Goal: Task Accomplishment & Management: Manage account settings

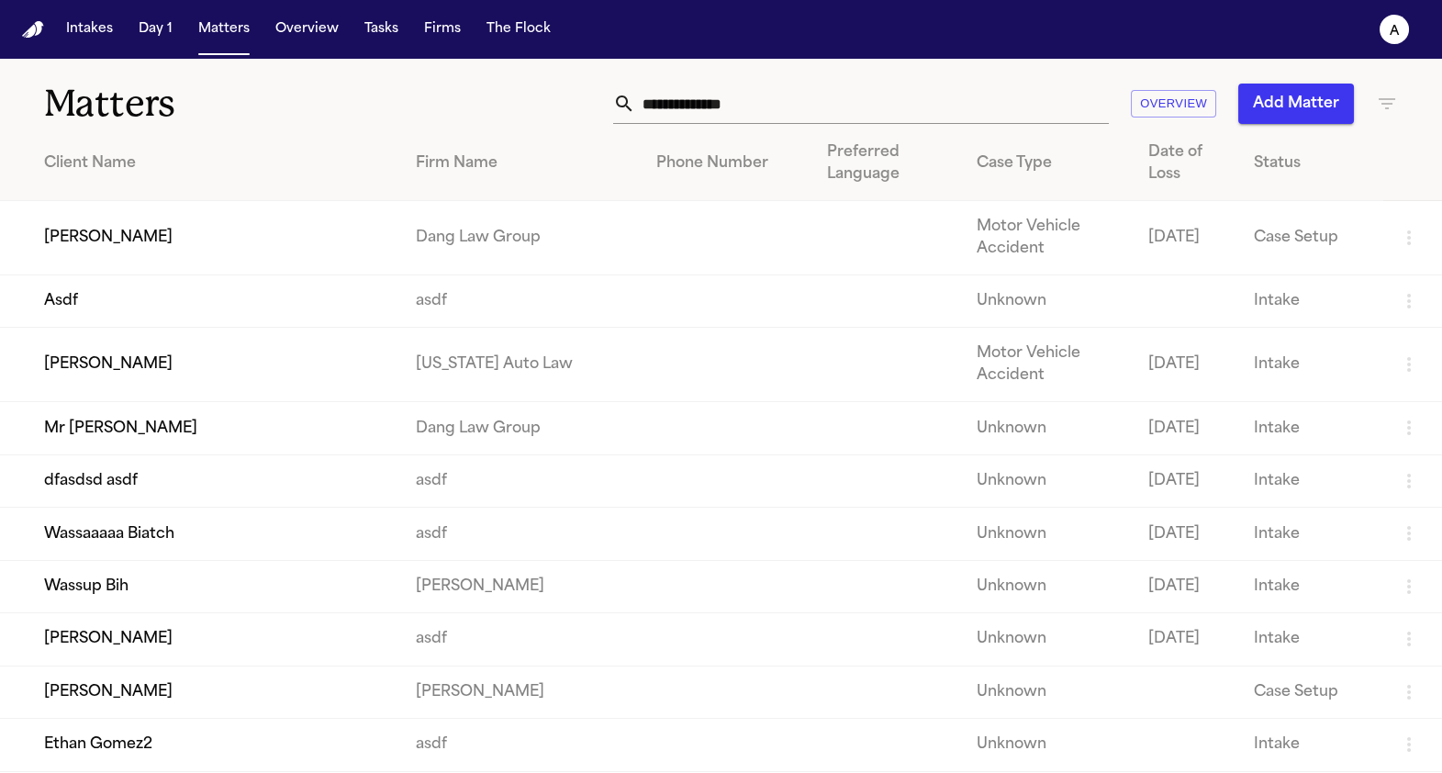
click at [230, 382] on td "[PERSON_NAME]" at bounding box center [200, 365] width 401 height 74
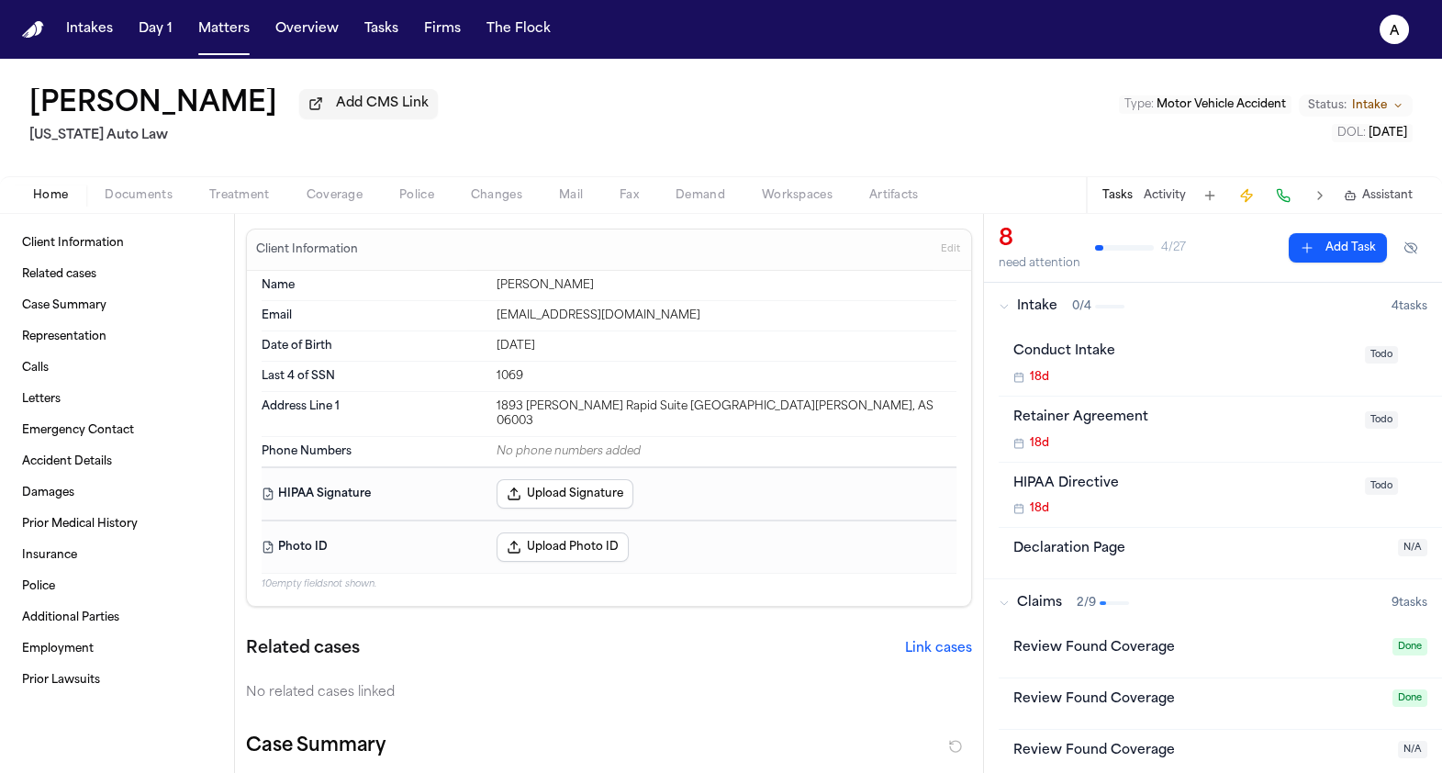
click at [327, 194] on span "Coverage" at bounding box center [334, 195] width 56 height 15
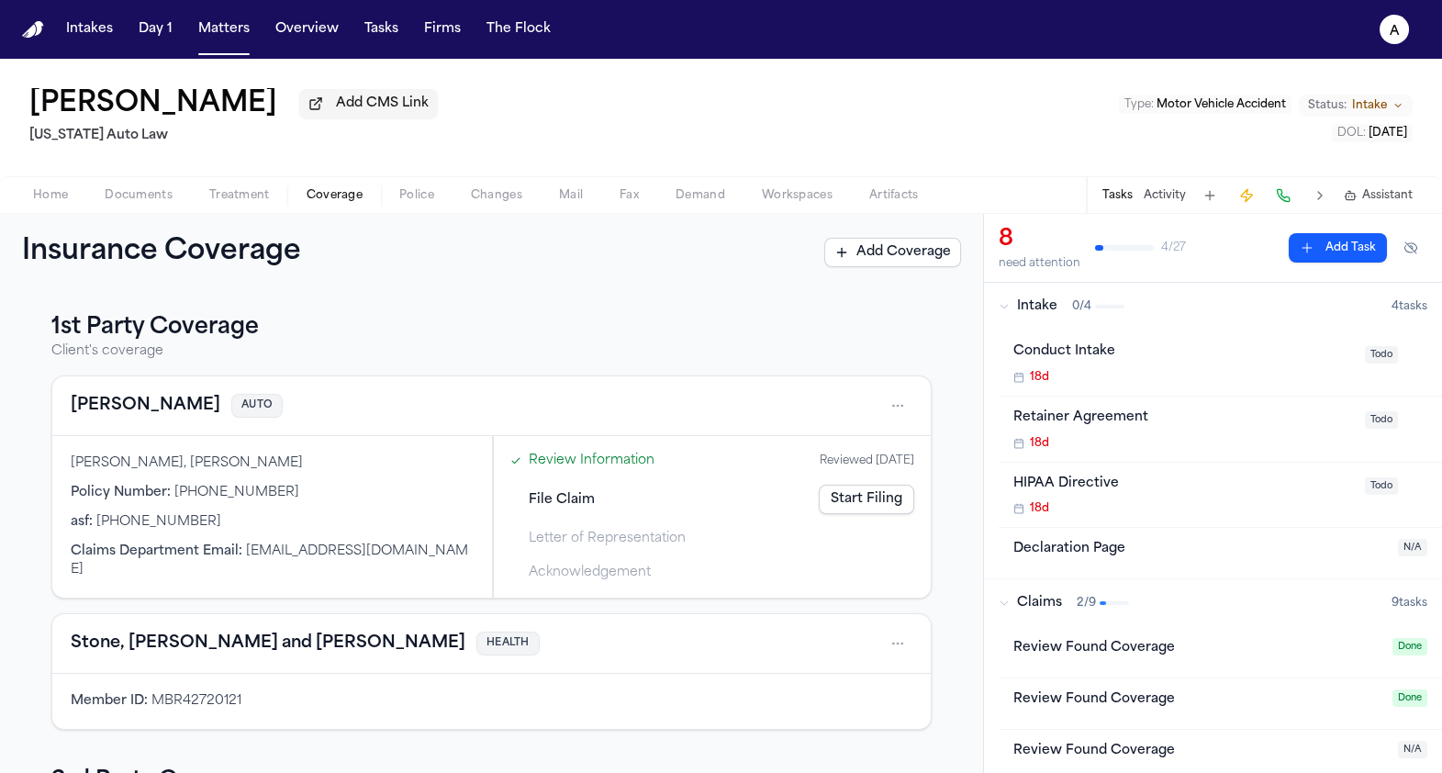
click at [250, 201] on span "Treatment" at bounding box center [239, 195] width 61 height 15
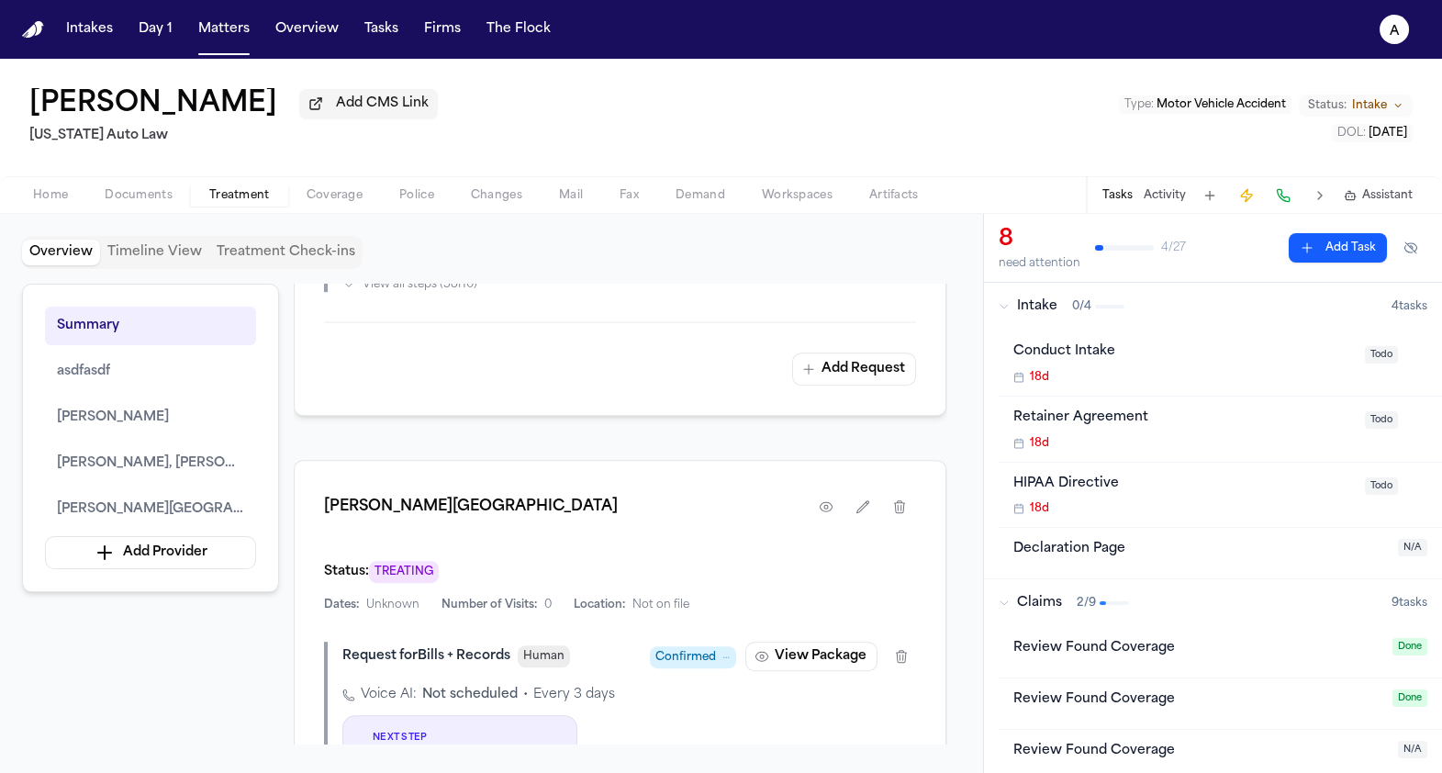
scroll to position [2558, 0]
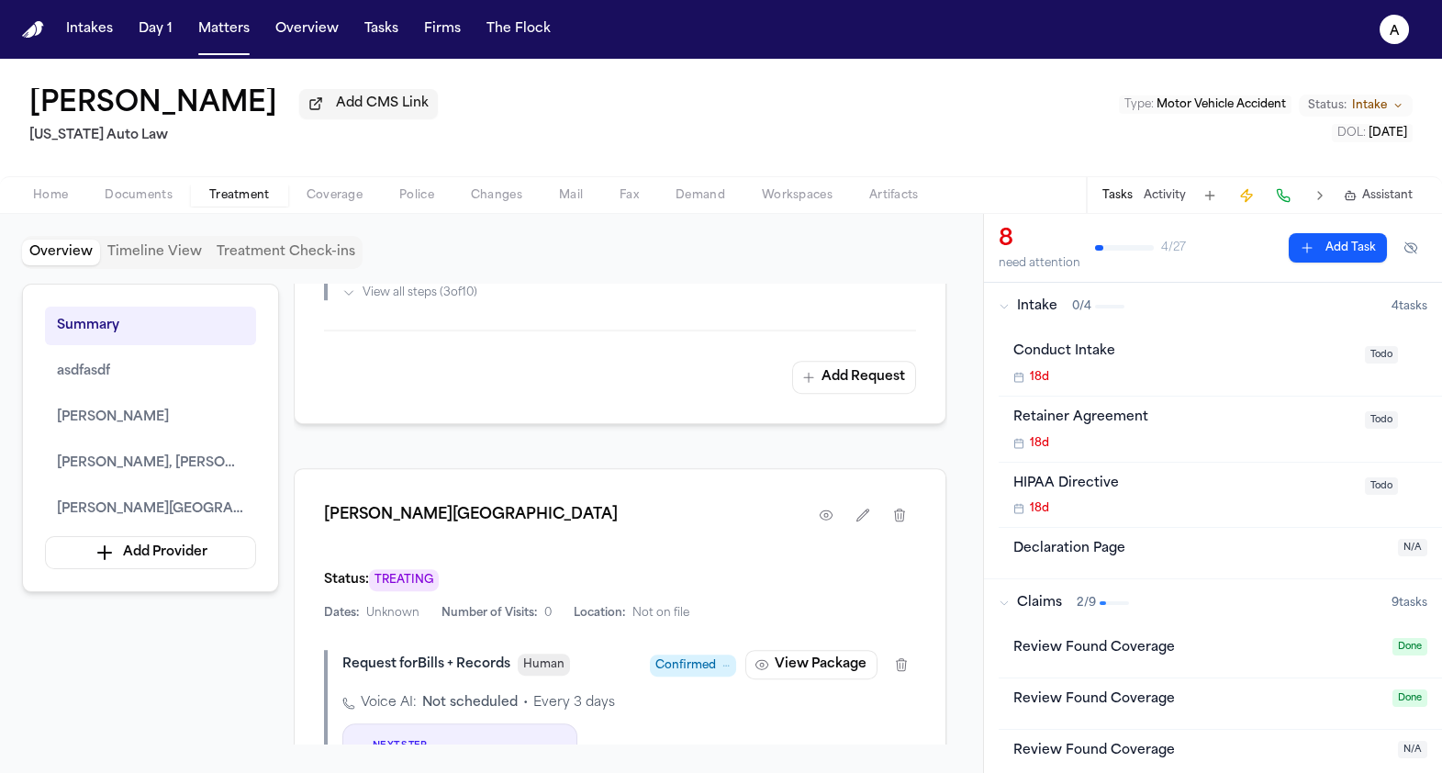
click at [713, 656] on span "Confirmed" at bounding box center [685, 665] width 61 height 18
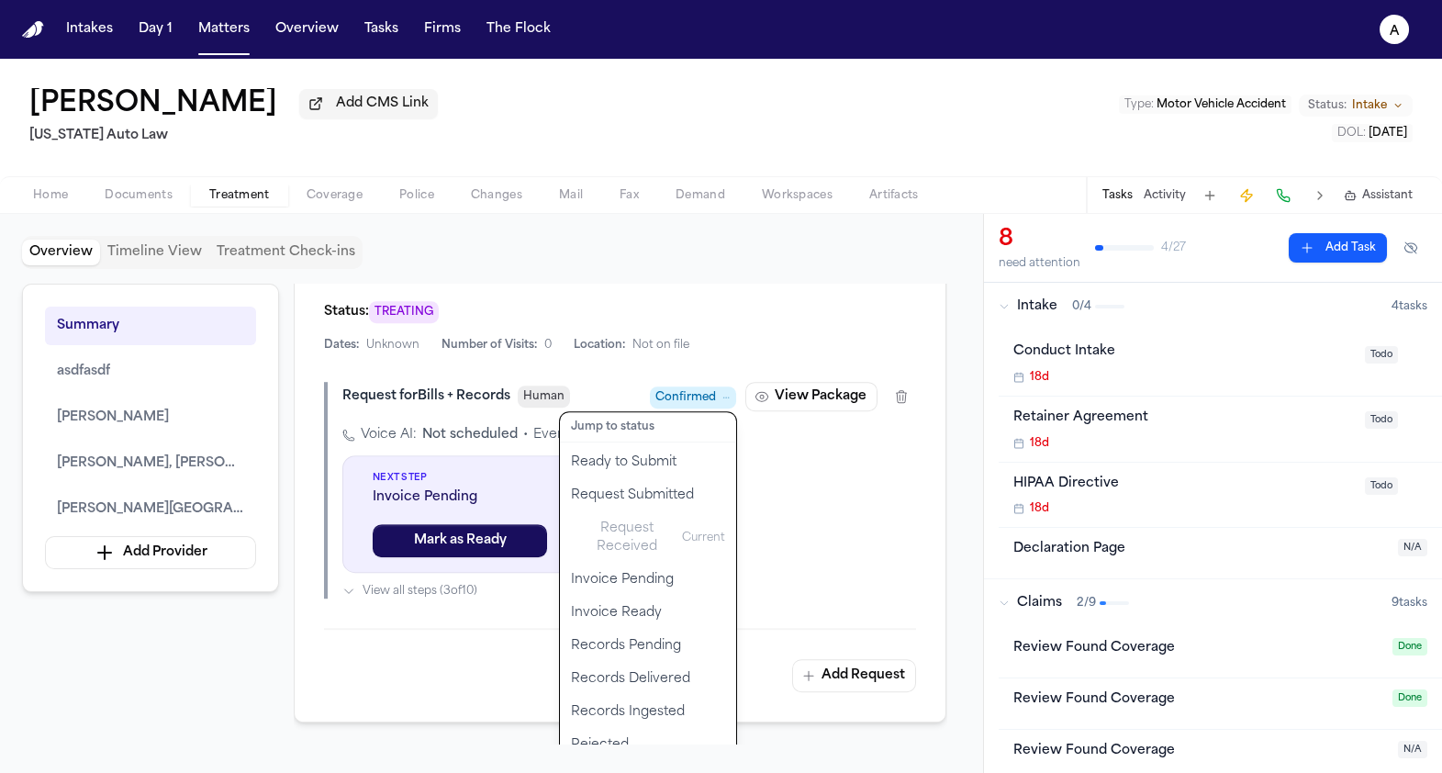
scroll to position [2832, 0]
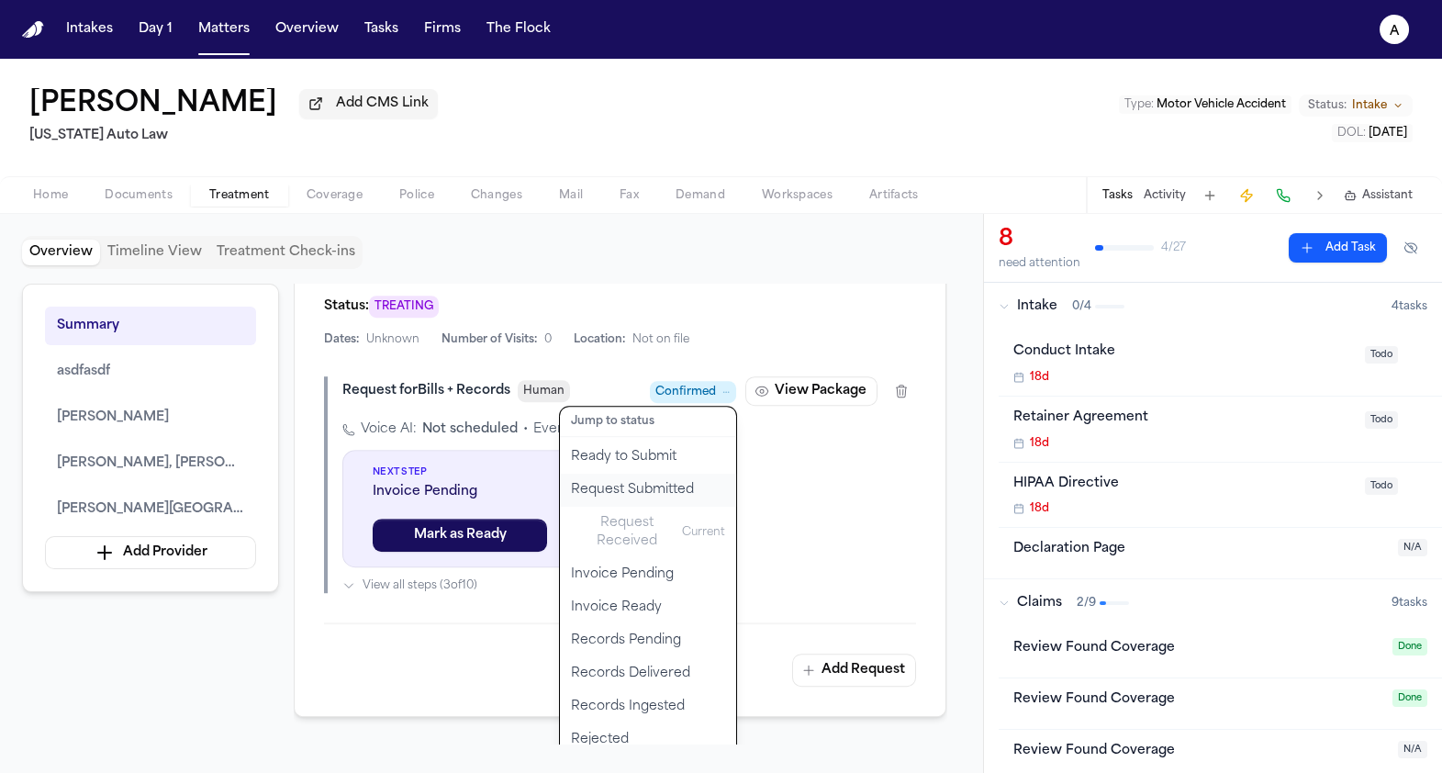
click at [679, 473] on button "Request Submitted" at bounding box center [648, 489] width 176 height 33
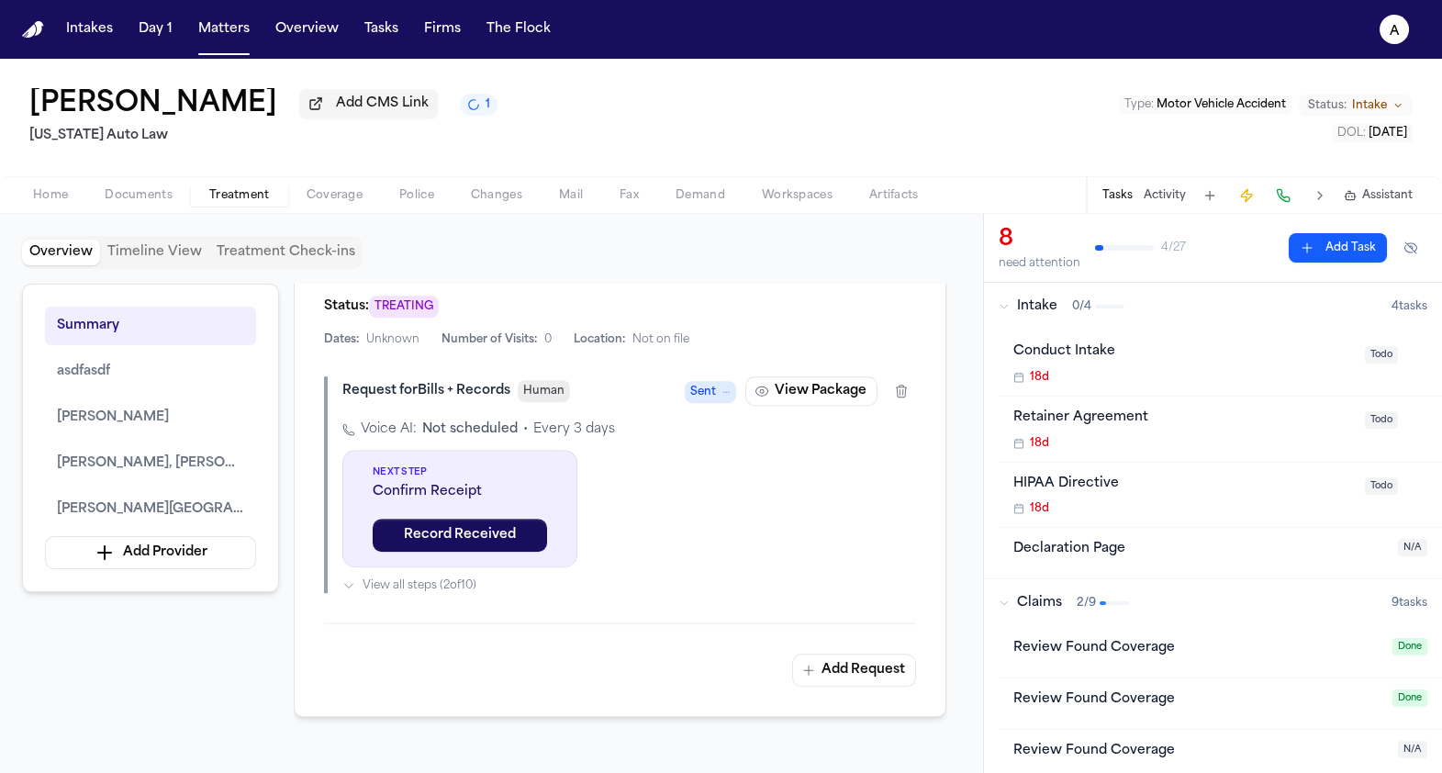
click at [704, 383] on span "Sent" at bounding box center [703, 392] width 26 height 18
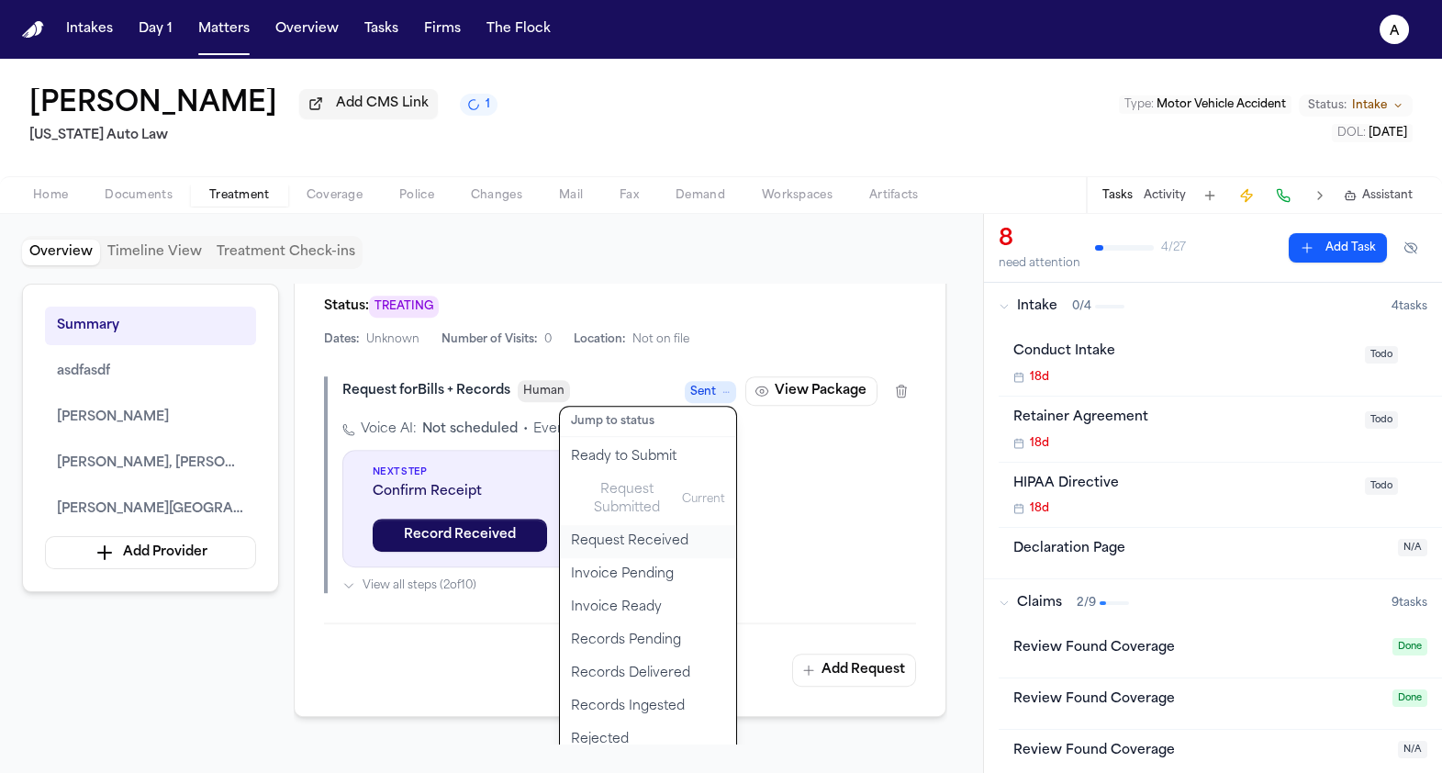
click at [632, 525] on button "Request Received" at bounding box center [648, 541] width 176 height 33
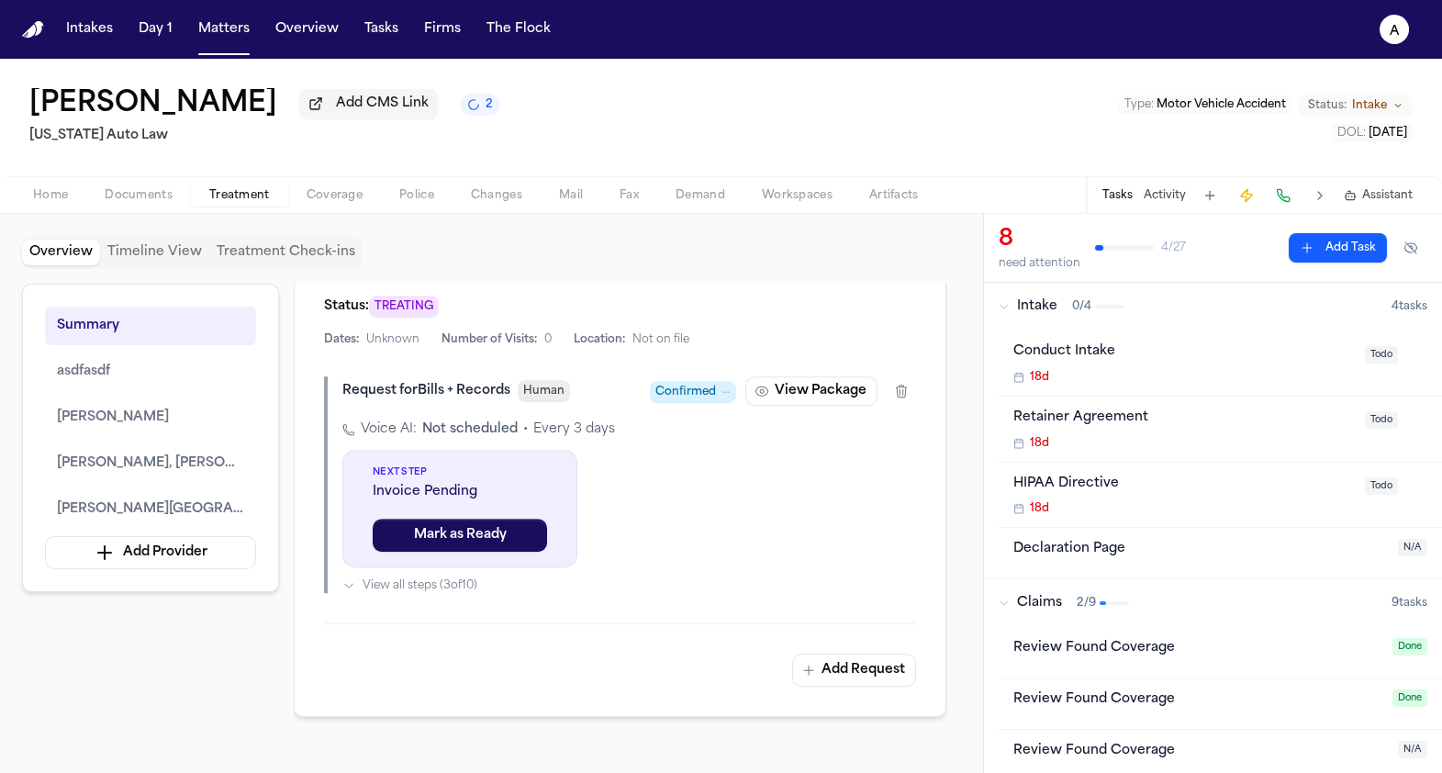
click at [686, 383] on span "Confirmed" at bounding box center [685, 392] width 61 height 18
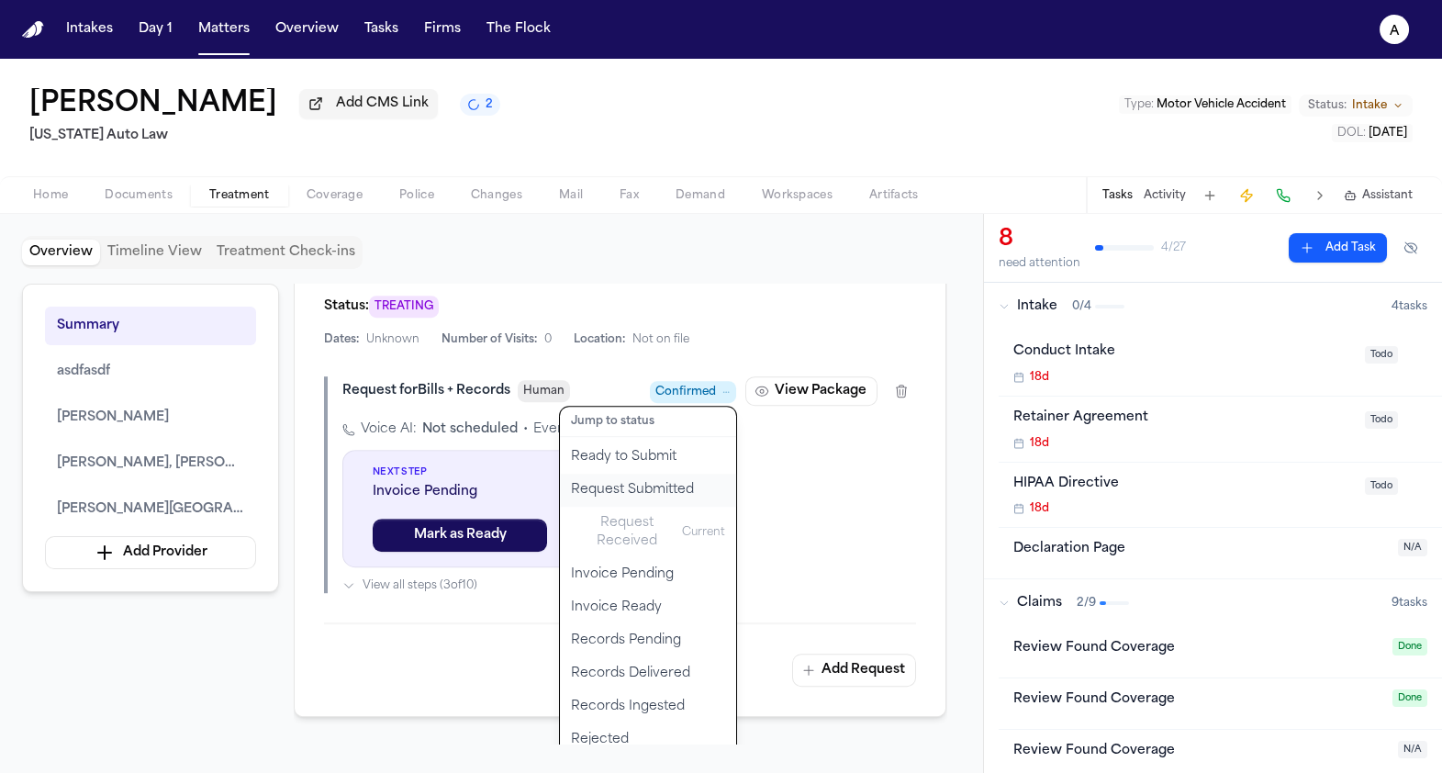
click at [664, 473] on button "Request Submitted" at bounding box center [648, 489] width 176 height 33
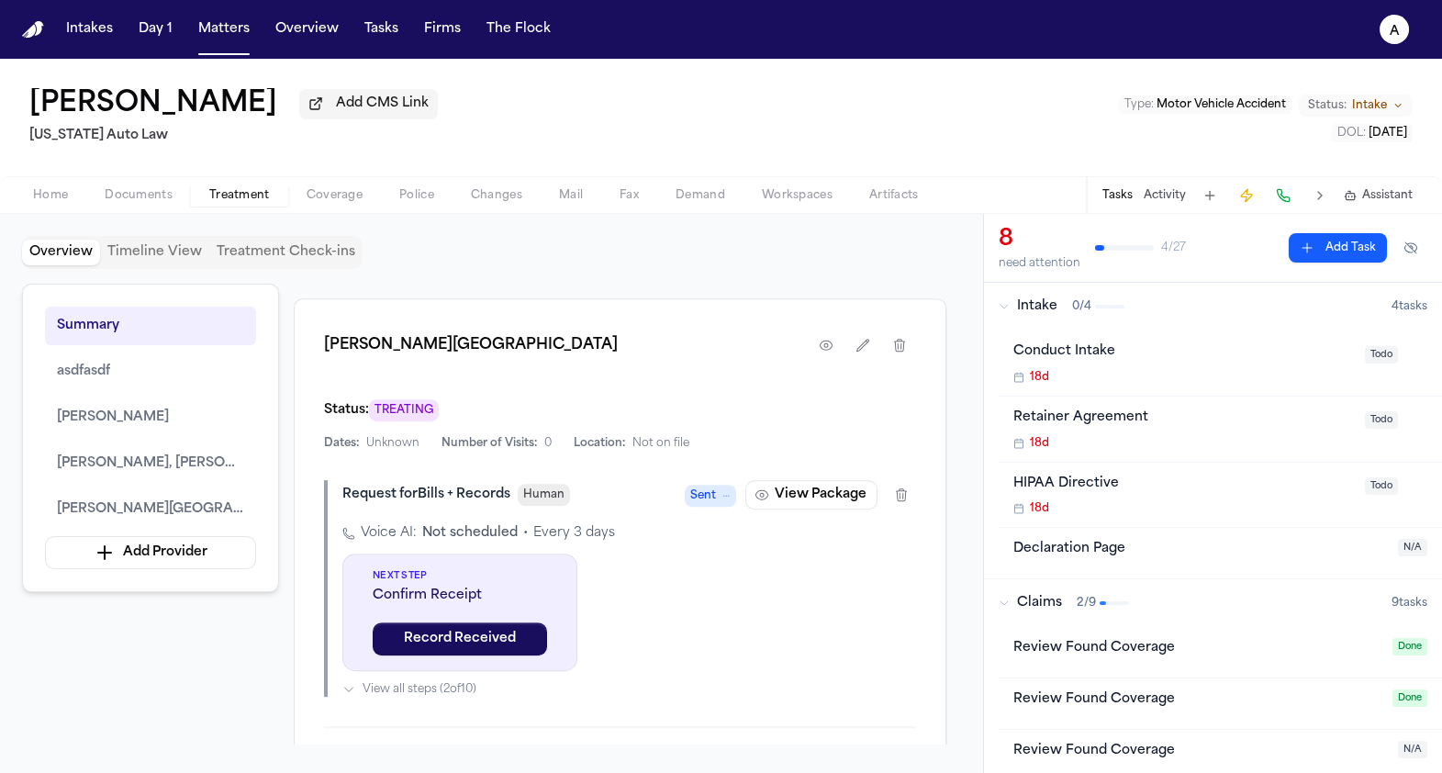
scroll to position [2726, 0]
click at [701, 488] on span "Sent" at bounding box center [703, 497] width 26 height 18
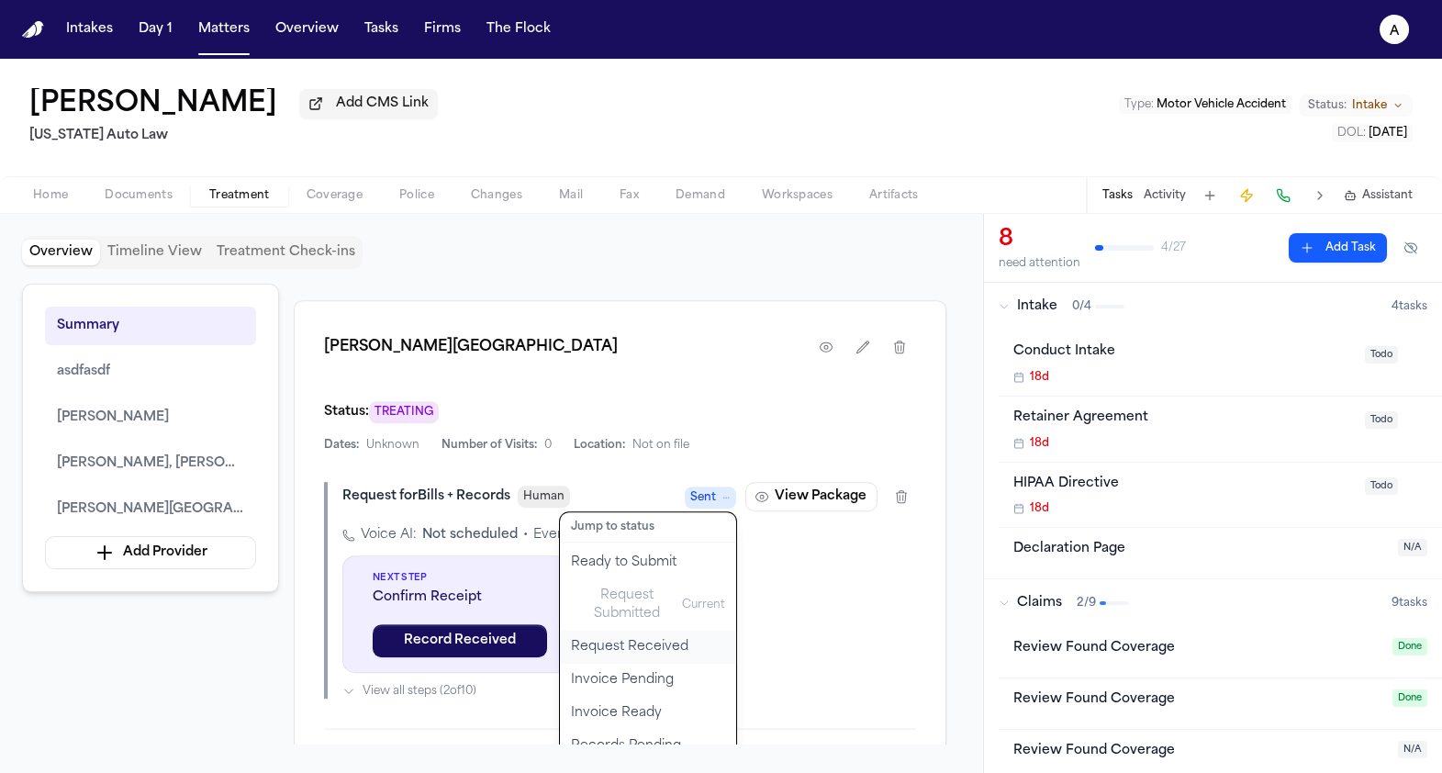
click at [648, 630] on button "Request Received" at bounding box center [648, 646] width 176 height 33
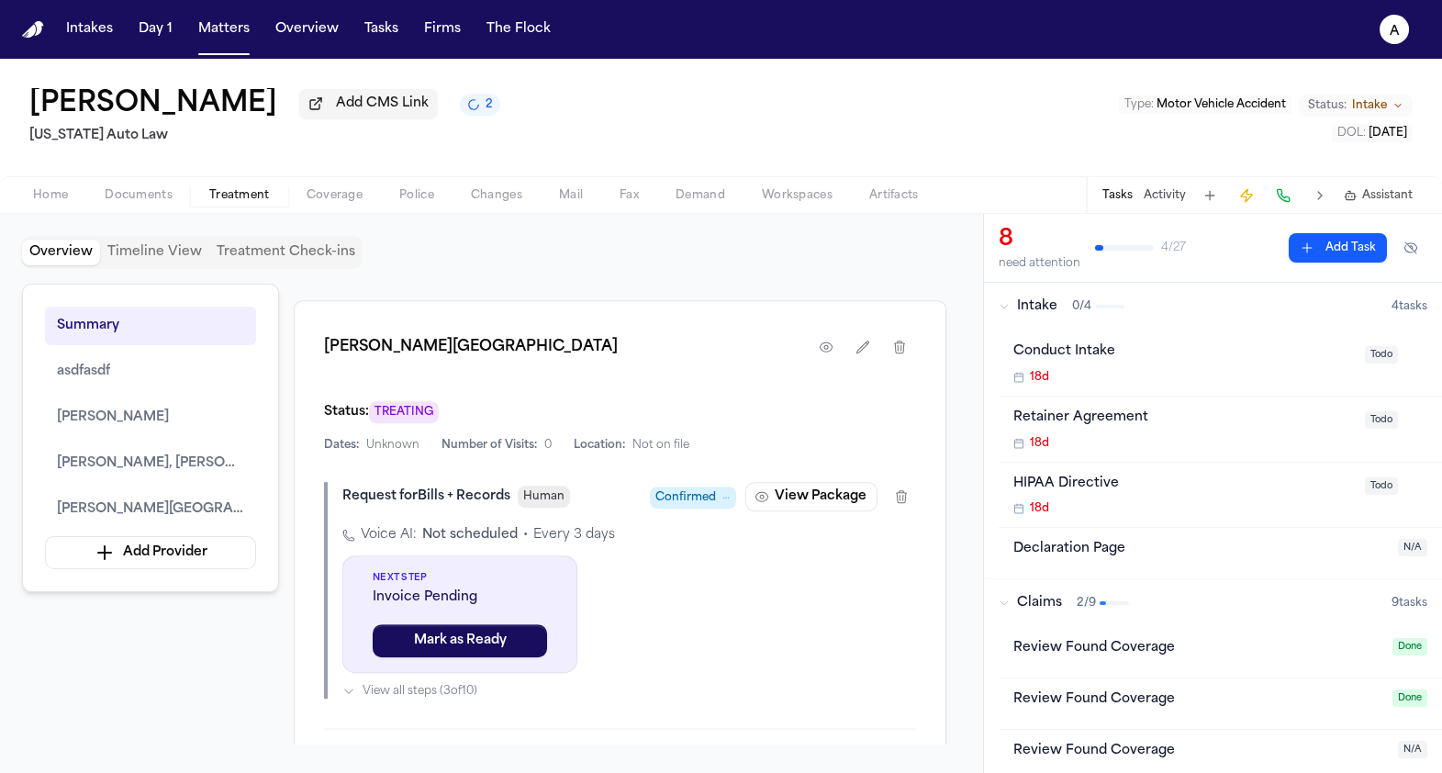
click at [694, 482] on div "Confirmed View Package" at bounding box center [783, 496] width 266 height 29
click at [696, 488] on span "Confirmed" at bounding box center [685, 497] width 61 height 18
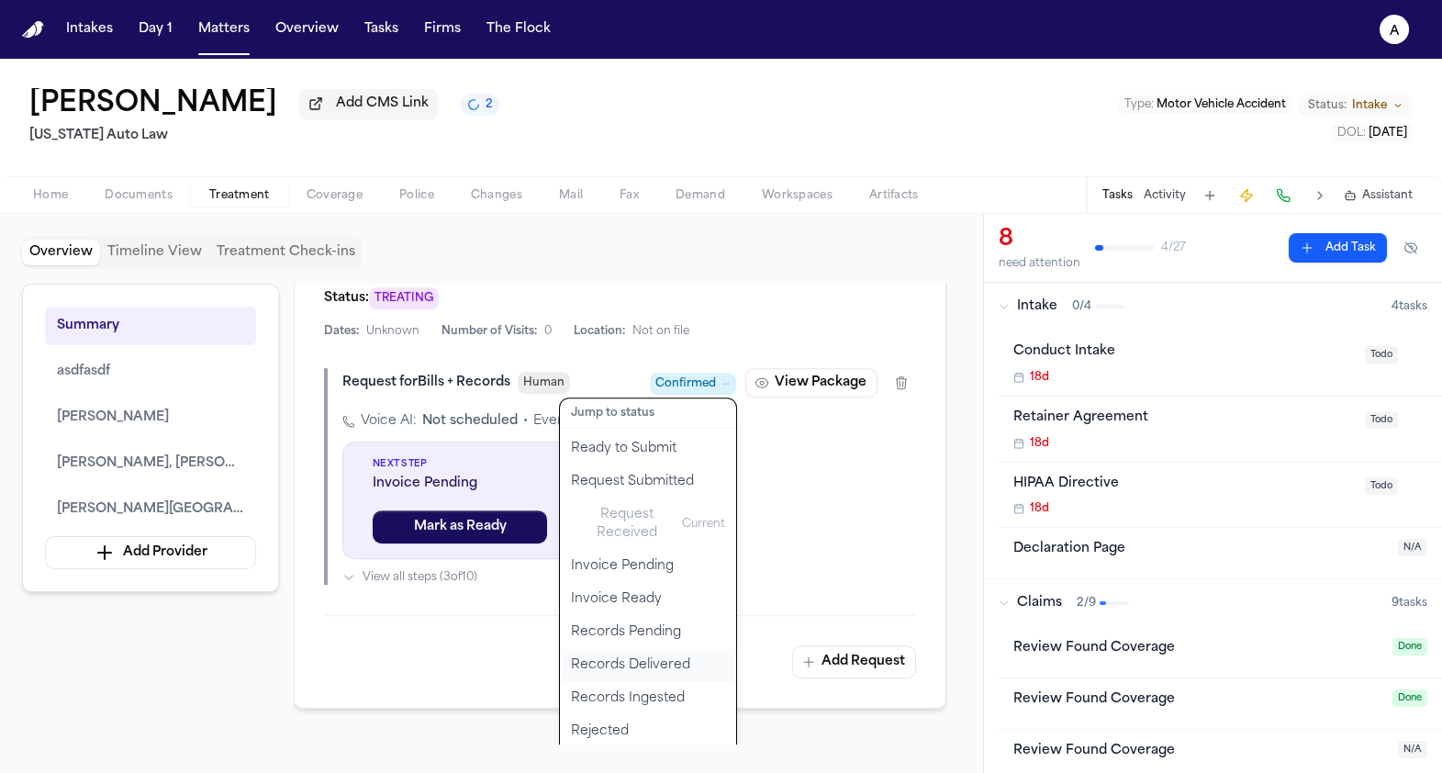
scroll to position [2839, 0]
click at [639, 551] on button "Invoice Pending" at bounding box center [648, 567] width 176 height 33
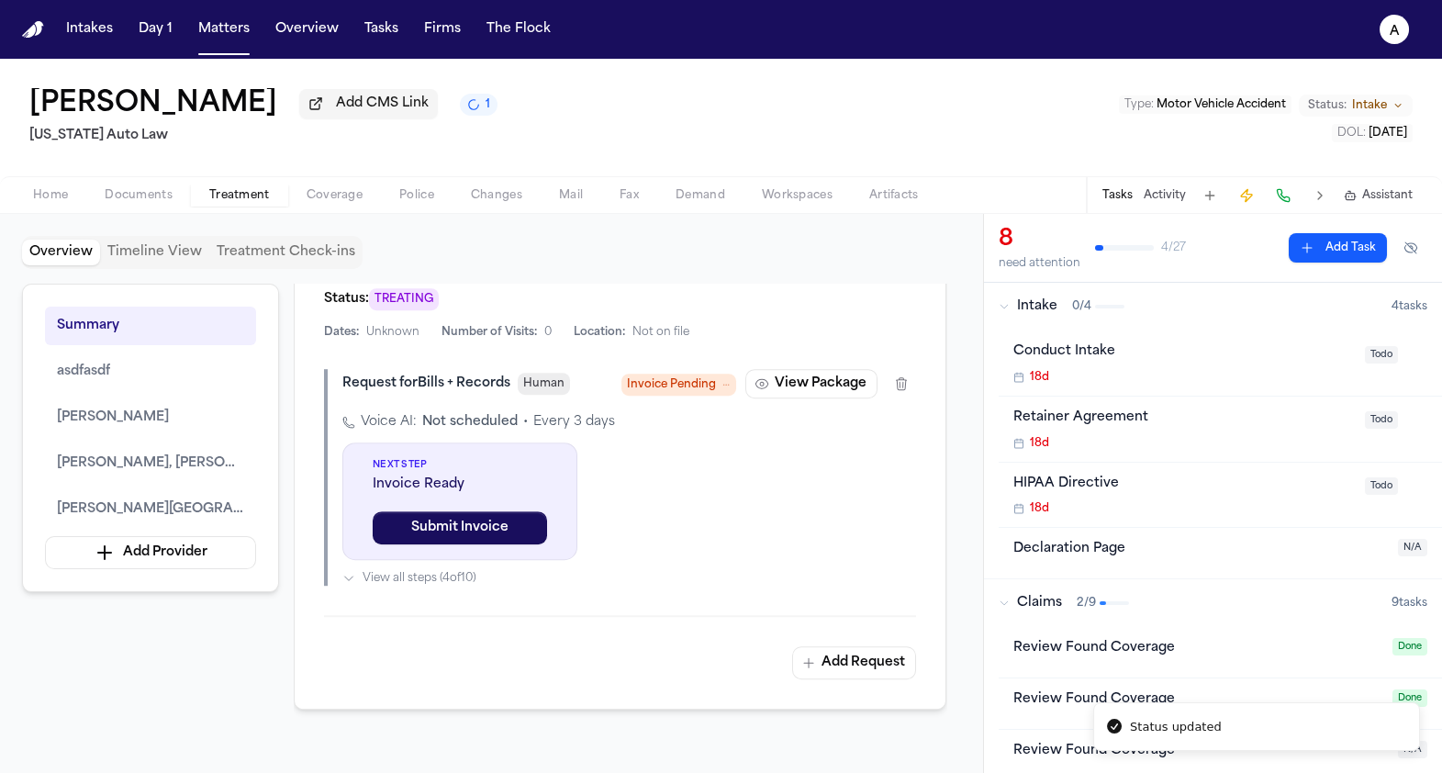
click at [663, 375] on span "Invoice Pending" at bounding box center [671, 384] width 89 height 18
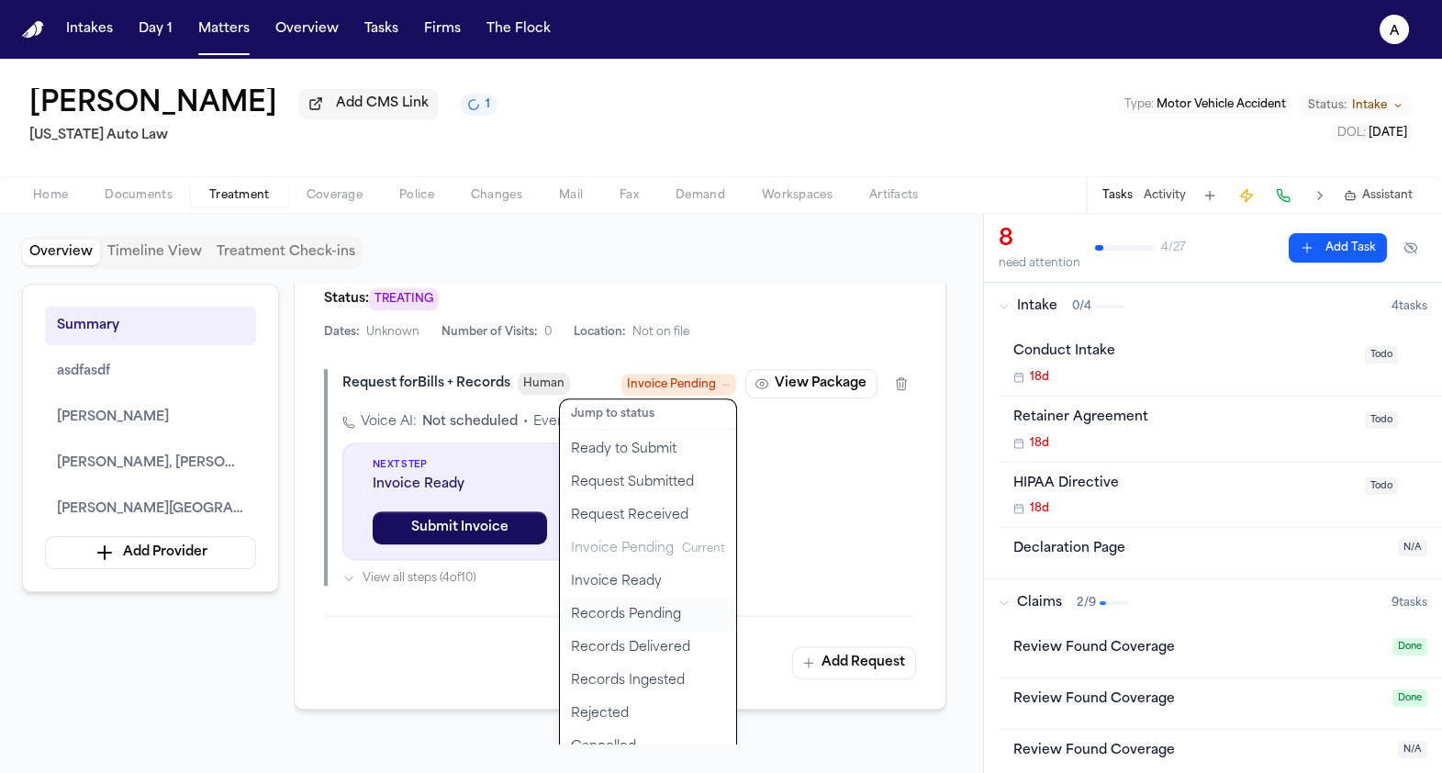
click at [648, 598] on button "Records Pending" at bounding box center [648, 614] width 176 height 33
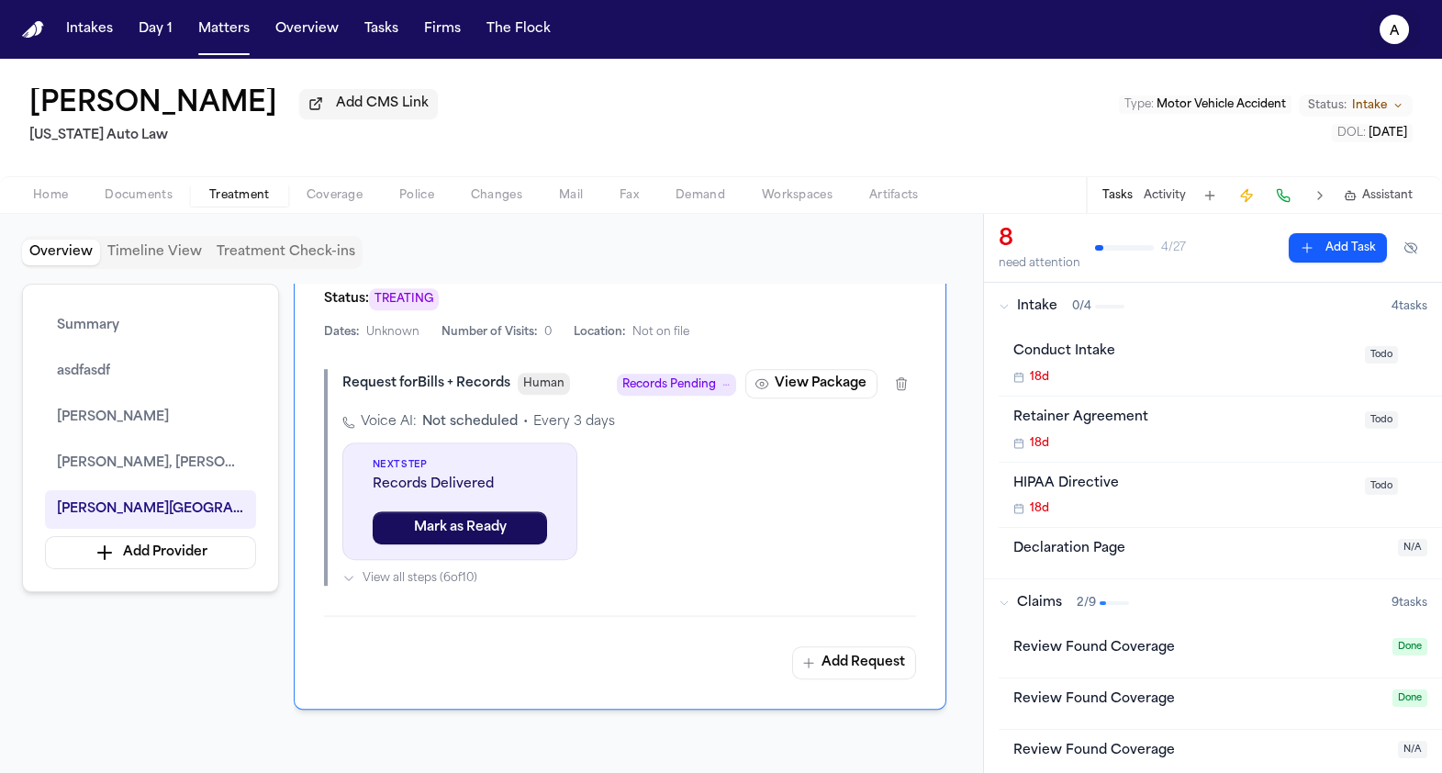
click at [1400, 36] on icon "a" at bounding box center [1393, 29] width 29 height 29
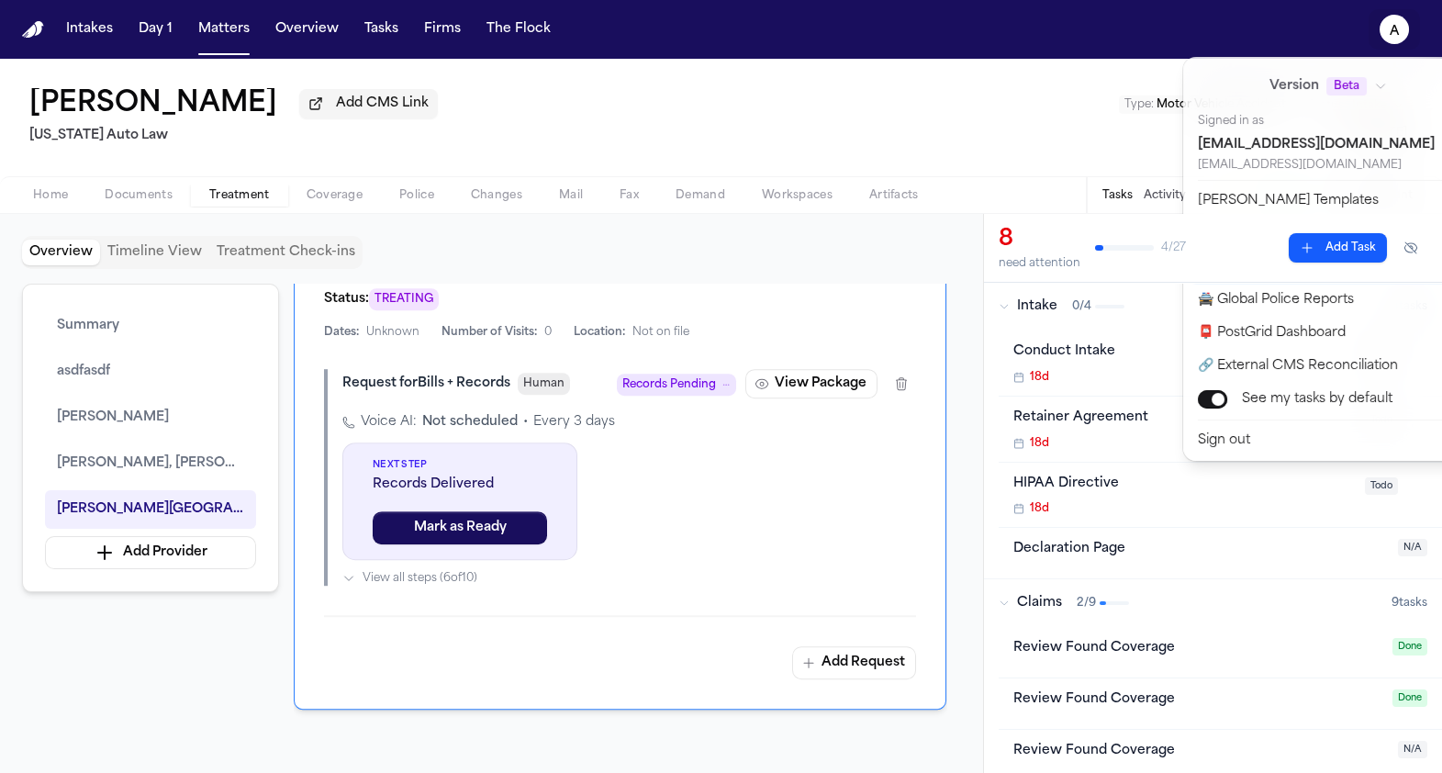
click at [1257, 265] on button "🚀 Bland Command Center" at bounding box center [1339, 267] width 306 height 33
select select "**"
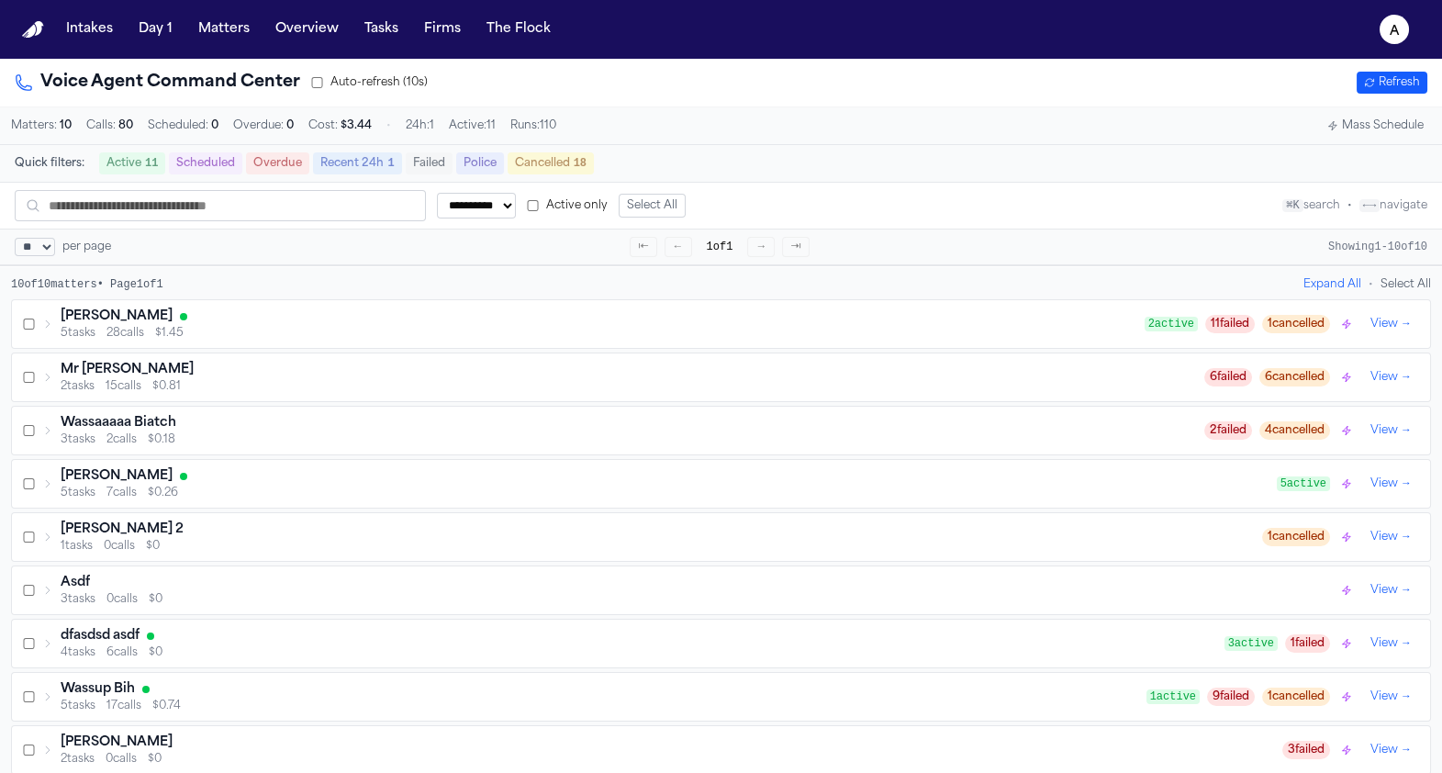
click at [151, 314] on div "Jill Warner" at bounding box center [603, 316] width 1084 height 18
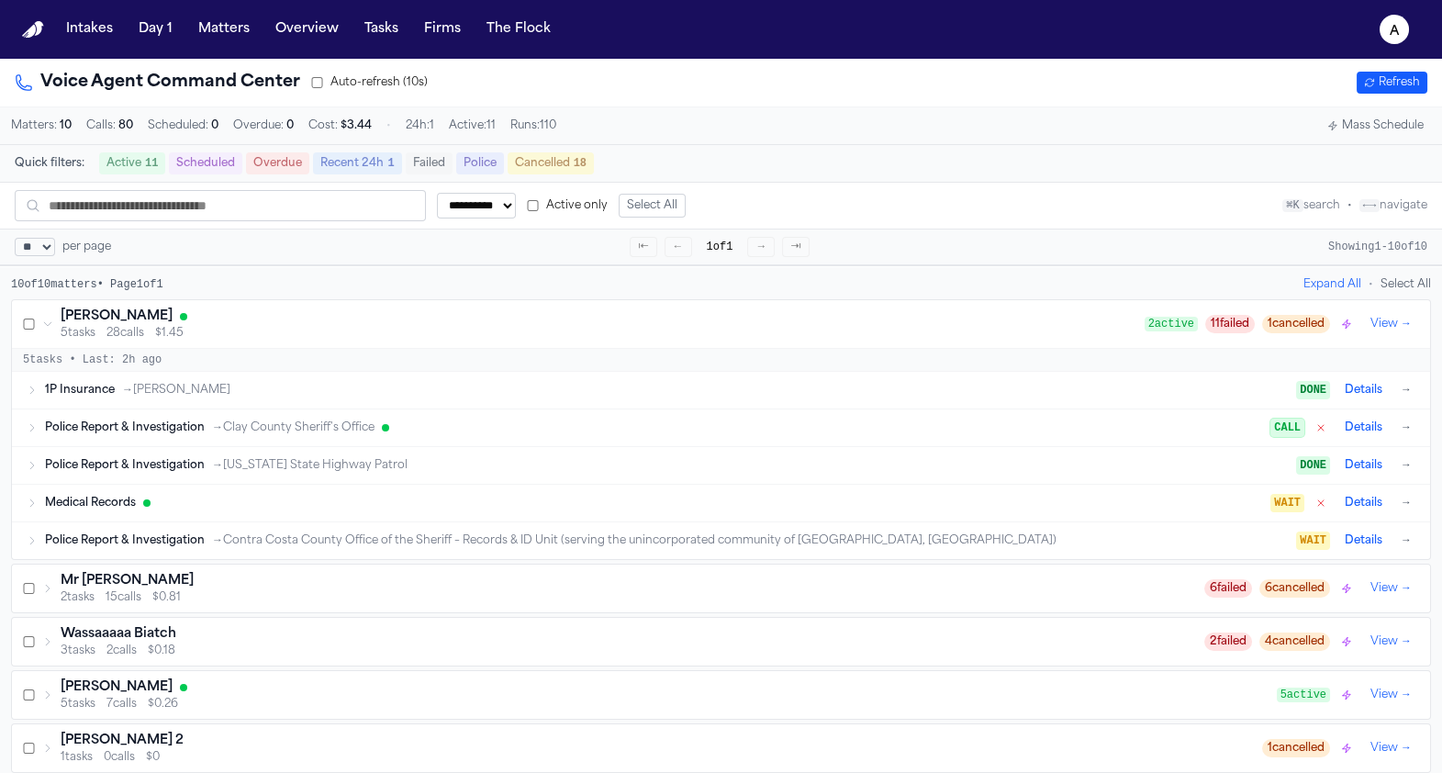
click at [134, 507] on span "Medical Records" at bounding box center [90, 503] width 91 height 15
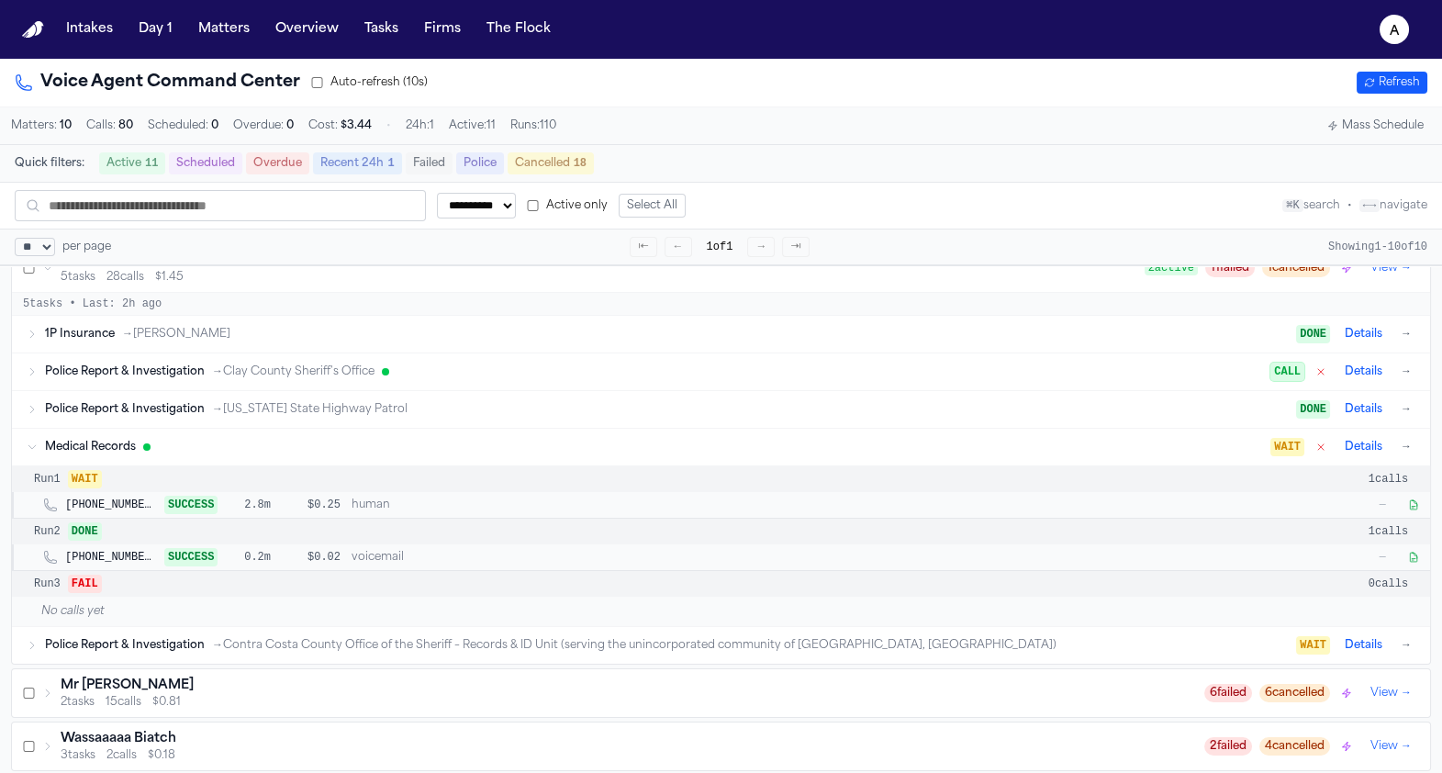
scroll to position [90, 0]
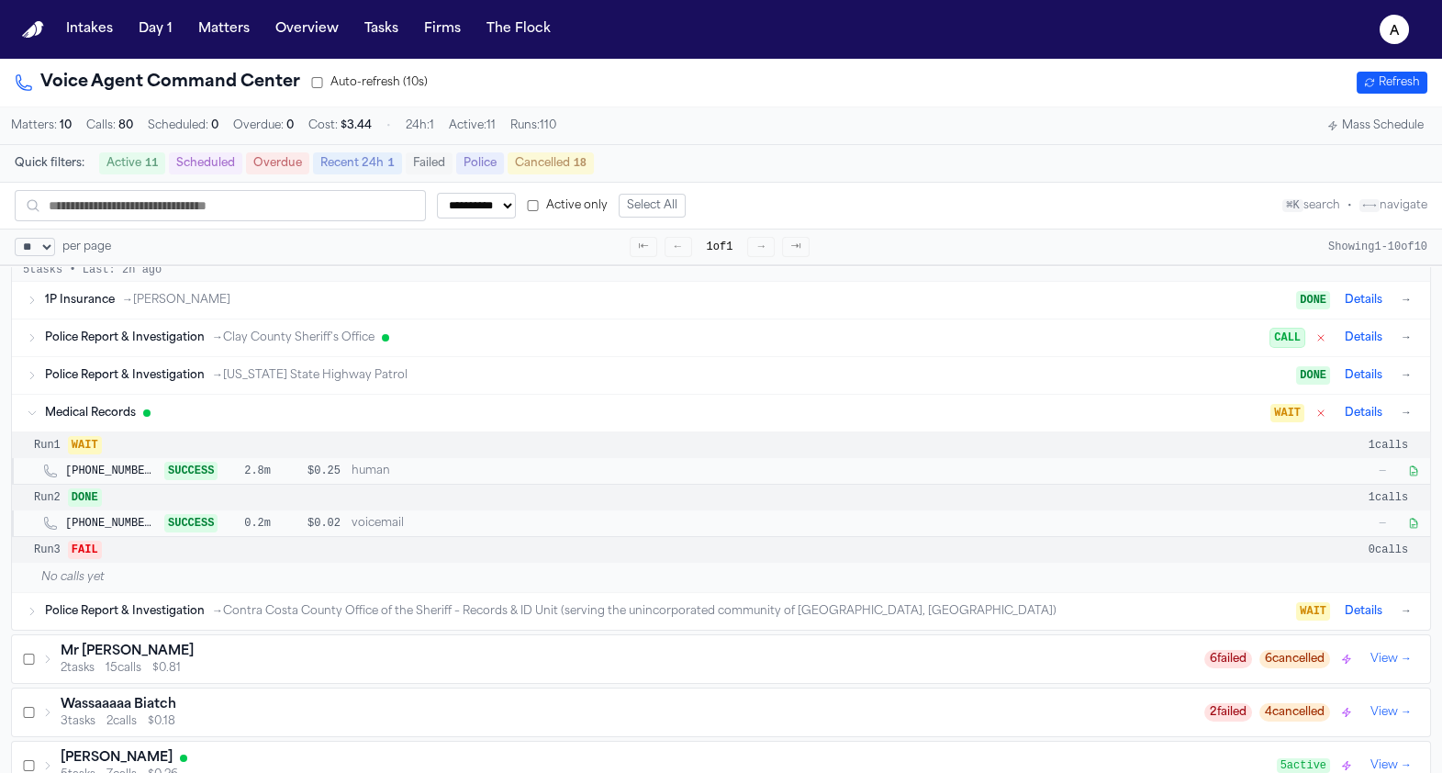
click at [1412, 418] on button "→" at bounding box center [1406, 413] width 18 height 18
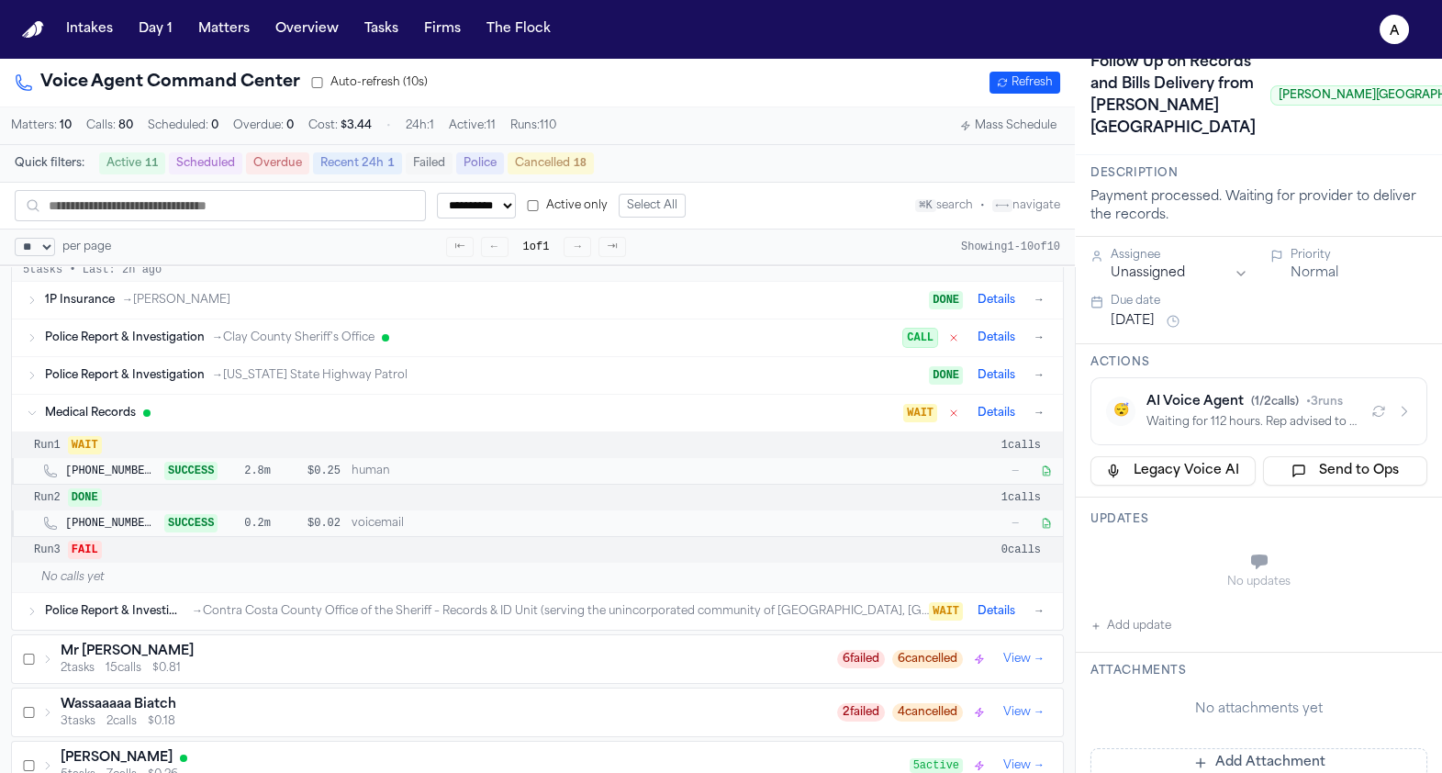
scroll to position [147, 0]
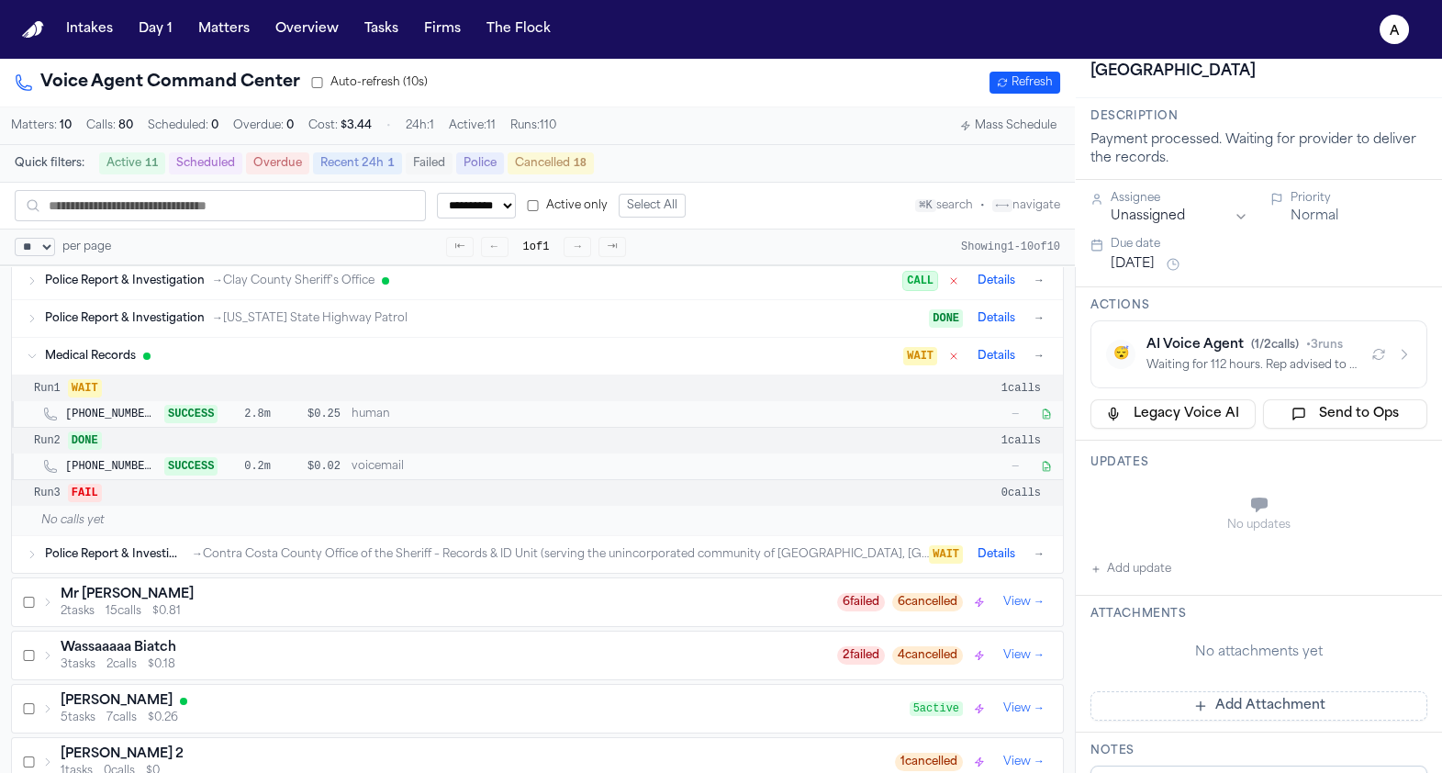
click at [1254, 351] on span "( 1 / 2 calls)" at bounding box center [1275, 345] width 48 height 11
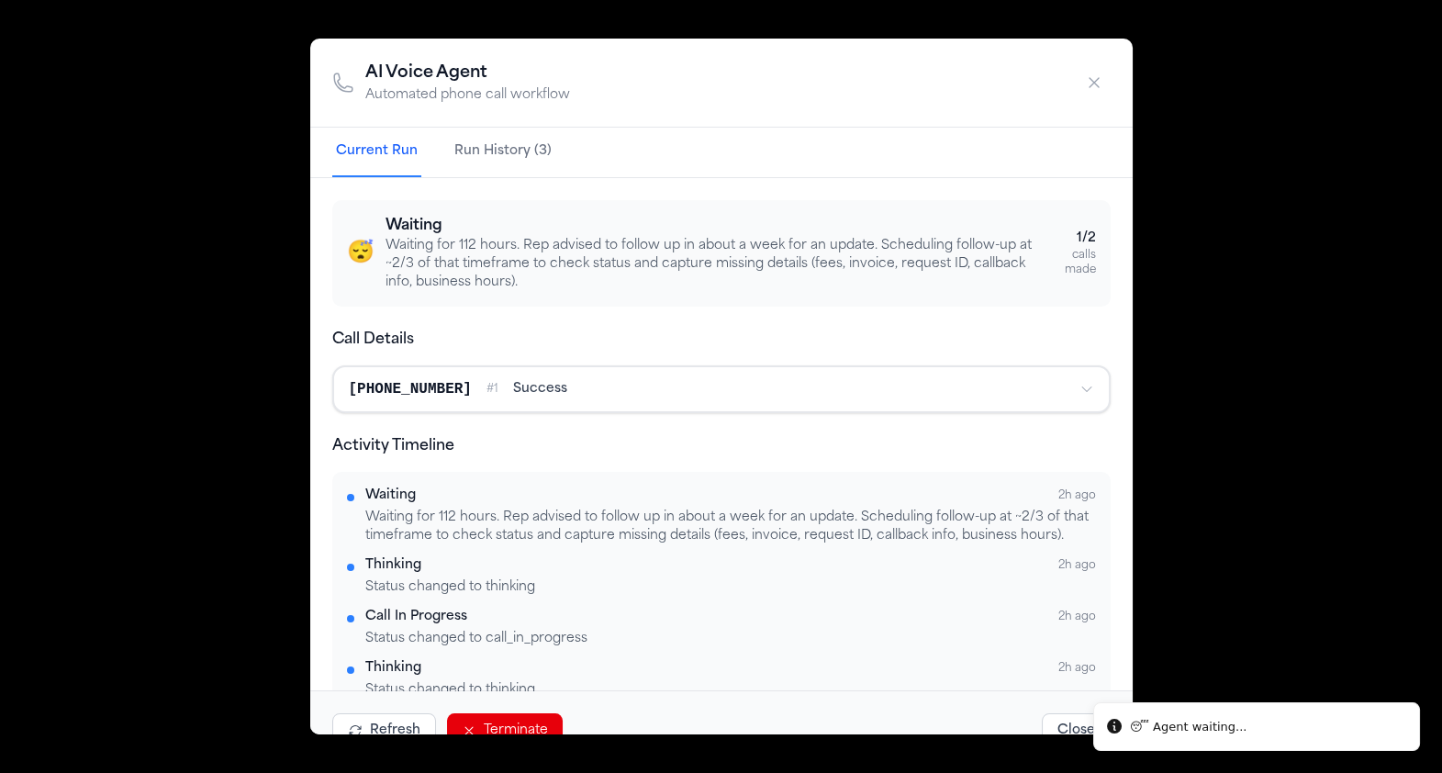
click at [501, 726] on button "Terminate" at bounding box center [505, 730] width 116 height 35
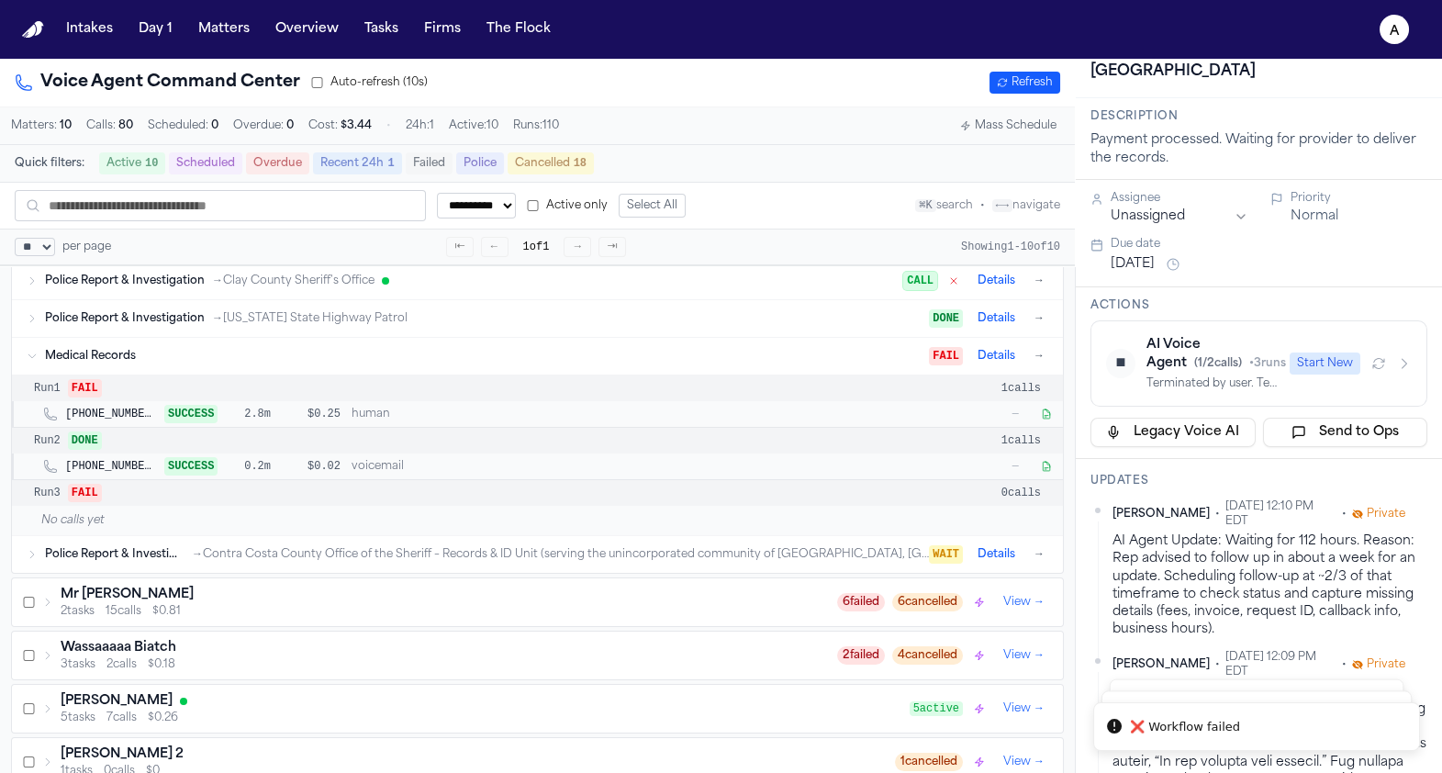
click at [1331, 374] on button "Start New" at bounding box center [1324, 363] width 71 height 22
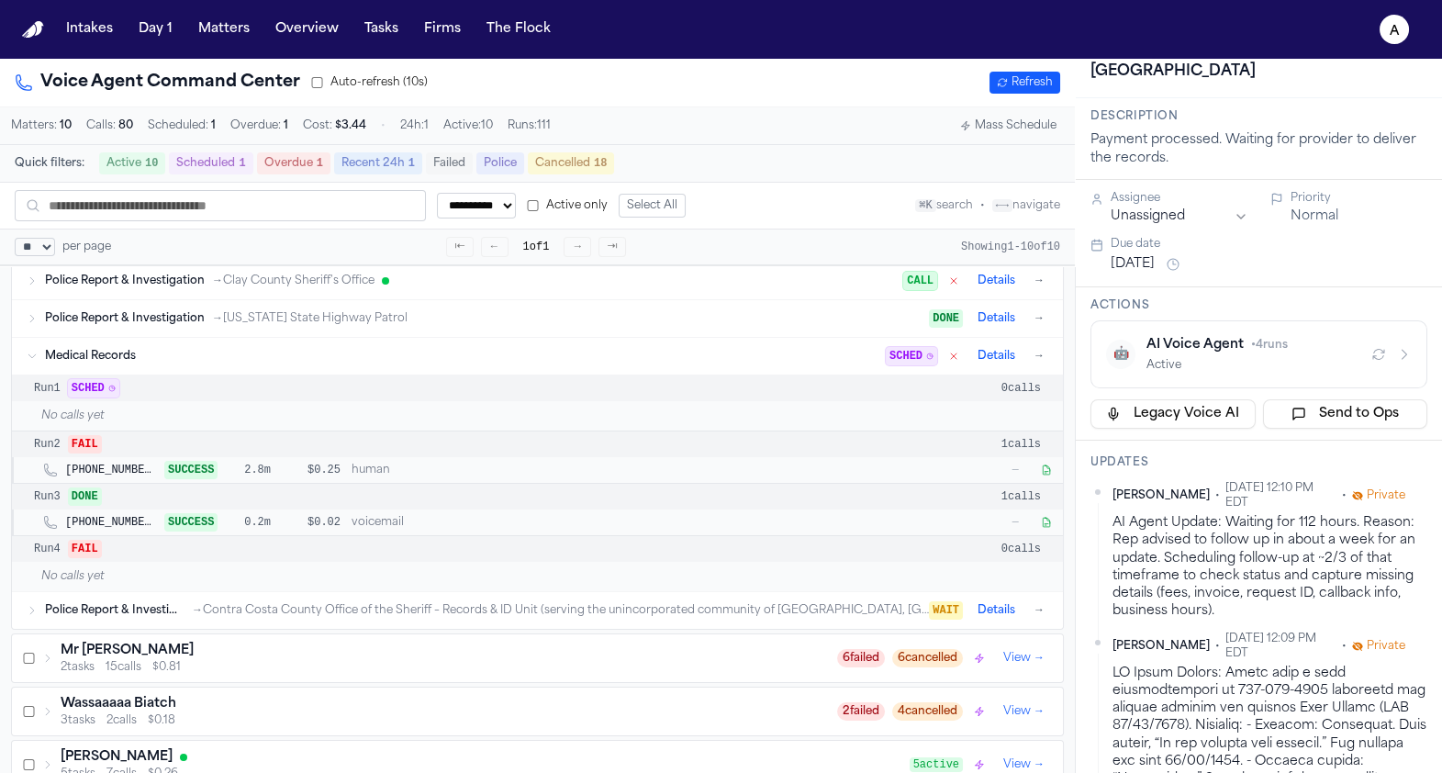
click at [1287, 351] on span "• 4 runs" at bounding box center [1269, 345] width 37 height 11
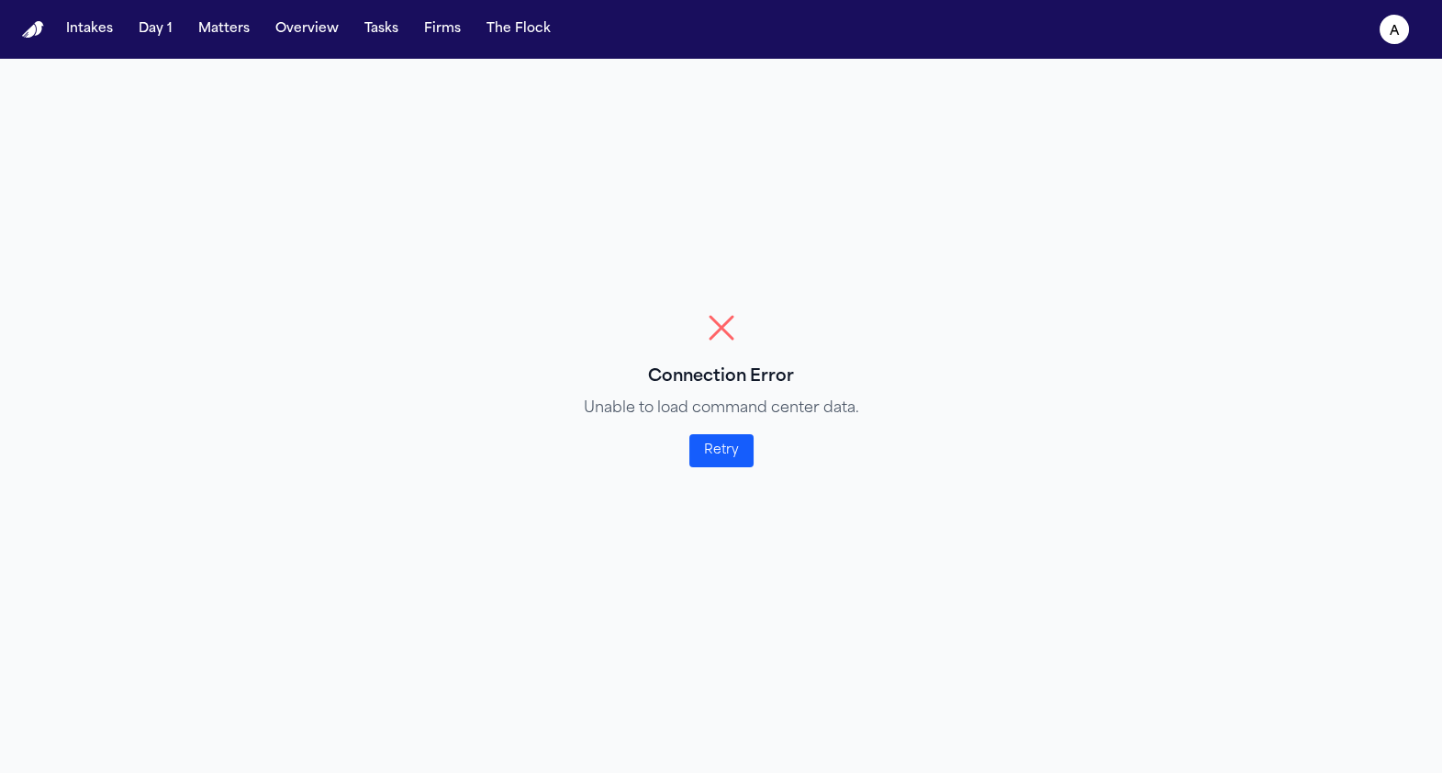
select select "**"
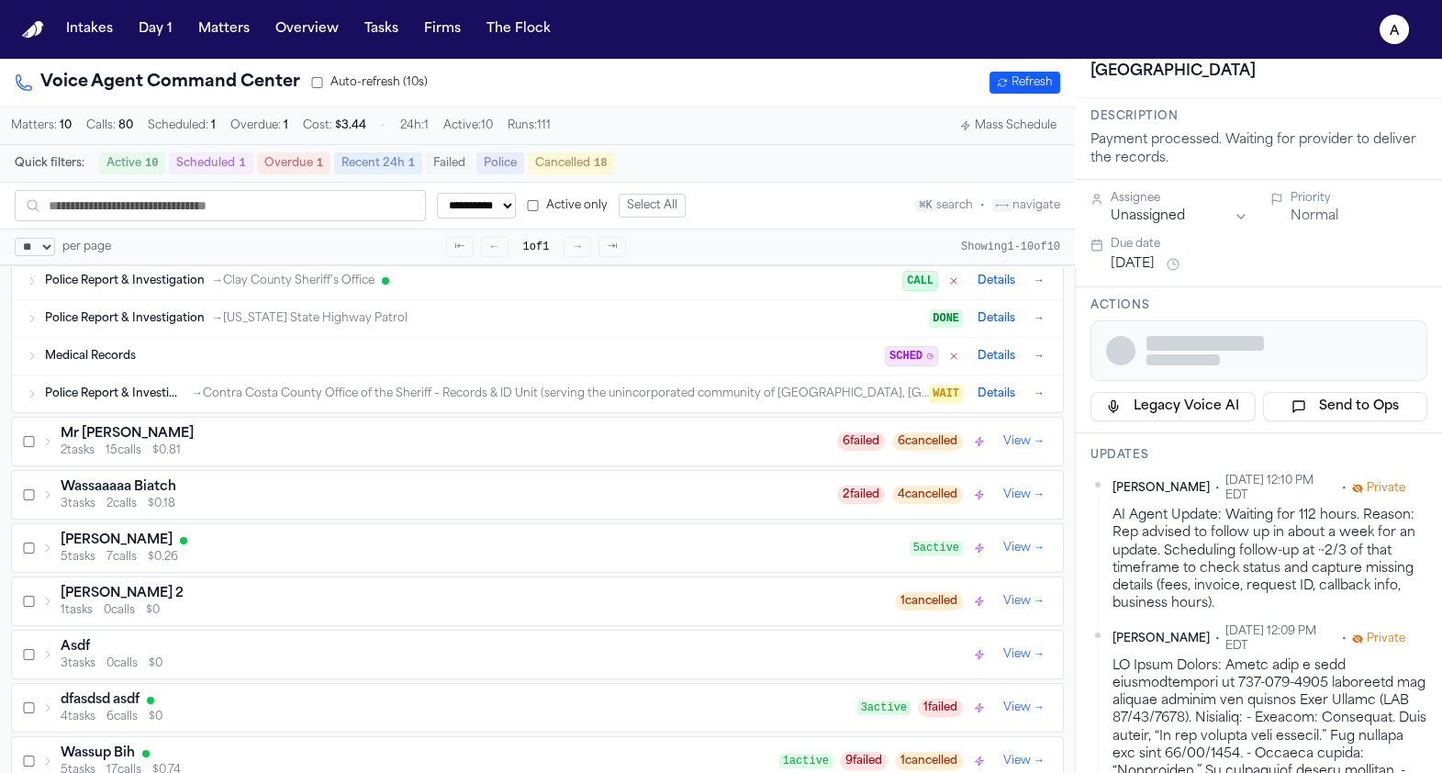
scroll to position [0, 0]
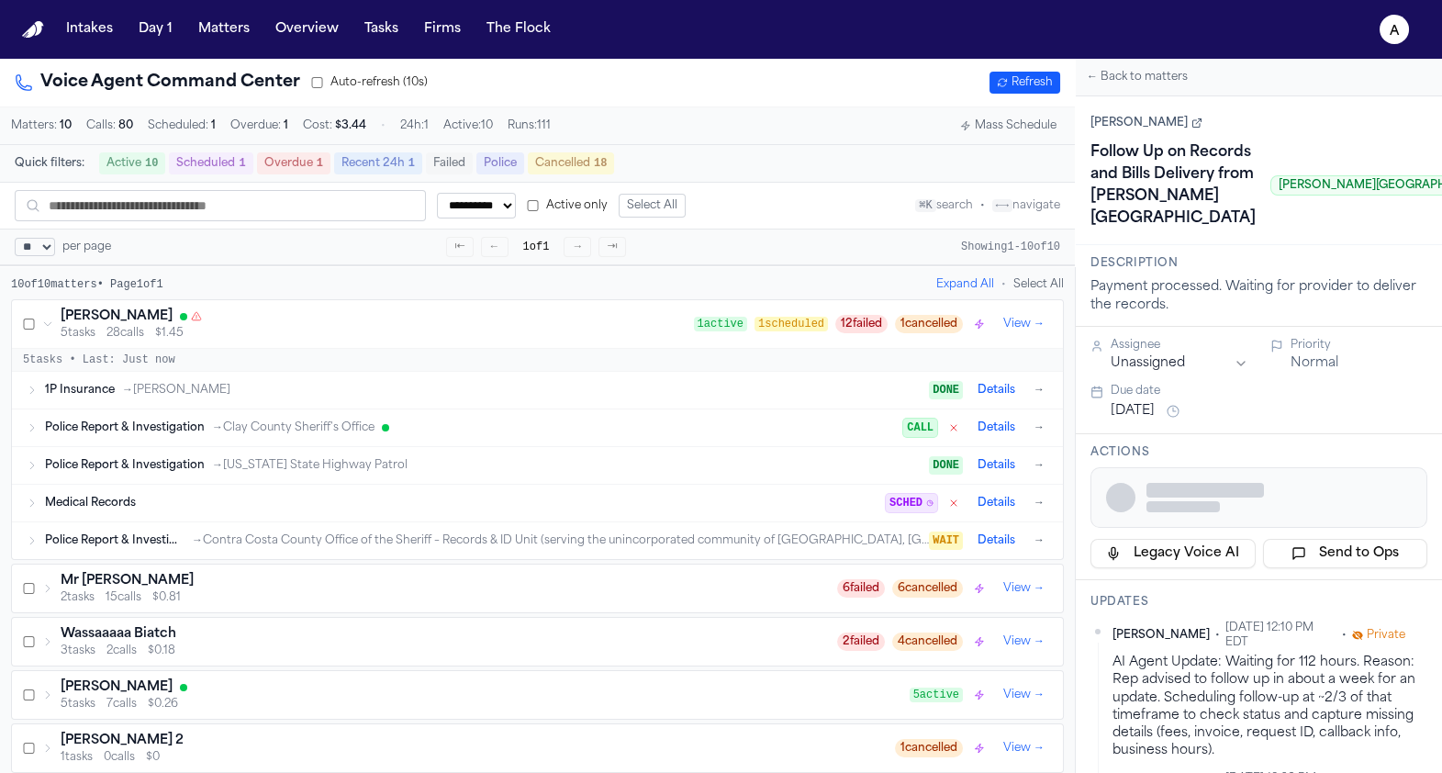
click at [249, 505] on div "Medical Records" at bounding box center [465, 503] width 841 height 15
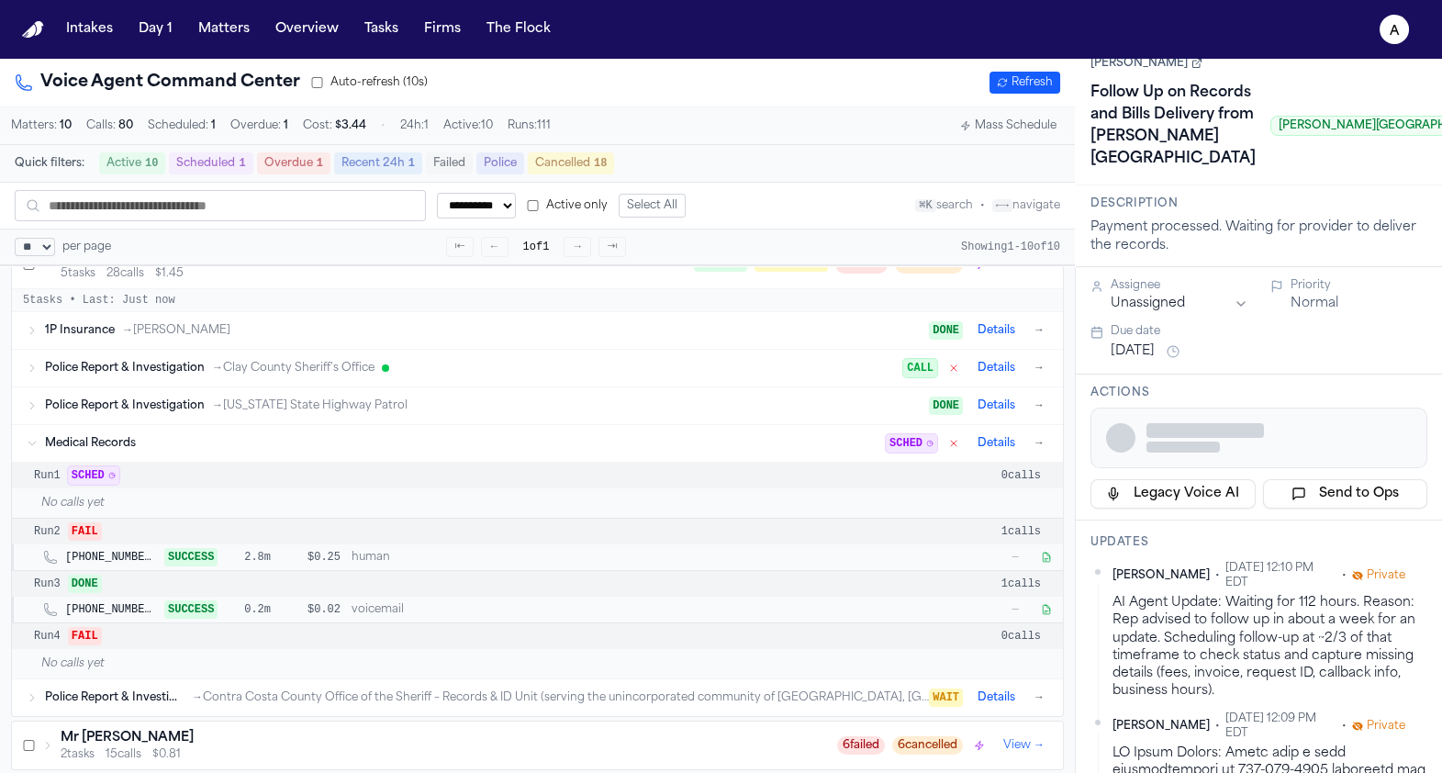
scroll to position [119, 0]
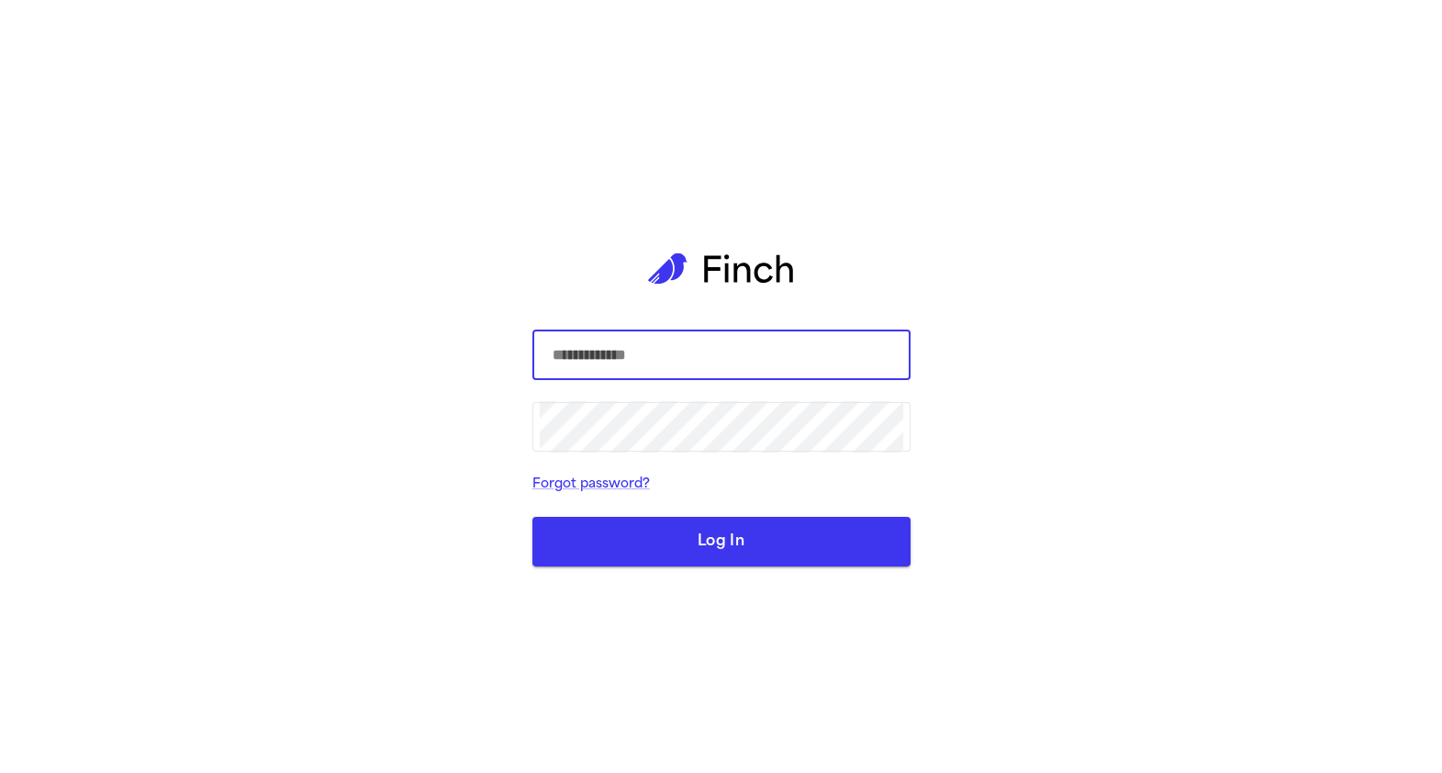
type input "**********"
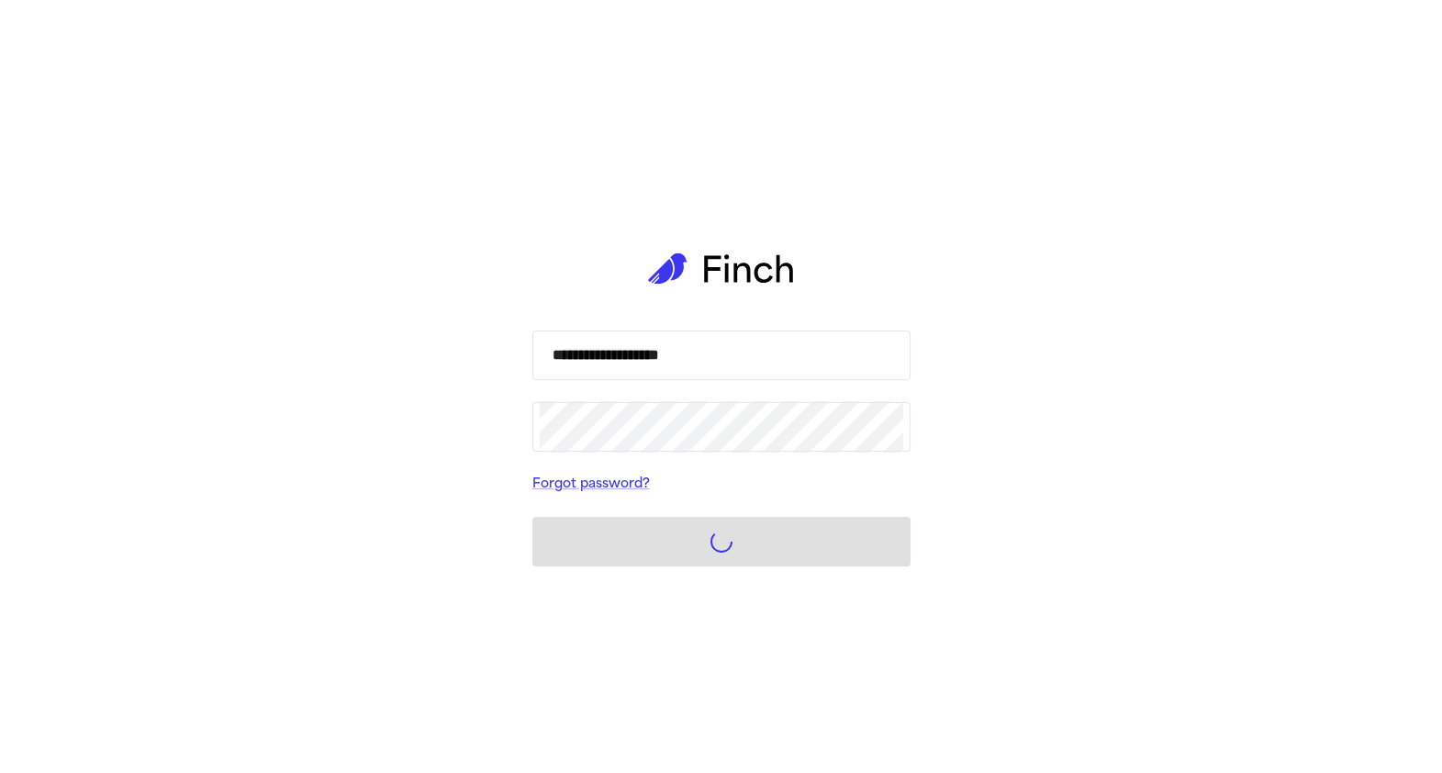
select select "**"
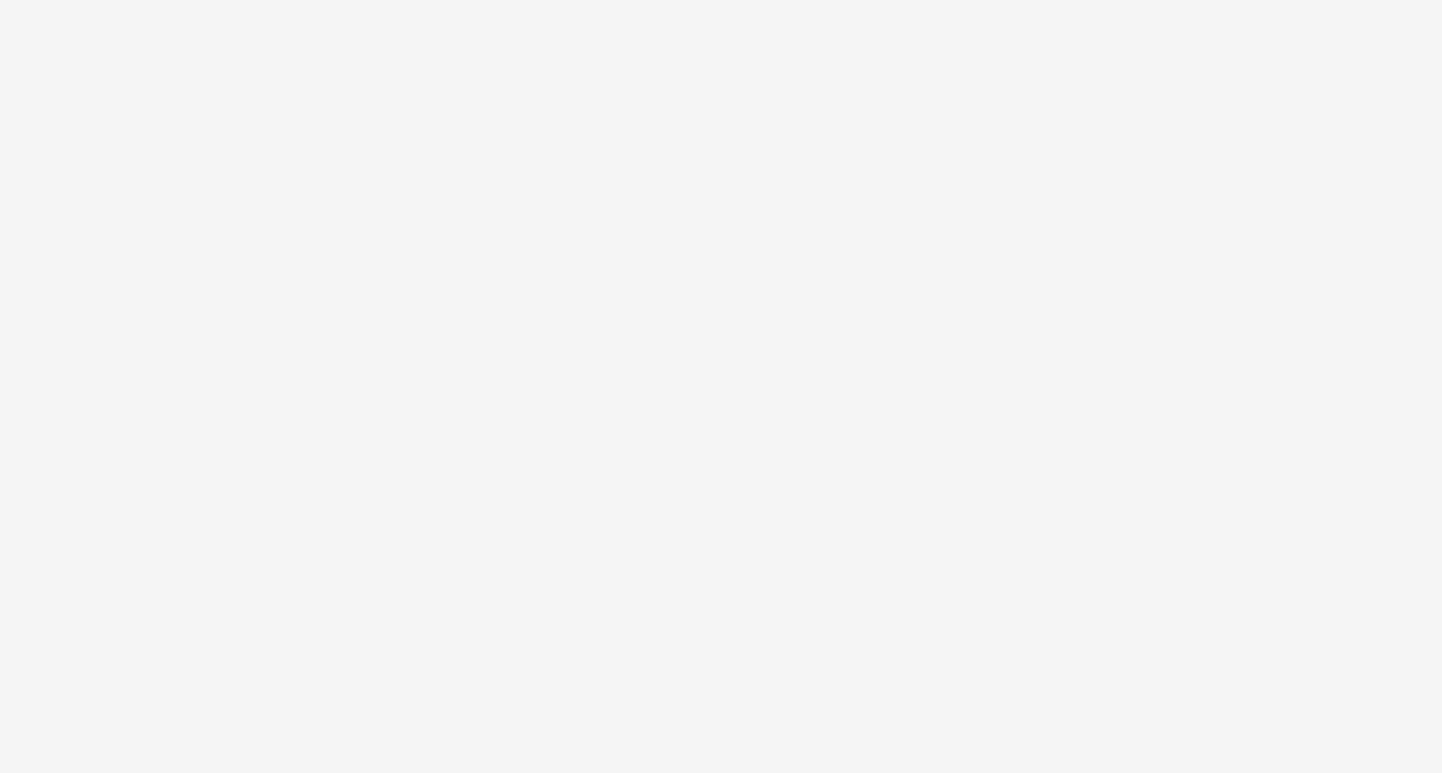
select select "**"
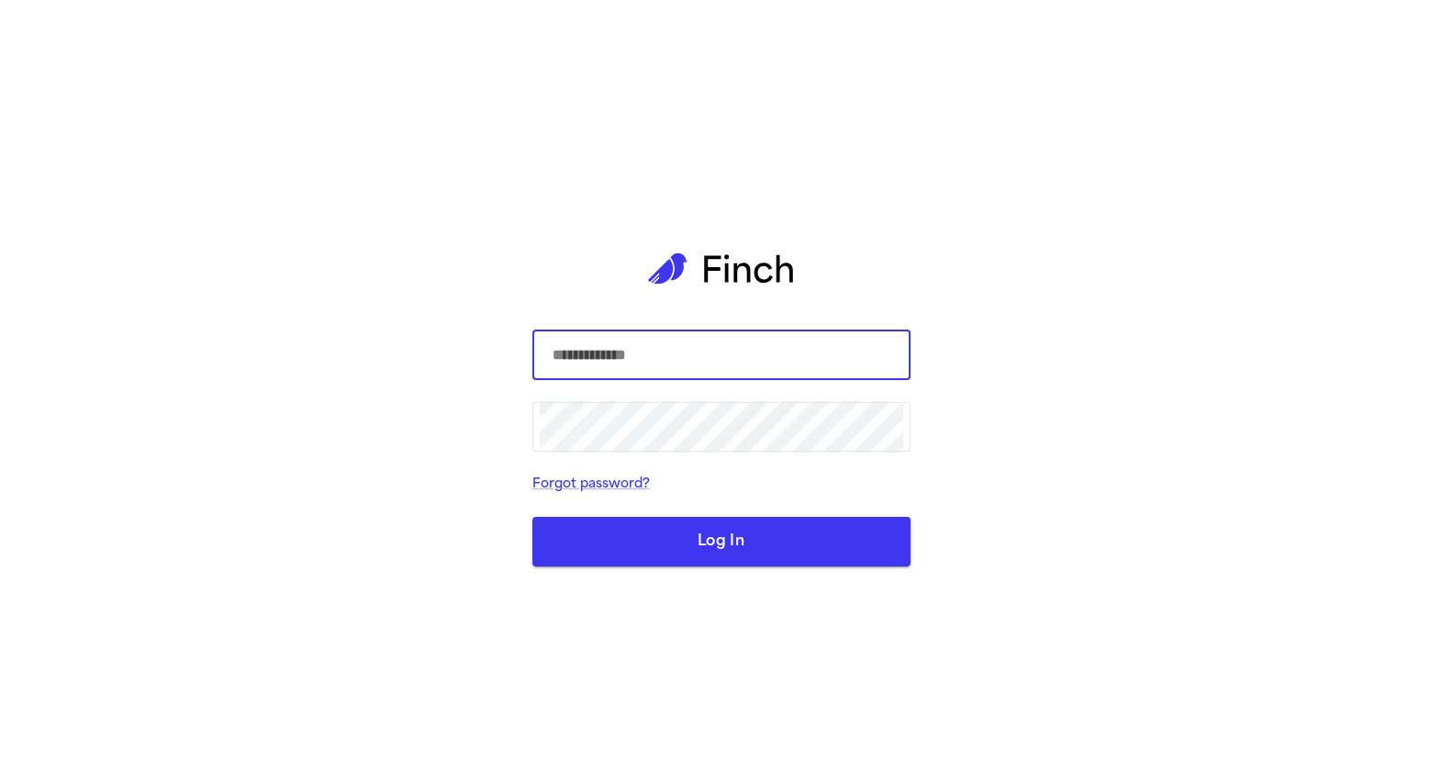
select select "**"
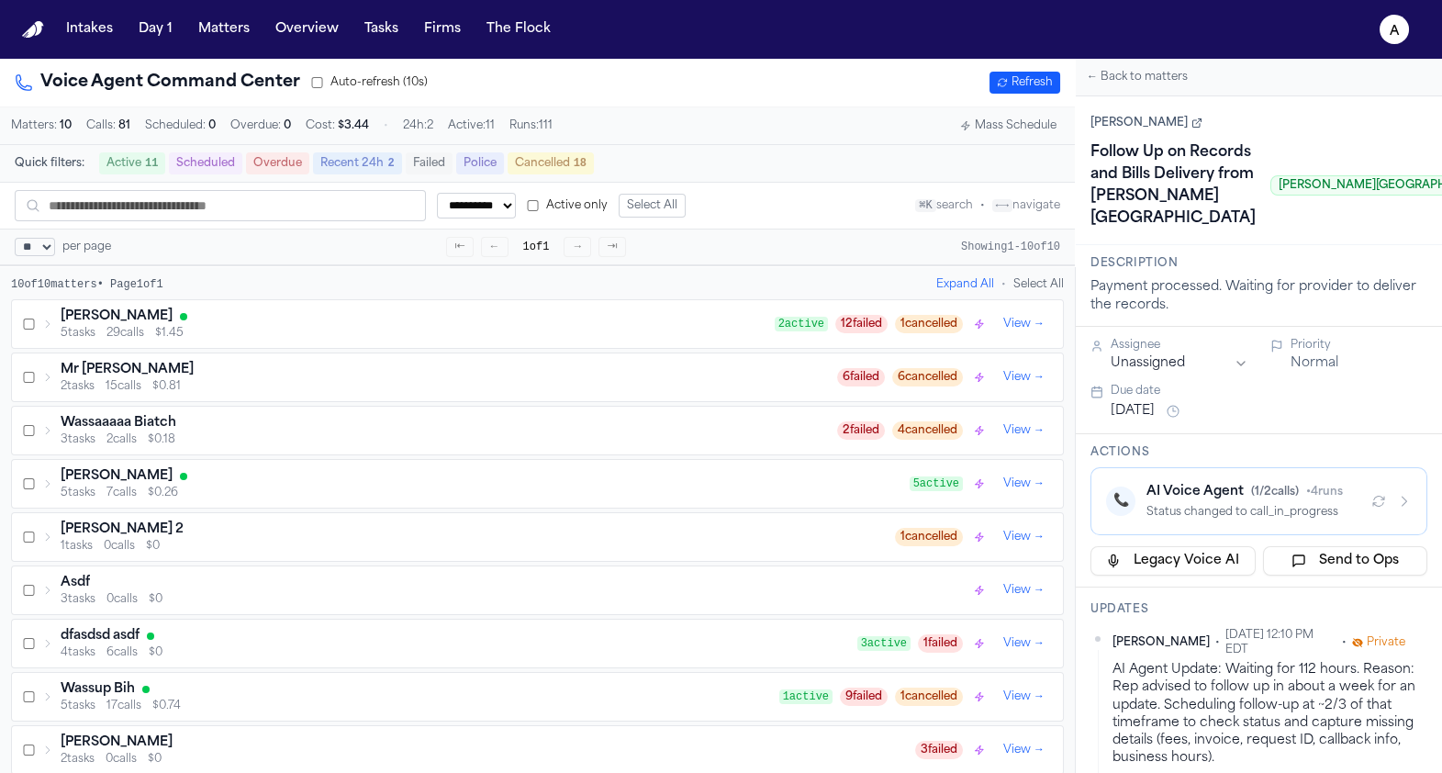
click at [282, 320] on div "[PERSON_NAME]" at bounding box center [418, 316] width 714 height 18
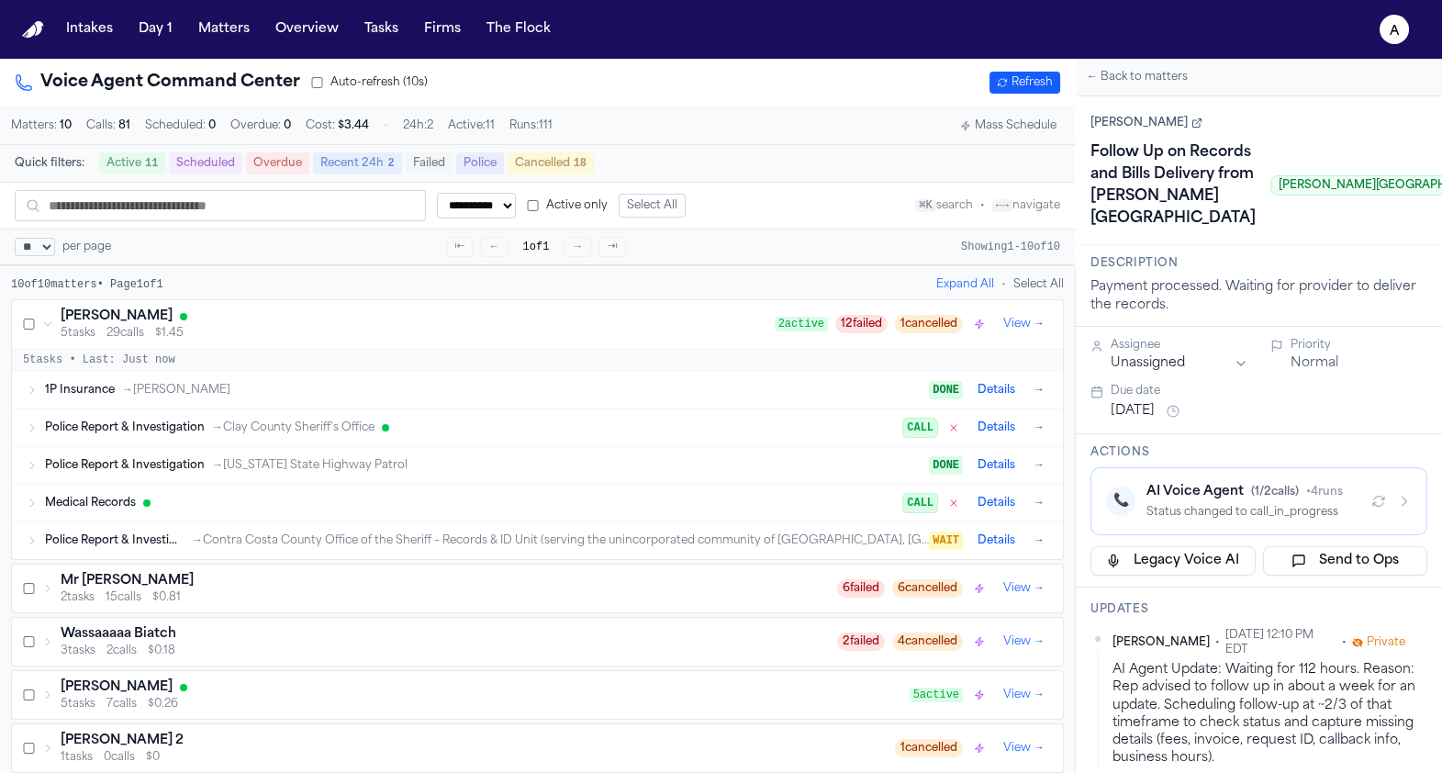
click at [220, 514] on div "Medical Records CALL Details →" at bounding box center [546, 503] width 1003 height 22
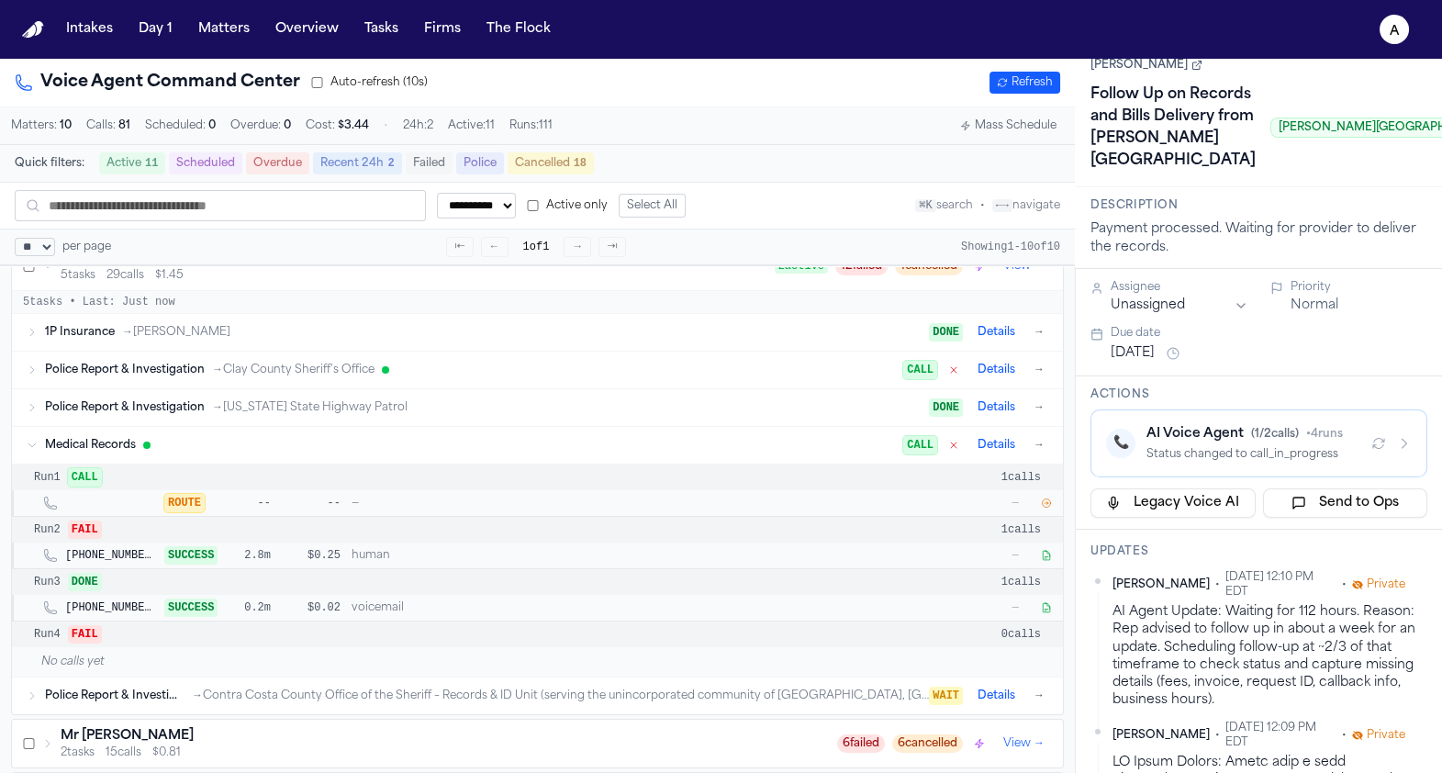
scroll to position [61, 0]
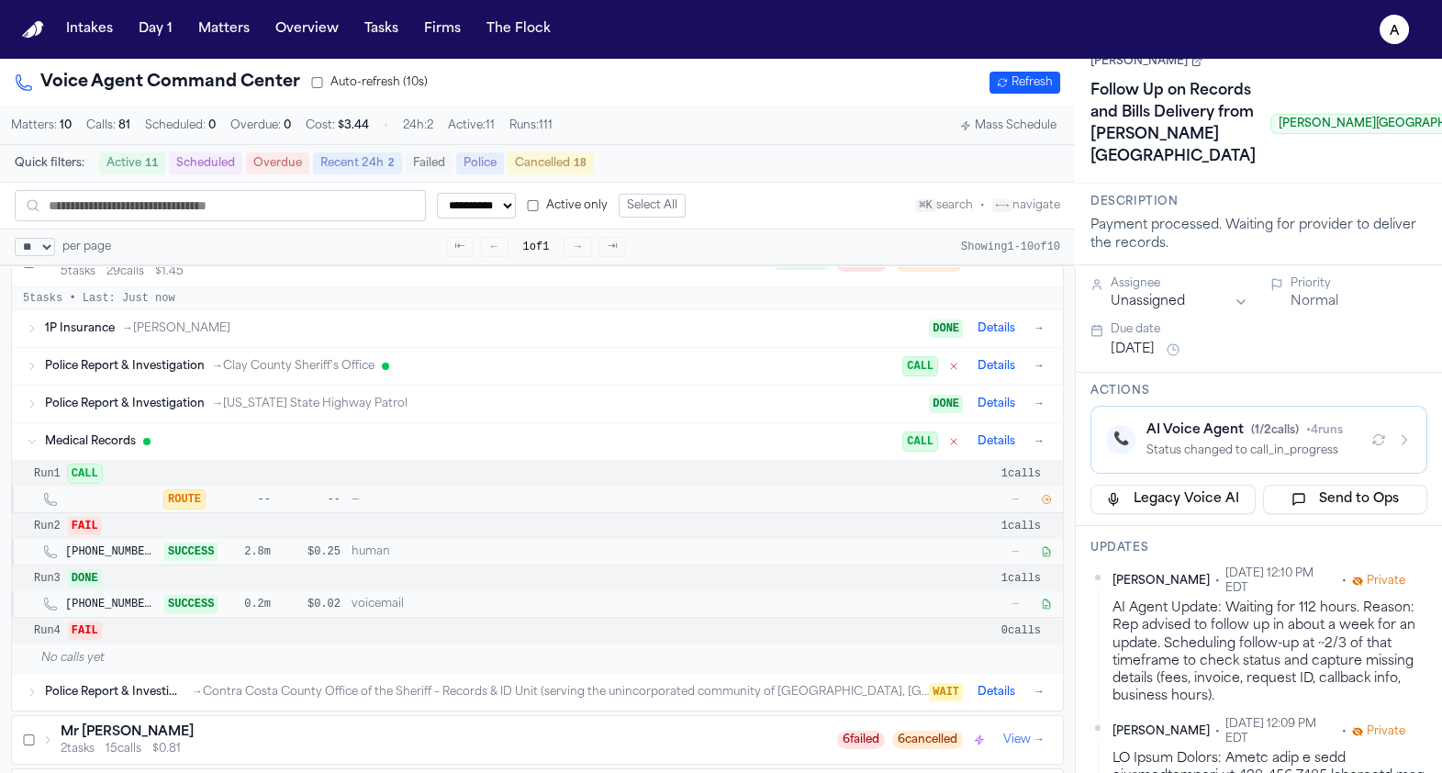
click at [1040, 501] on button "button" at bounding box center [1046, 499] width 18 height 18
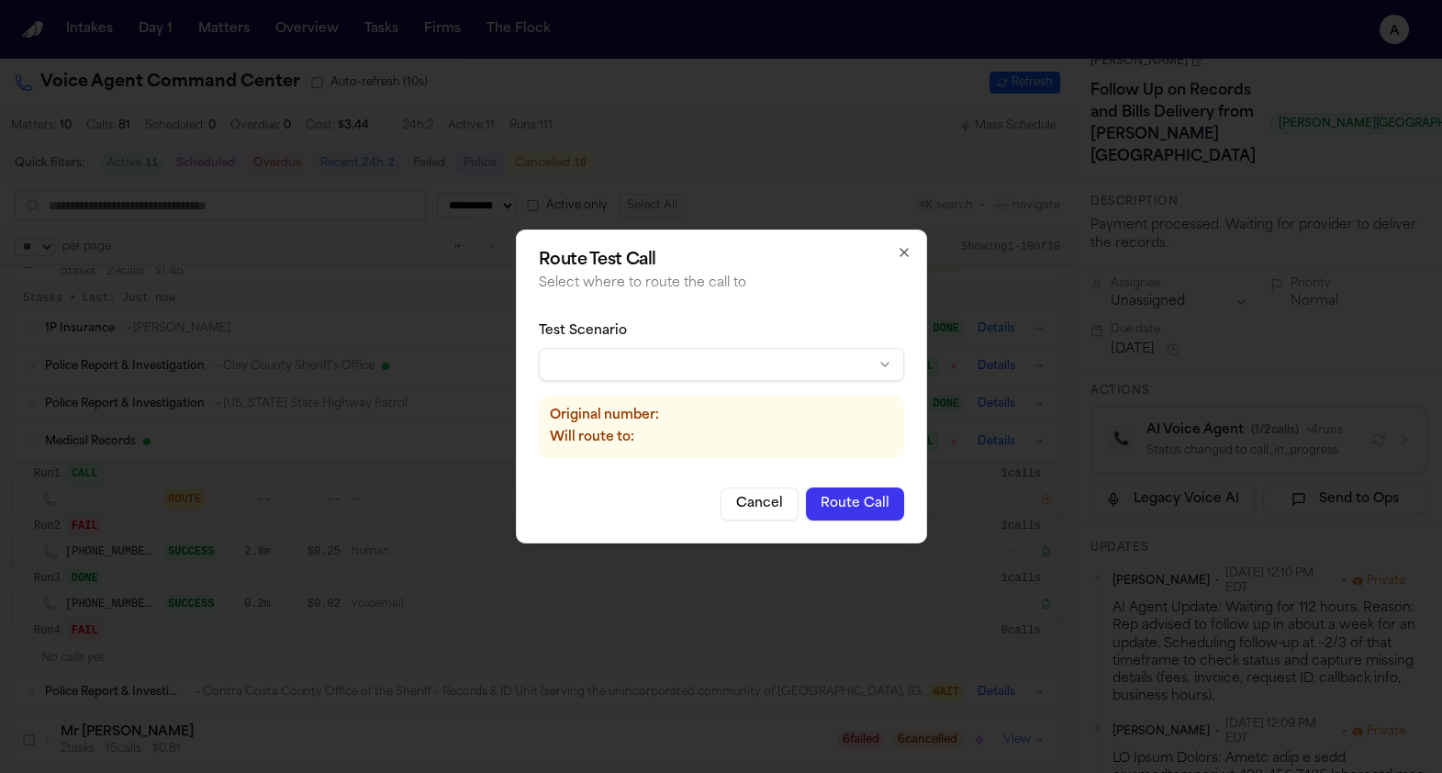
click at [655, 384] on div "Test Scenario Original number: Will route to:" at bounding box center [721, 389] width 365 height 165
click at [655, 377] on body "**********" at bounding box center [721, 386] width 1442 height 773
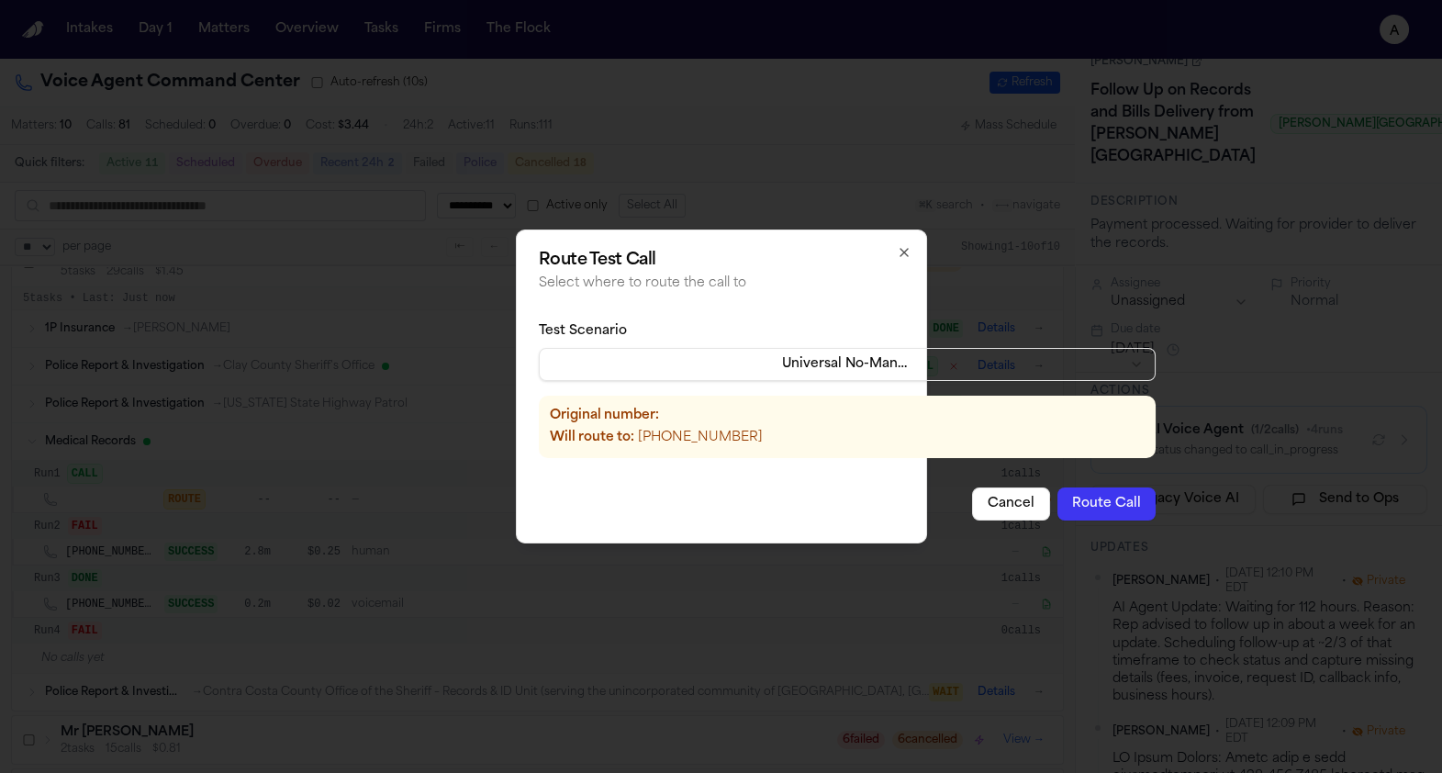
click at [1074, 498] on button "Route Call" at bounding box center [1106, 503] width 98 height 33
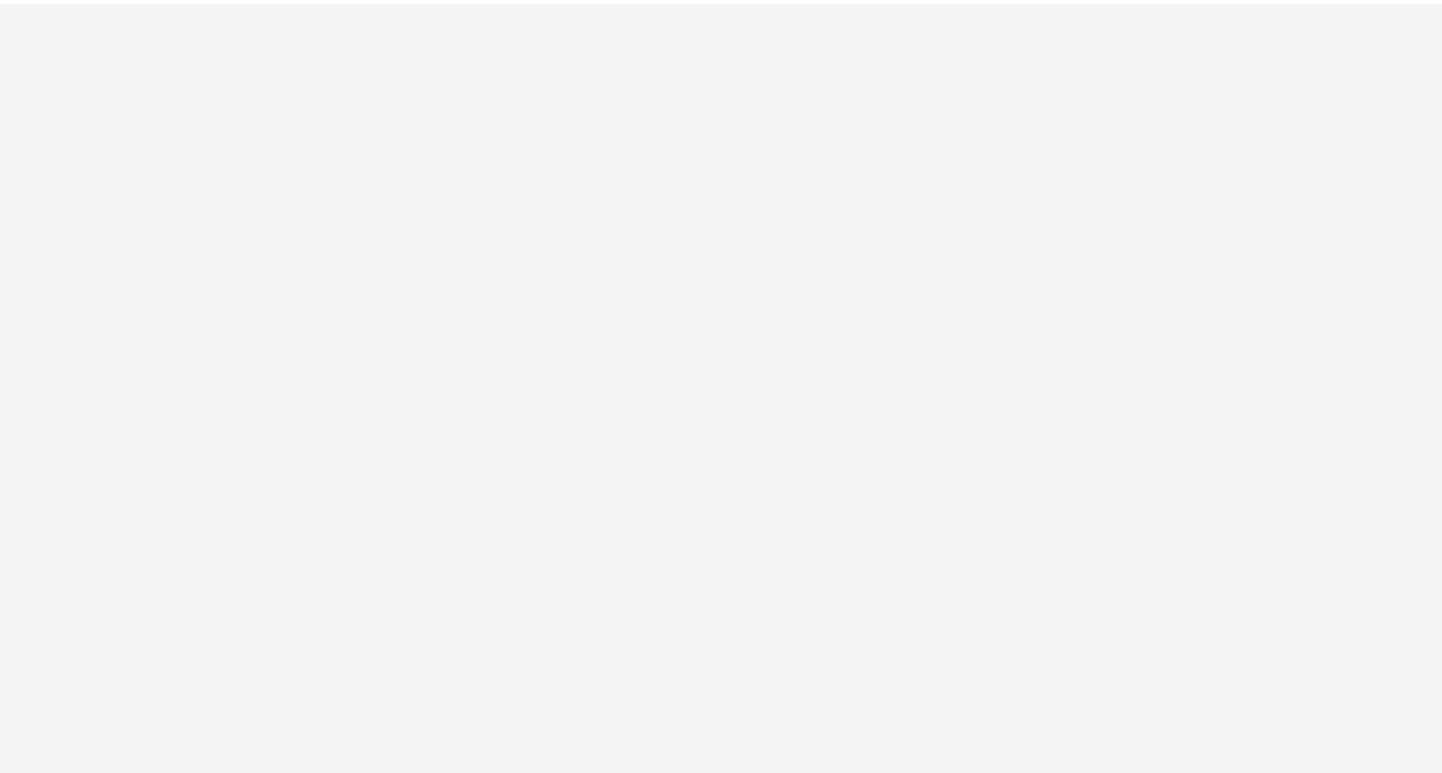
select select "**"
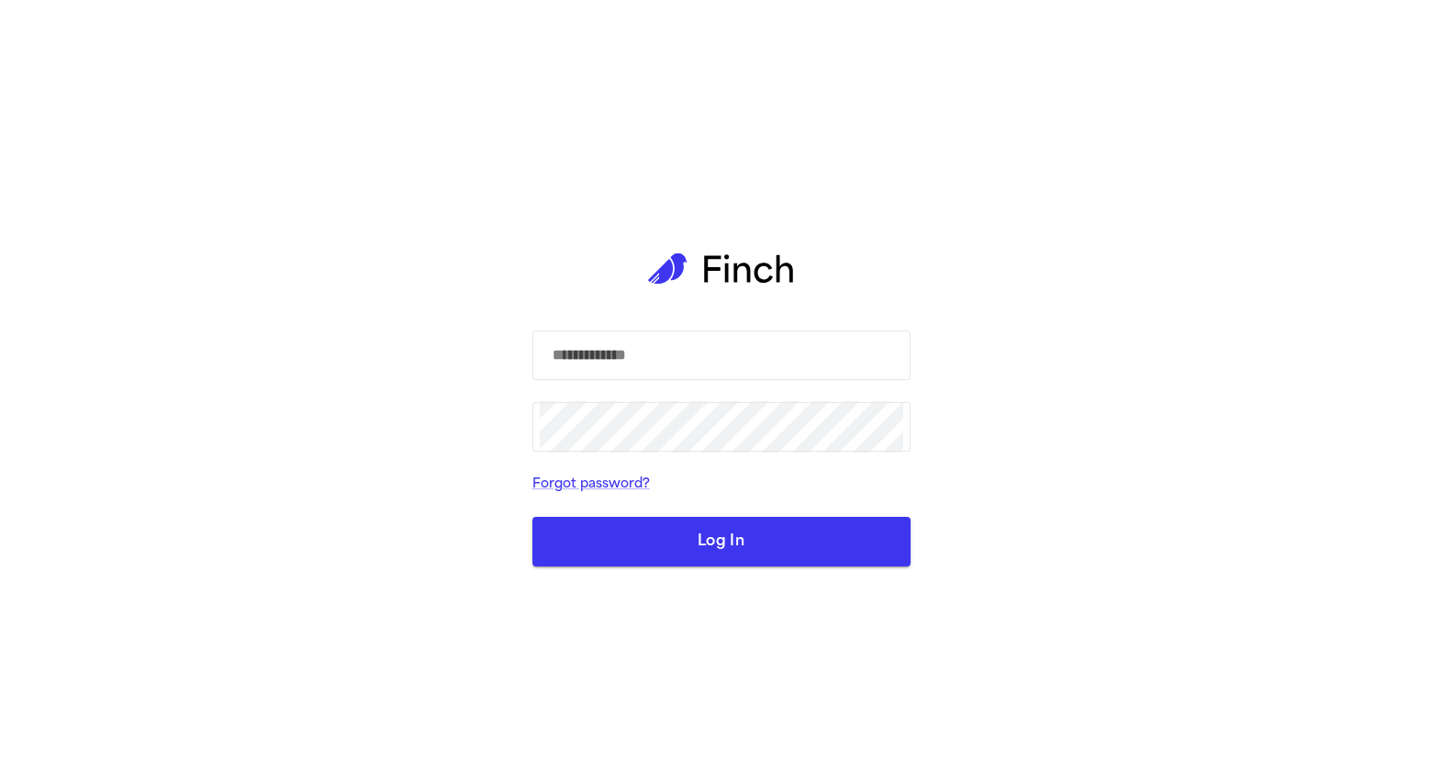
type input "**********"
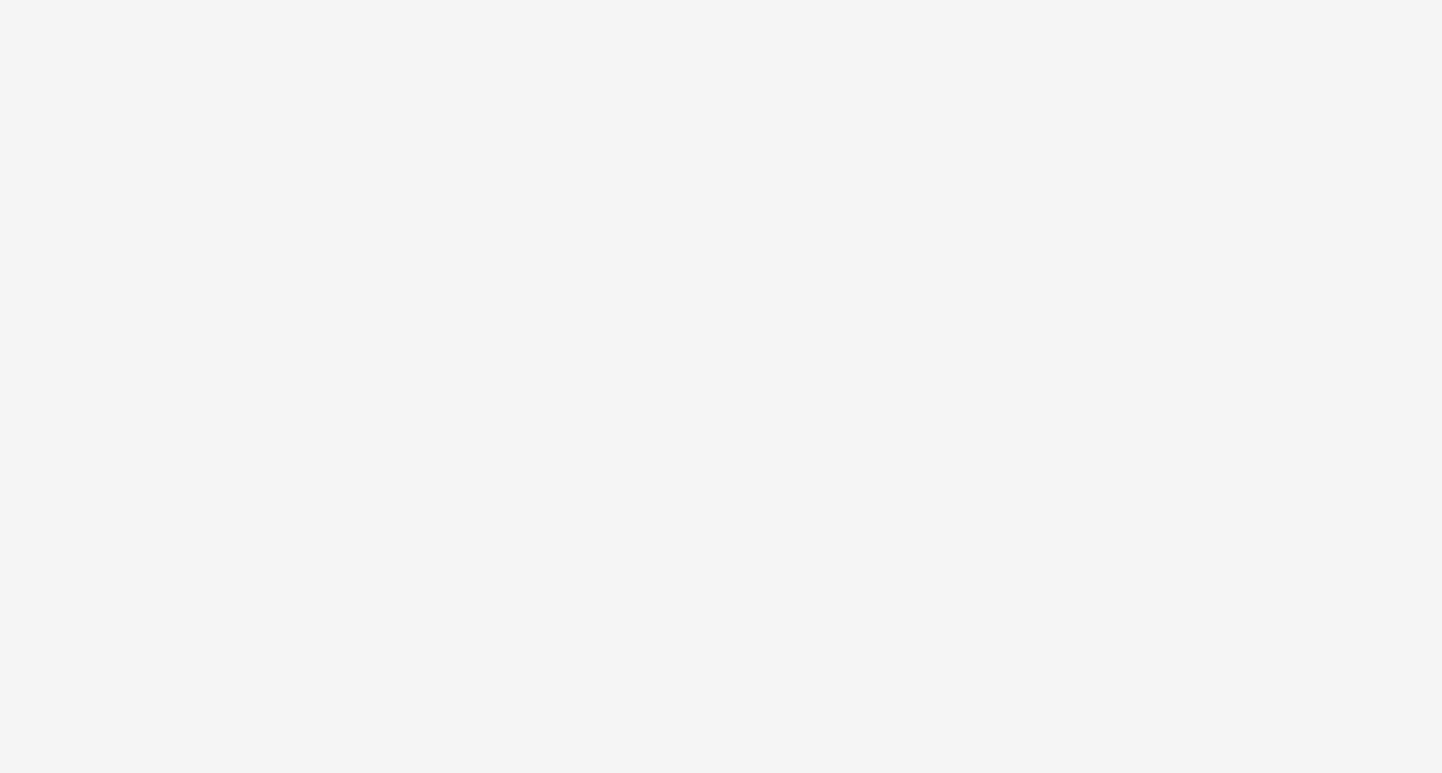
select select "**"
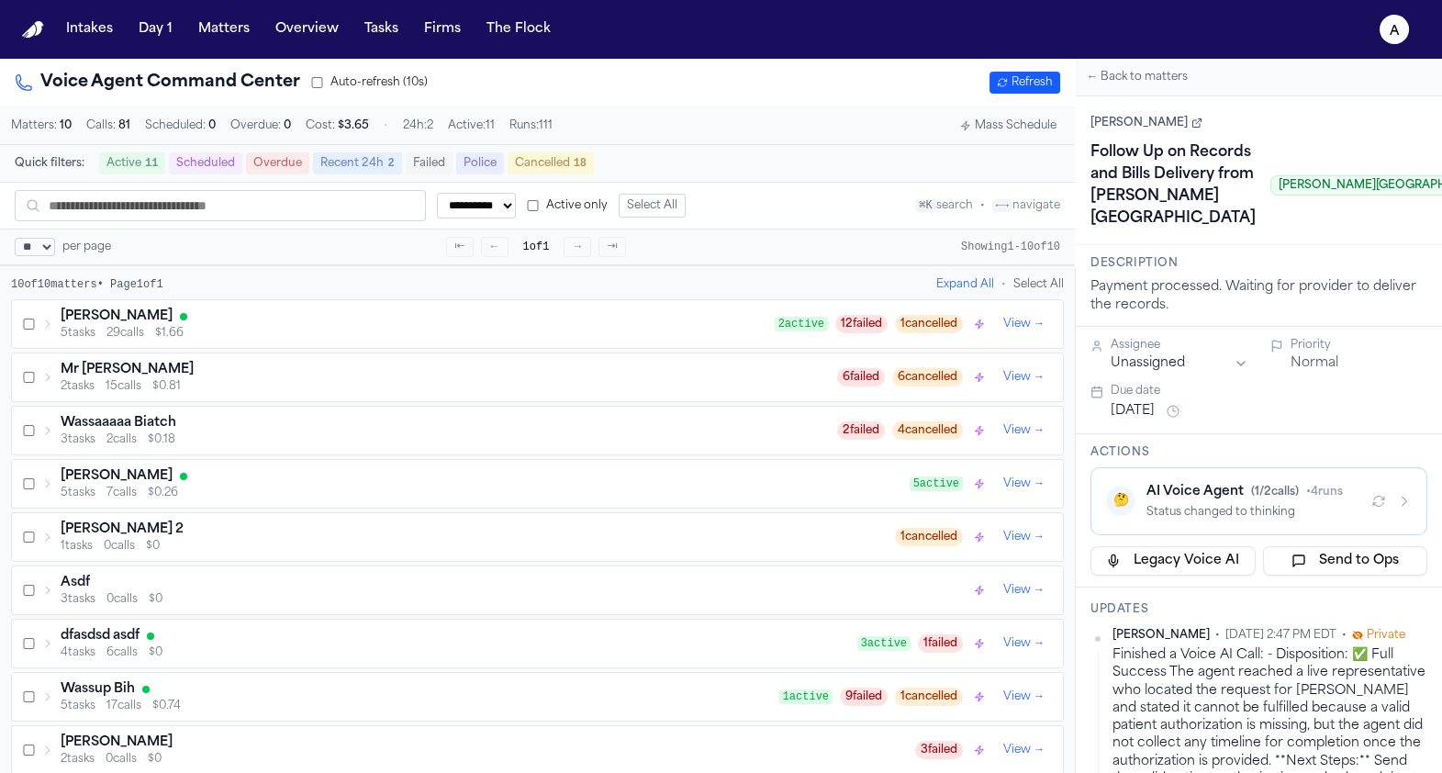
click at [209, 321] on div "[PERSON_NAME]" at bounding box center [418, 316] width 714 height 18
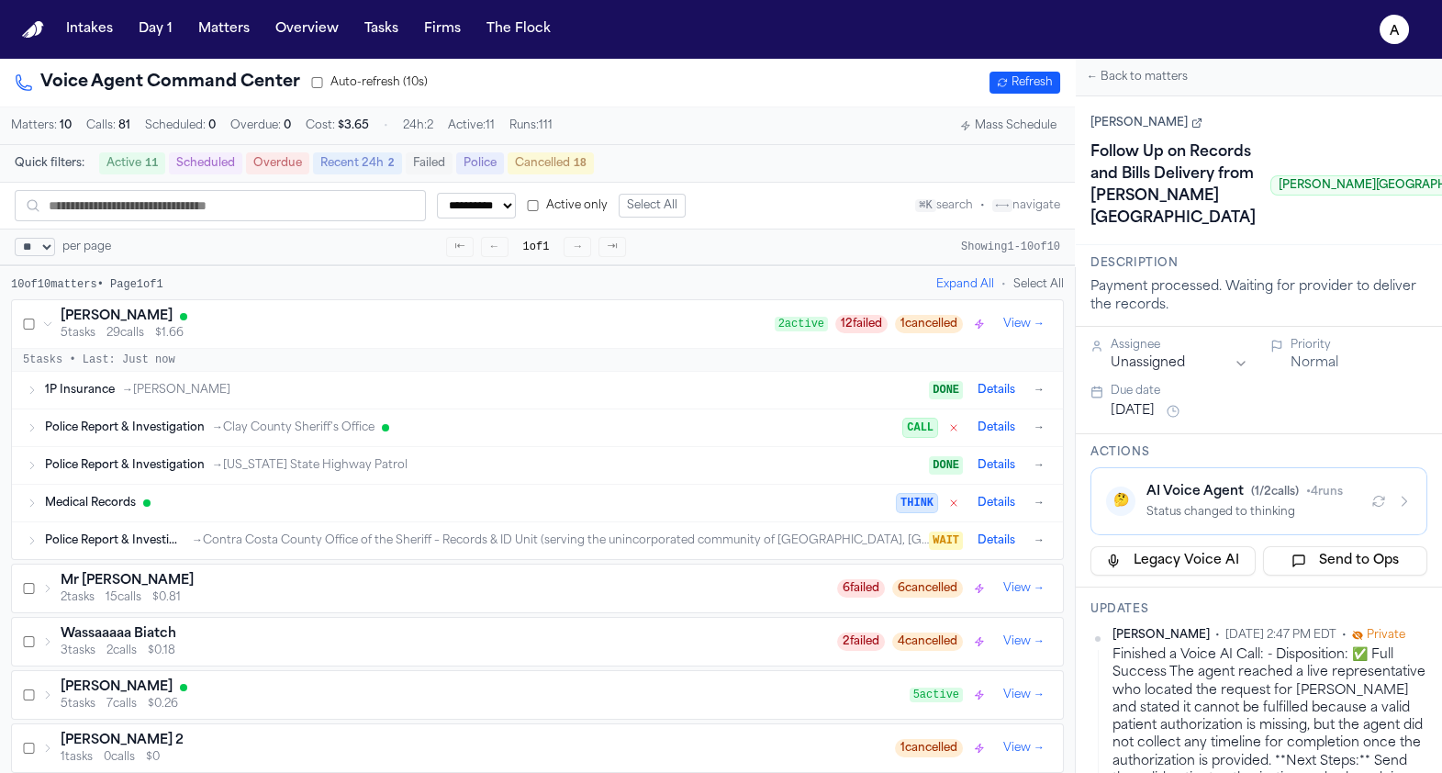
click at [209, 506] on div "Medical Records" at bounding box center [471, 503] width 852 height 15
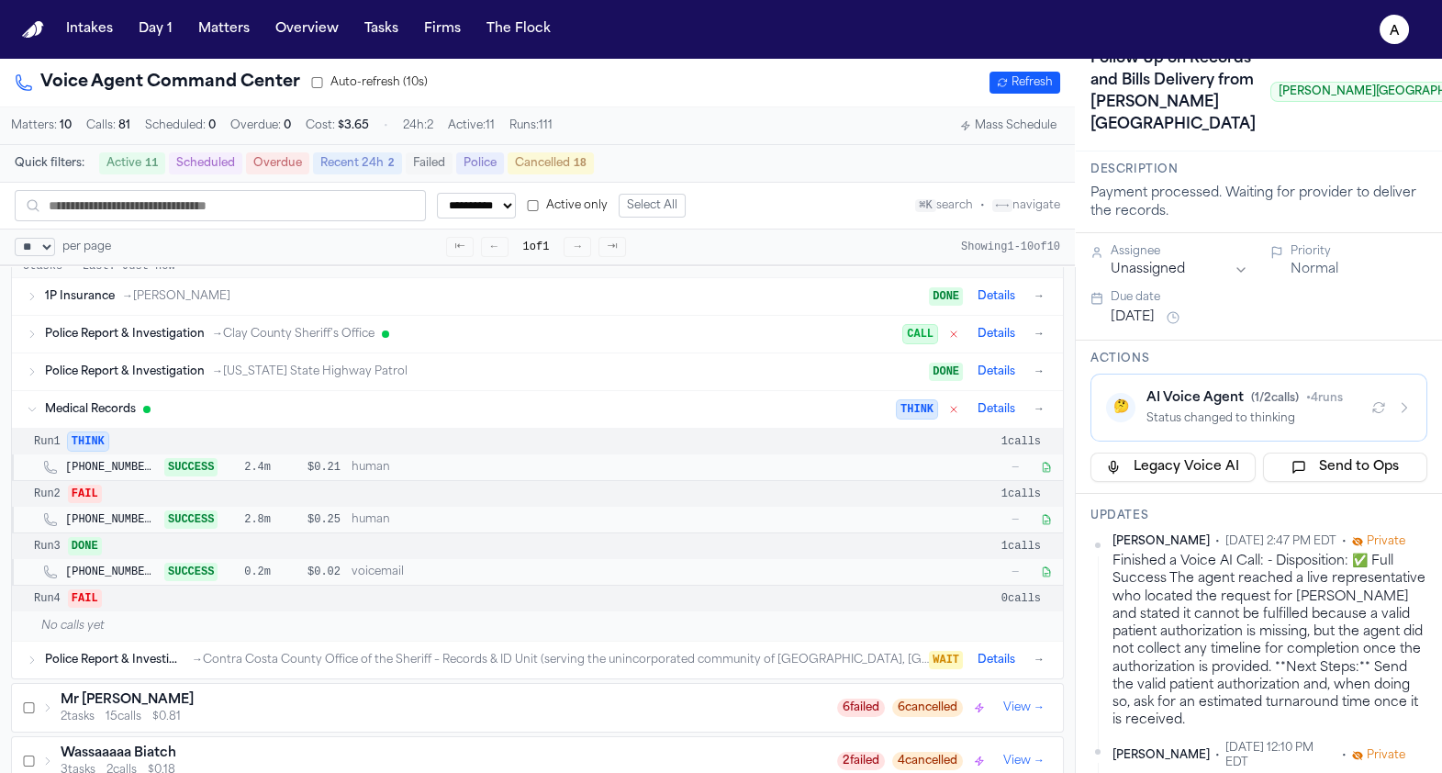
scroll to position [92, 0]
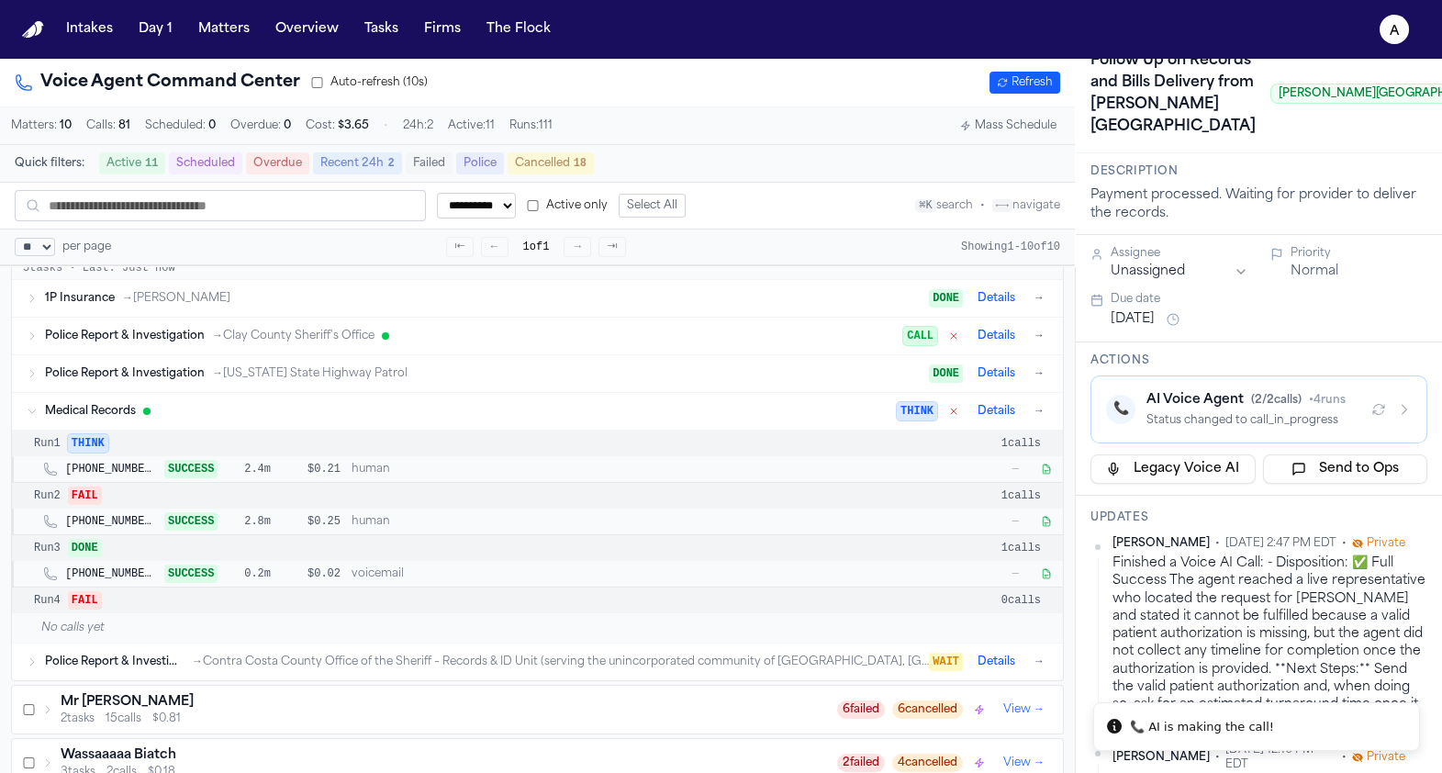
click at [1221, 443] on button "📞 AI Voice Agent ( 2 / 2 calls) • 4 runs Status changed to call_in_progress" at bounding box center [1258, 409] width 337 height 68
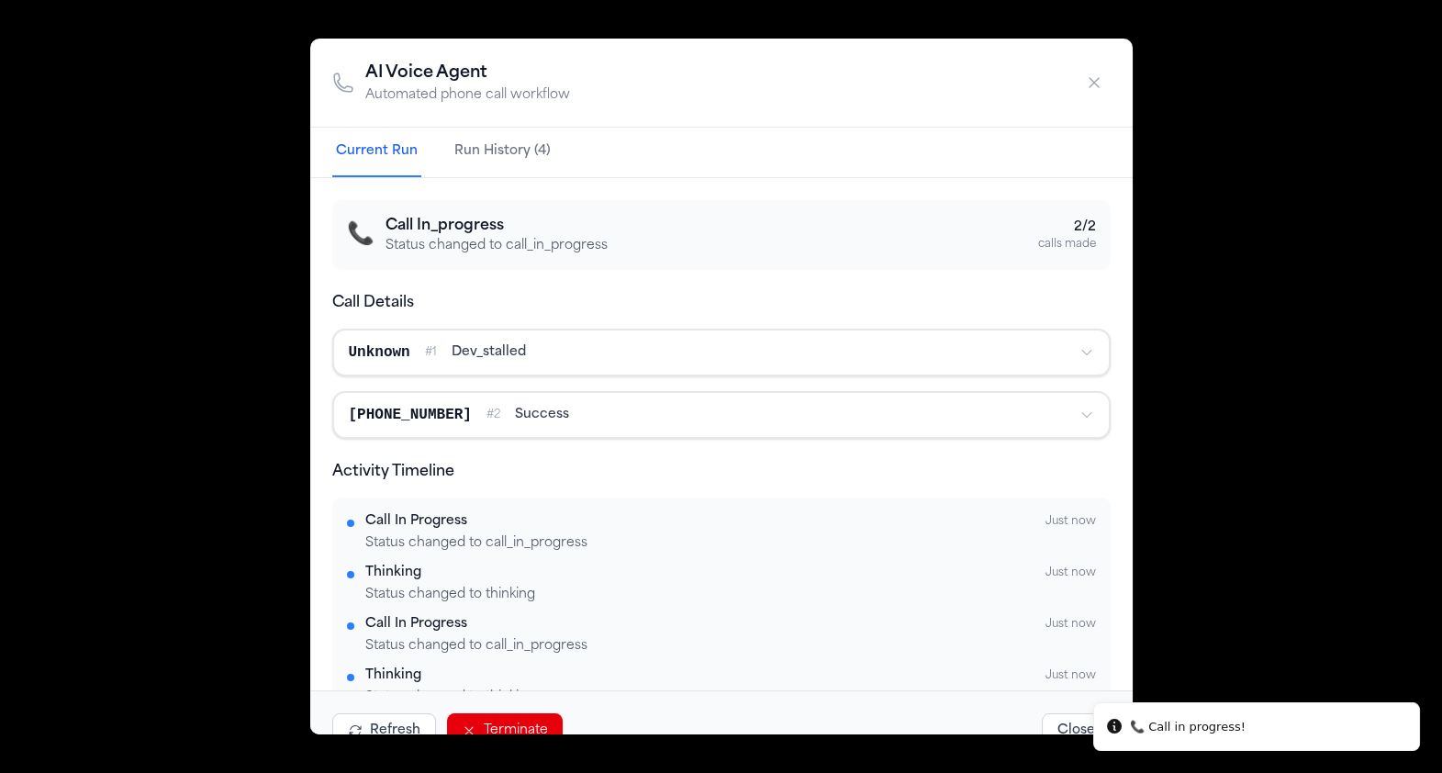
click at [516, 736] on div "AI Voice Agent Automated phone call workflow Current Run Run History (4) 📞 Call…" at bounding box center [721, 386] width 1442 height 773
click at [516, 727] on button "Terminate" at bounding box center [505, 730] width 116 height 35
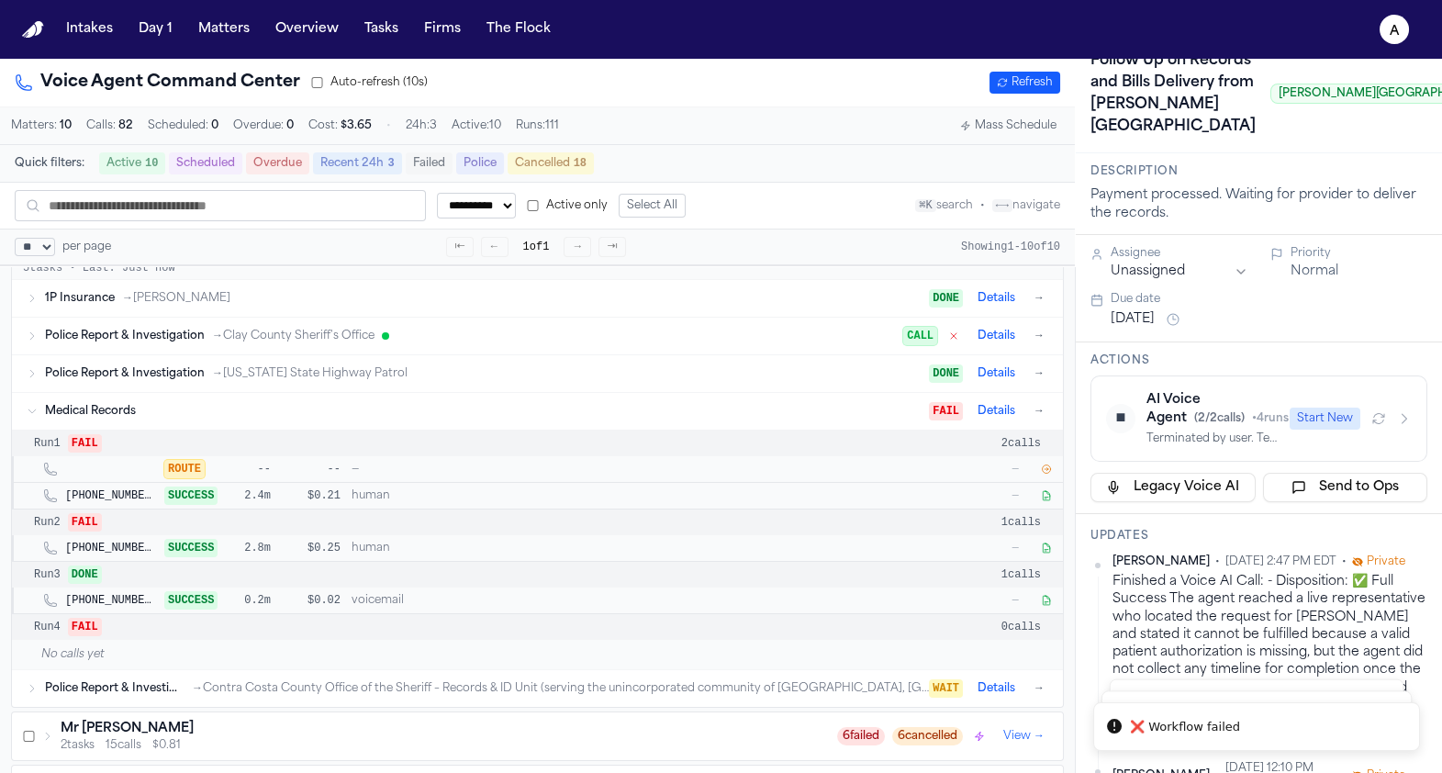
click at [1291, 446] on div "⏹ AI Voice Agent ( 2 / 2 calls) • 4 runs Terminated by user. Temporal workflow …" at bounding box center [1259, 418] width 306 height 55
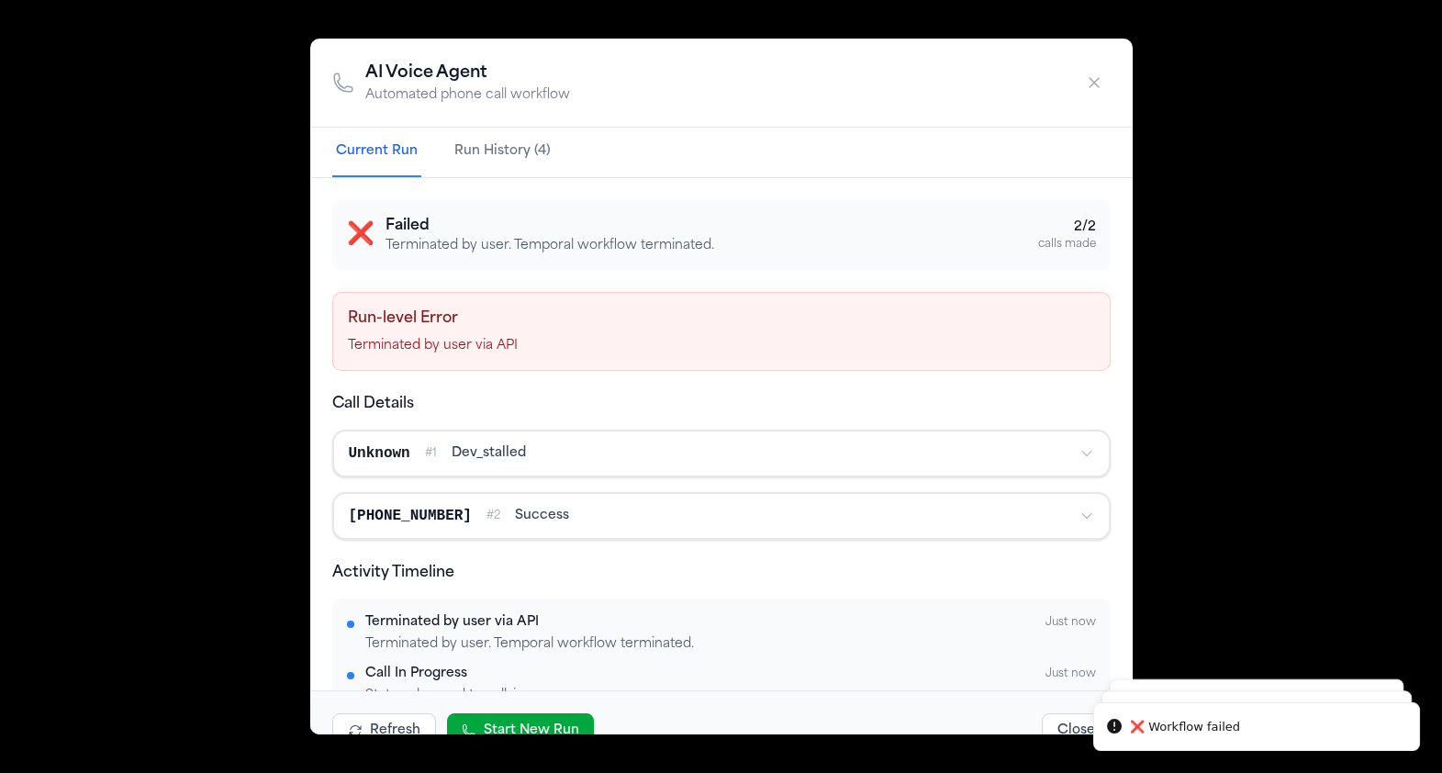
click at [506, 722] on button "Start New Run" at bounding box center [520, 730] width 147 height 35
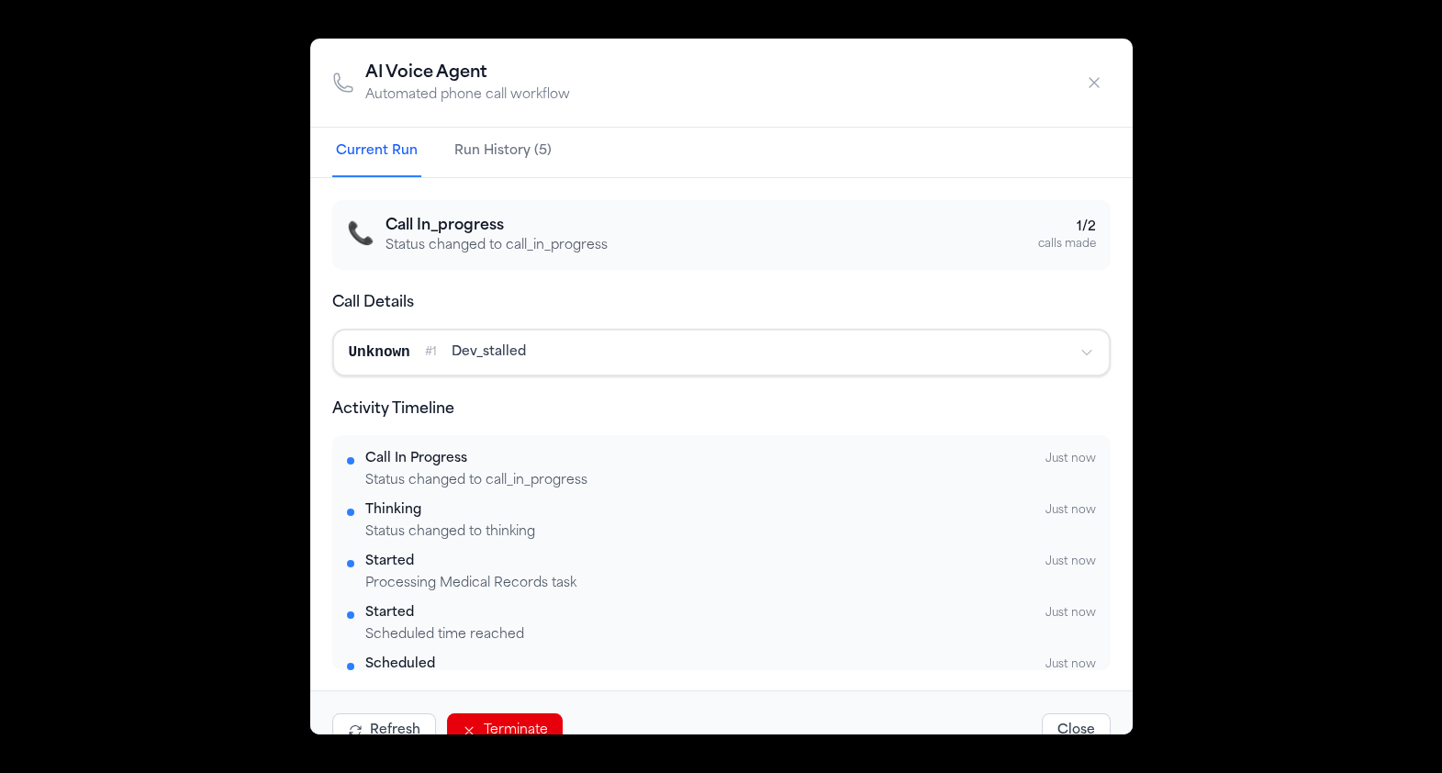
click at [188, 140] on div "AI Voice Agent Automated phone call workflow Current Run Run History (5) 📞 Call…" at bounding box center [721, 386] width 1442 height 773
click at [1093, 84] on icon "button" at bounding box center [1094, 82] width 18 height 18
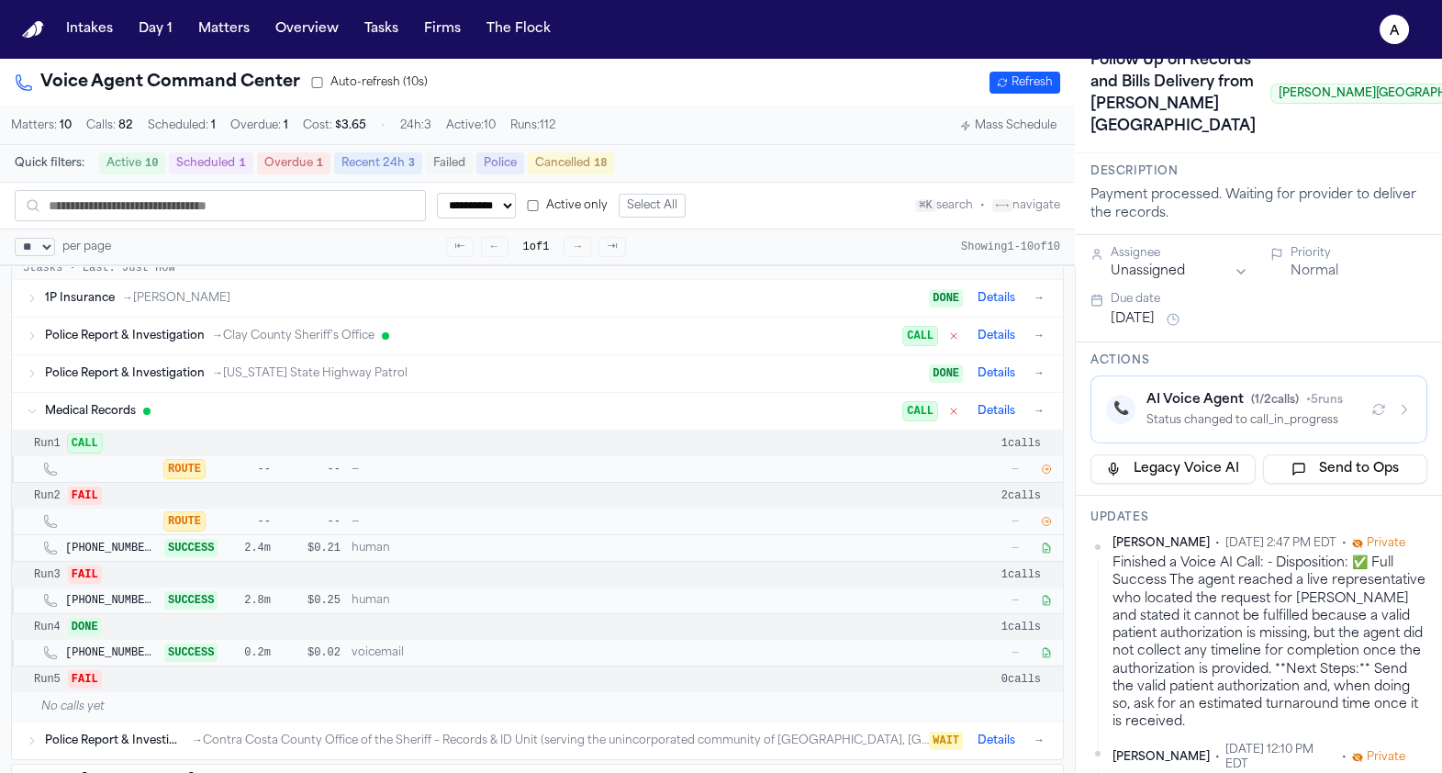
click at [1052, 469] on button "button" at bounding box center [1046, 469] width 18 height 18
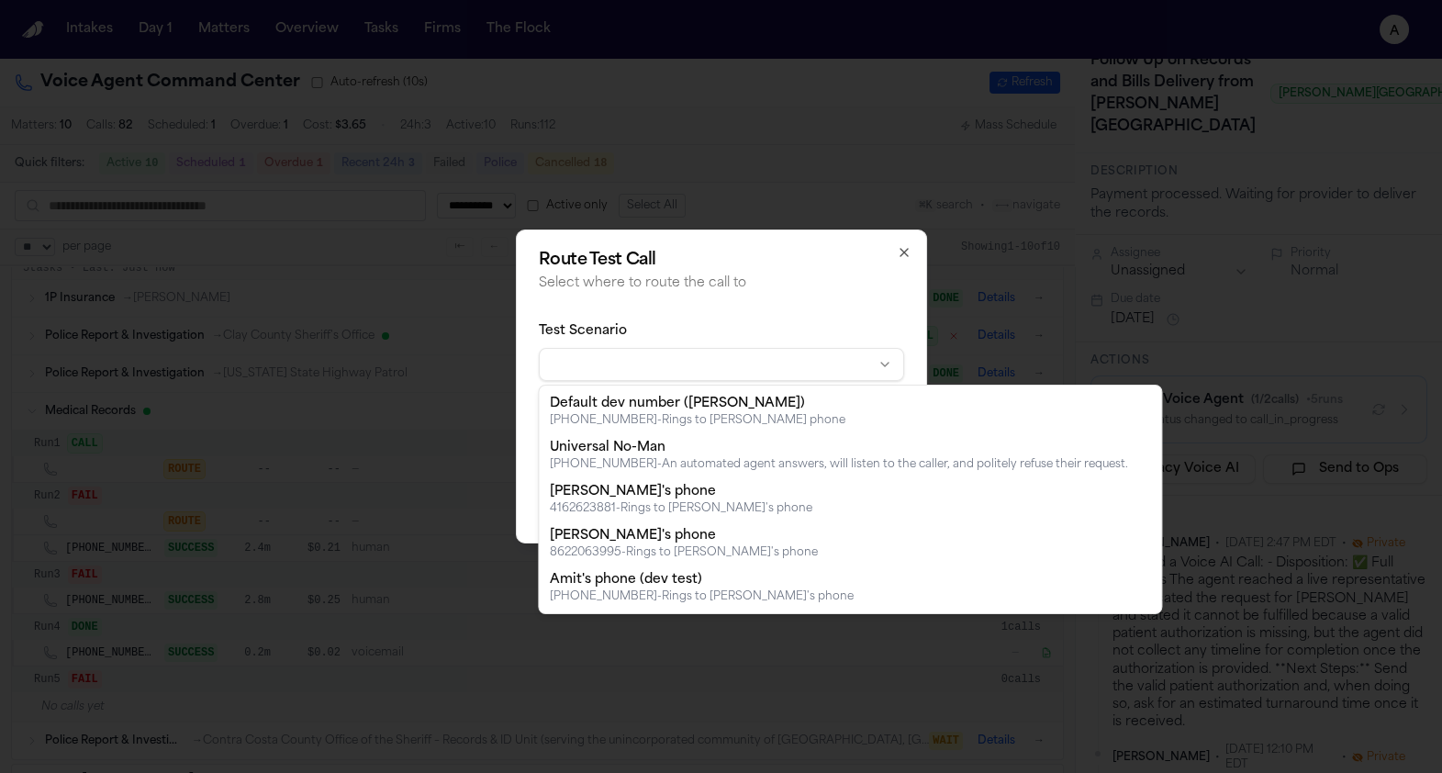
click at [656, 374] on body "**********" at bounding box center [721, 386] width 1442 height 773
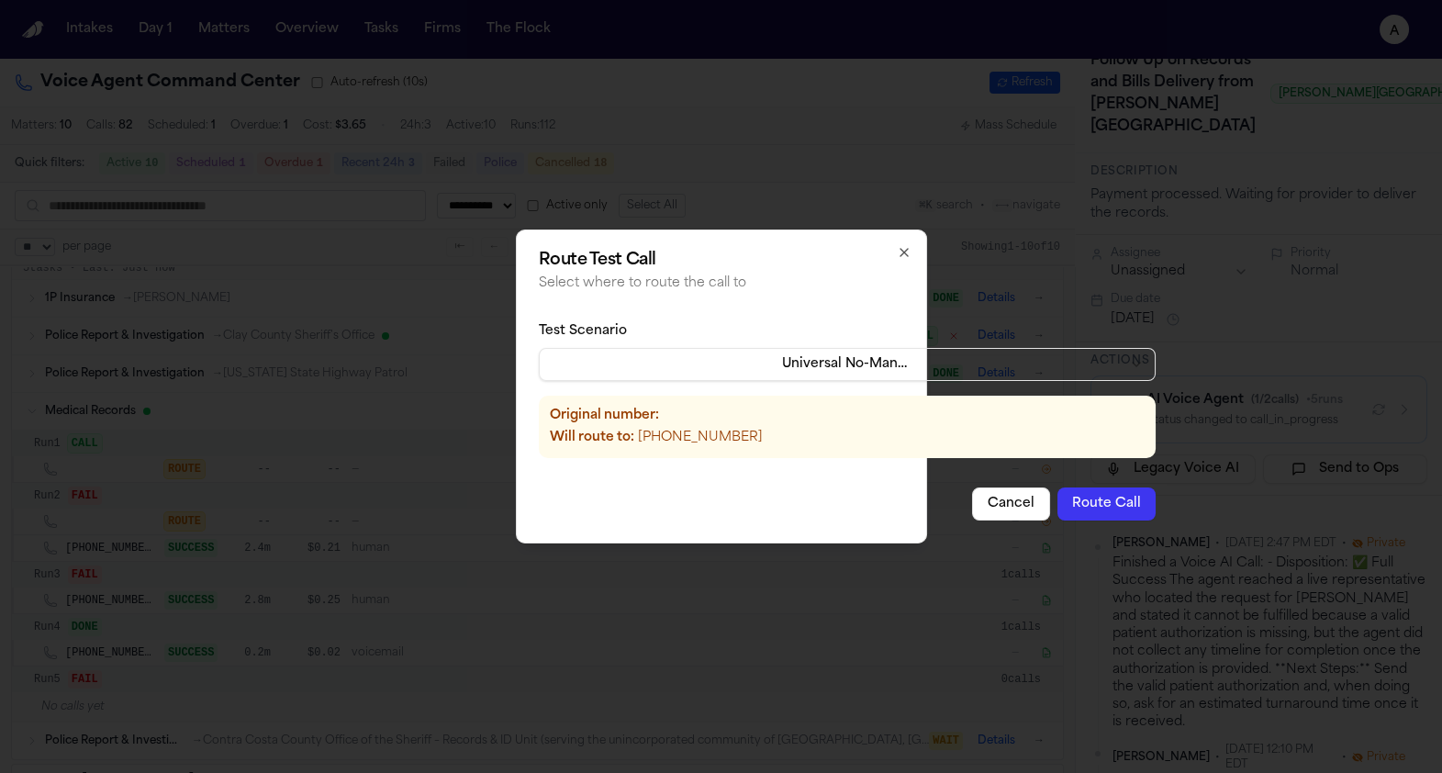
click at [1059, 507] on button "Route Call" at bounding box center [1106, 503] width 98 height 33
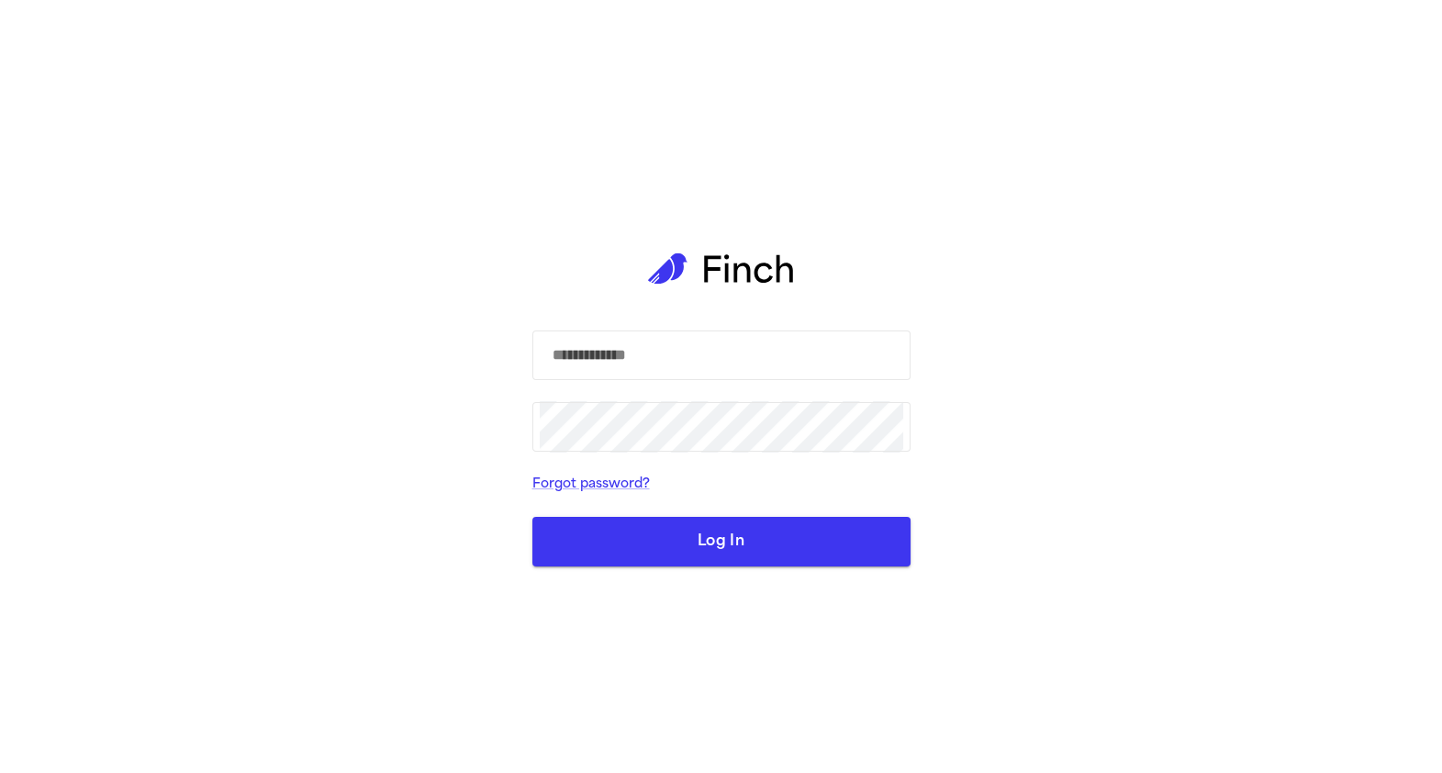
select select "**"
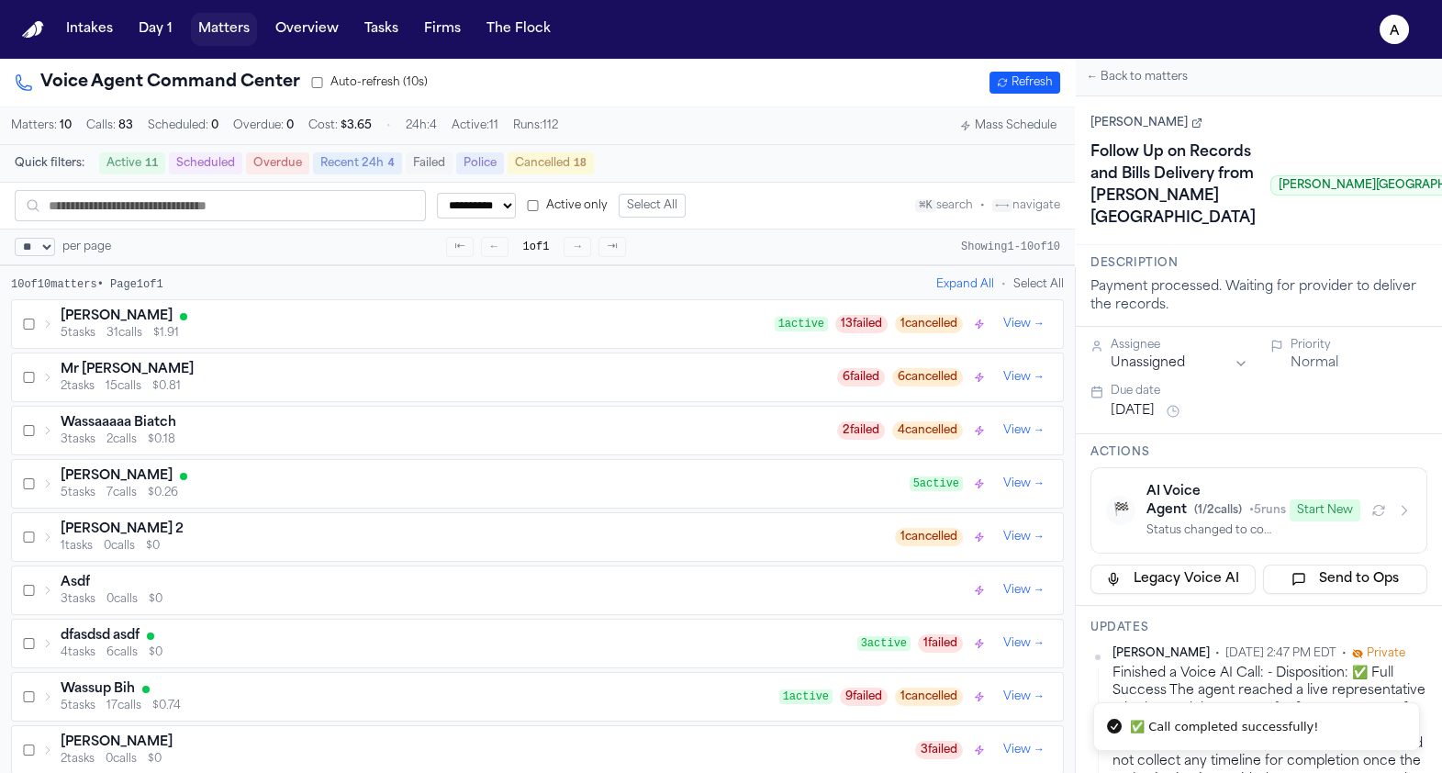
click at [232, 26] on button "Matters" at bounding box center [224, 29] width 66 height 33
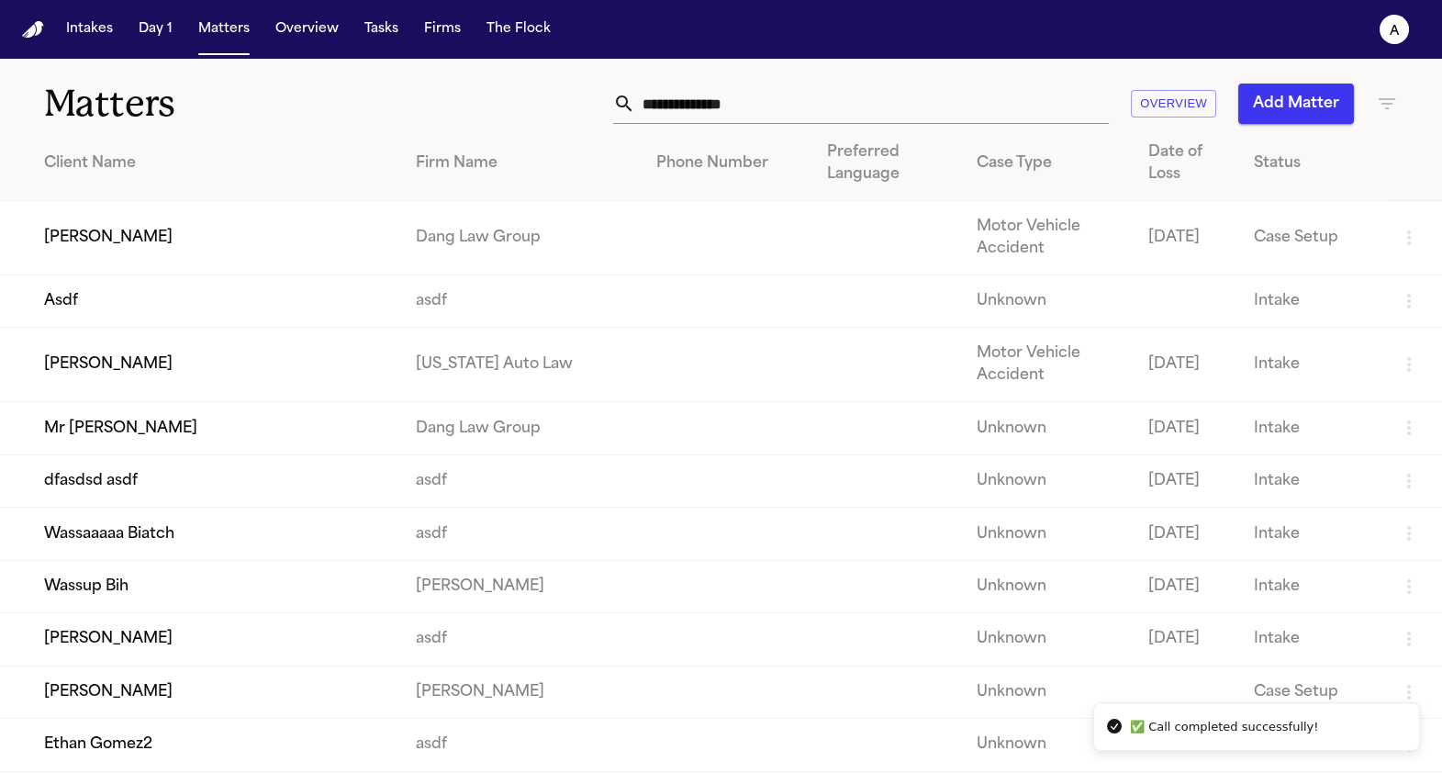
click at [172, 374] on td "[PERSON_NAME]" at bounding box center [200, 365] width 401 height 74
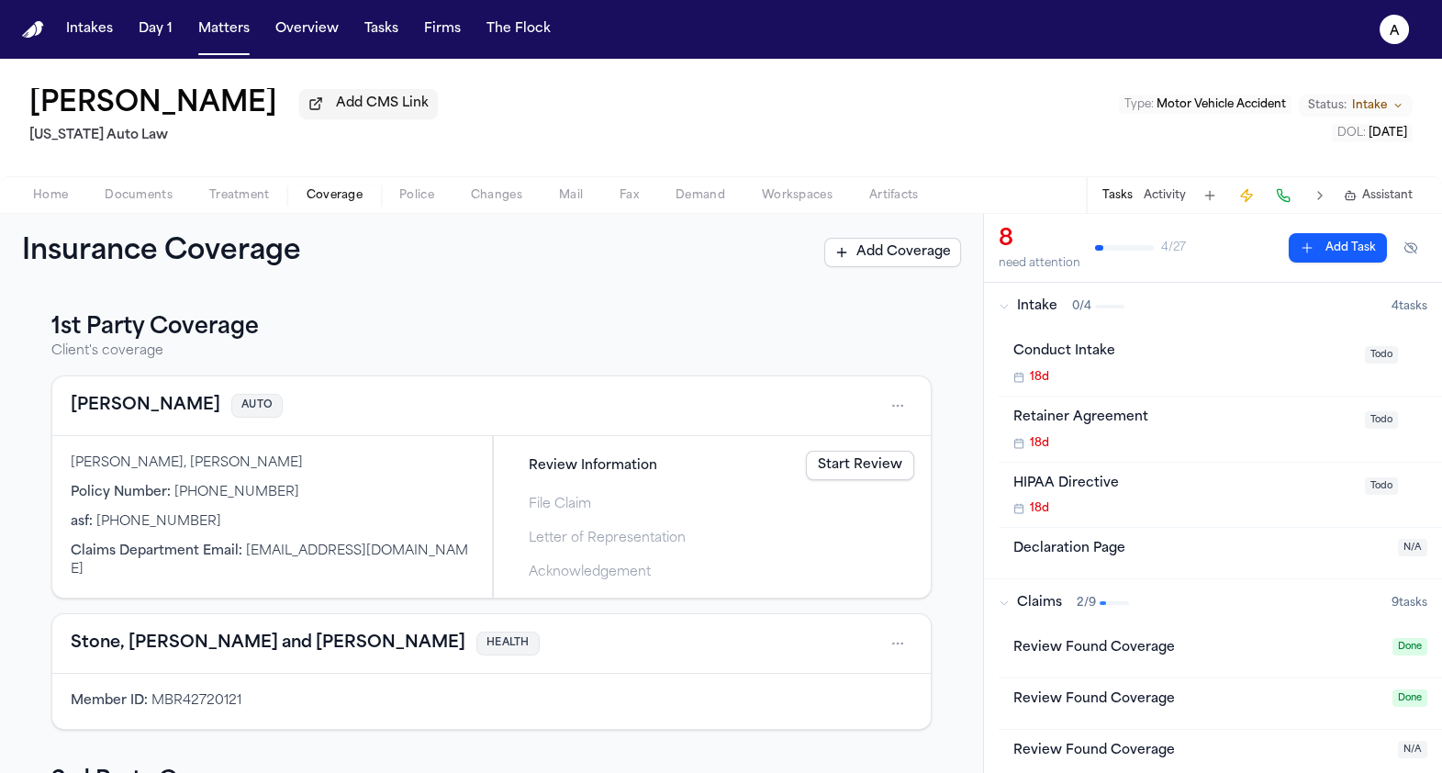
click at [342, 203] on span "Coverage" at bounding box center [334, 195] width 56 height 15
click at [391, 199] on button "Police" at bounding box center [417, 195] width 72 height 22
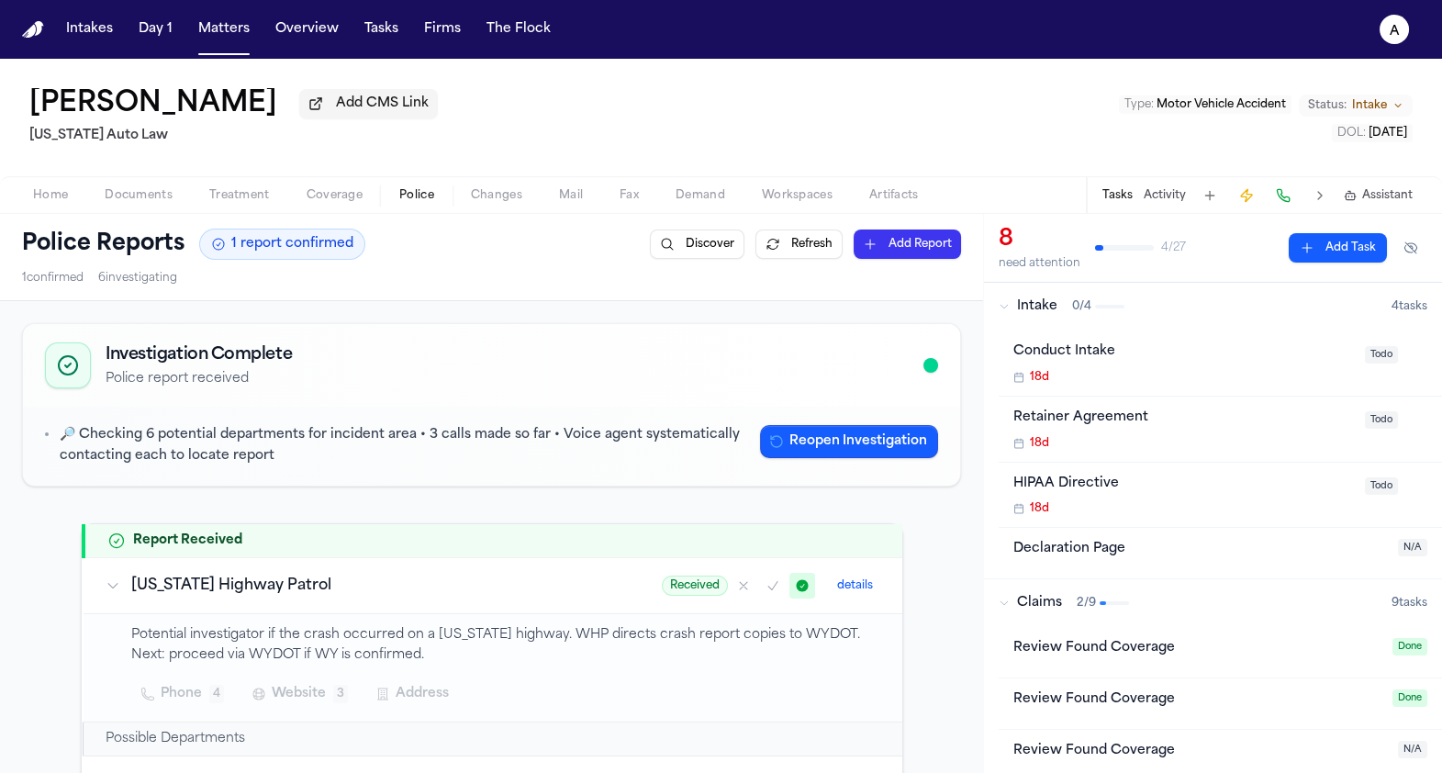
click at [392, 192] on button "Police" at bounding box center [417, 195] width 72 height 22
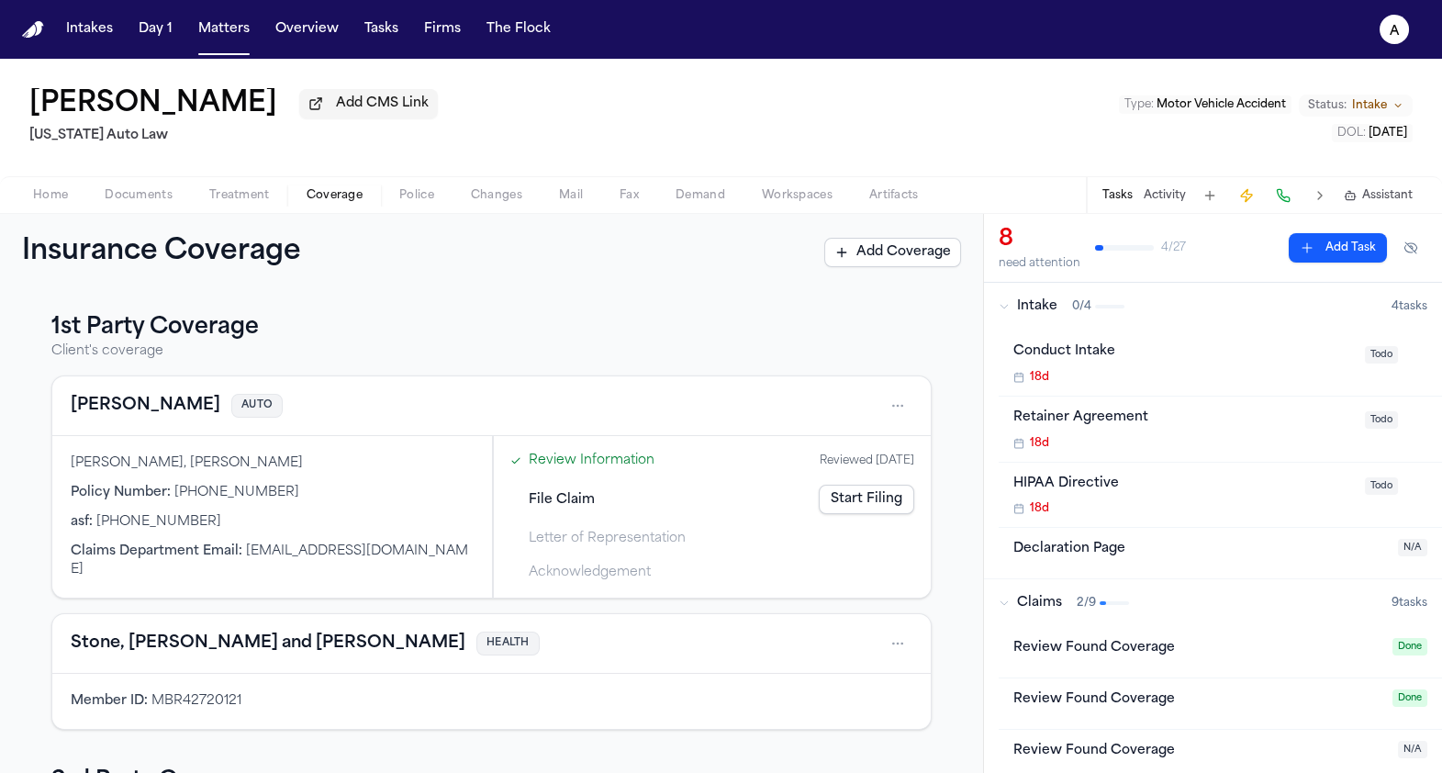
click at [345, 192] on span "Coverage" at bounding box center [334, 195] width 56 height 15
click at [252, 192] on span "Treatment" at bounding box center [239, 195] width 61 height 15
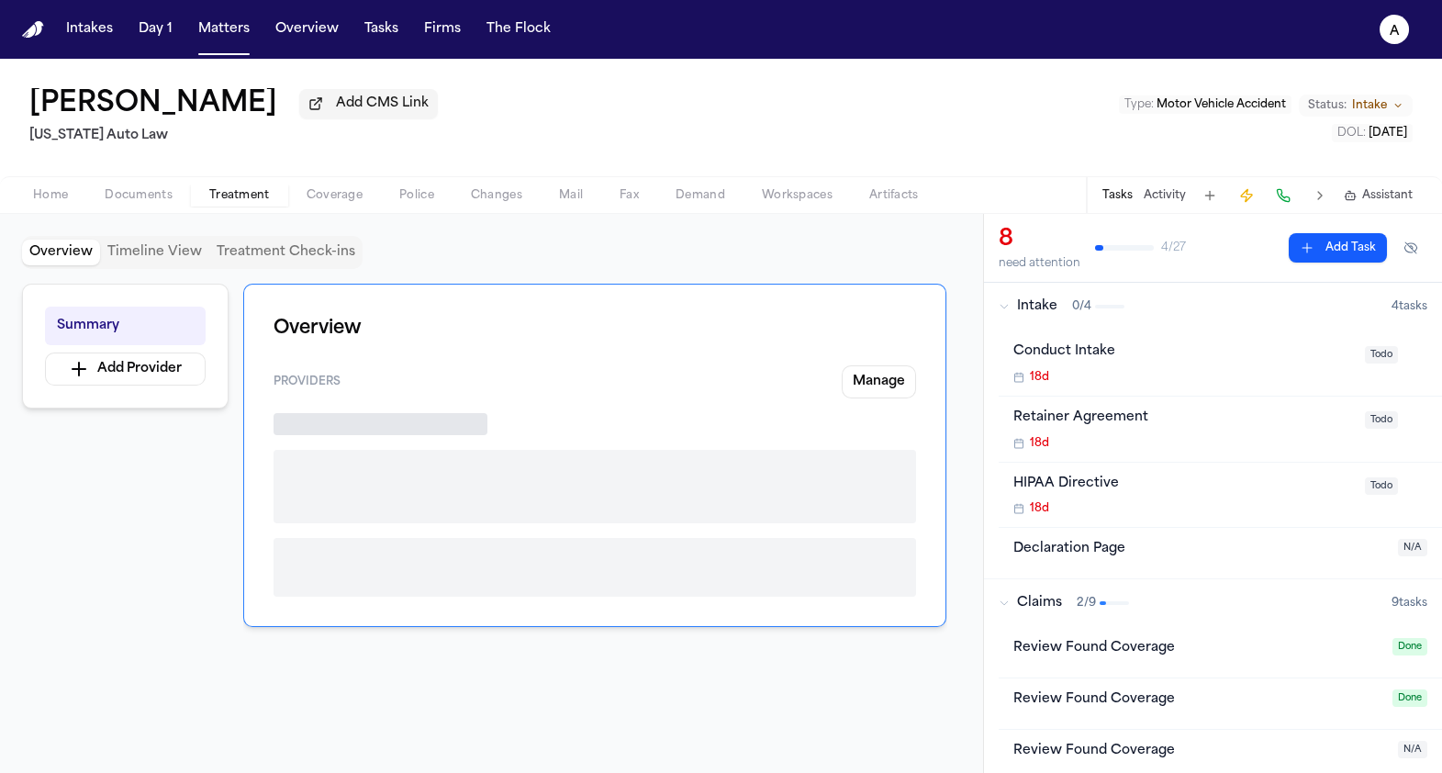
scroll to position [165, 0]
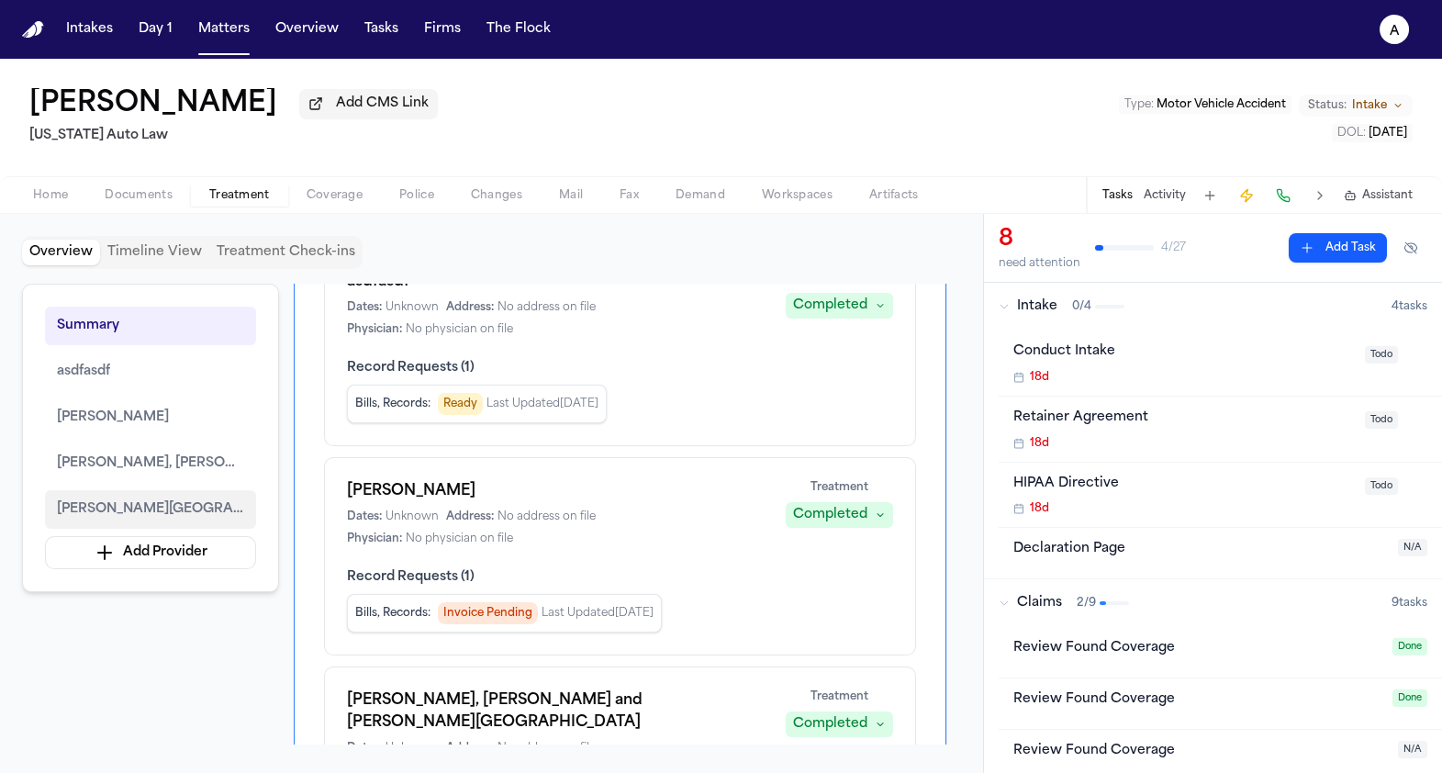
click at [128, 514] on span "[PERSON_NAME][GEOGRAPHIC_DATA]" at bounding box center [150, 509] width 187 height 22
click at [173, 473] on span "[PERSON_NAME], [PERSON_NAME] and [PERSON_NAME][GEOGRAPHIC_DATA]" at bounding box center [150, 463] width 187 height 22
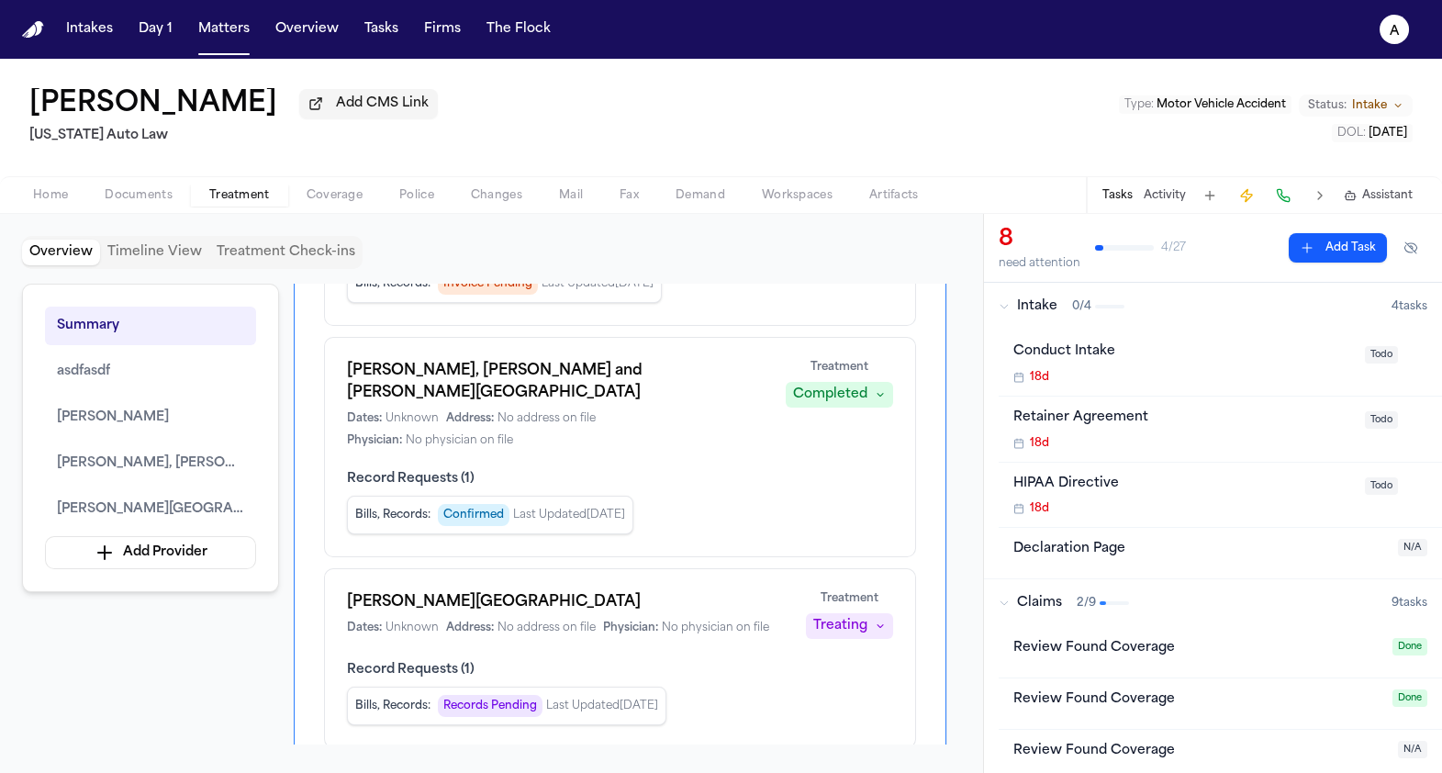
scroll to position [497, 0]
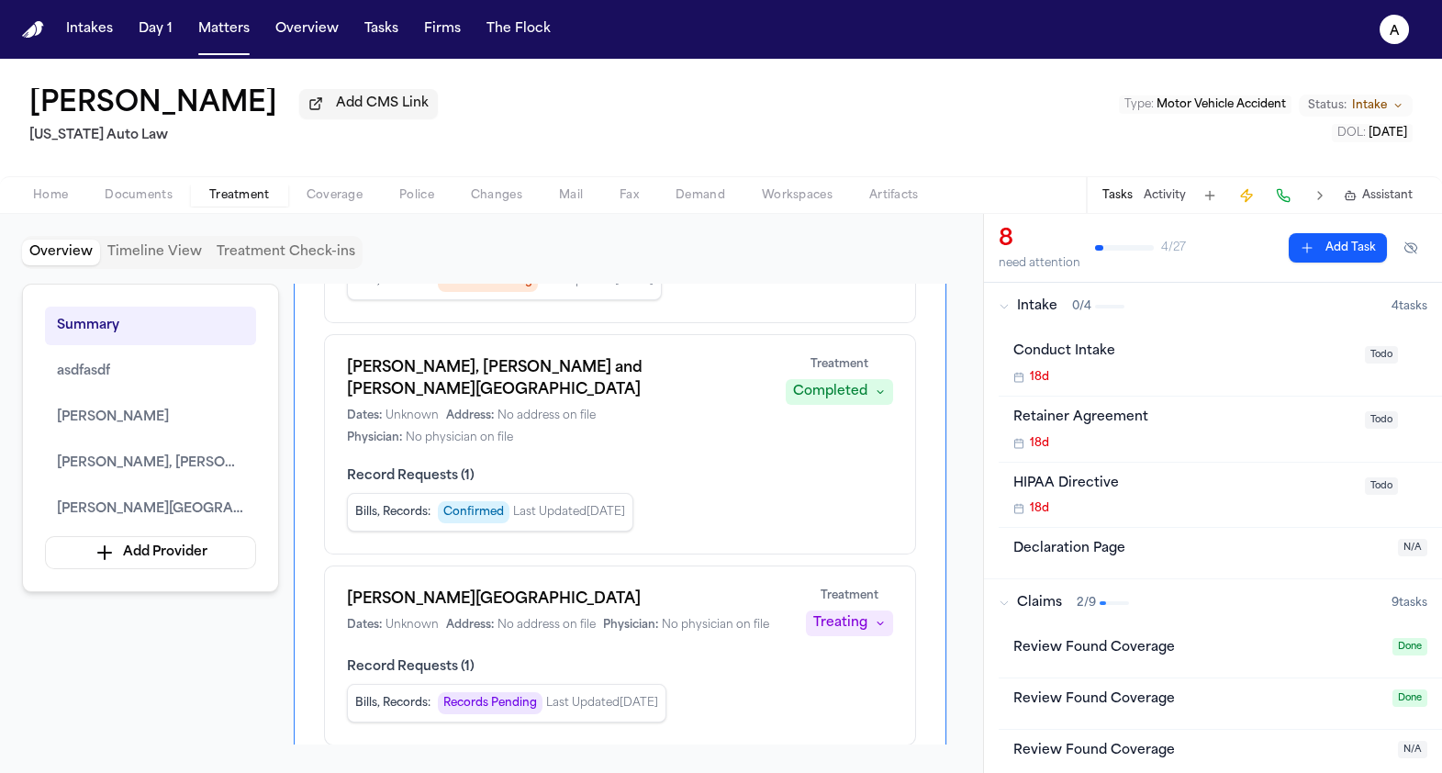
click at [487, 501] on span "Confirmed" at bounding box center [474, 512] width 72 height 22
click at [458, 501] on span "Confirmed" at bounding box center [474, 512] width 72 height 22
click at [498, 692] on span "Records Pending" at bounding box center [490, 703] width 105 height 22
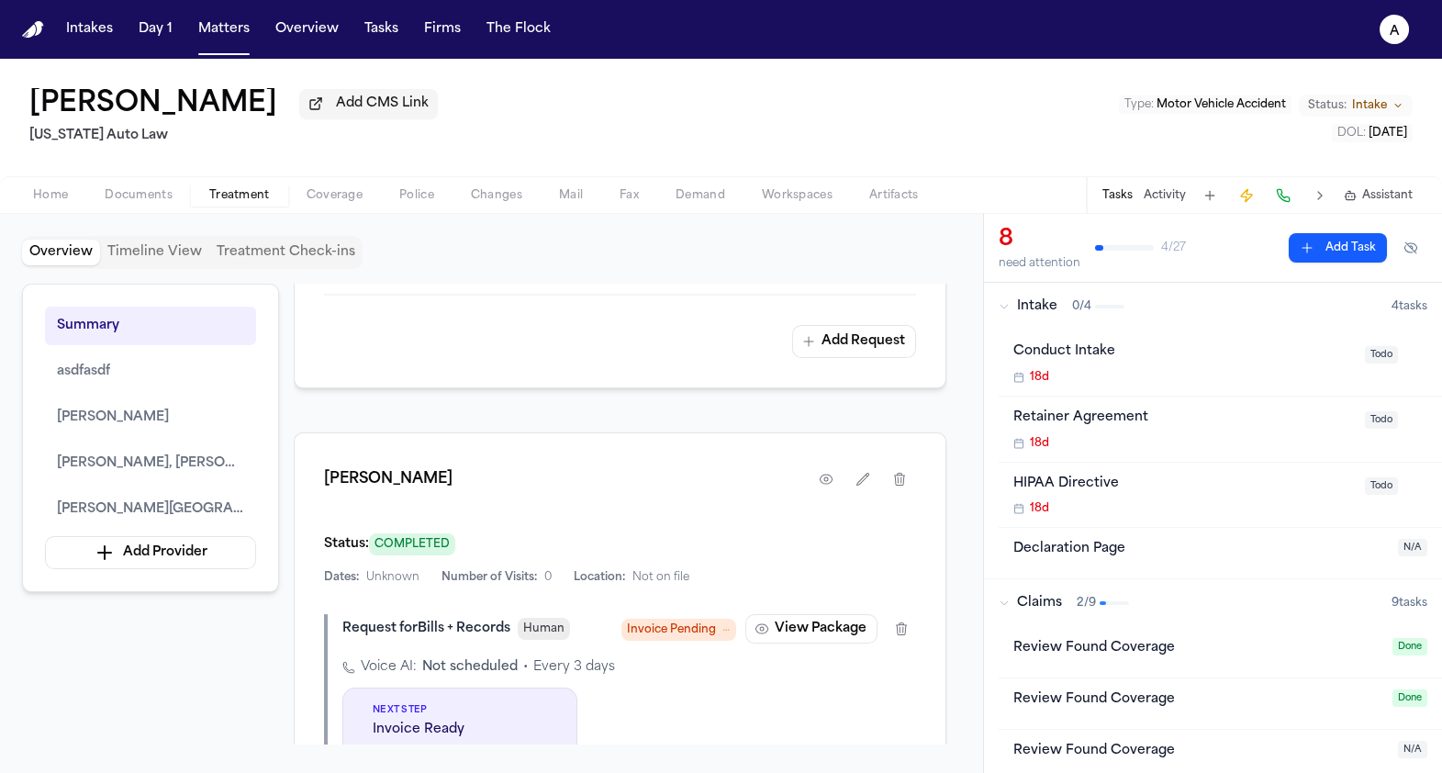
scroll to position [2195, 0]
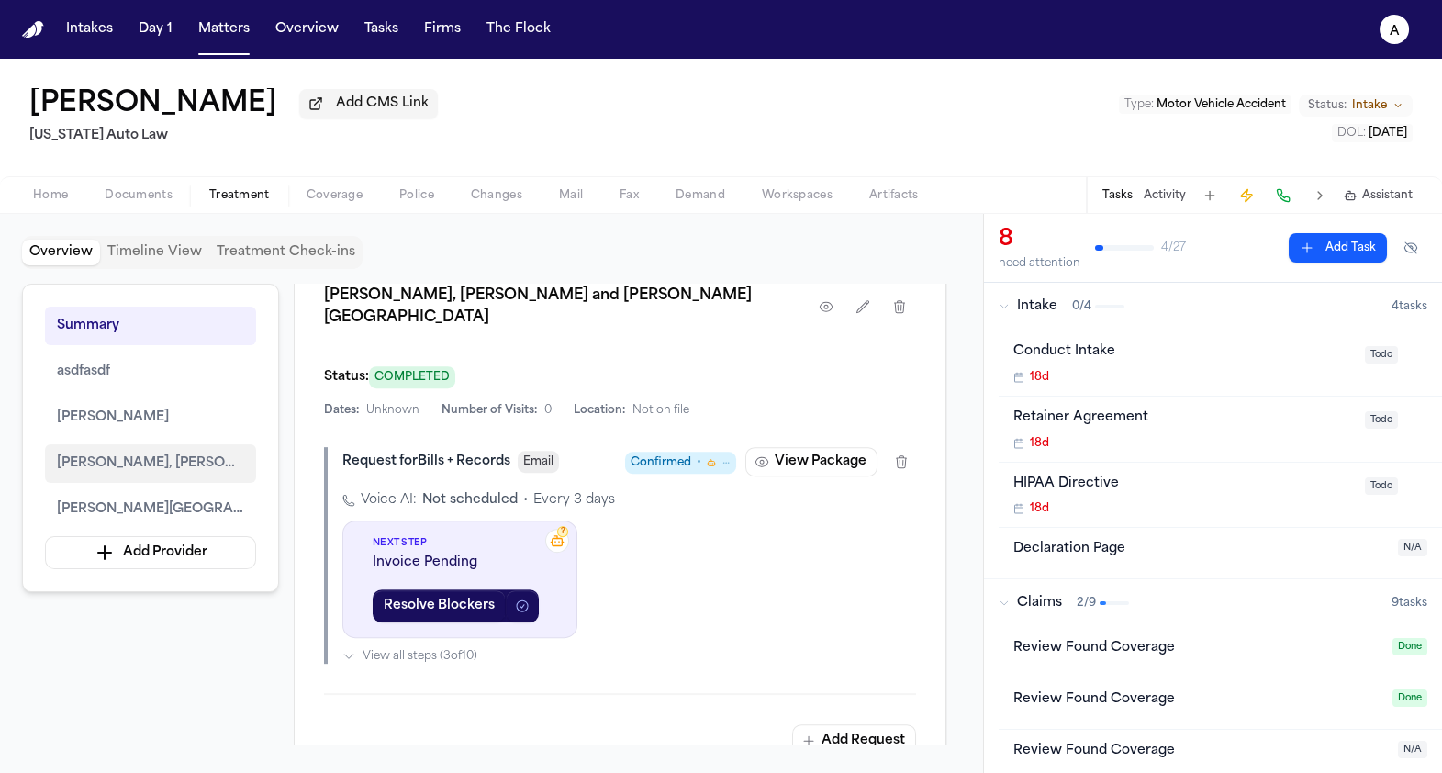
click at [141, 473] on span "[PERSON_NAME], [PERSON_NAME] and [PERSON_NAME][GEOGRAPHIC_DATA]" at bounding box center [150, 463] width 187 height 22
click at [706, 451] on span "Confirmed •" at bounding box center [680, 462] width 111 height 22
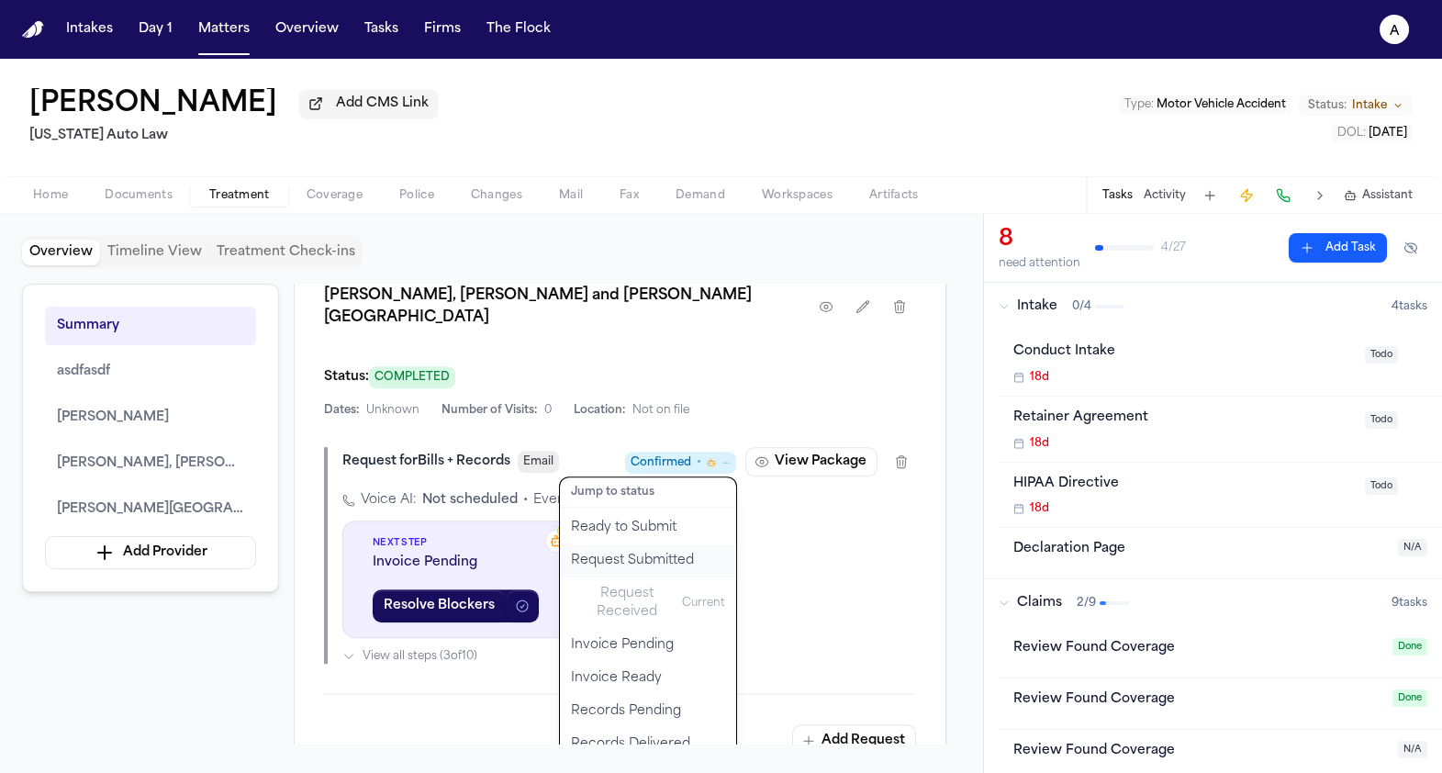
click at [635, 544] on button "Request Submitted" at bounding box center [648, 560] width 176 height 33
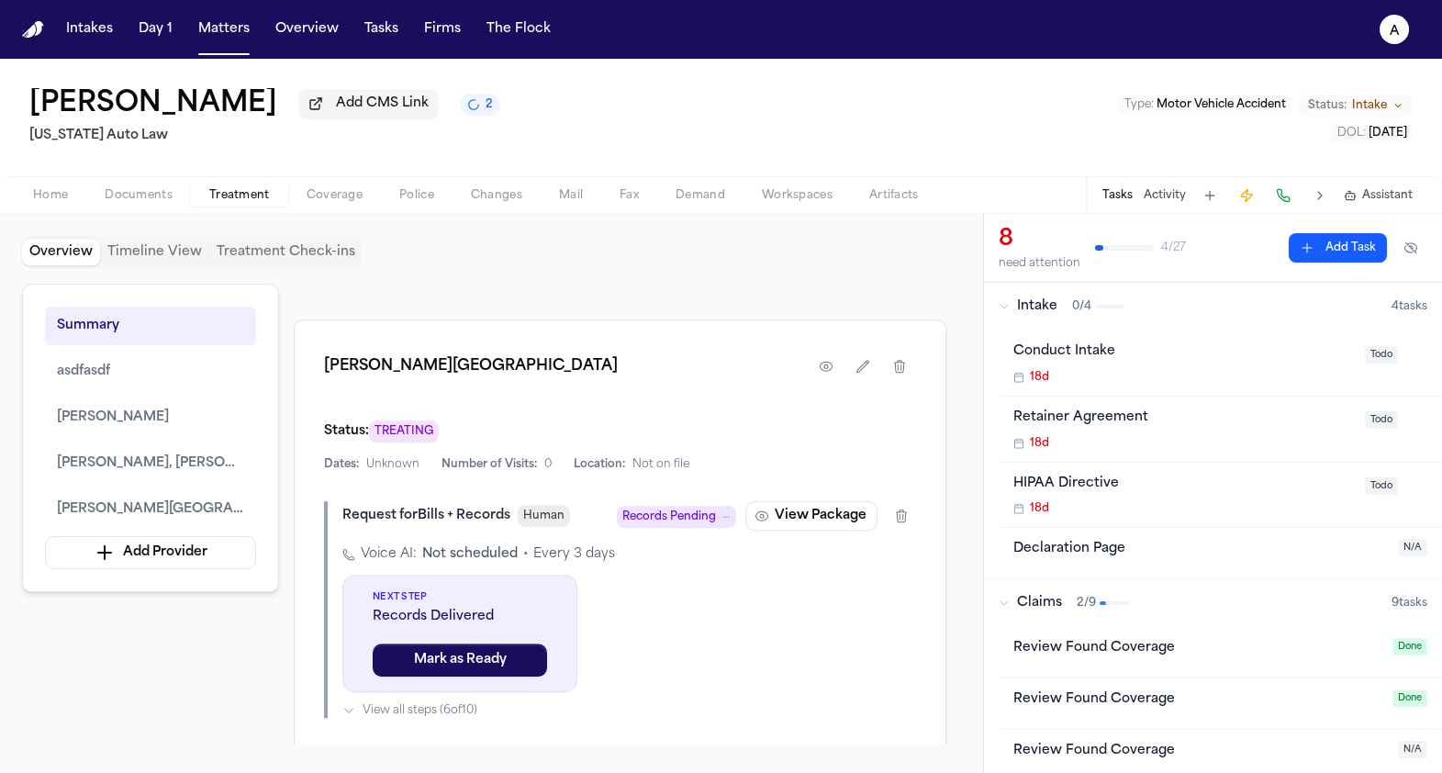
scroll to position [2730, 0]
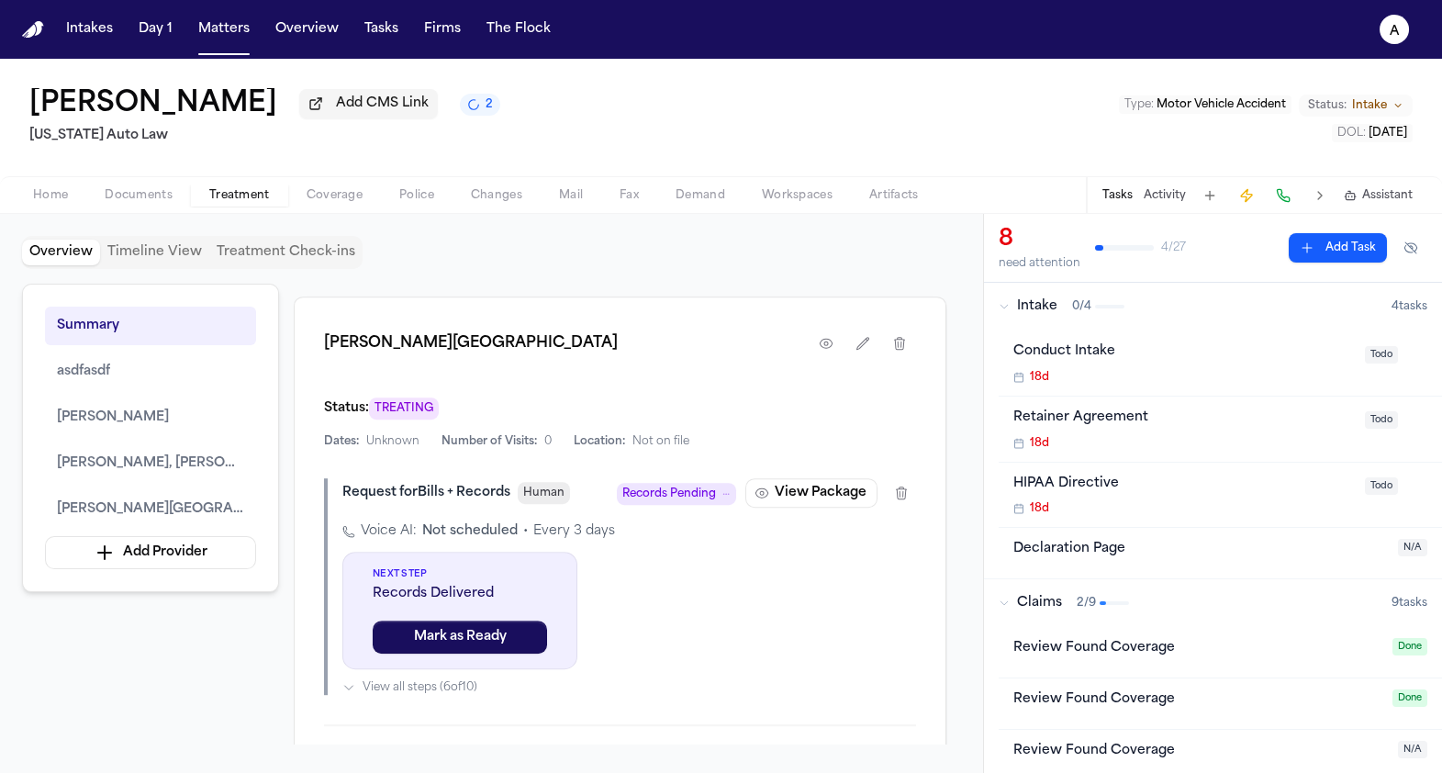
click at [698, 485] on span "Records Pending" at bounding box center [669, 494] width 94 height 18
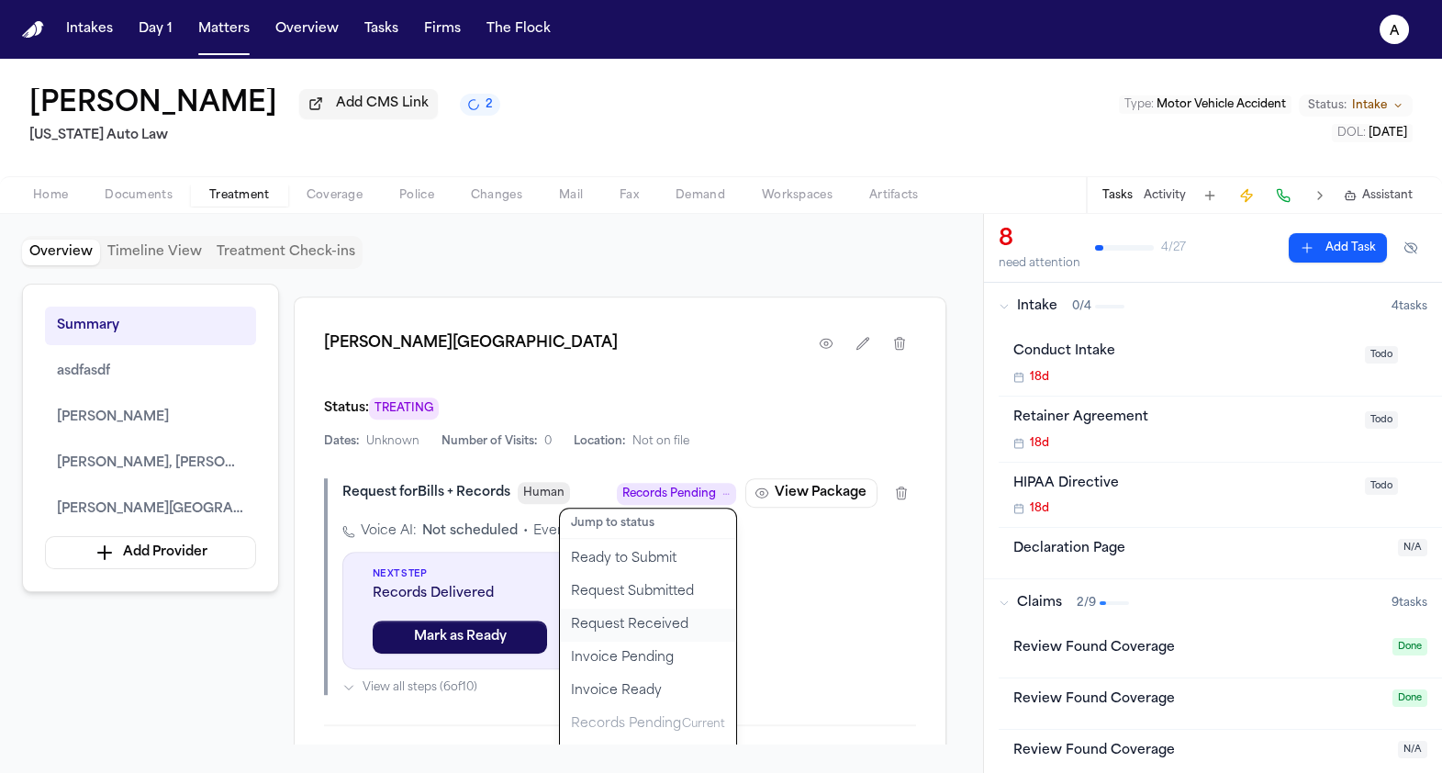
click at [665, 608] on button "Request Received" at bounding box center [648, 624] width 176 height 33
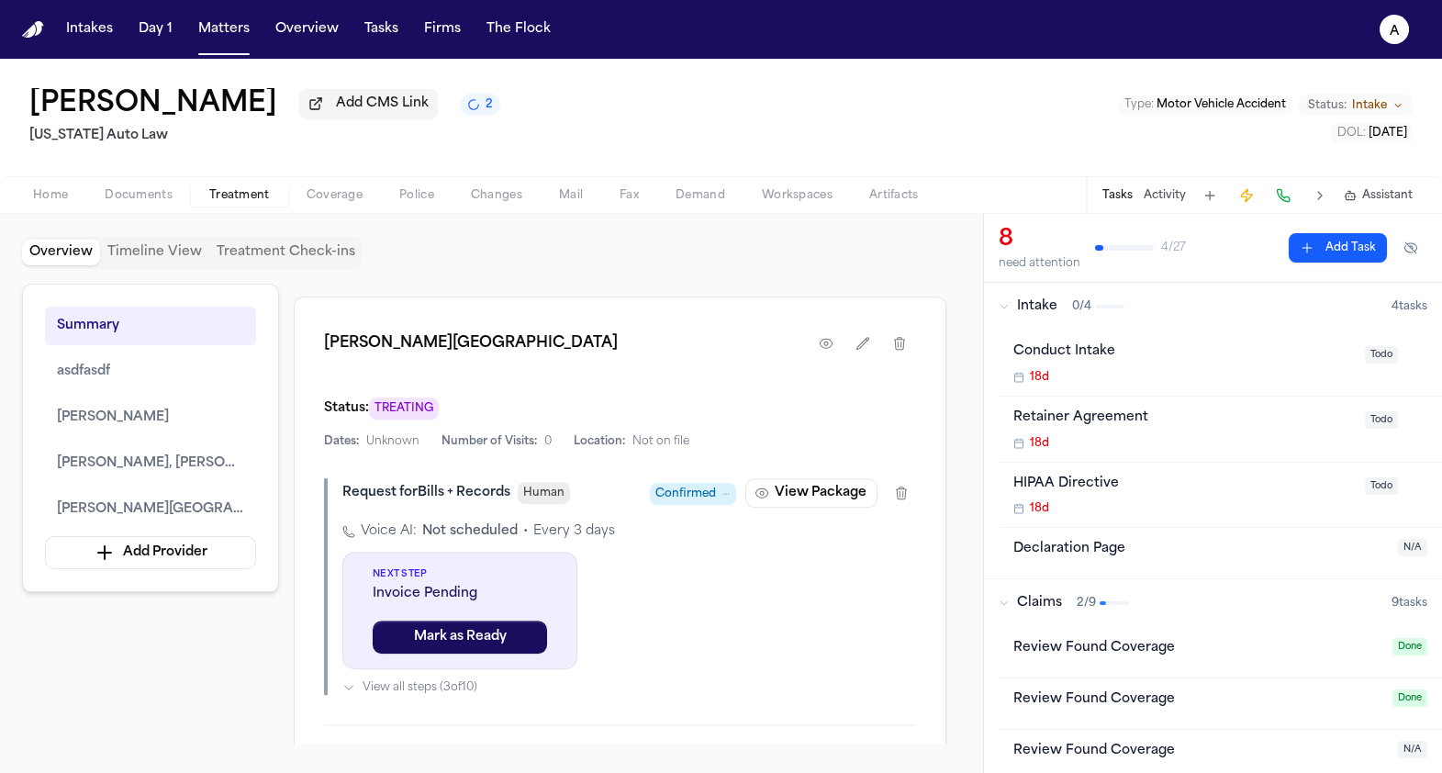
click at [697, 478] on div "Confirmed View Package" at bounding box center [783, 492] width 266 height 29
click at [696, 485] on span "Confirmed" at bounding box center [685, 494] width 61 height 18
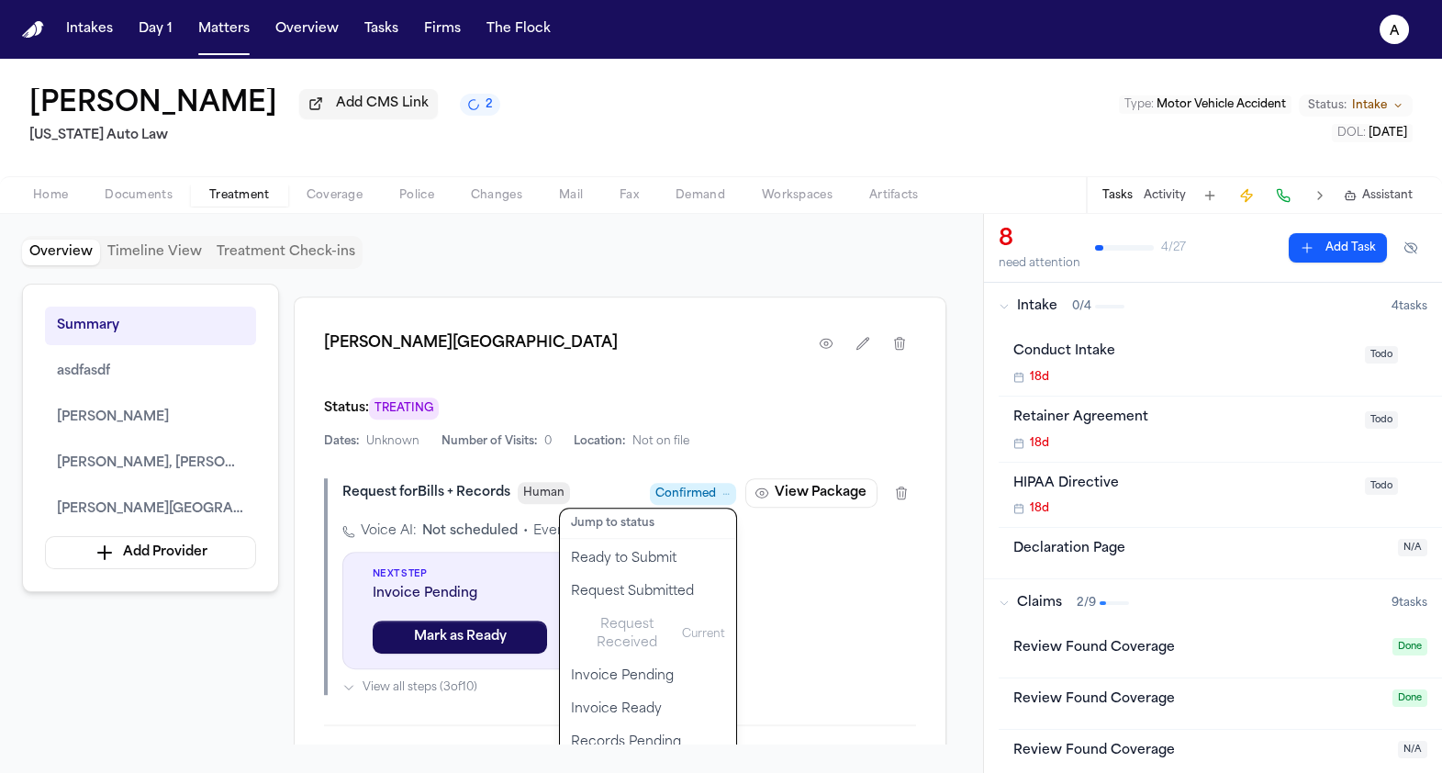
click at [826, 595] on div "Request for Bills + Records Human Confirmed Jump to status Ready to Submit Requ…" at bounding box center [620, 586] width 592 height 217
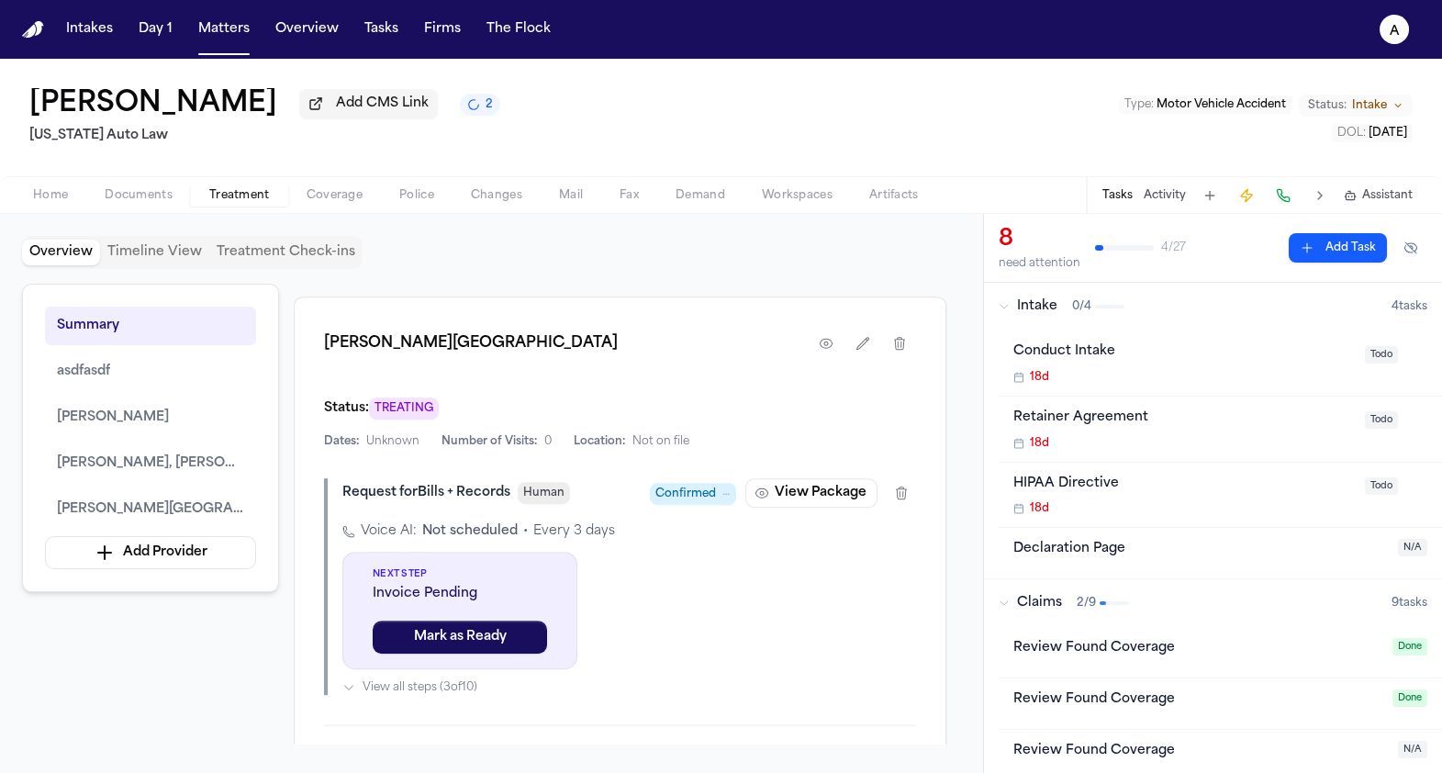
click at [684, 482] on div "Confirmed" at bounding box center [693, 493] width 86 height 23
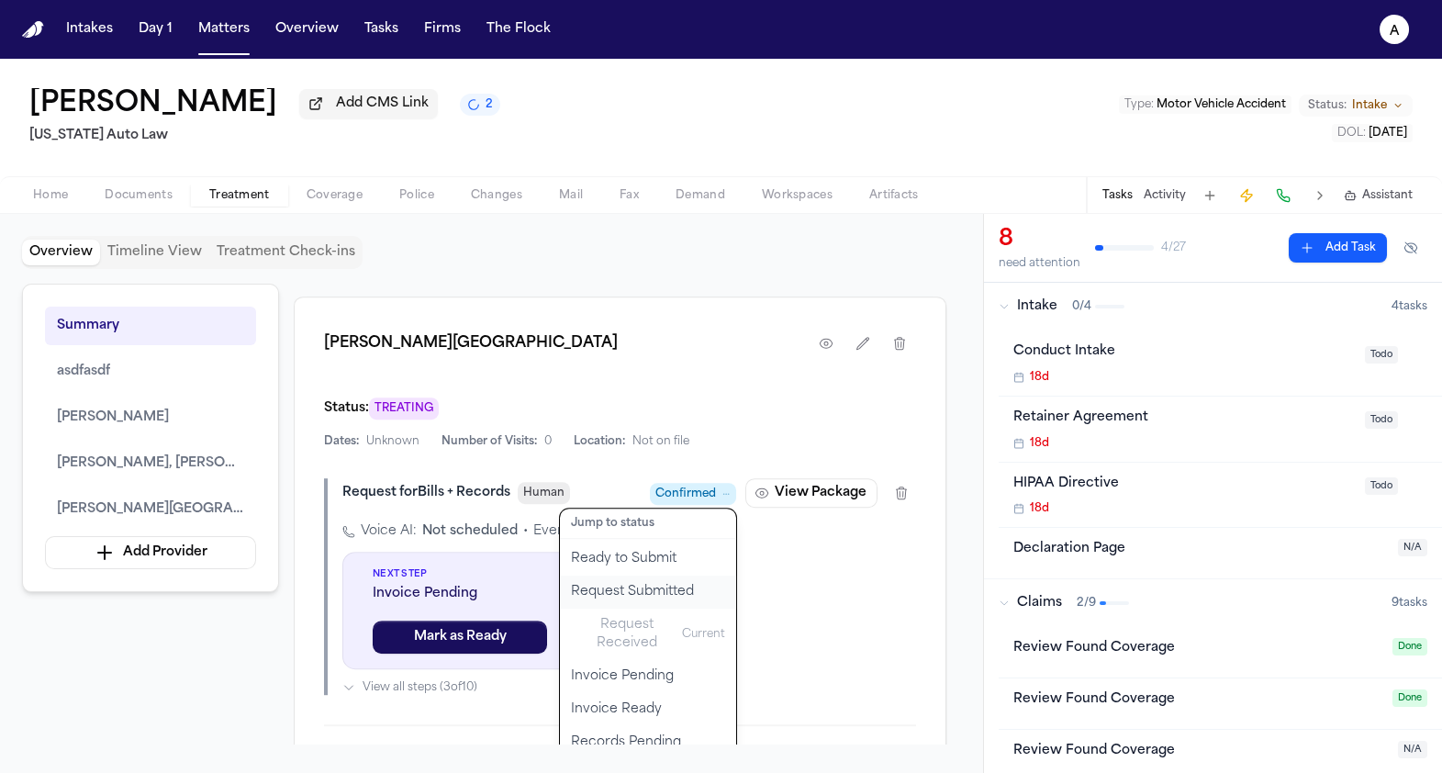
click at [654, 575] on button "Request Submitted" at bounding box center [648, 591] width 176 height 33
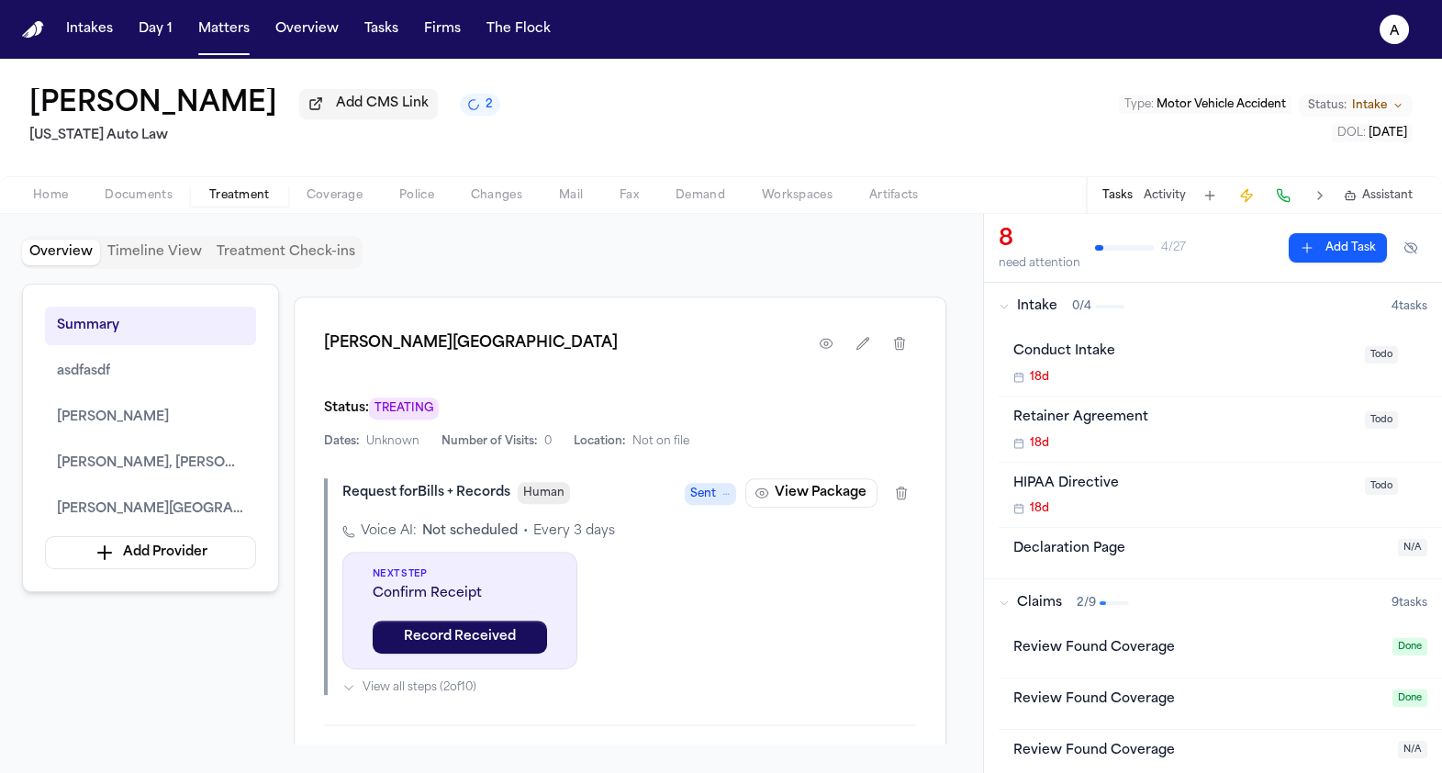
click at [711, 485] on span "Sent" at bounding box center [703, 494] width 26 height 18
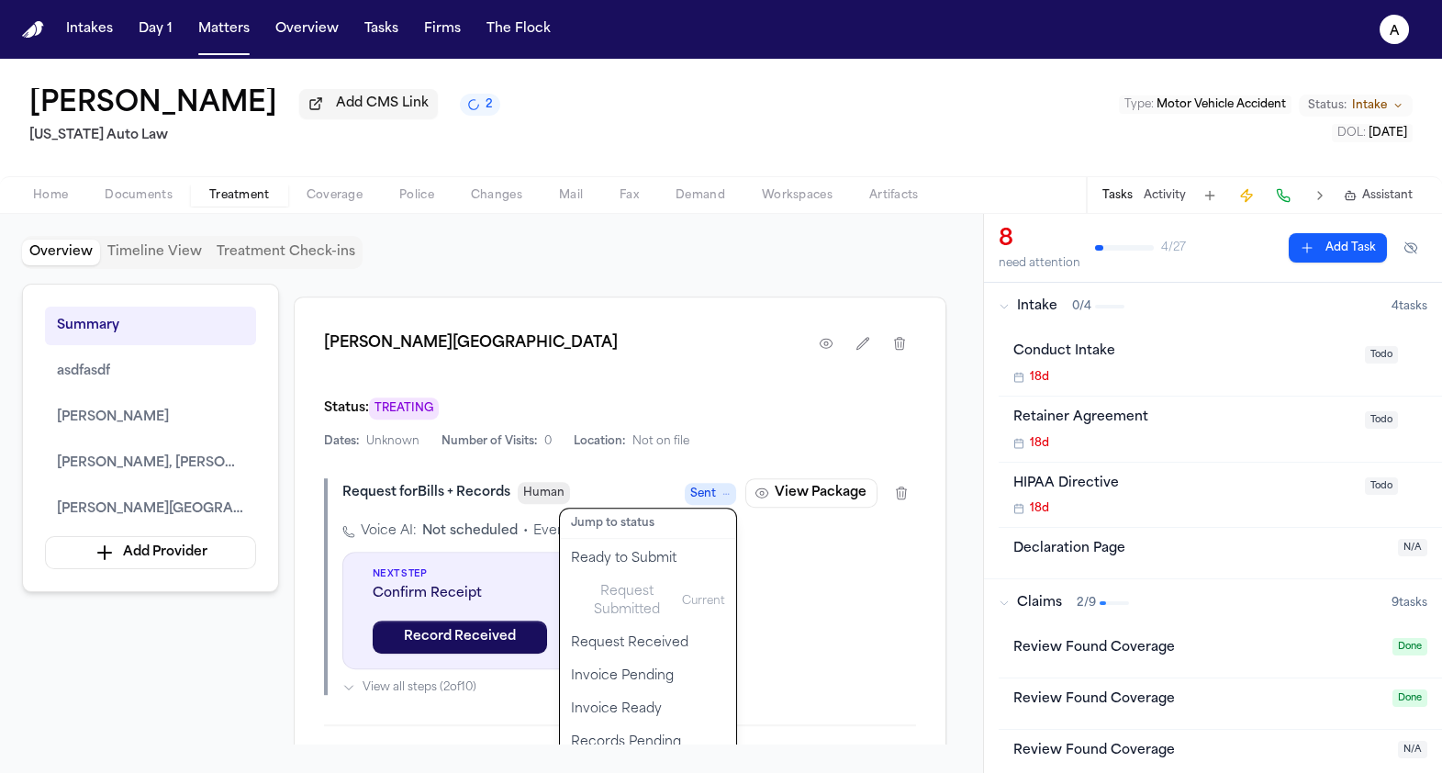
click at [709, 366] on div "[PERSON_NAME] PLC Medical Center Status: TREATING Dates: Unknown Number of Visi…" at bounding box center [620, 557] width 652 height 522
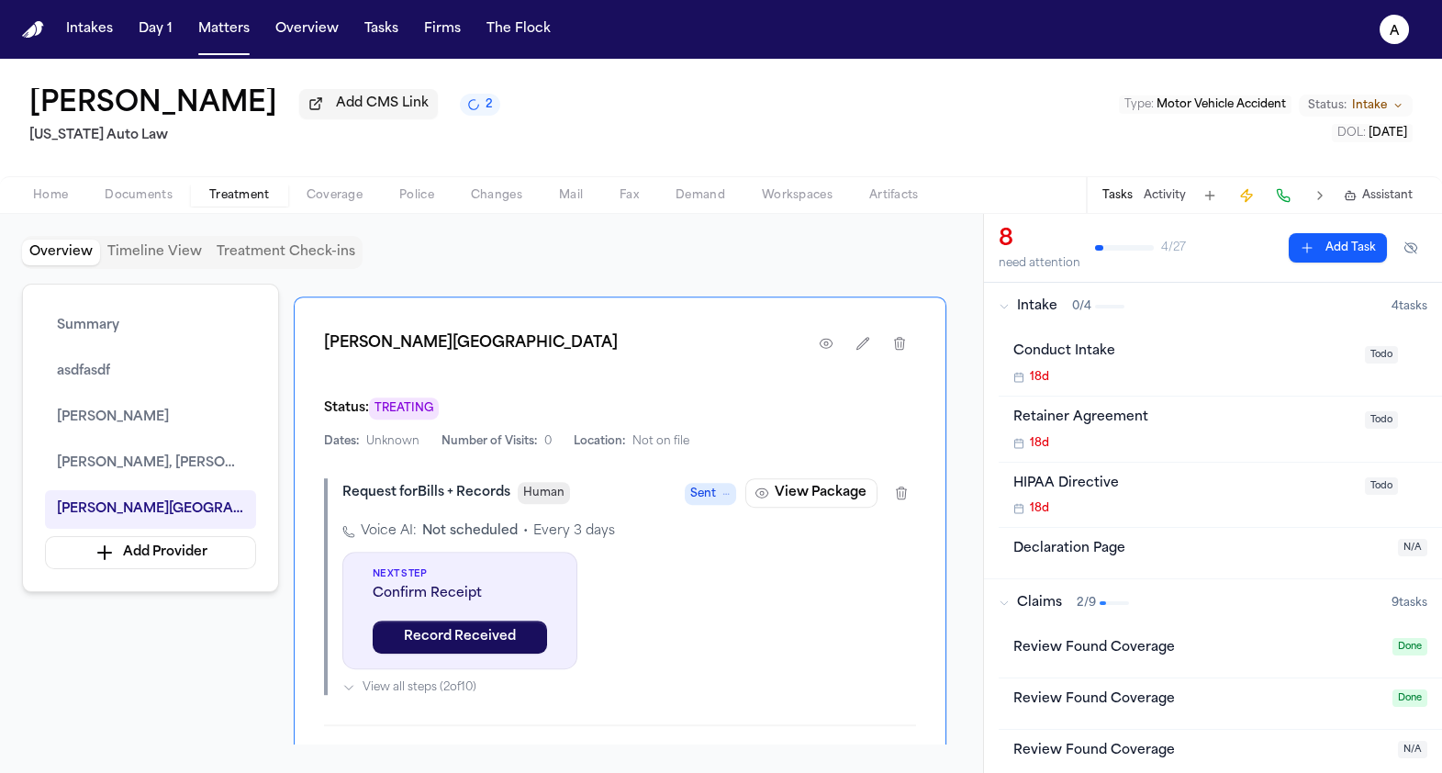
click at [718, 483] on span "Sent" at bounding box center [710, 494] width 51 height 22
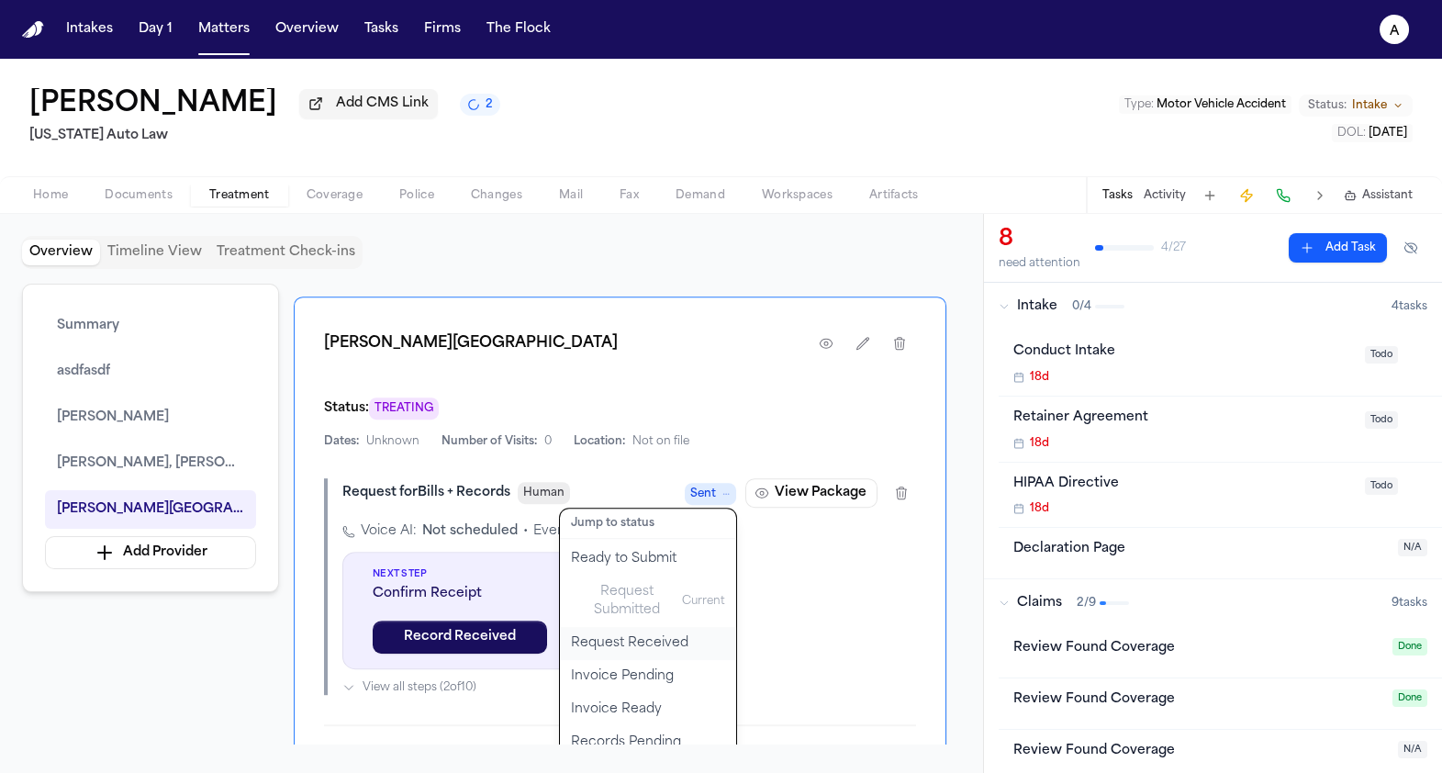
click at [630, 627] on button "Request Received" at bounding box center [648, 643] width 176 height 33
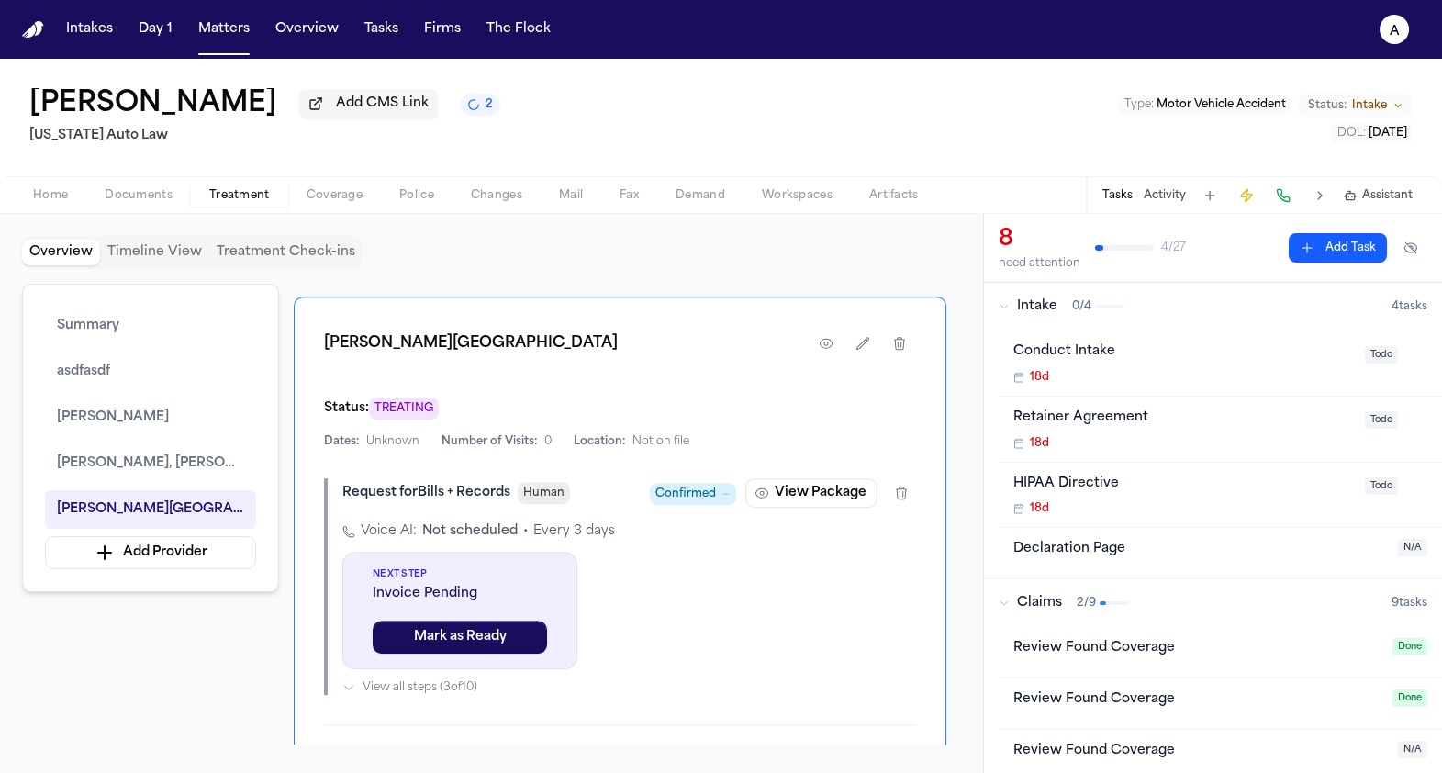
click at [673, 485] on span "Confirmed" at bounding box center [685, 494] width 61 height 18
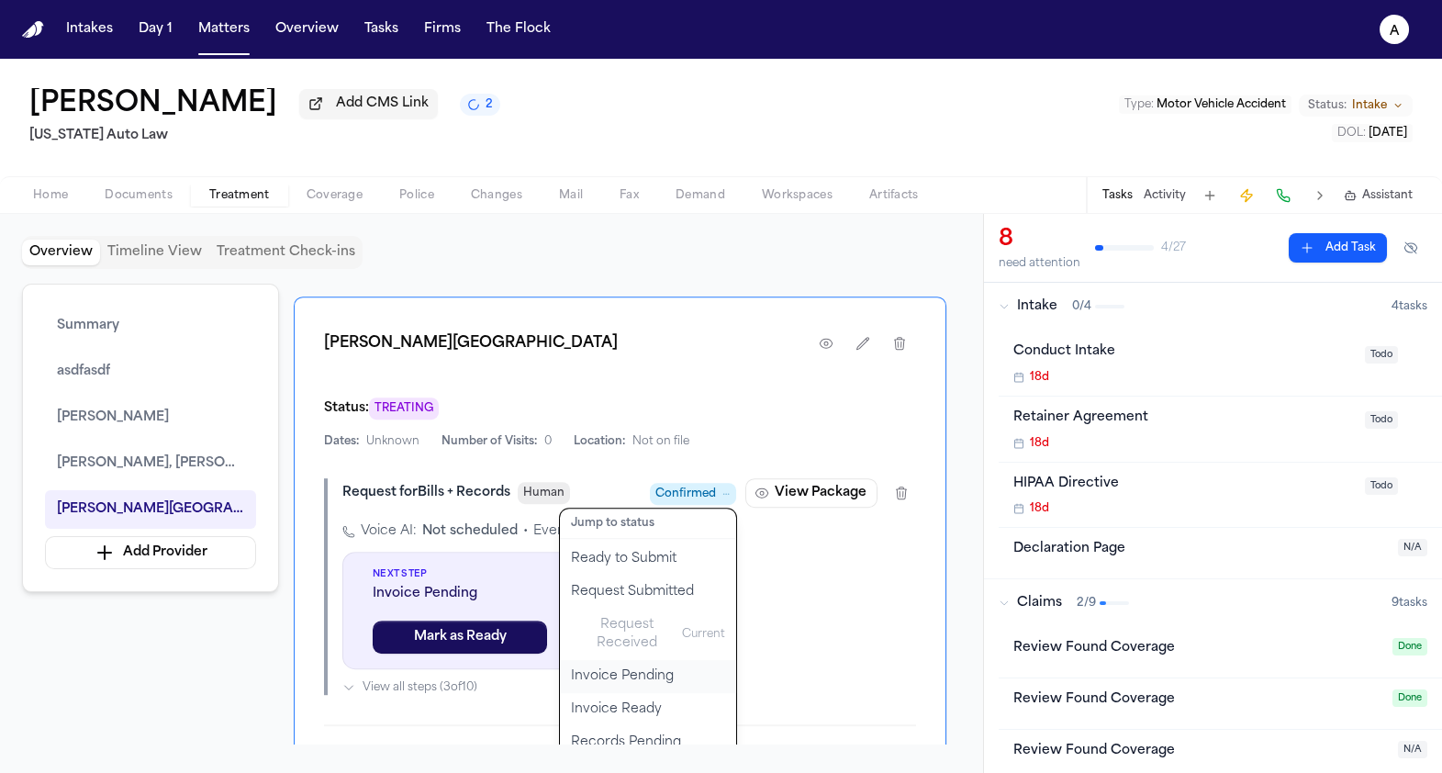
click at [629, 660] on button "Invoice Pending" at bounding box center [648, 676] width 176 height 33
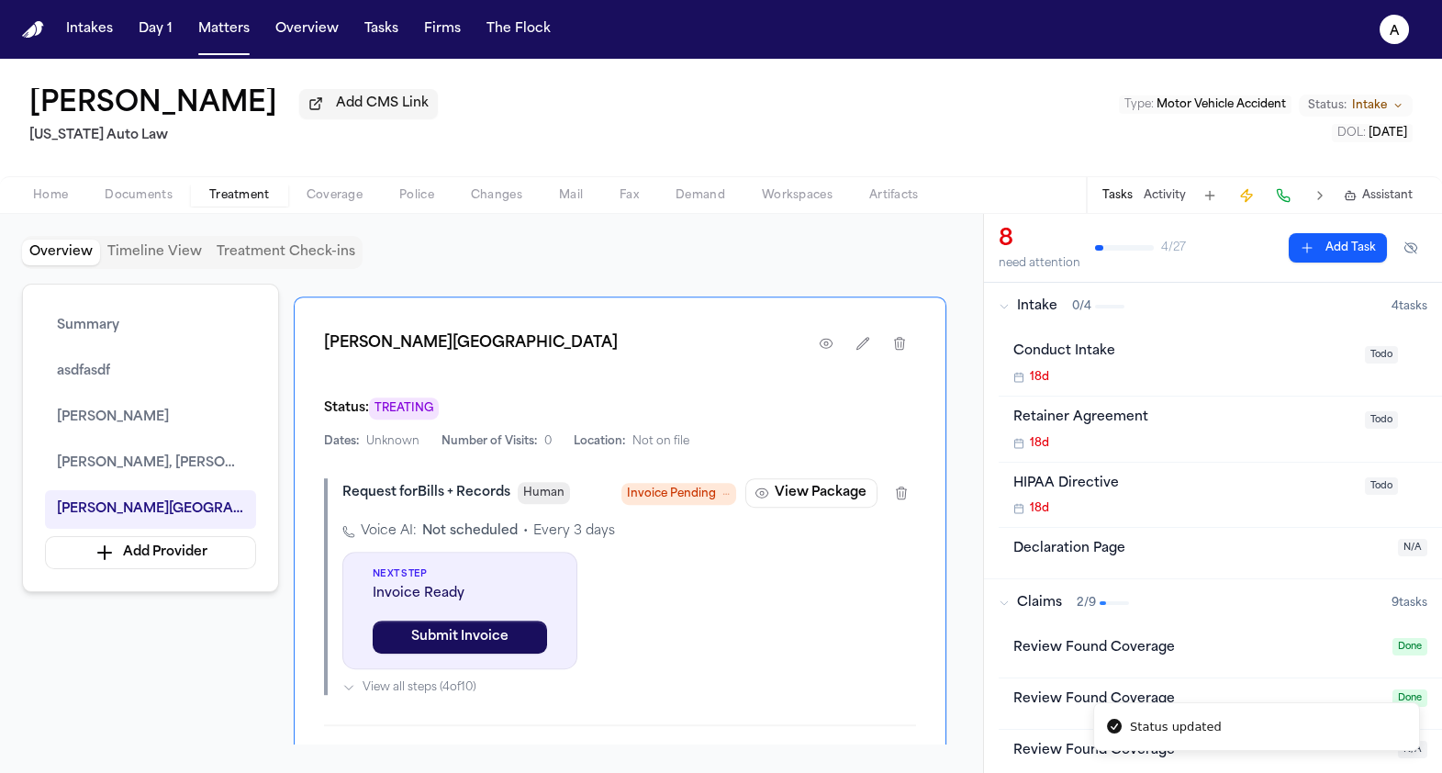
click at [667, 483] on span "Invoice Pending" at bounding box center [678, 494] width 115 height 22
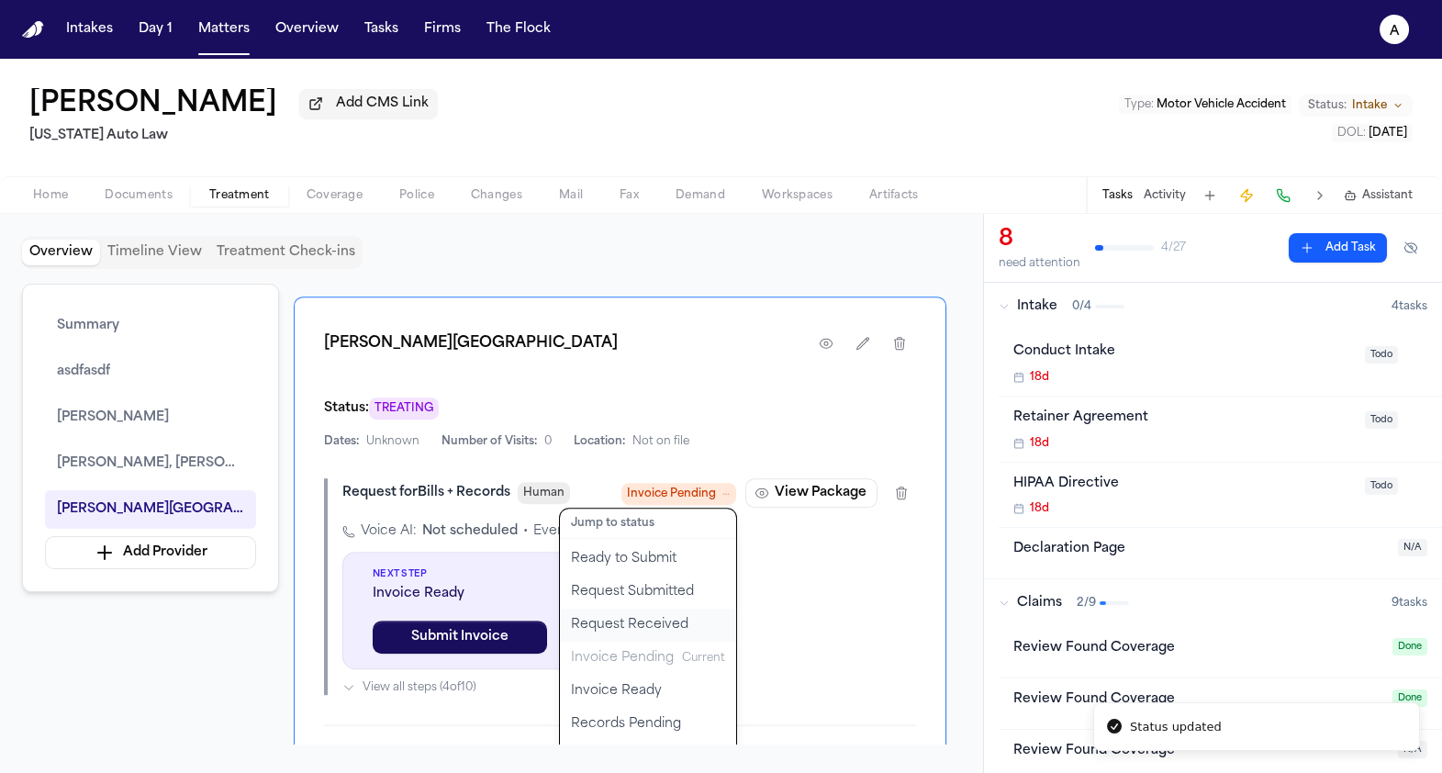
click at [649, 608] on button "Request Received" at bounding box center [648, 624] width 176 height 33
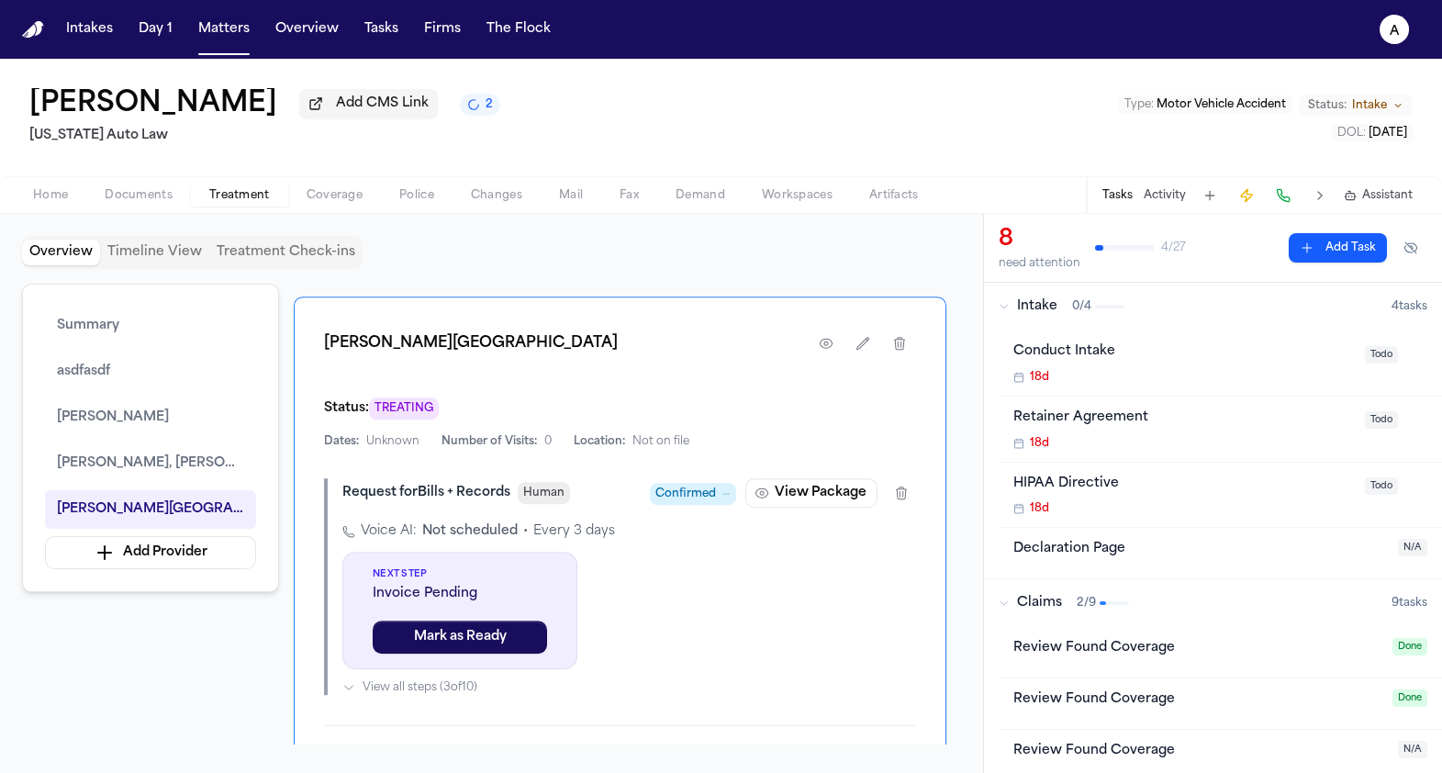
click at [671, 485] on span "Confirmed" at bounding box center [685, 494] width 61 height 18
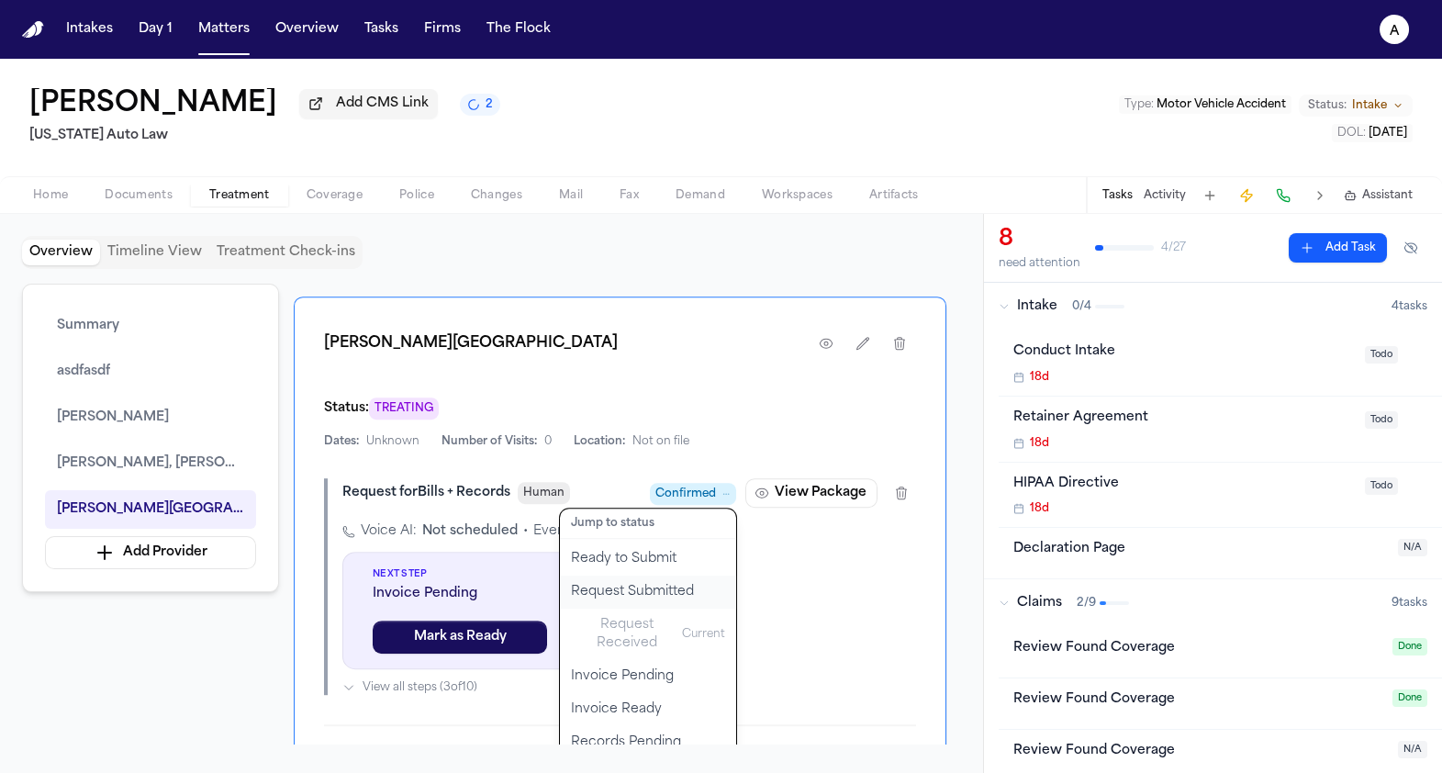
click at [640, 575] on button "Request Submitted" at bounding box center [648, 591] width 176 height 33
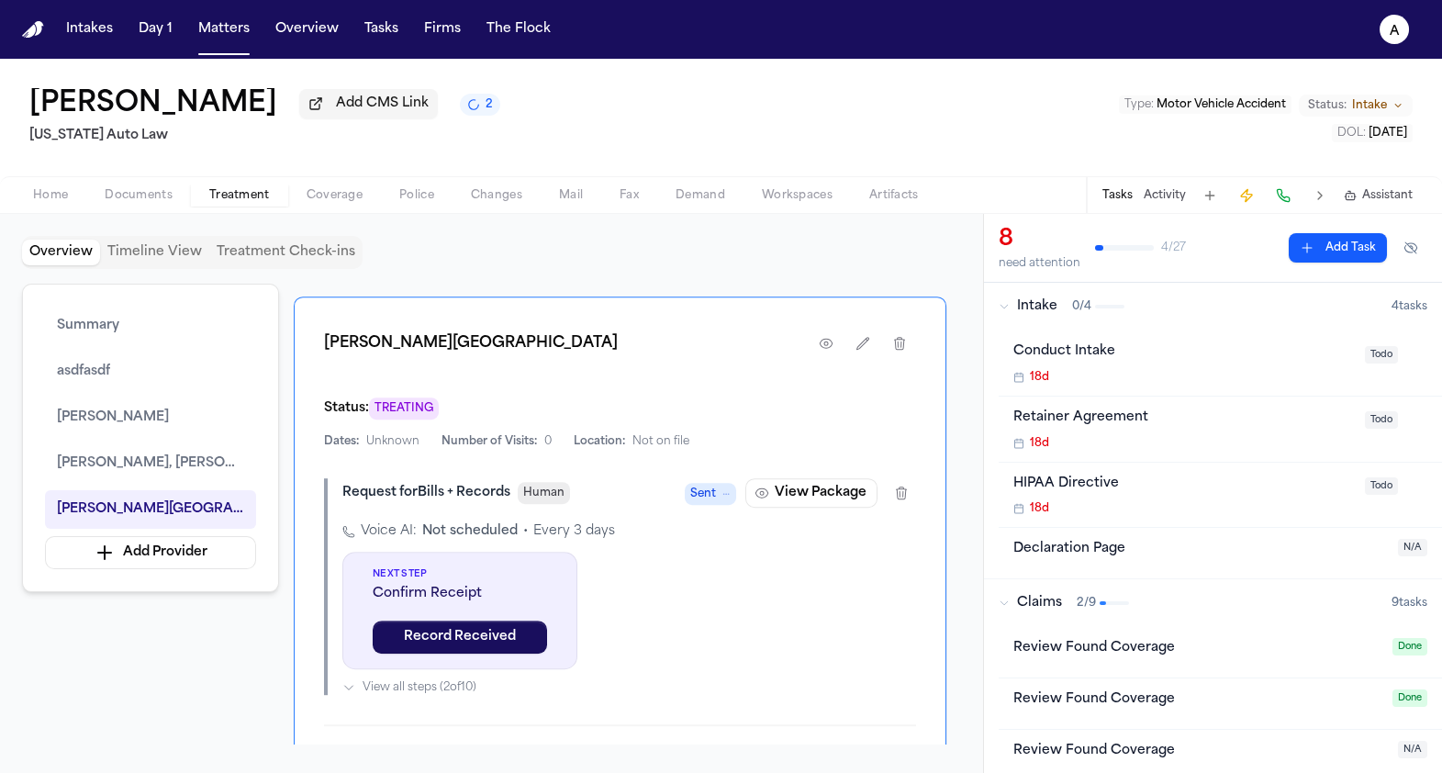
click at [707, 485] on span "Sent" at bounding box center [703, 494] width 26 height 18
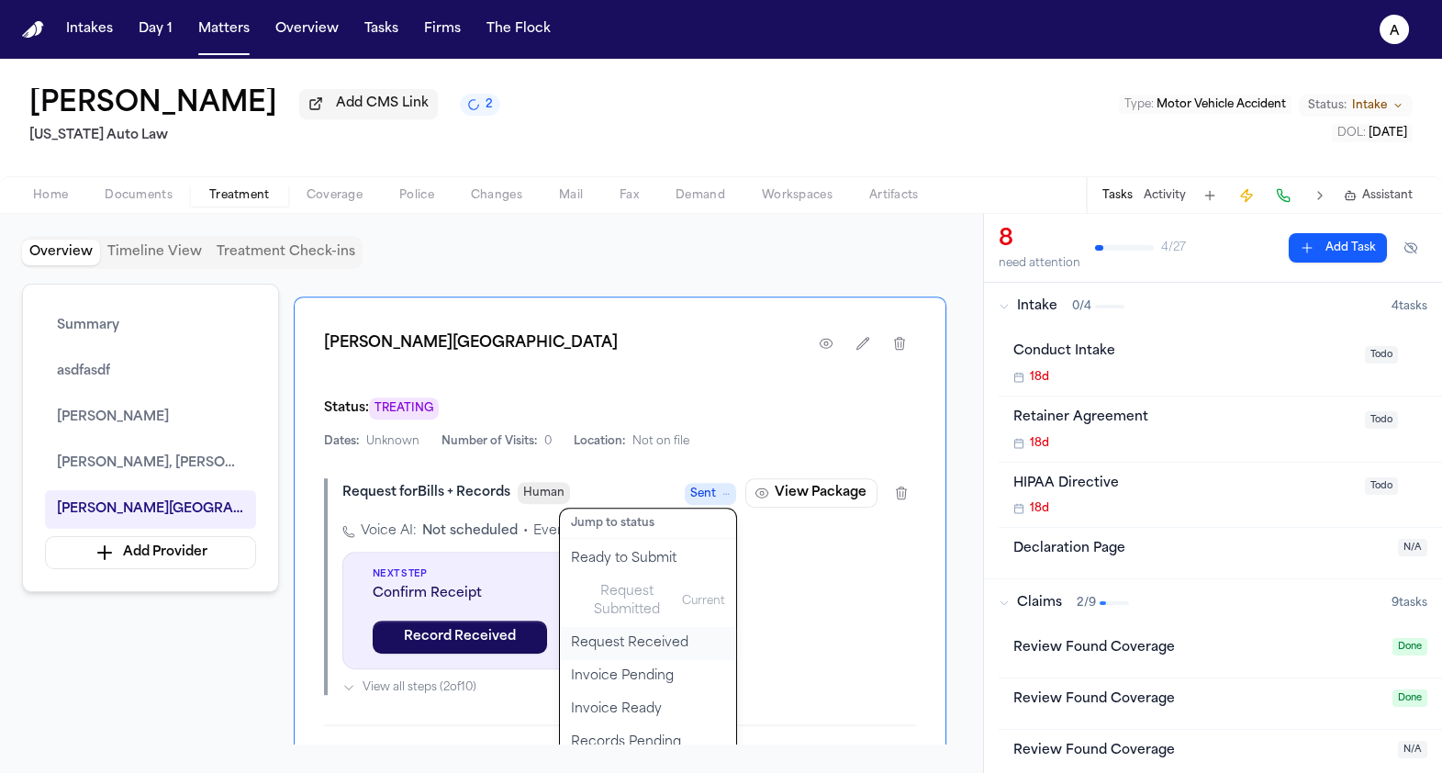
click at [629, 627] on button "Request Received" at bounding box center [648, 643] width 176 height 33
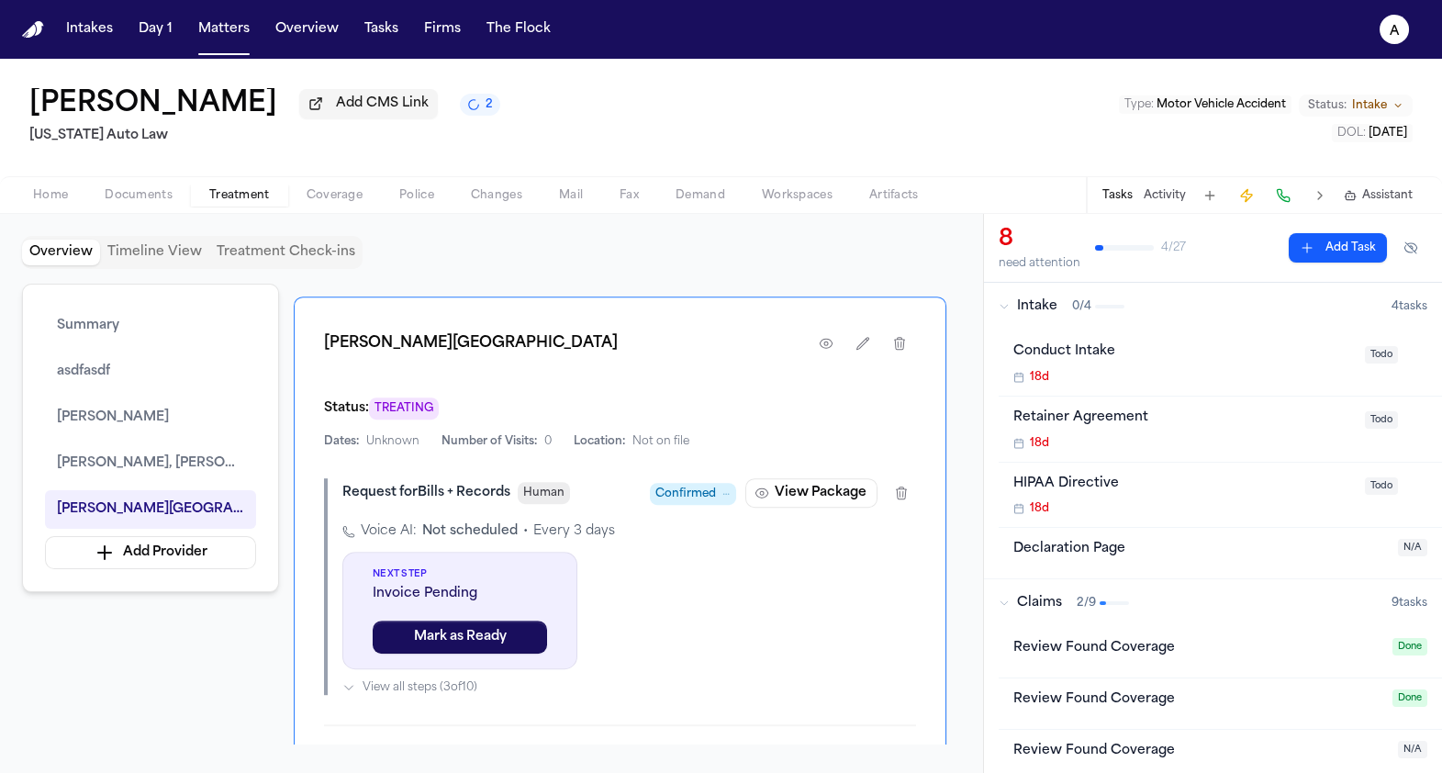
click at [690, 485] on span "Confirmed" at bounding box center [685, 494] width 61 height 18
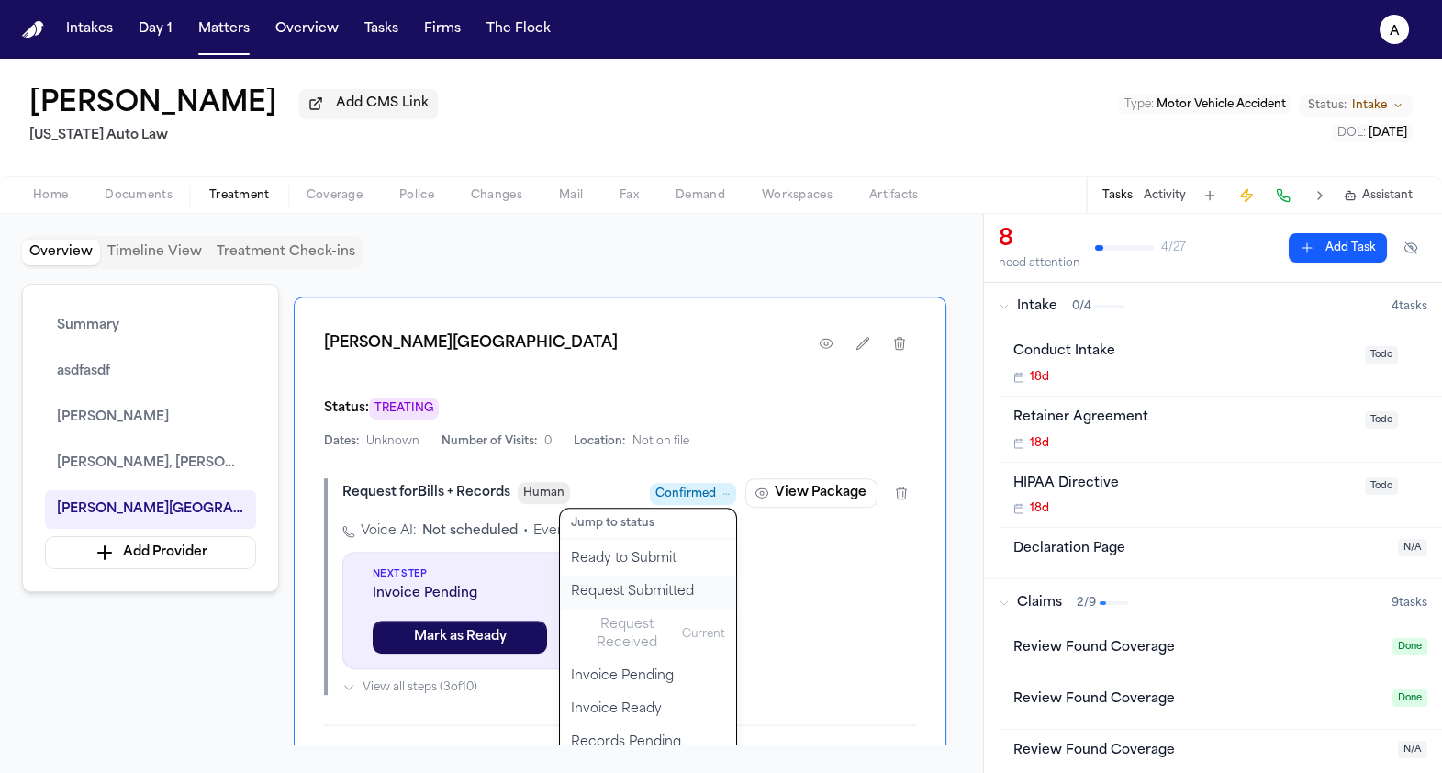
click at [650, 575] on button "Request Submitted" at bounding box center [648, 591] width 176 height 33
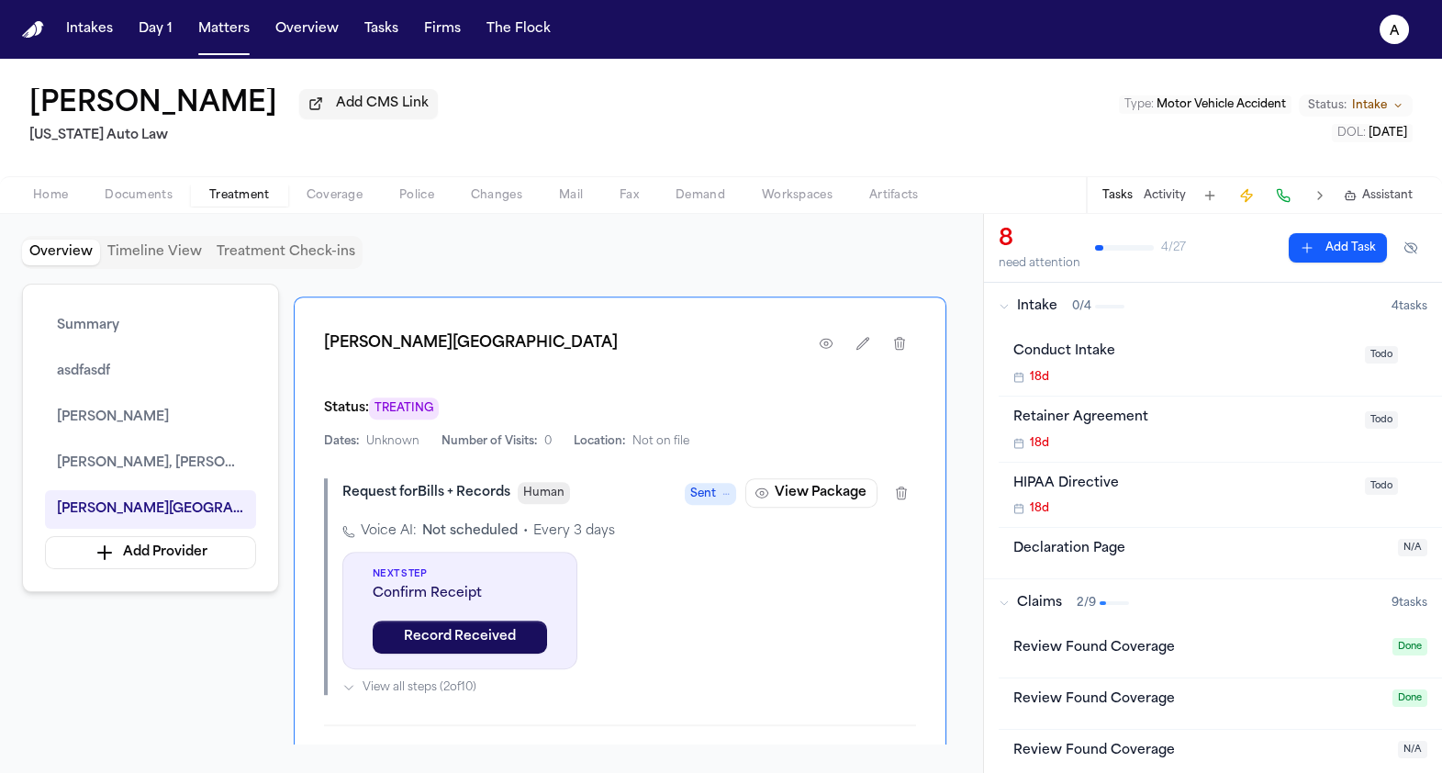
click at [705, 485] on span "Sent" at bounding box center [703, 494] width 26 height 18
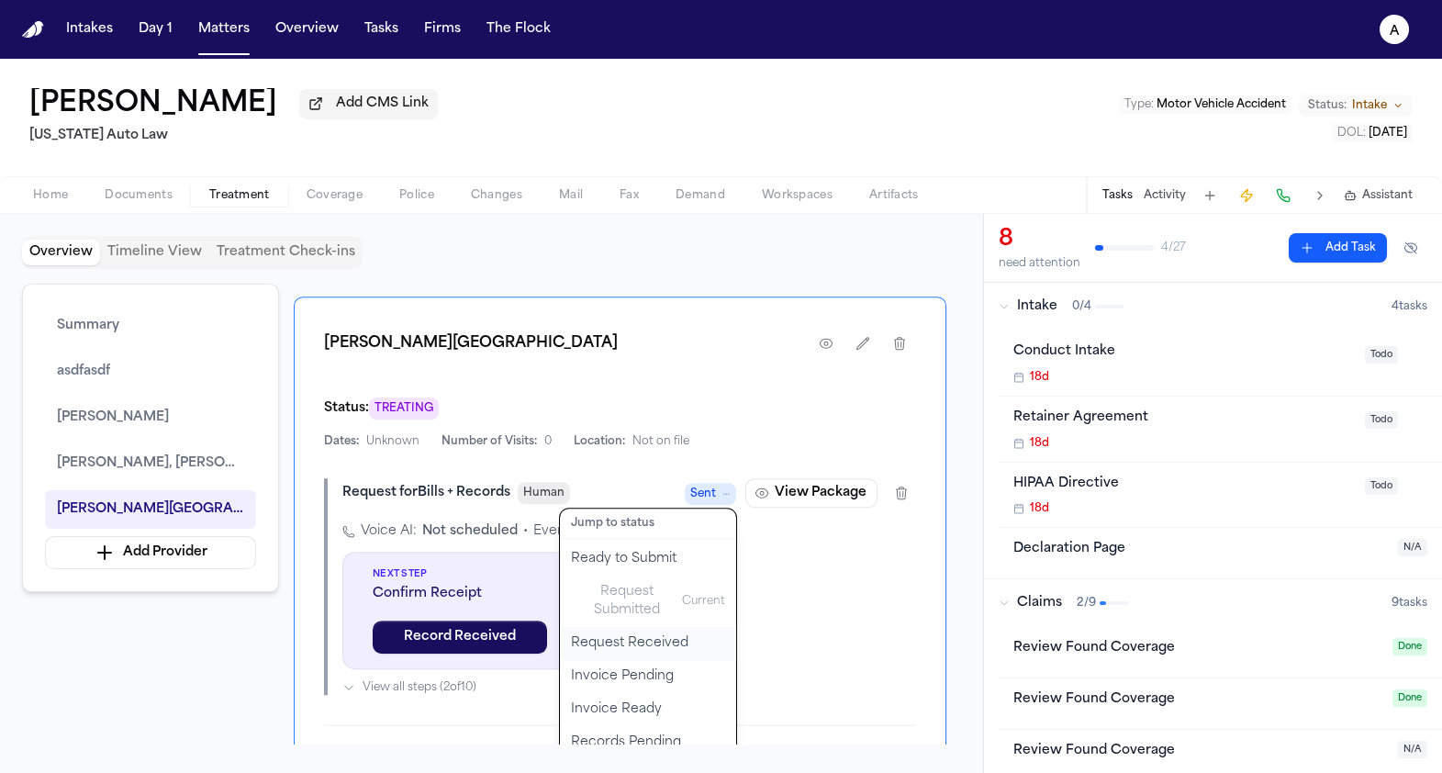
click at [654, 627] on button "Request Received" at bounding box center [648, 643] width 176 height 33
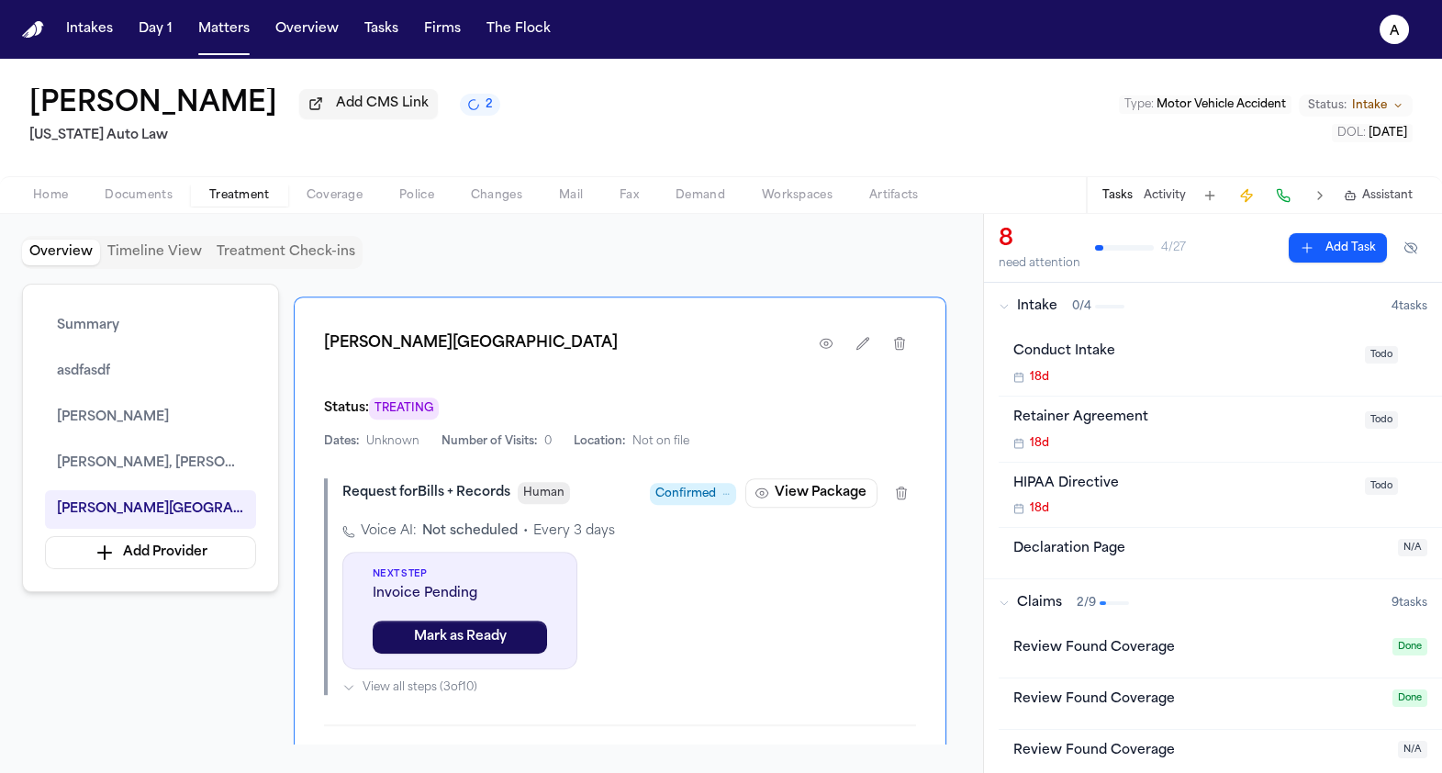
click at [702, 485] on span "Confirmed" at bounding box center [685, 494] width 61 height 18
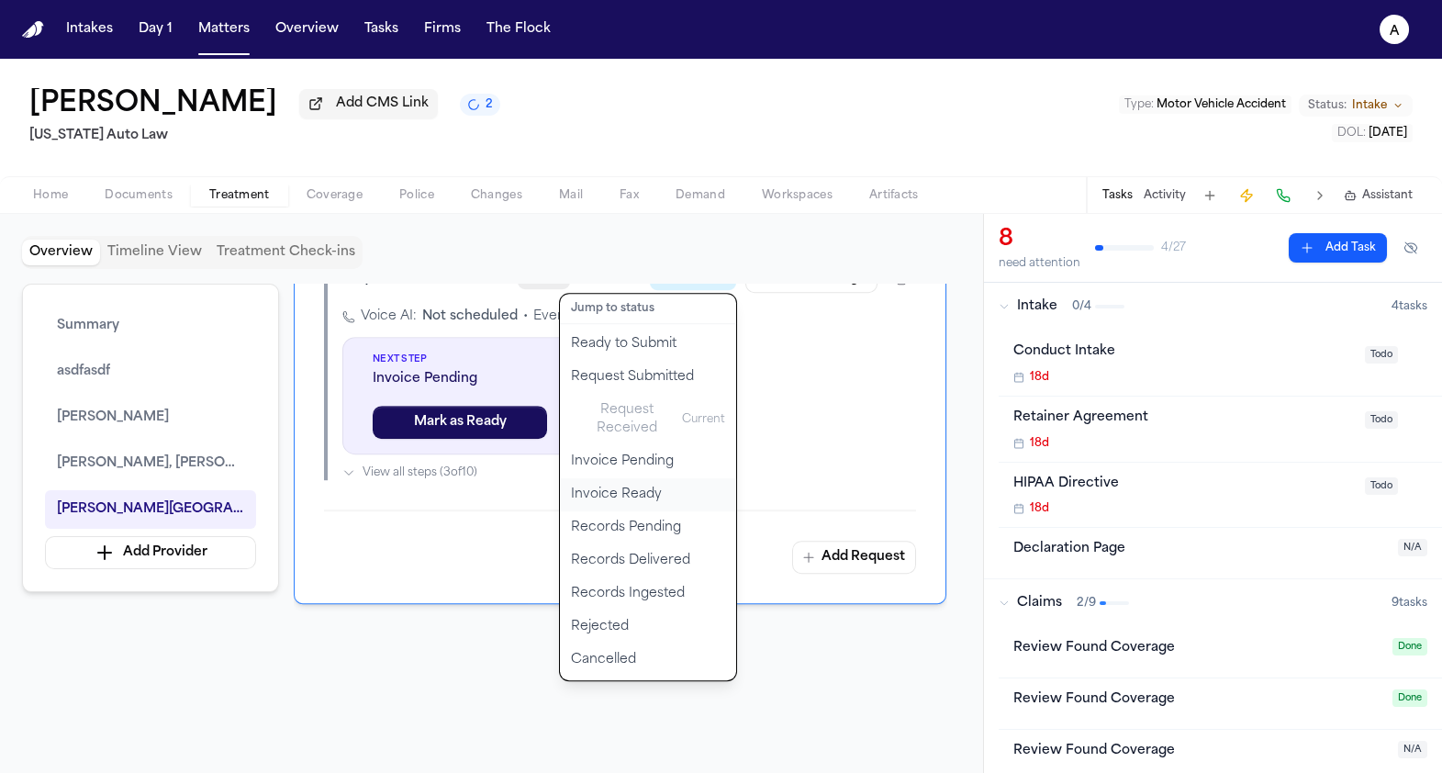
scroll to position [2946, 0]
click at [709, 510] on button "Records Pending" at bounding box center [648, 526] width 176 height 33
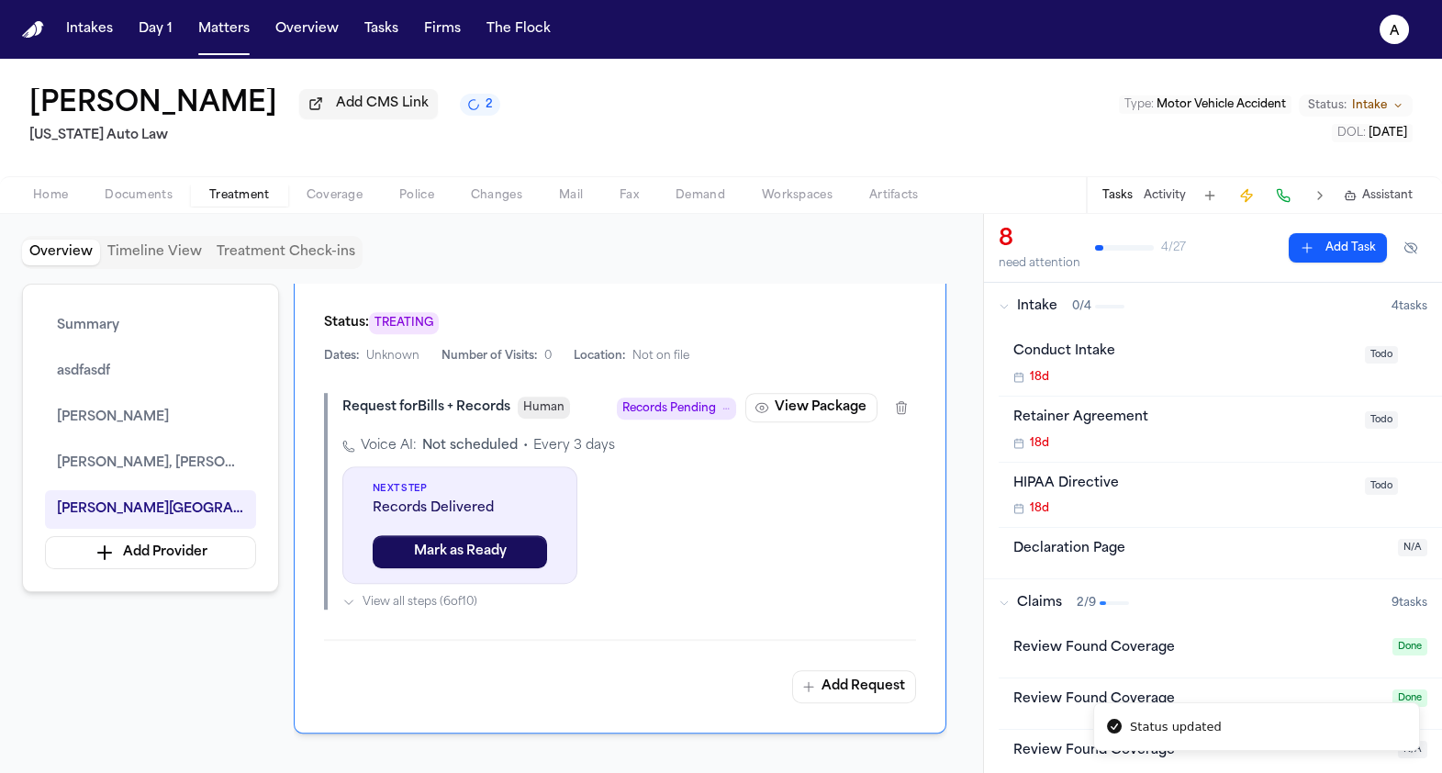
scroll to position [2748, 0]
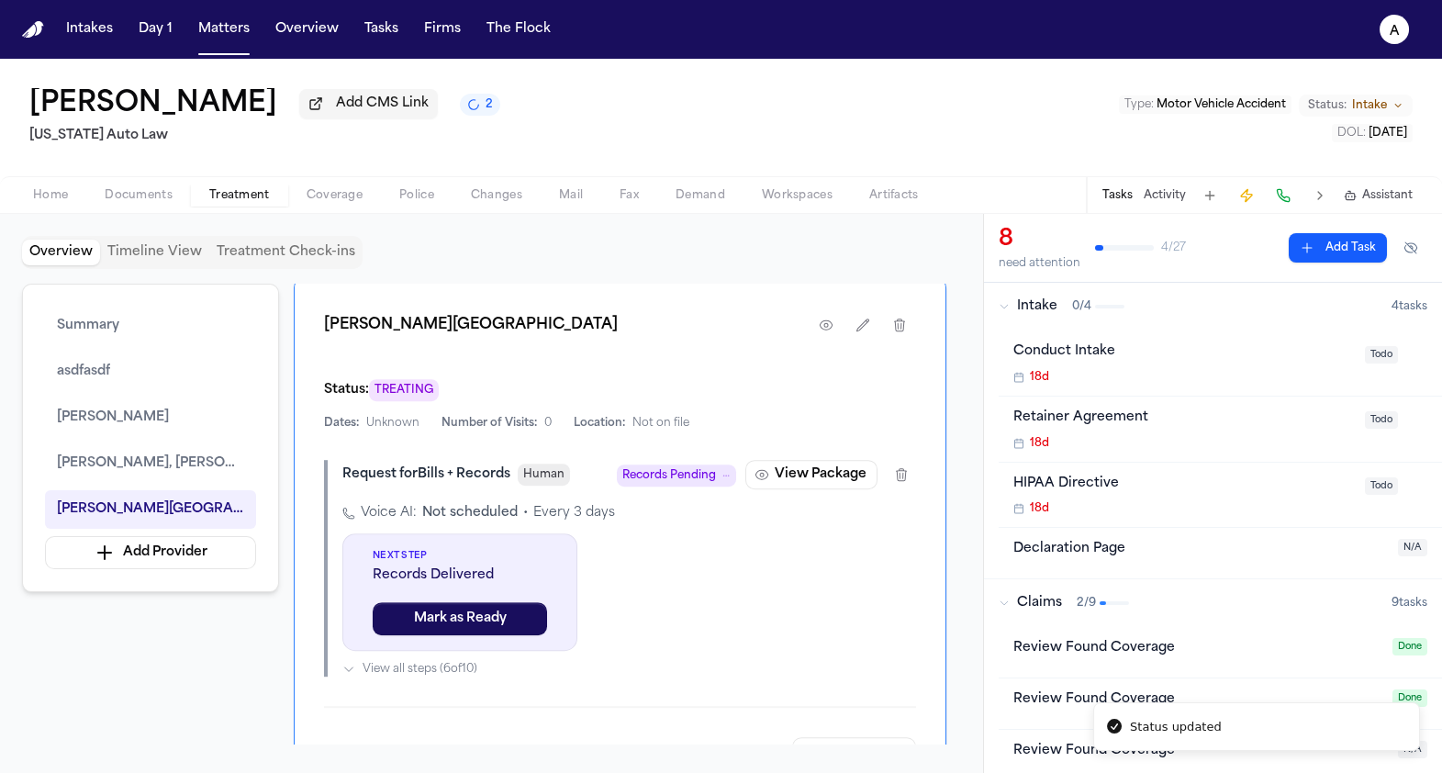
click at [693, 466] on span "Records Pending" at bounding box center [669, 475] width 94 height 18
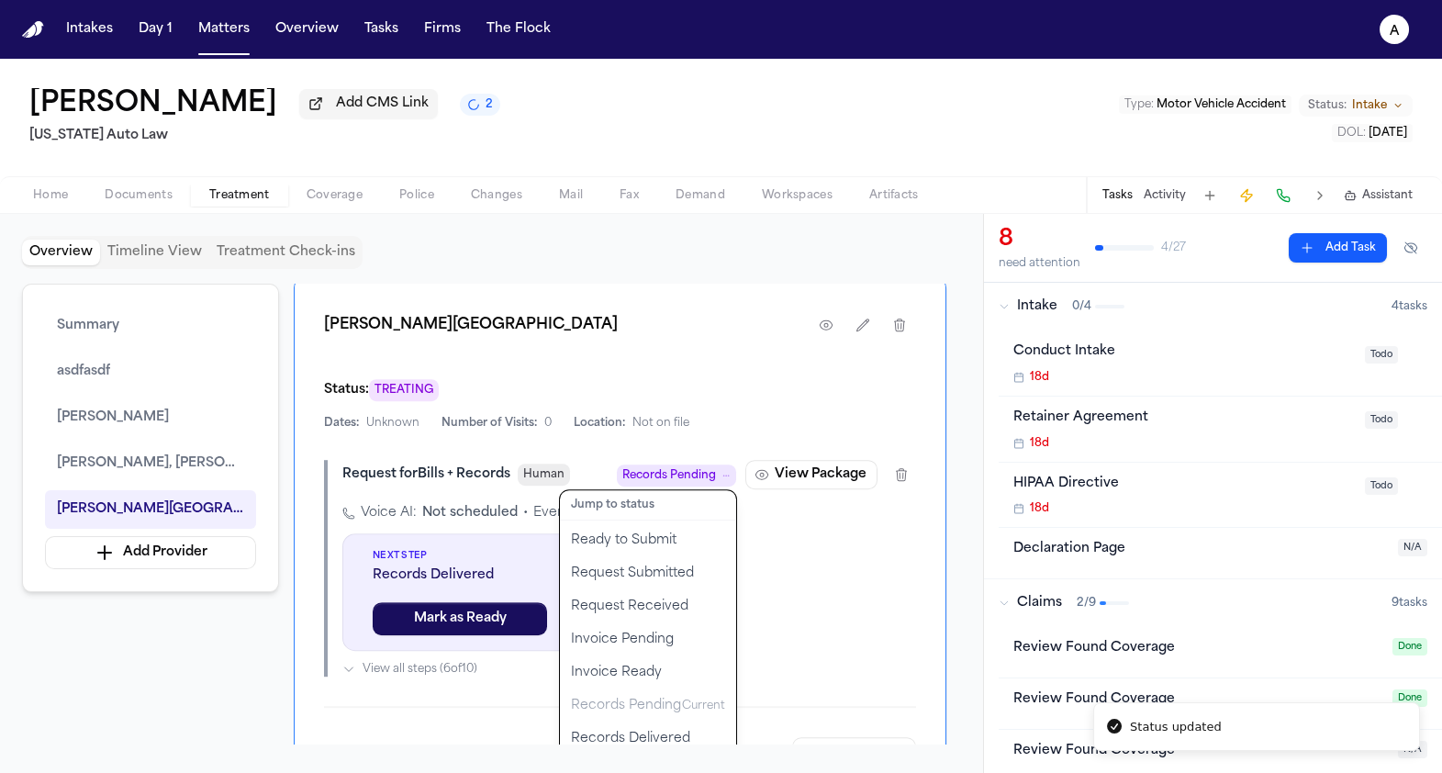
click at [686, 402] on div "[PERSON_NAME] PLC Medical Center Status: TREATING Dates: Unknown Number of Visi…" at bounding box center [620, 539] width 652 height 522
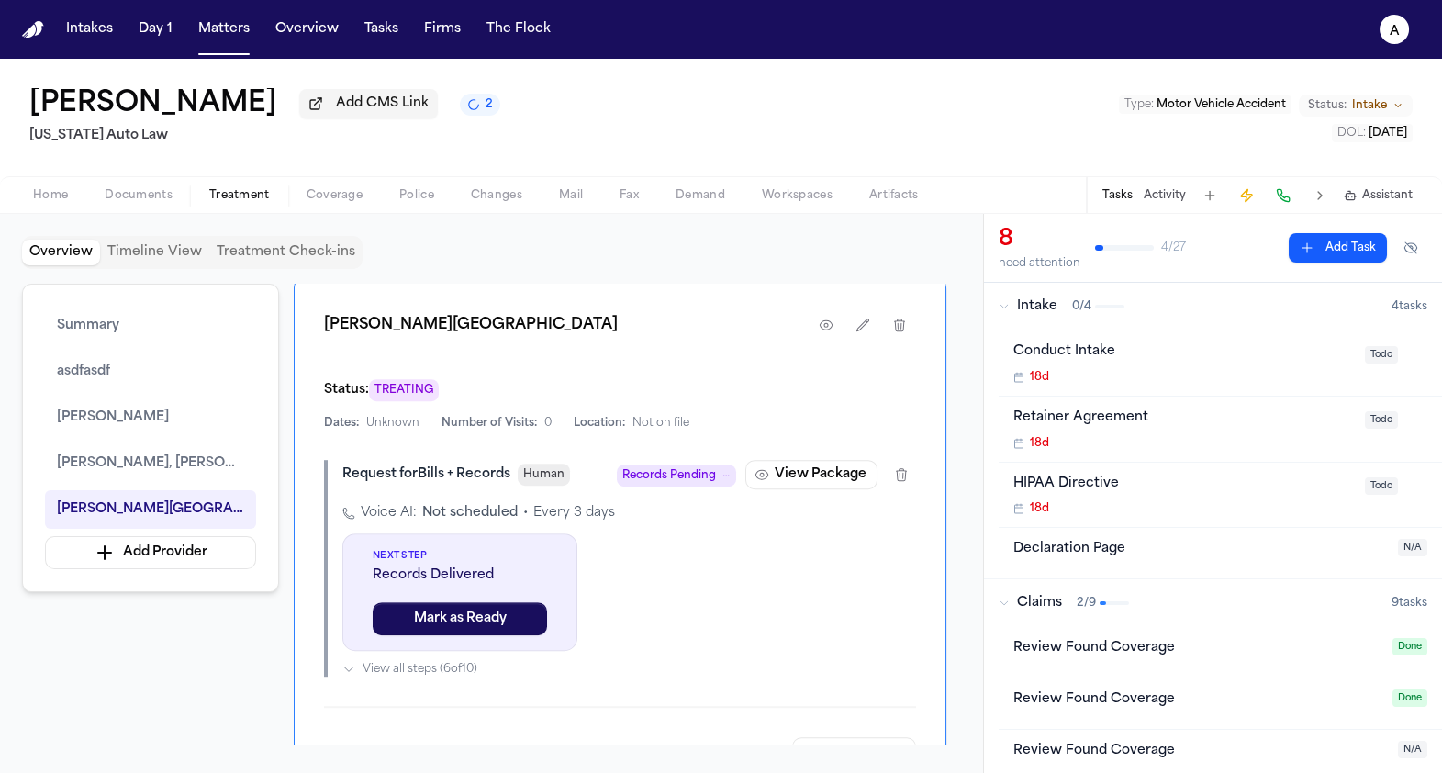
click at [686, 466] on span "Records Pending" at bounding box center [669, 475] width 94 height 18
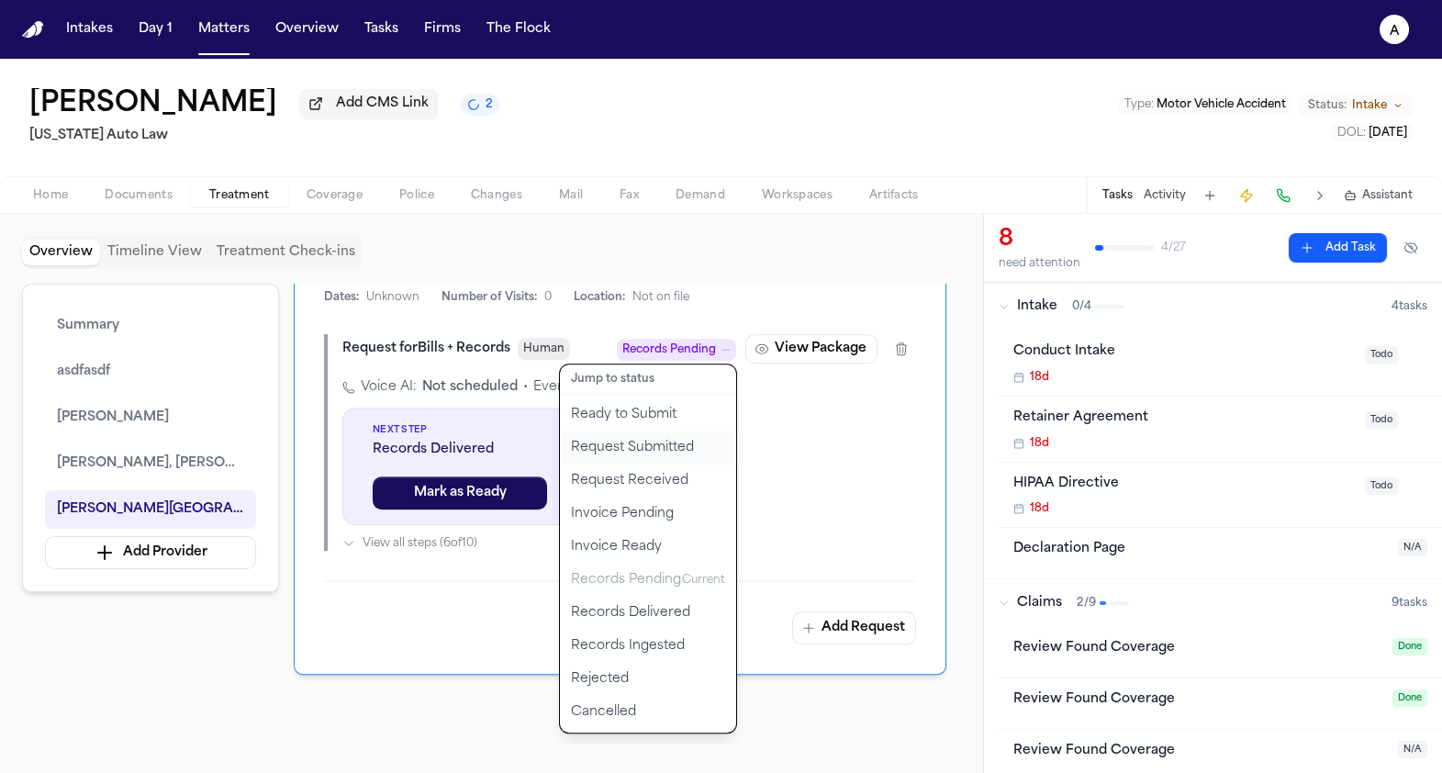
scroll to position [2884, 0]
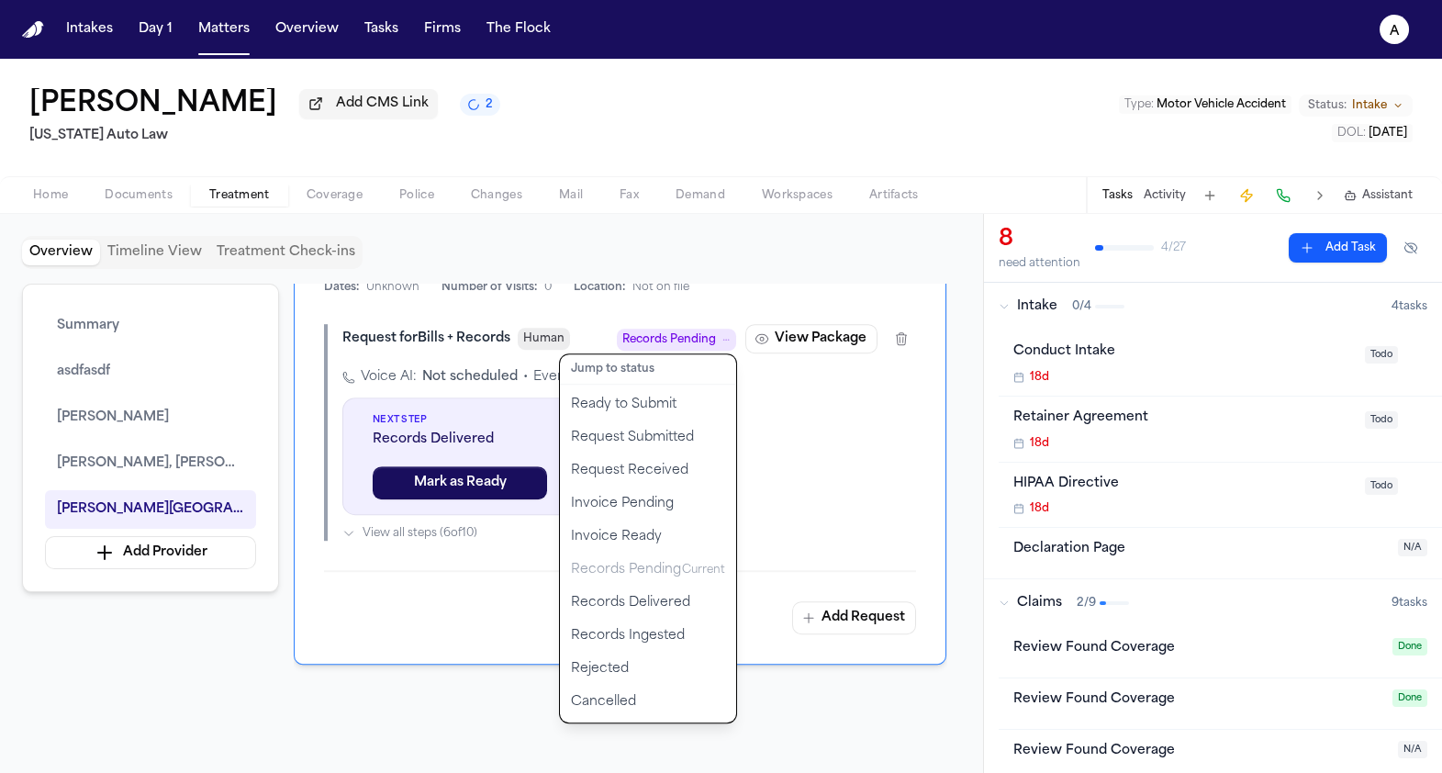
click at [522, 37] on div "Intakes Day 1 Matters Overview Tasks Firms The Flock a [PERSON_NAME] Add CMS Li…" at bounding box center [721, 386] width 1442 height 773
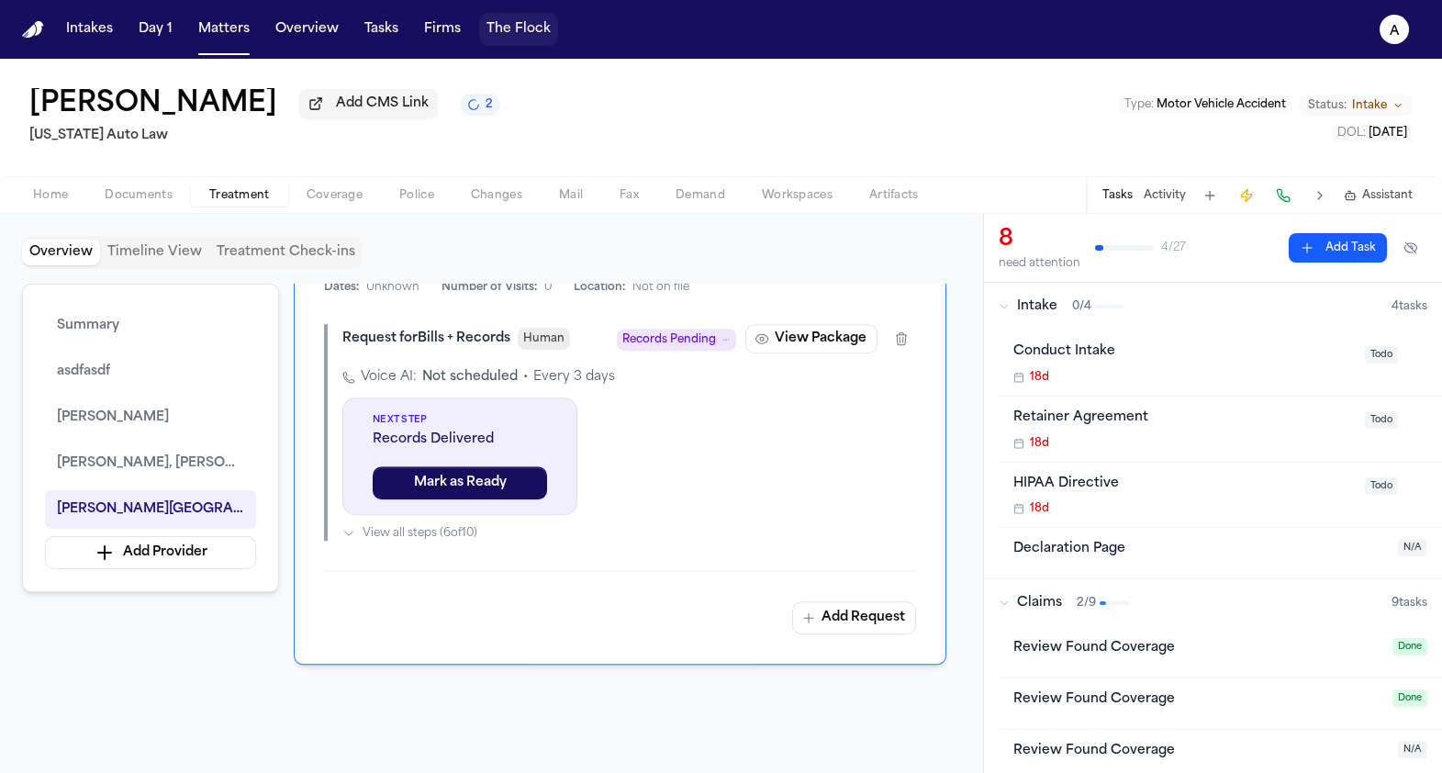
click at [529, 37] on button "The Flock" at bounding box center [518, 29] width 79 height 33
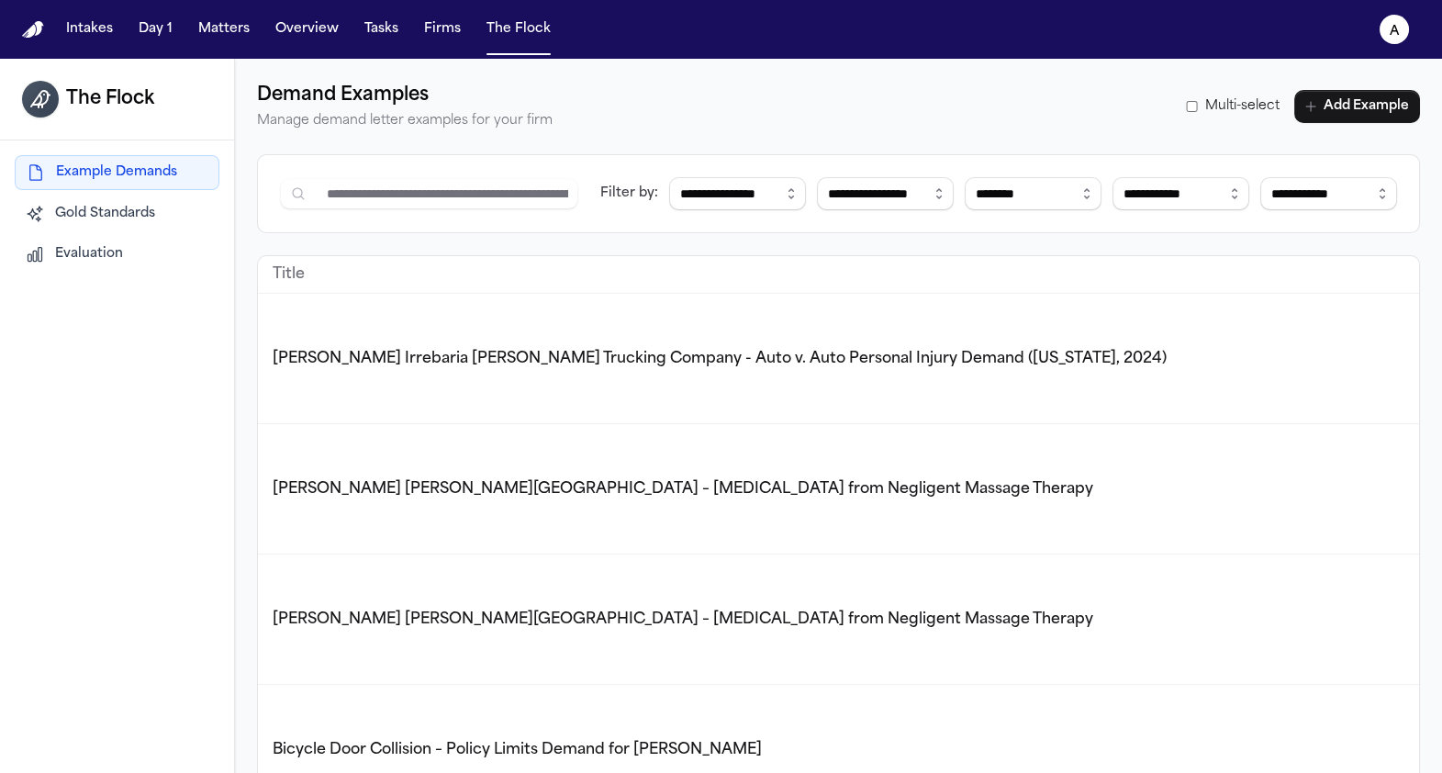
click at [455, 372] on td "[PERSON_NAME] Irrebaria [PERSON_NAME] Trucking Company - Auto v. Auto Personal …" at bounding box center [981, 359] width 1446 height 130
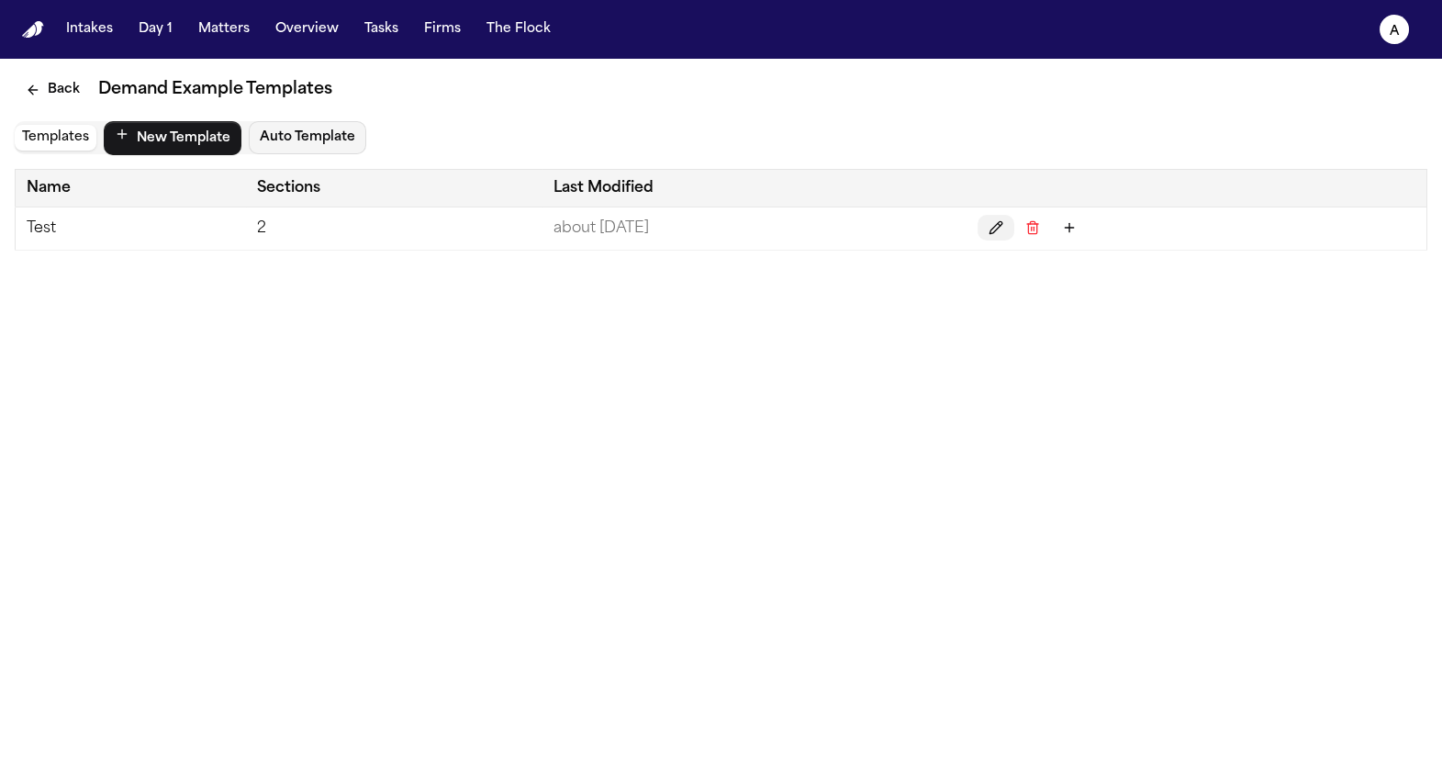
click at [1014, 227] on button "Edit" at bounding box center [995, 228] width 37 height 26
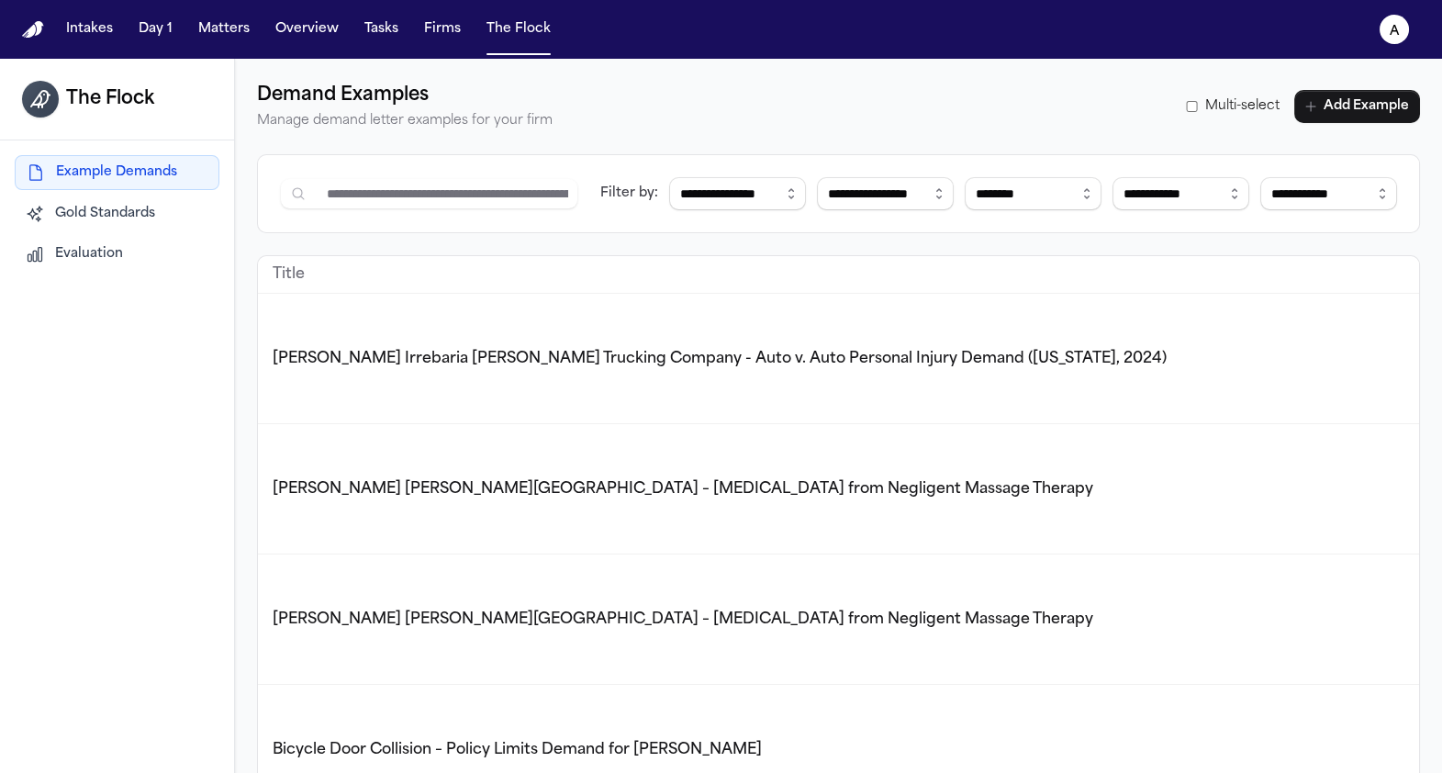
click at [496, 554] on td "[PERSON_NAME] [PERSON_NAME][GEOGRAPHIC_DATA] – [MEDICAL_DATA] from Negligent Ma…" at bounding box center [981, 619] width 1446 height 130
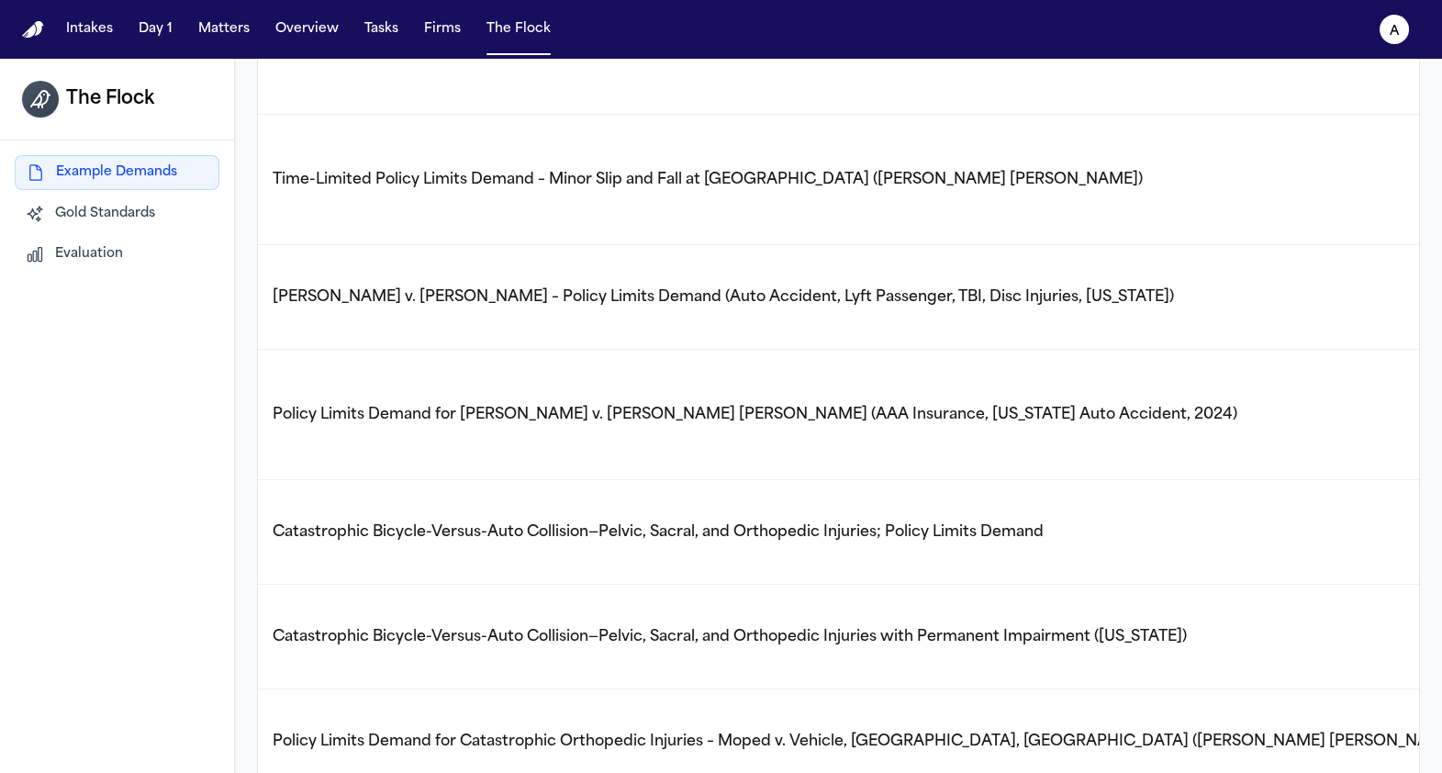
scroll to position [1276, 0]
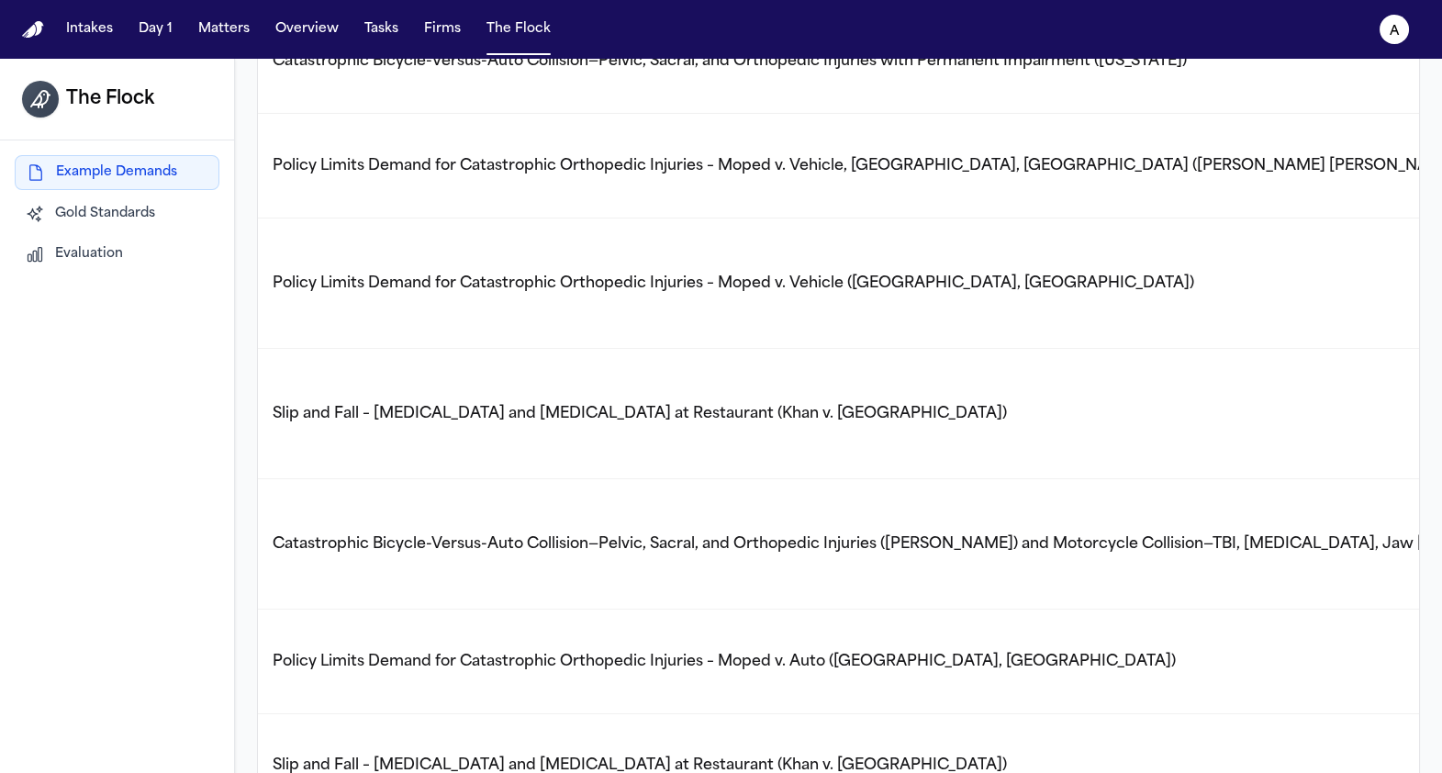
click at [365, 502] on td "Catastrophic Bicycle-Versus-Auto Collision—Pelvic, Sacral, and Orthopedic Injur…" at bounding box center [981, 544] width 1446 height 130
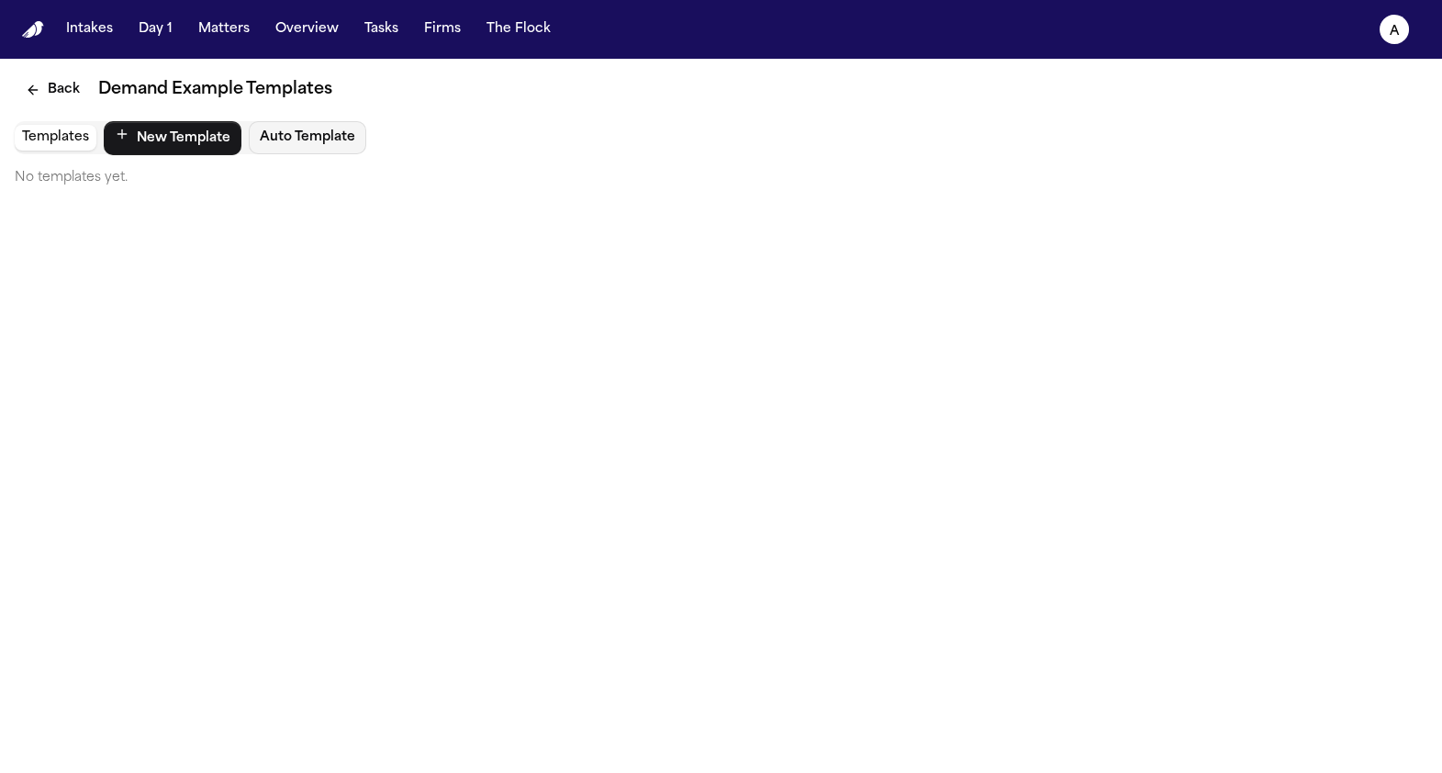
click at [15, 76] on div "Back Demand Example Templates" at bounding box center [721, 89] width 1412 height 33
click at [30, 91] on icon "Back" at bounding box center [33, 90] width 15 height 15
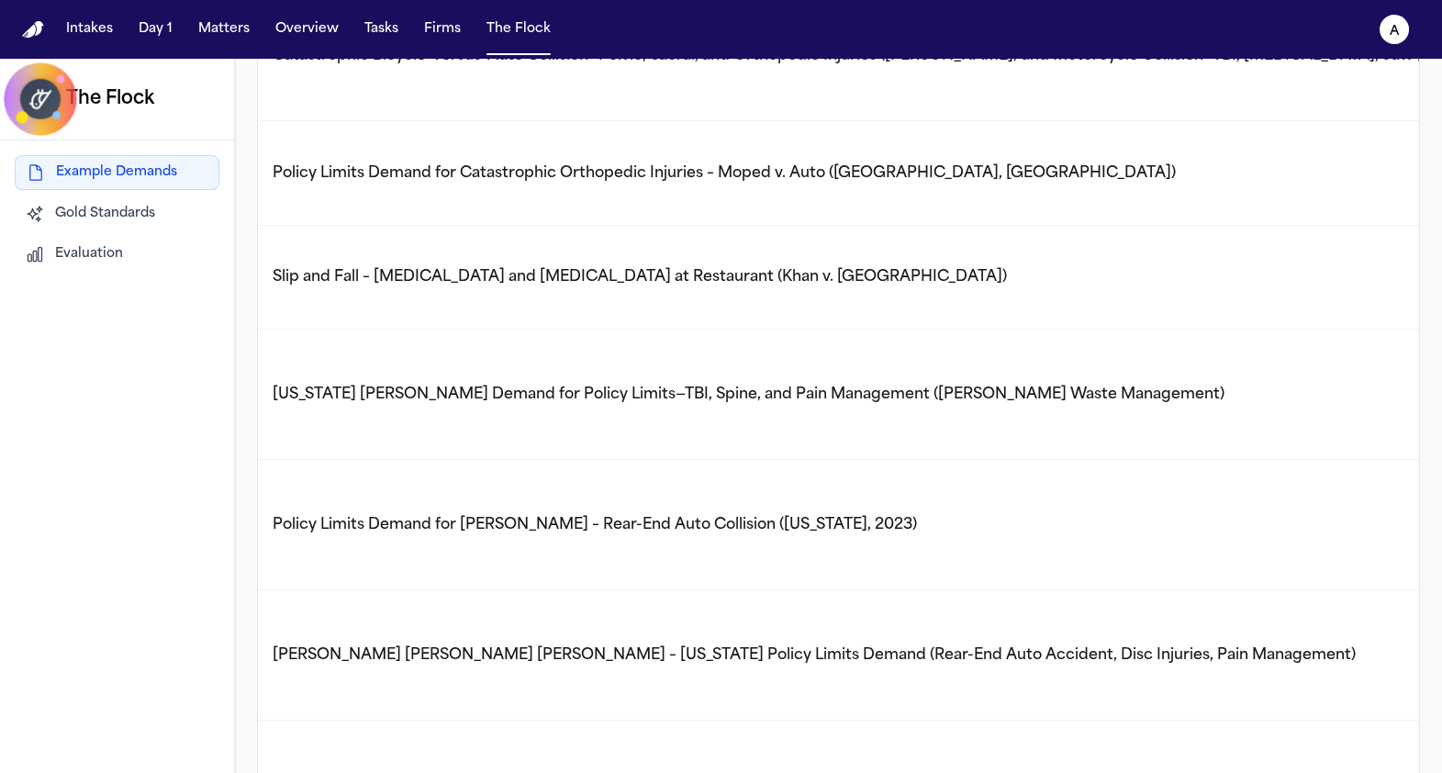
scroll to position [1795, 0]
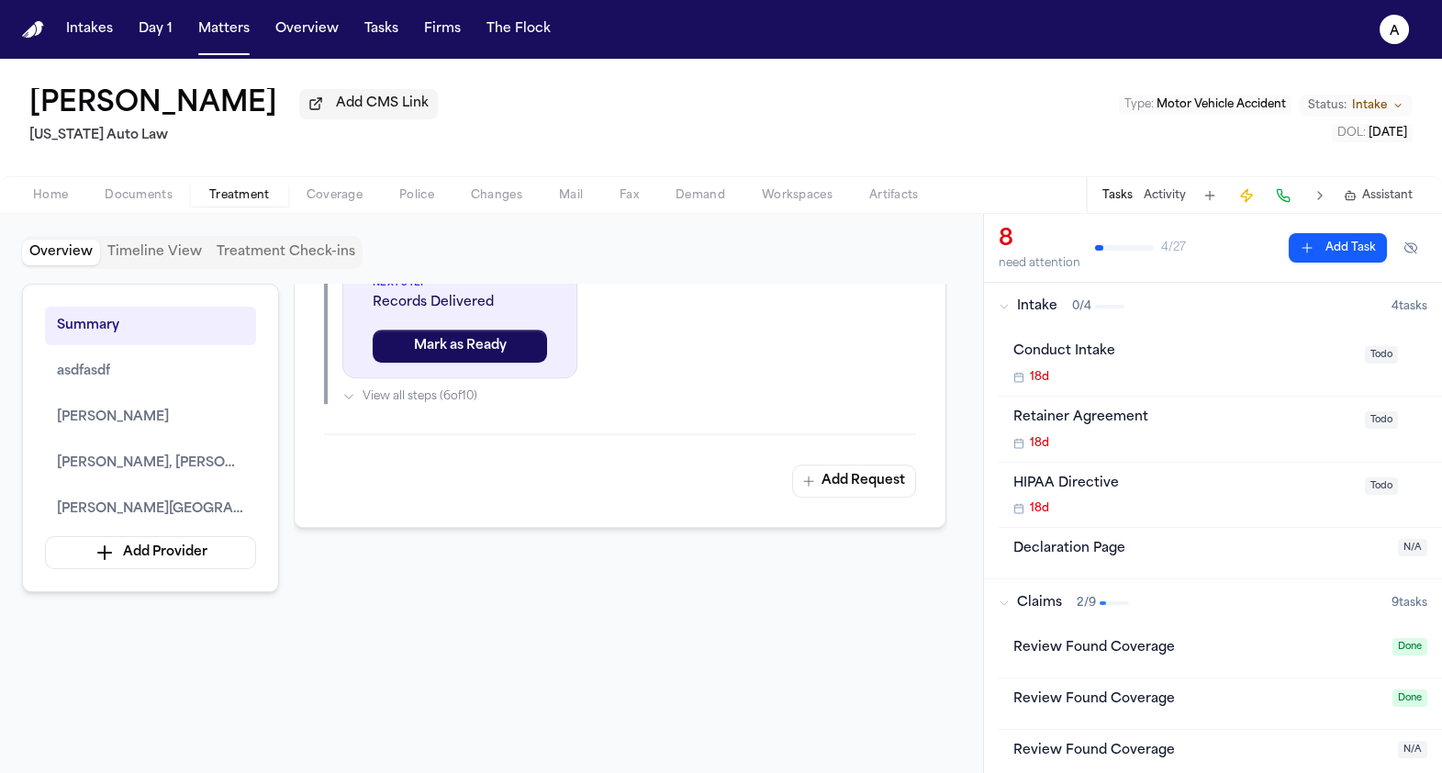
scroll to position [3055, 0]
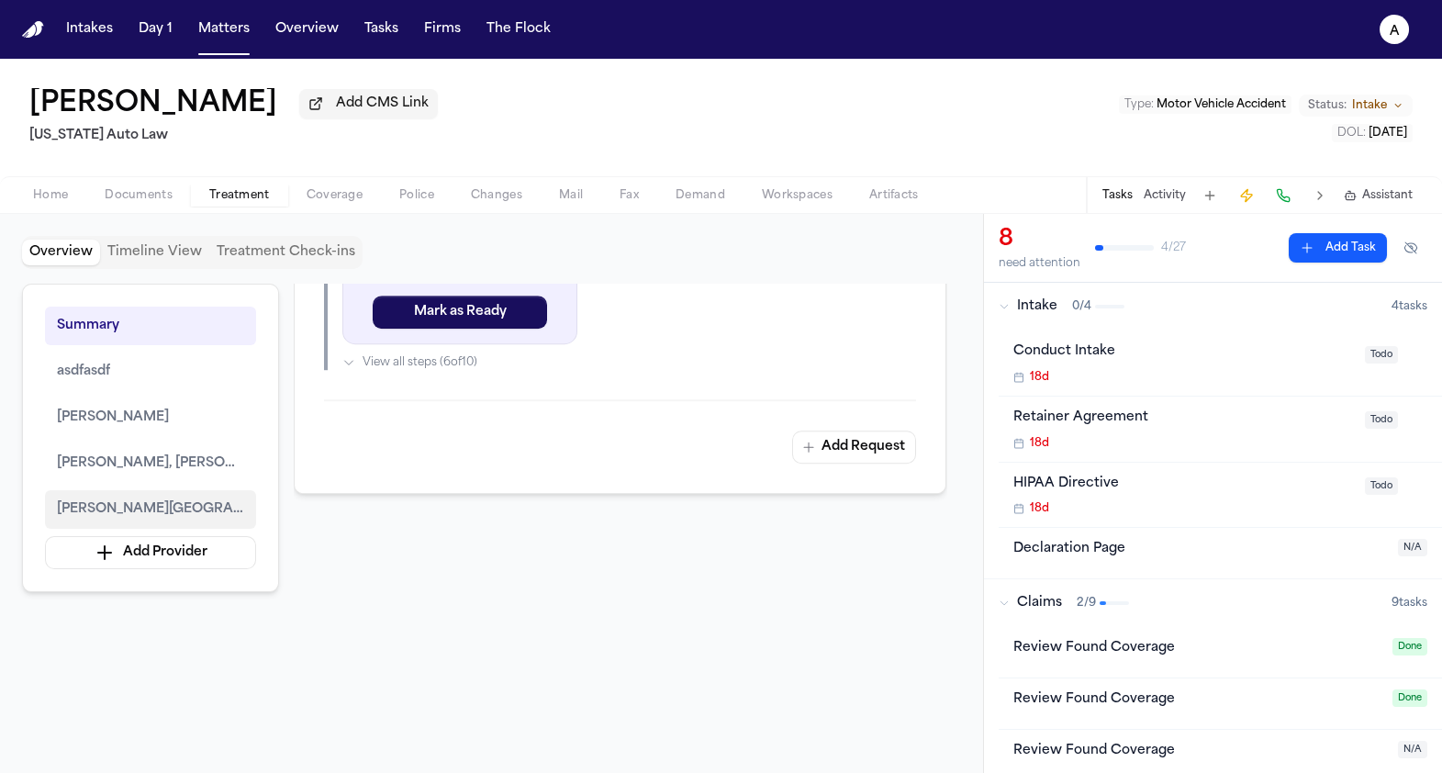
click at [140, 503] on span "[PERSON_NAME][GEOGRAPHIC_DATA]" at bounding box center [150, 509] width 187 height 22
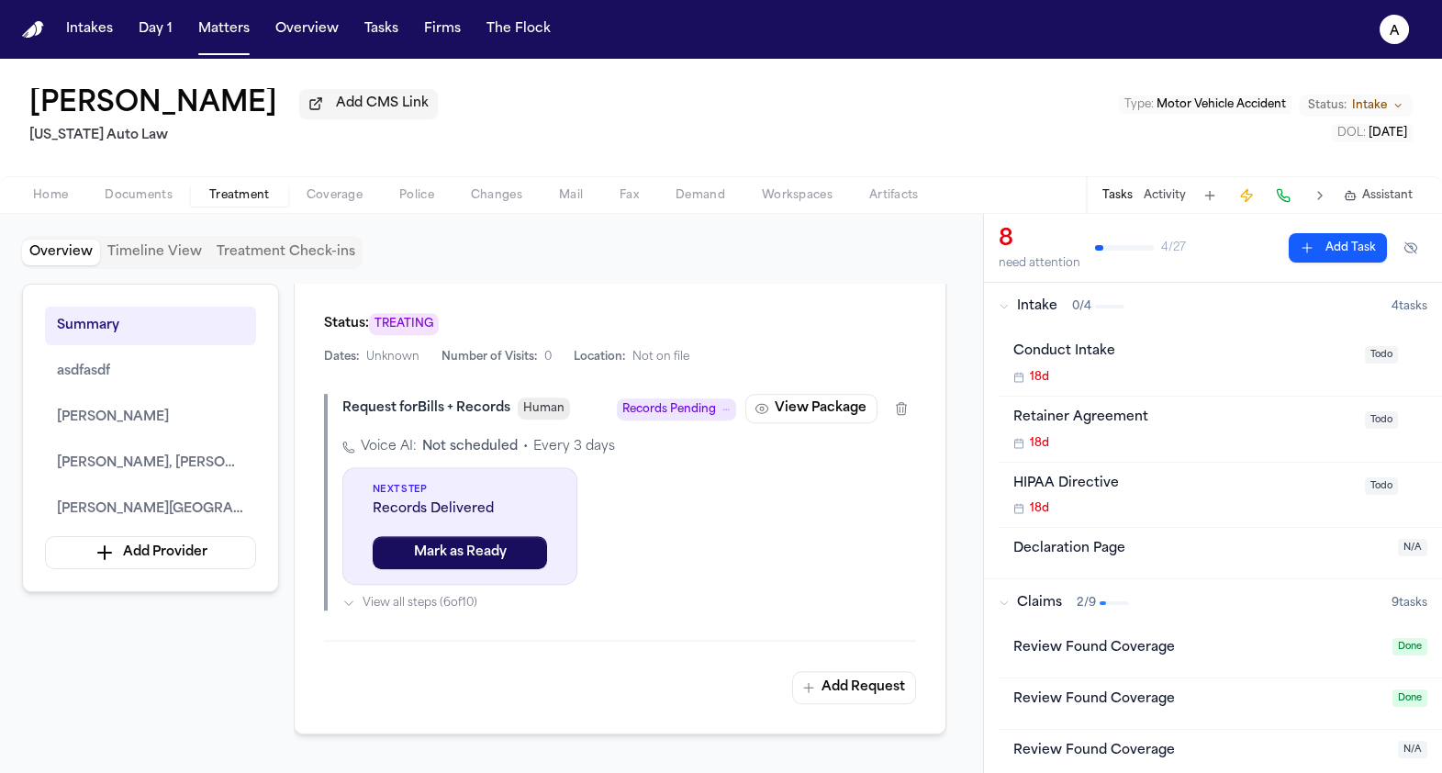
scroll to position [2793, 0]
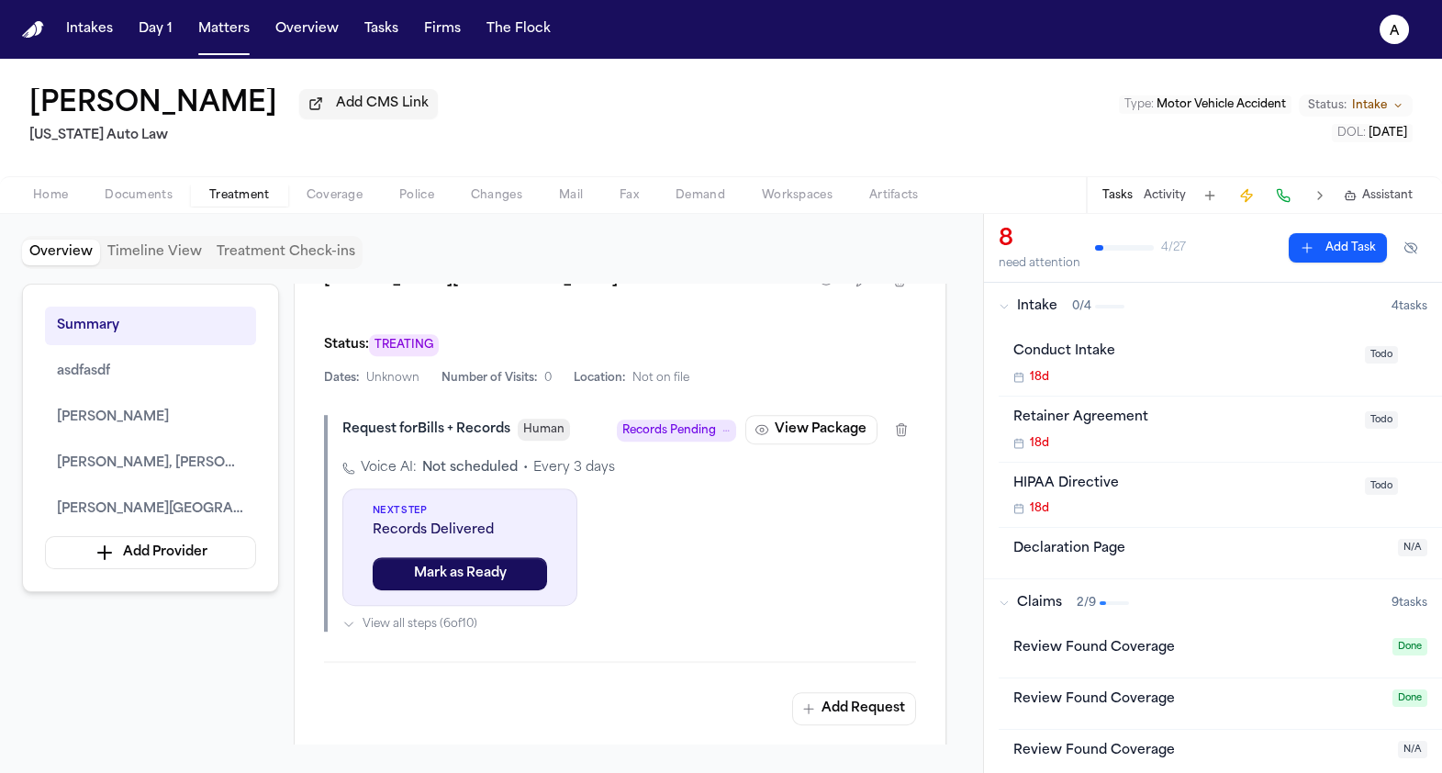
click at [677, 421] on span "Records Pending" at bounding box center [669, 430] width 94 height 18
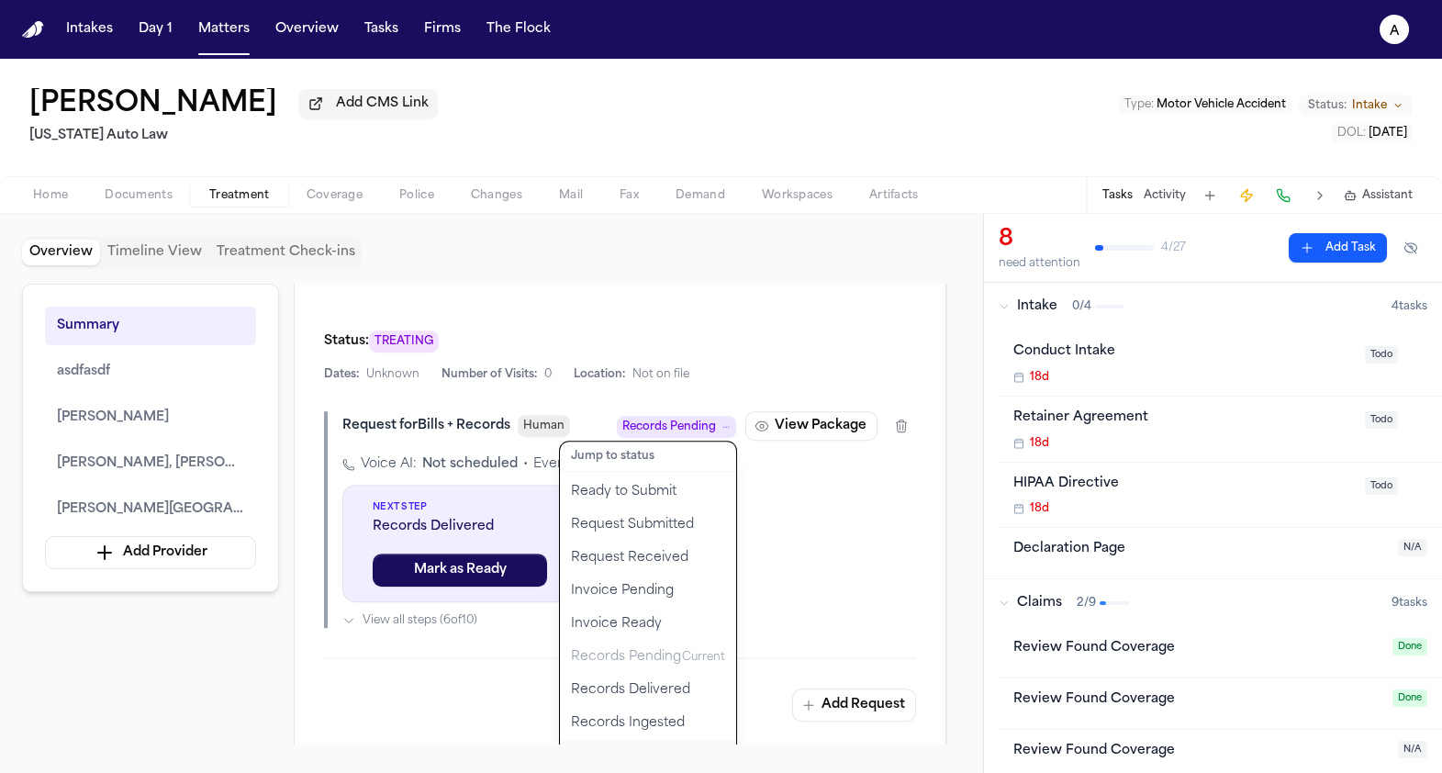
click at [612, 740] on button "Rejected" at bounding box center [648, 756] width 176 height 33
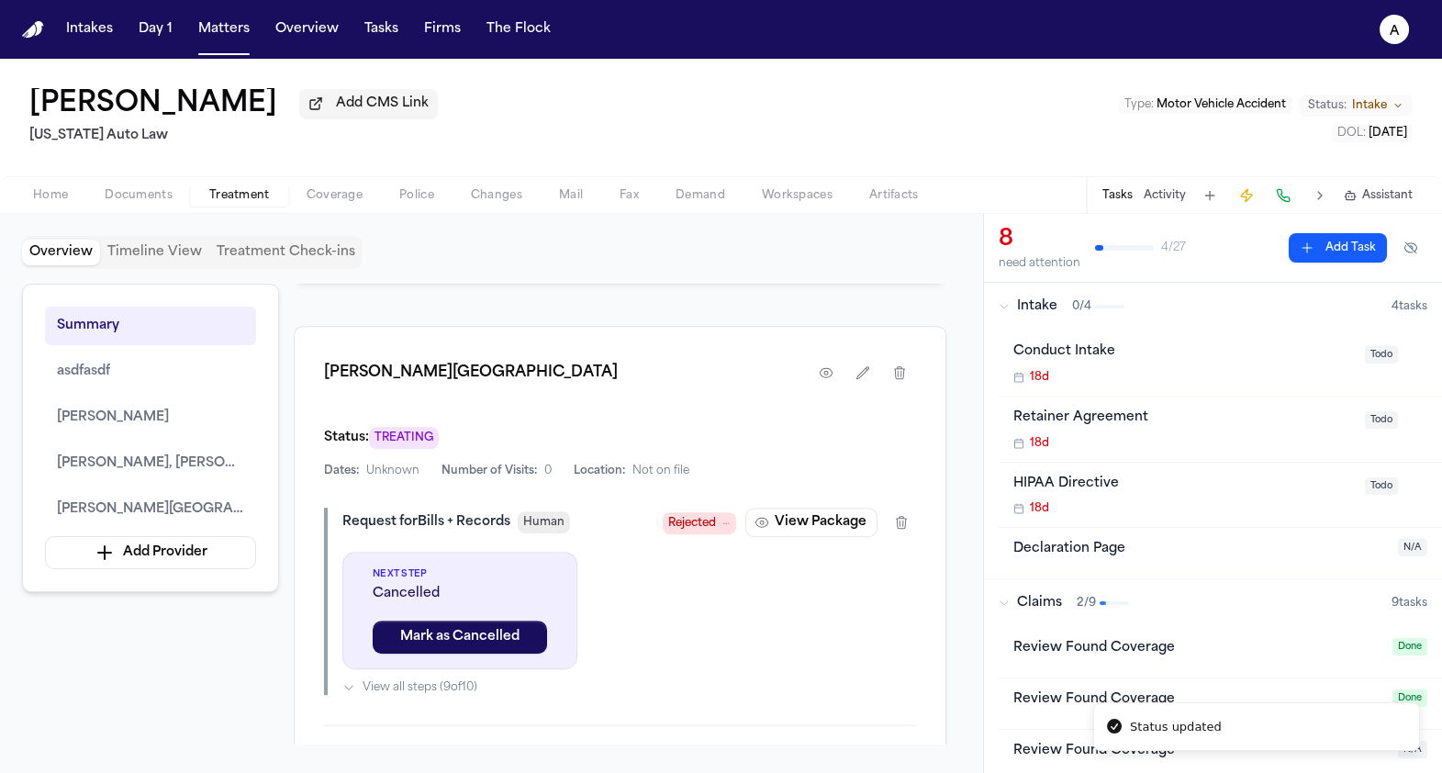
scroll to position [2685, 0]
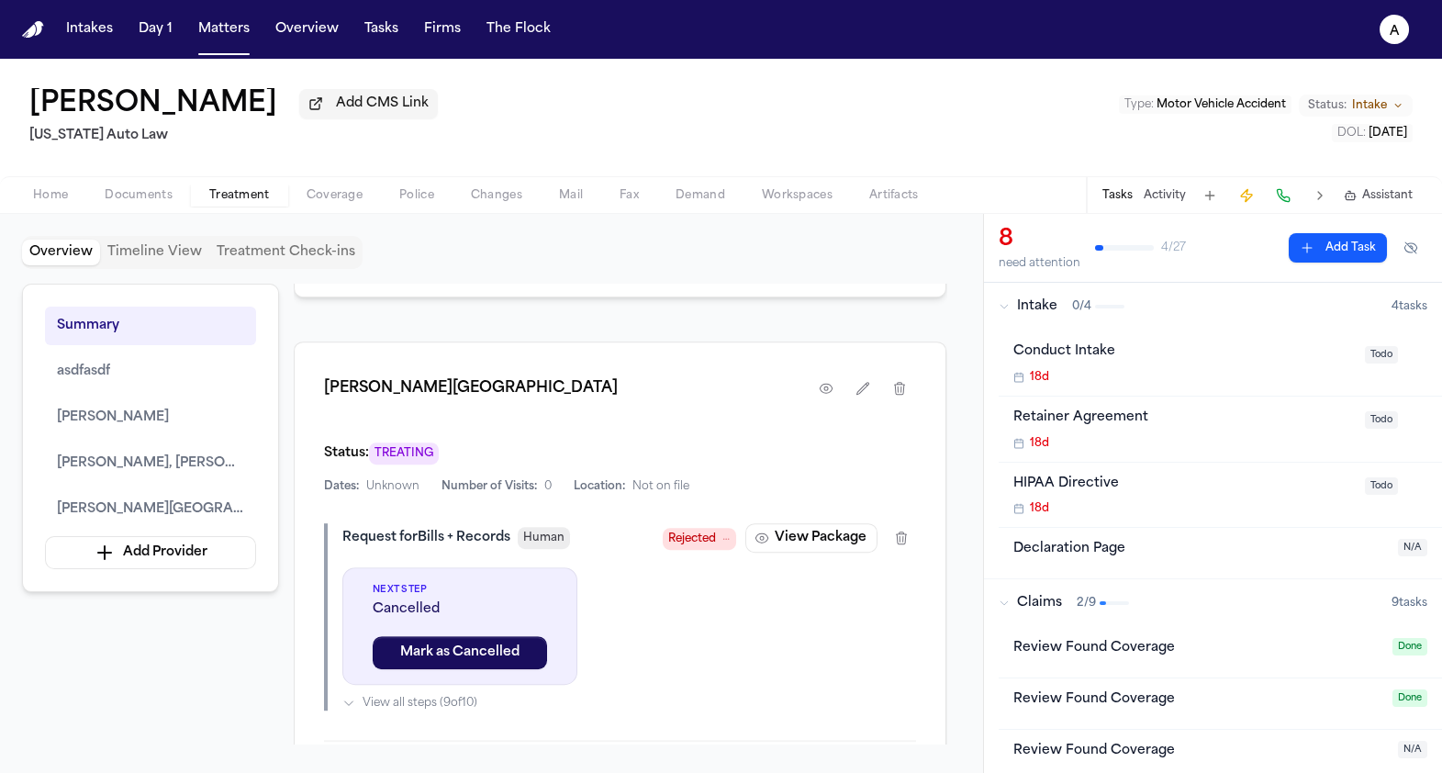
click at [723, 534] on icon at bounding box center [725, 538] width 9 height 9
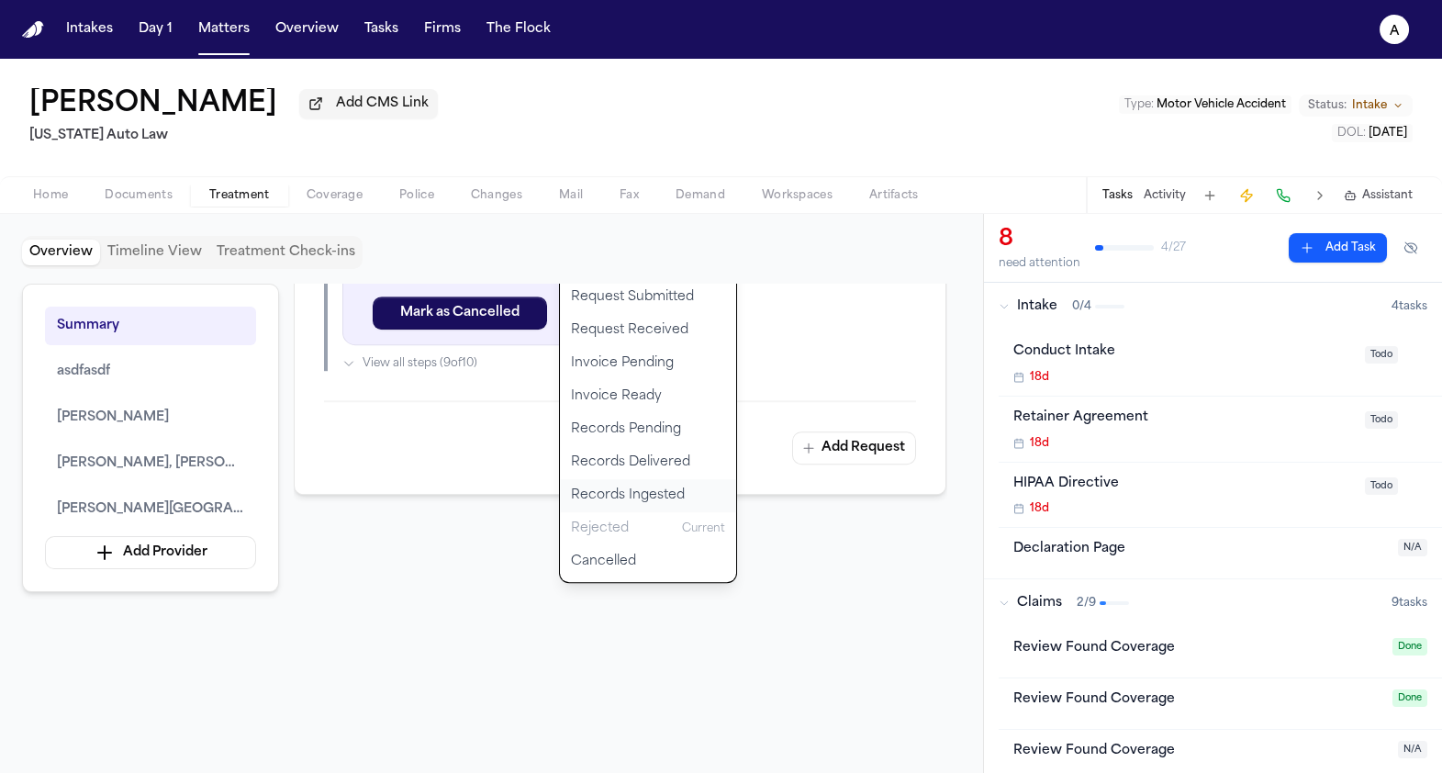
scroll to position [3022, 0]
click at [616, 482] on button "Records Ingested" at bounding box center [648, 498] width 176 height 33
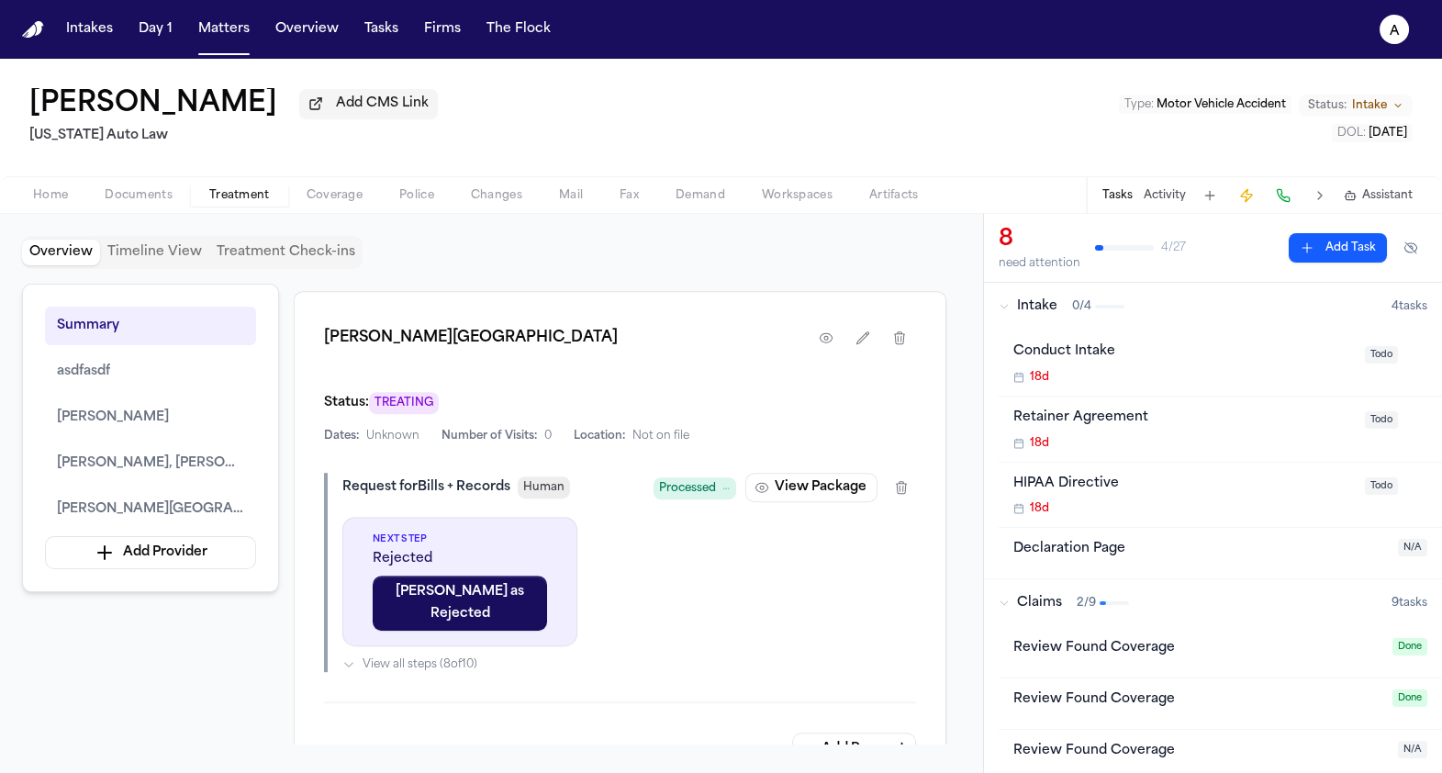
scroll to position [2710, 0]
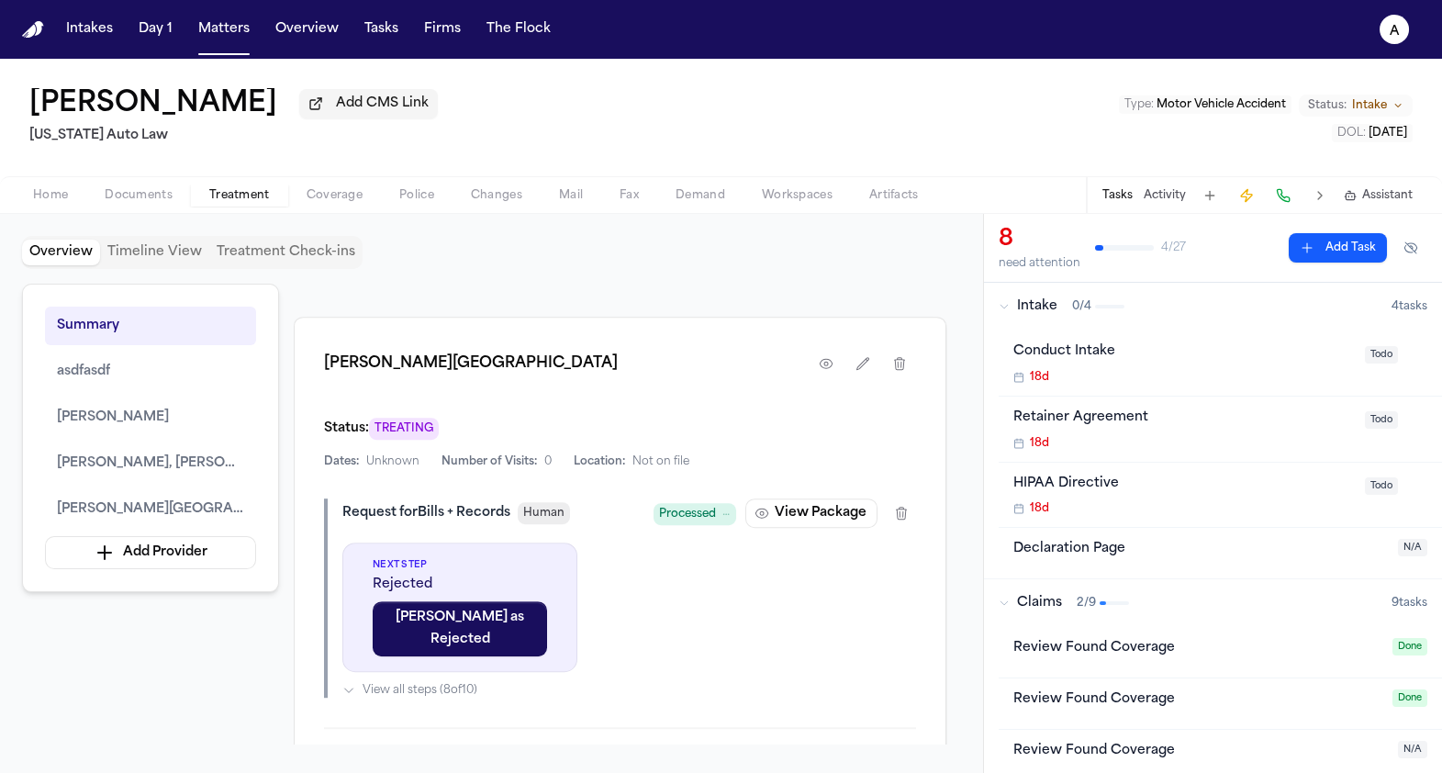
click at [680, 505] on span "Processed" at bounding box center [687, 514] width 57 height 18
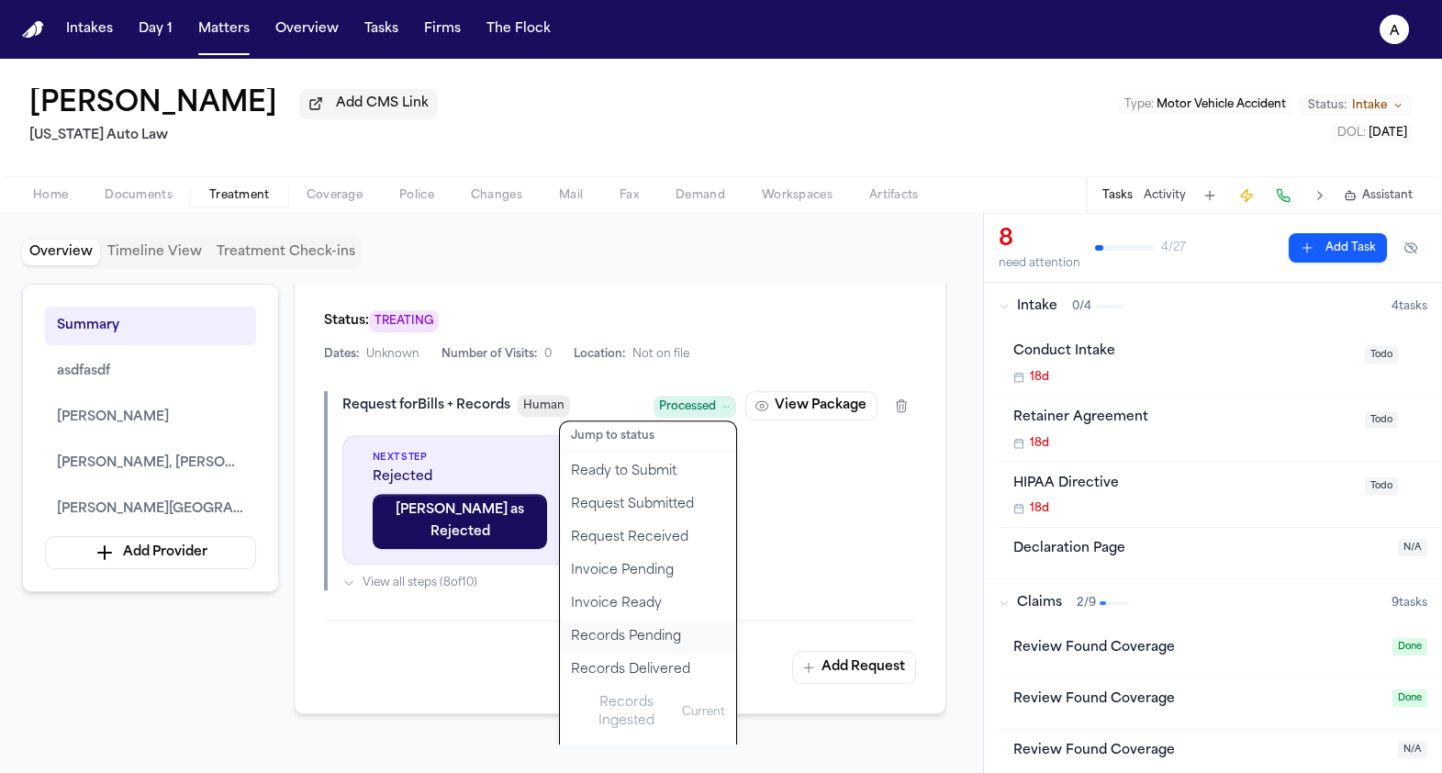
scroll to position [2881, 0]
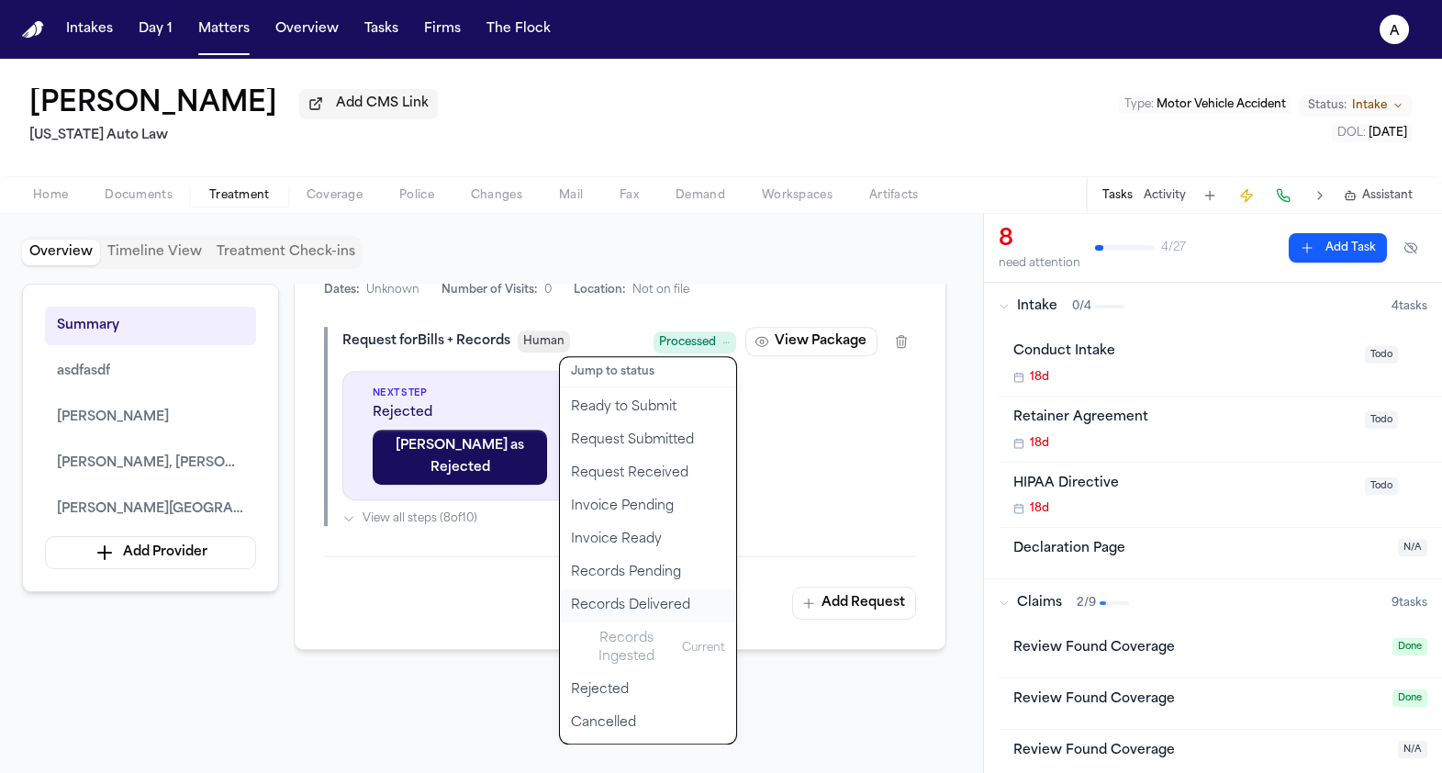
click at [663, 589] on button "Records Delivered" at bounding box center [648, 605] width 176 height 33
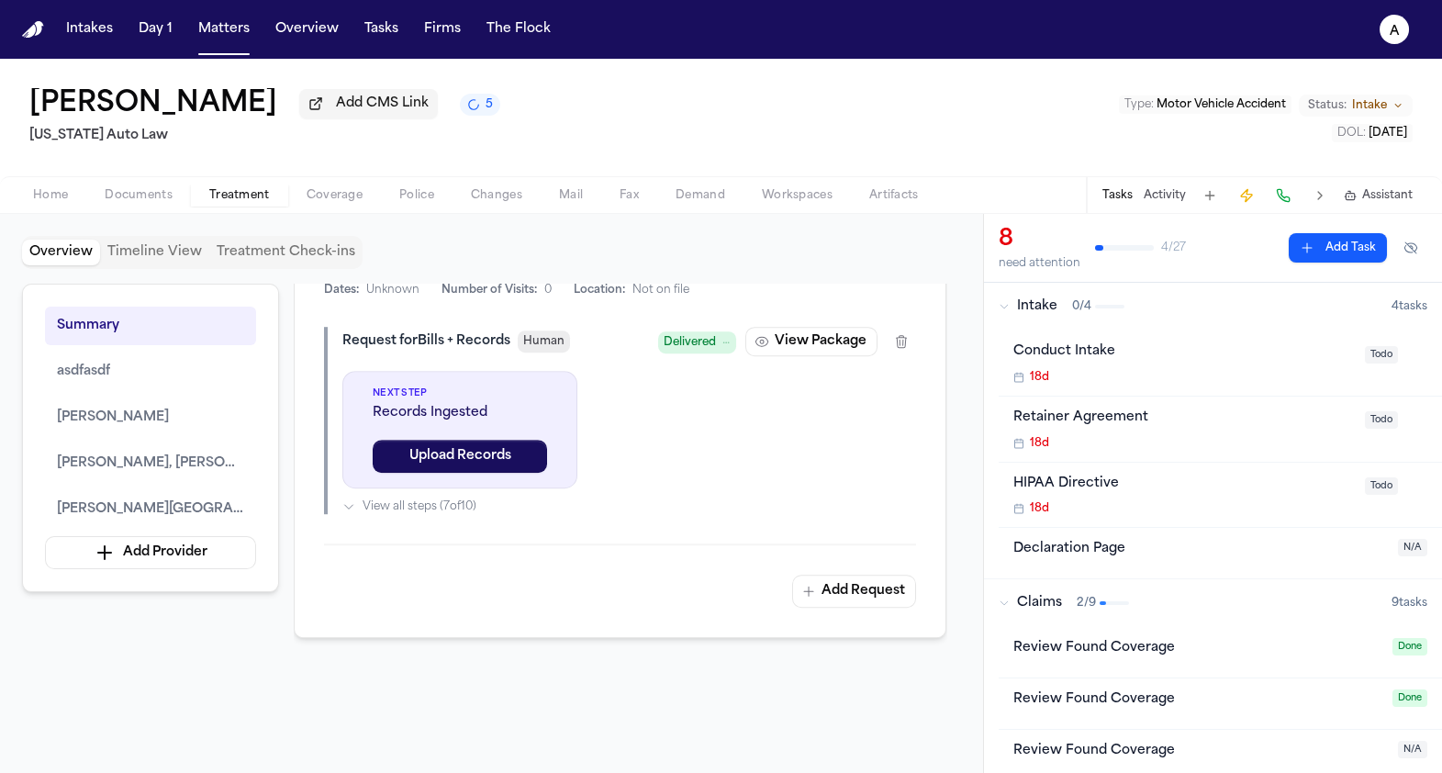
click at [718, 331] on span "Delivered" at bounding box center [697, 342] width 78 height 22
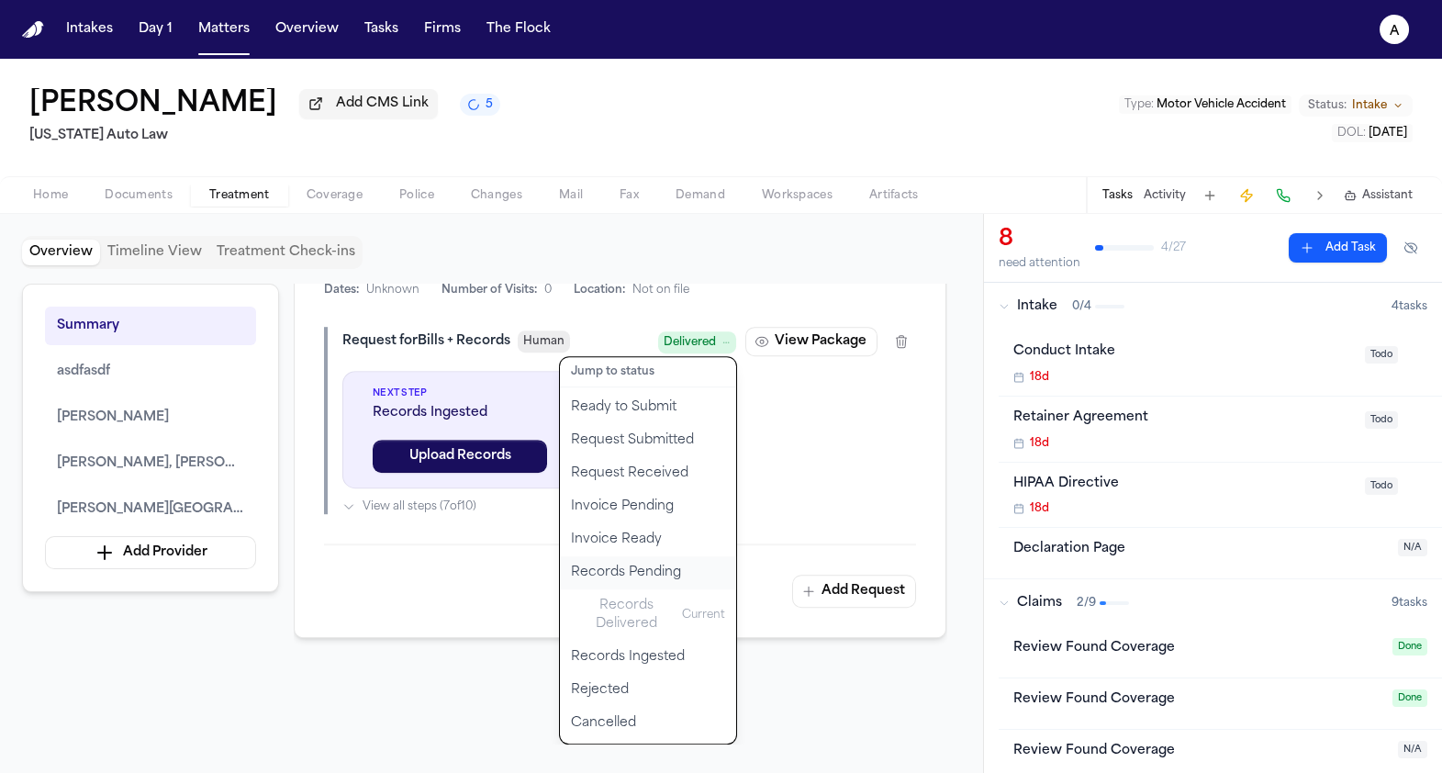
click at [642, 556] on button "Records Pending" at bounding box center [648, 572] width 176 height 33
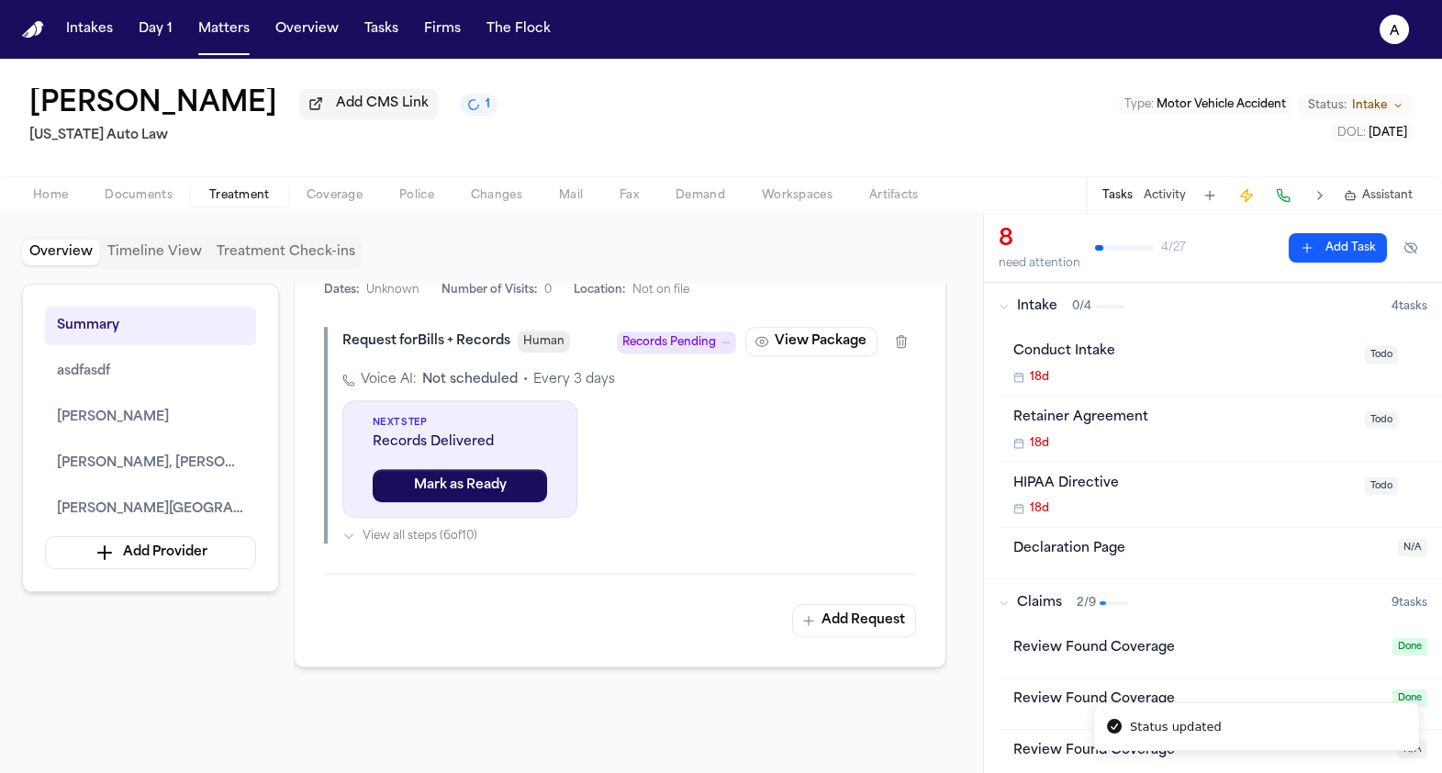
click at [698, 333] on span "Records Pending" at bounding box center [669, 342] width 94 height 18
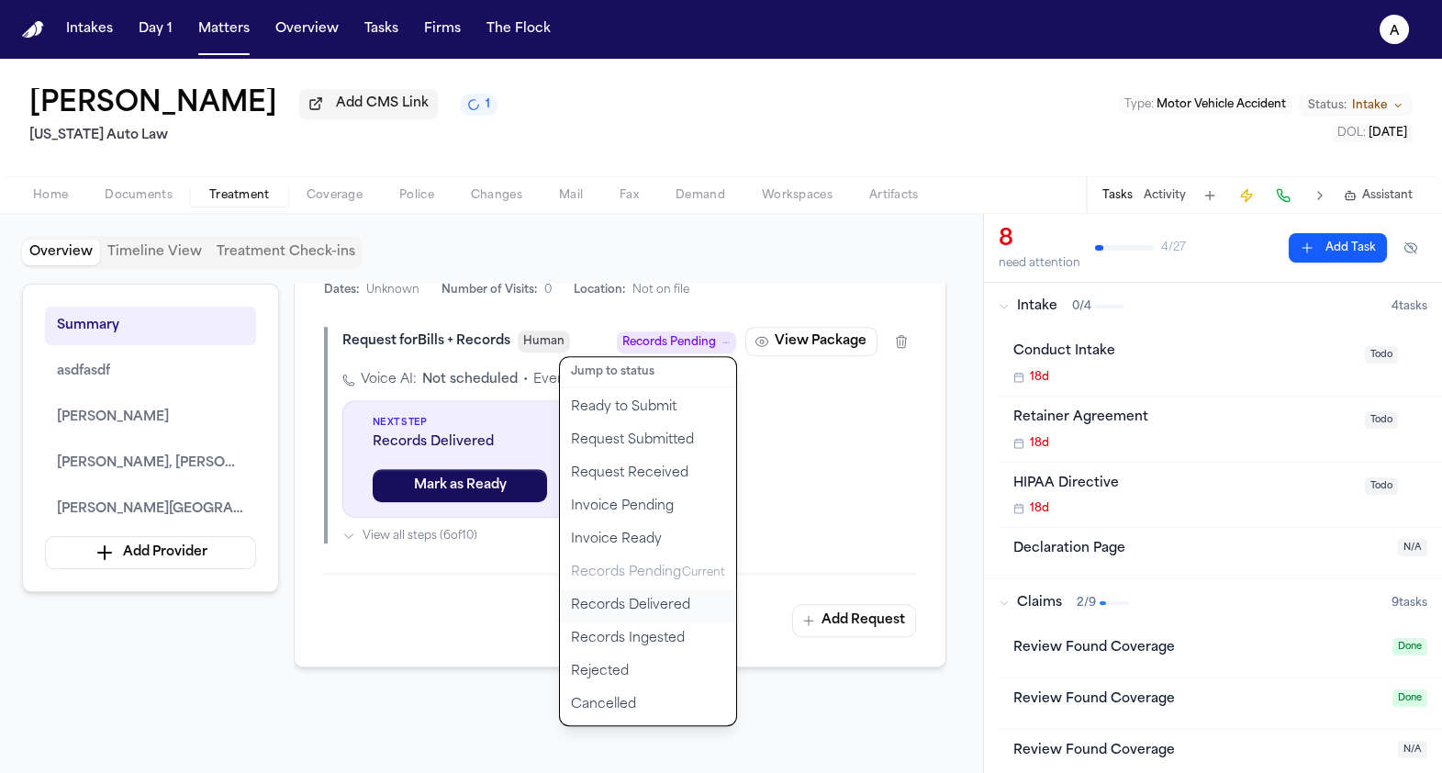
click at [643, 589] on button "Records Delivered" at bounding box center [648, 605] width 176 height 33
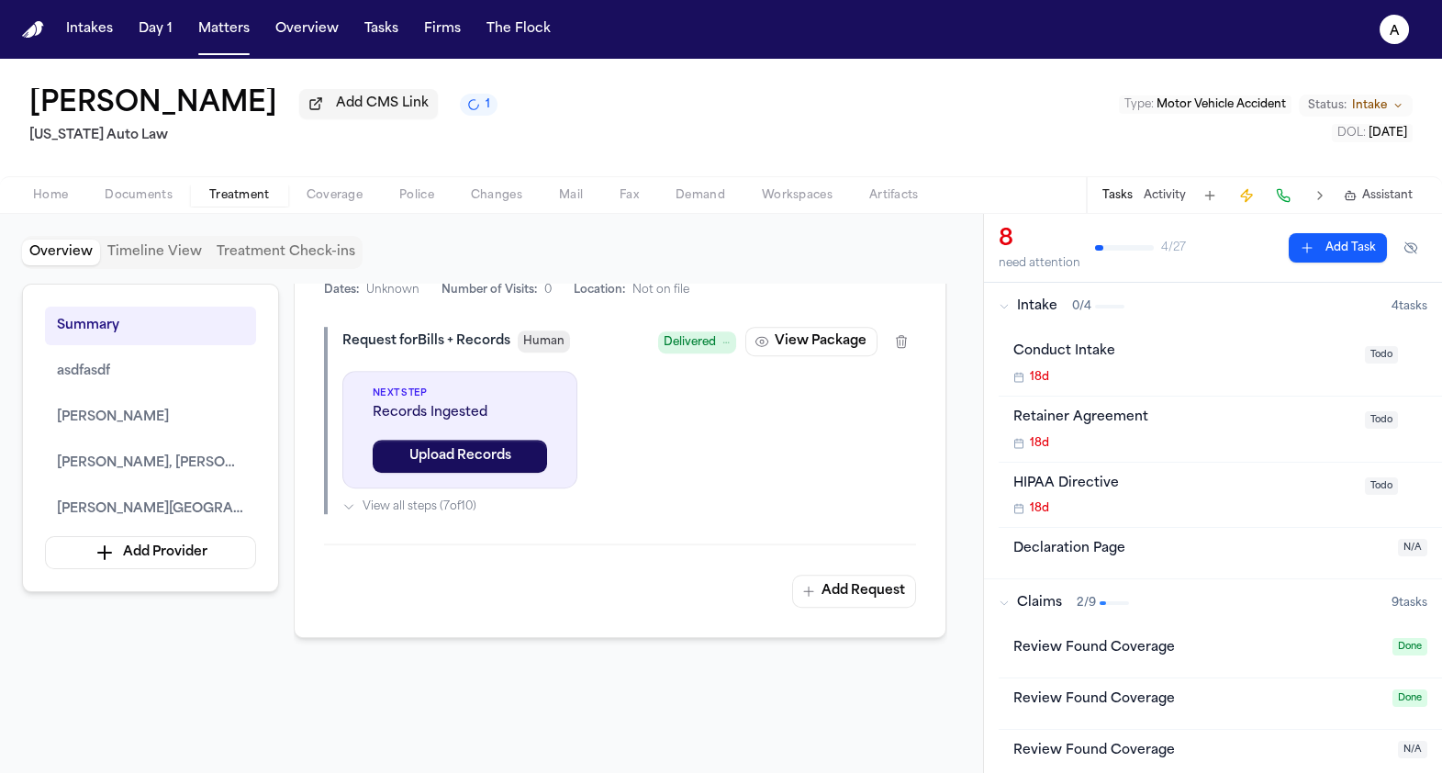
click at [697, 333] on span "Delivered" at bounding box center [689, 342] width 52 height 18
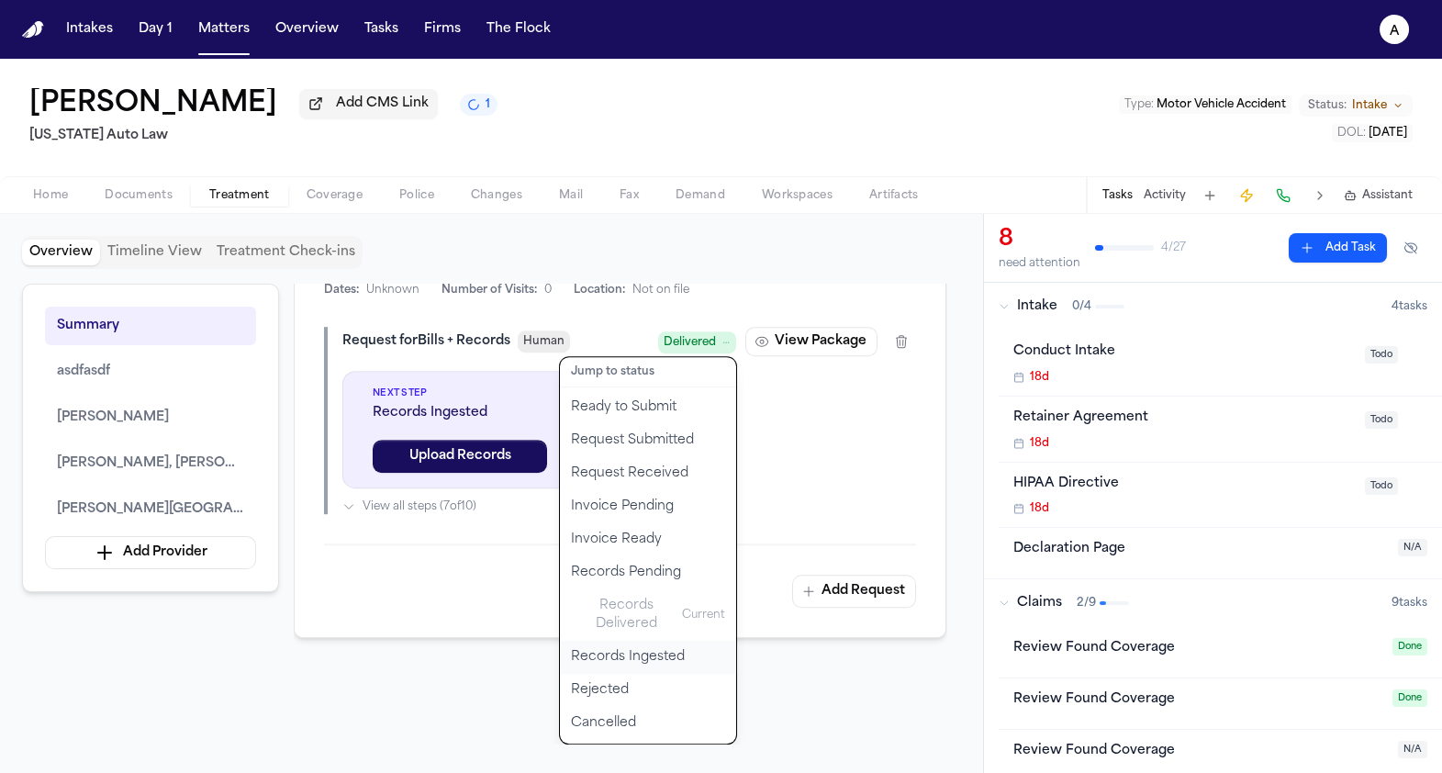
click at [642, 641] on button "Records Ingested" at bounding box center [648, 657] width 176 height 33
